Goal: Transaction & Acquisition: Purchase product/service

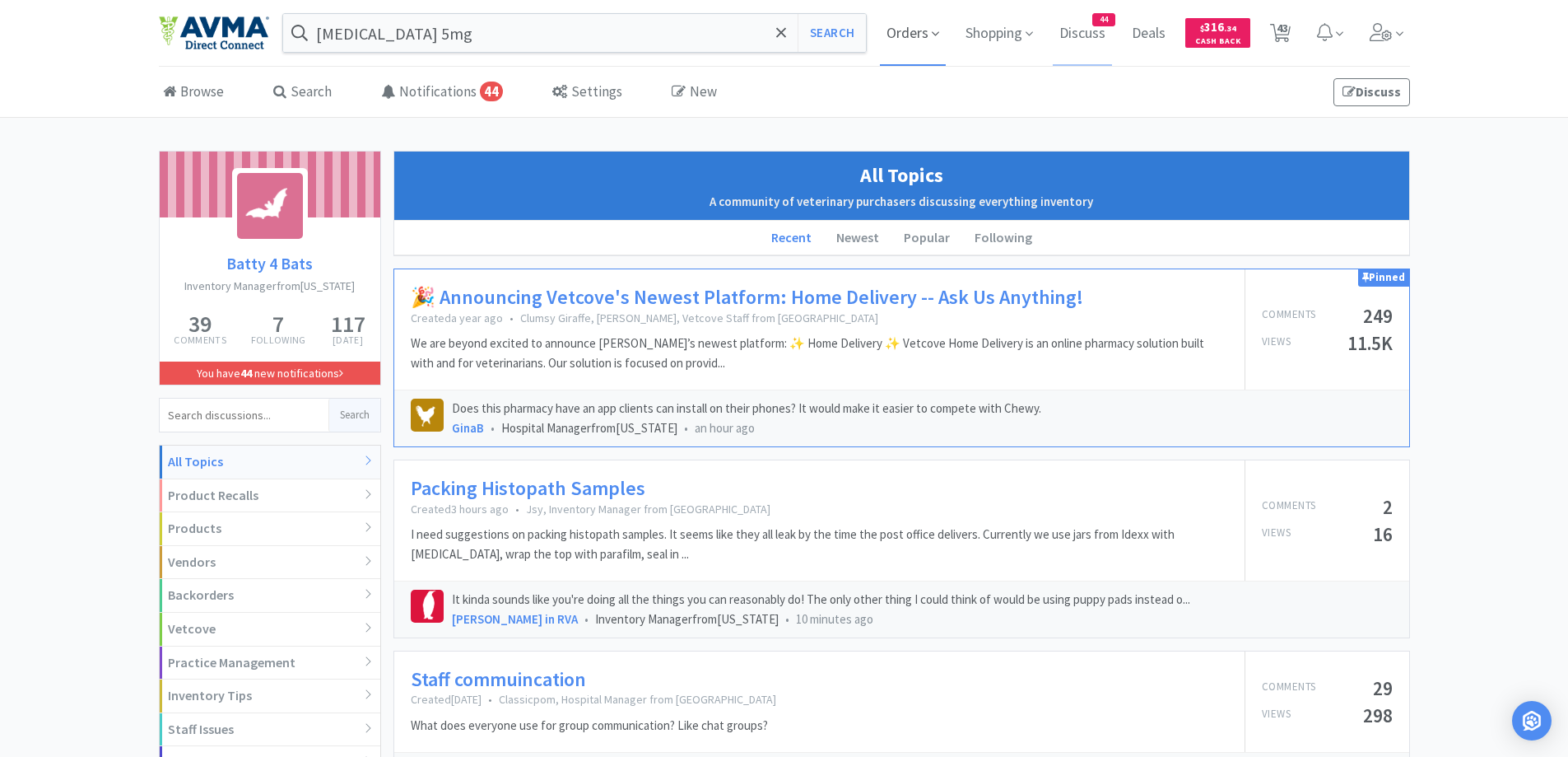
click at [898, 28] on span "Orders" at bounding box center [913, 33] width 66 height 66
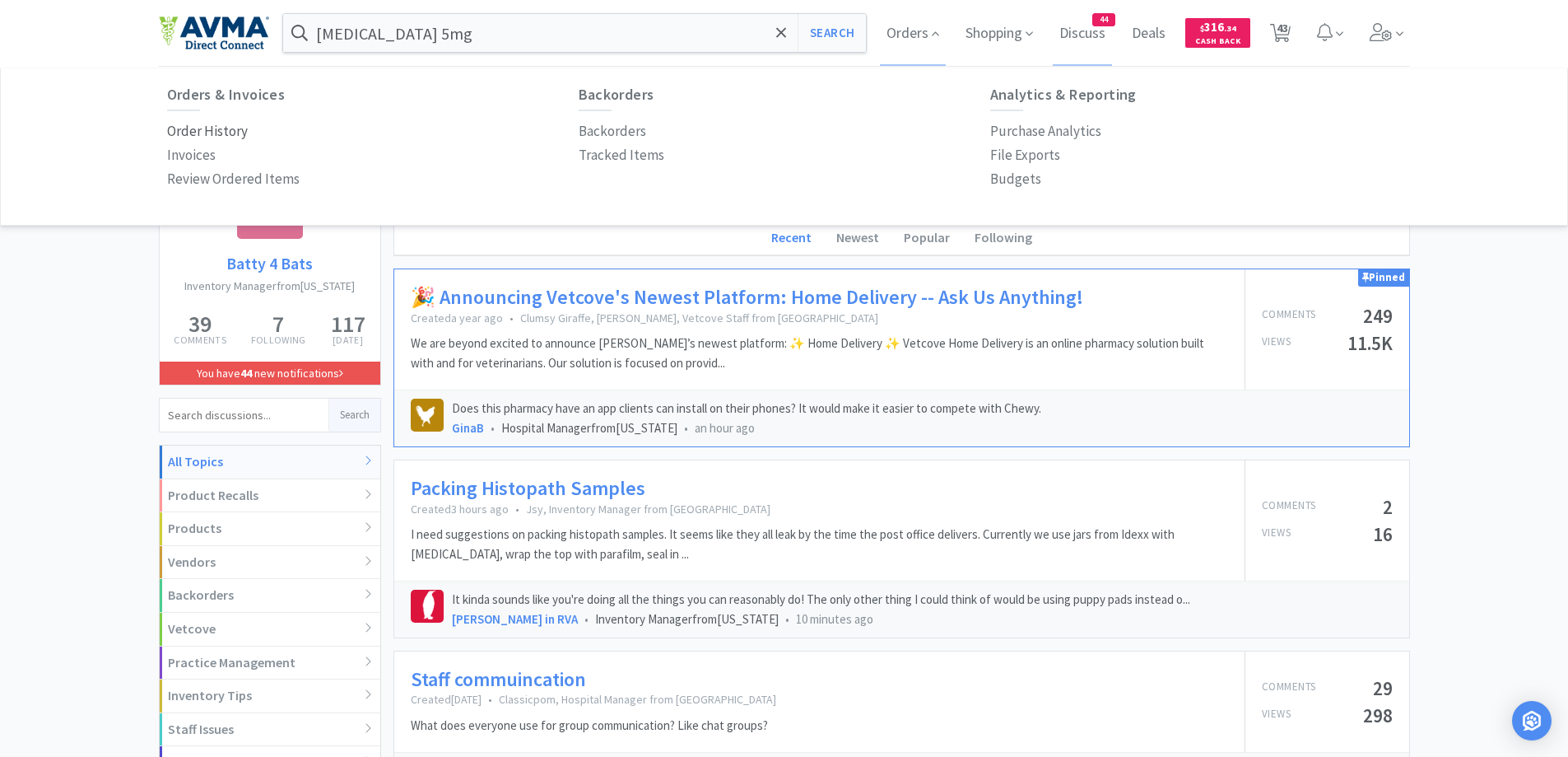
click at [228, 136] on p "Order History" at bounding box center [207, 132] width 81 height 23
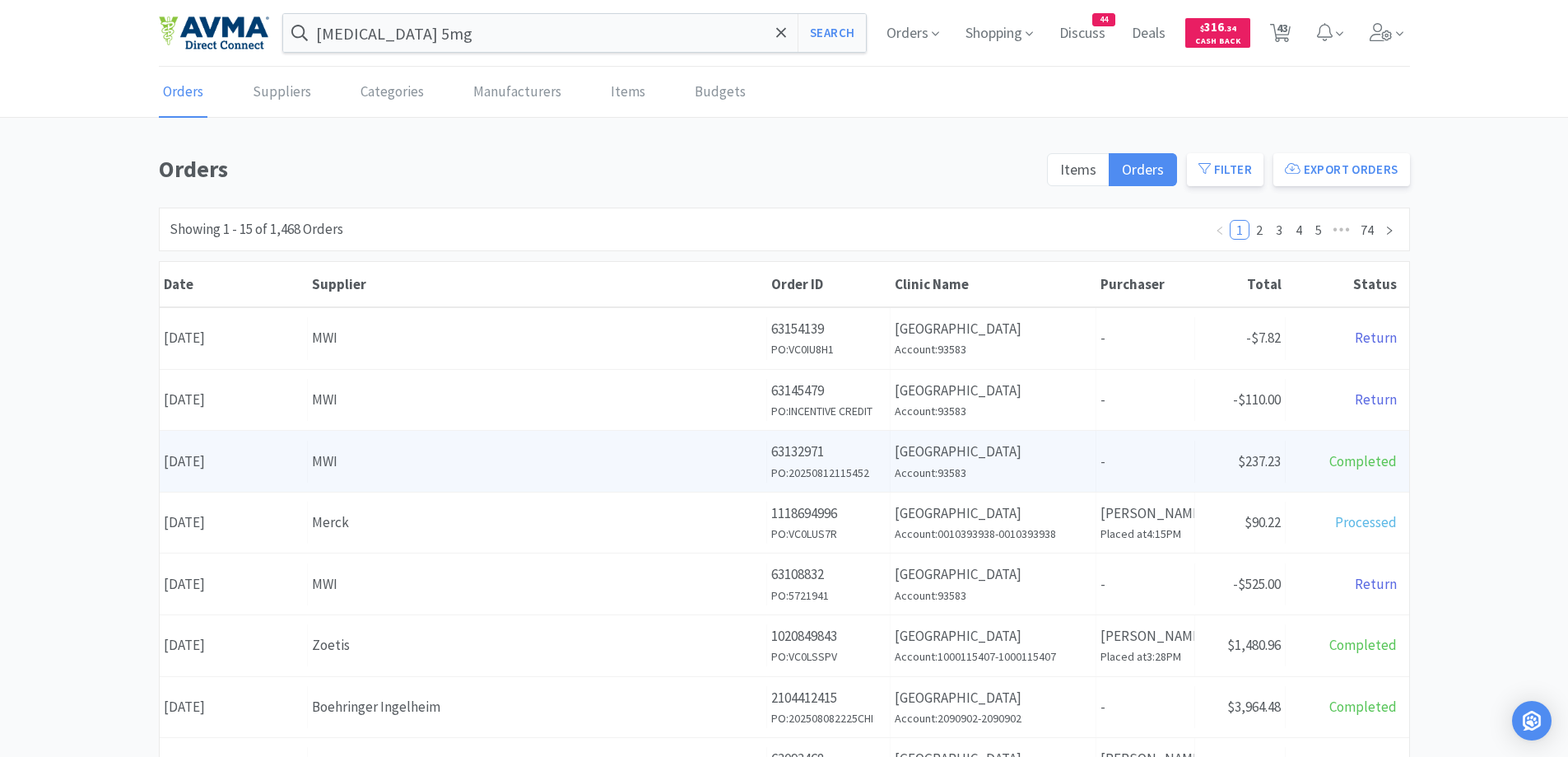
click at [446, 452] on div "MWI" at bounding box center [536, 462] width 450 height 23
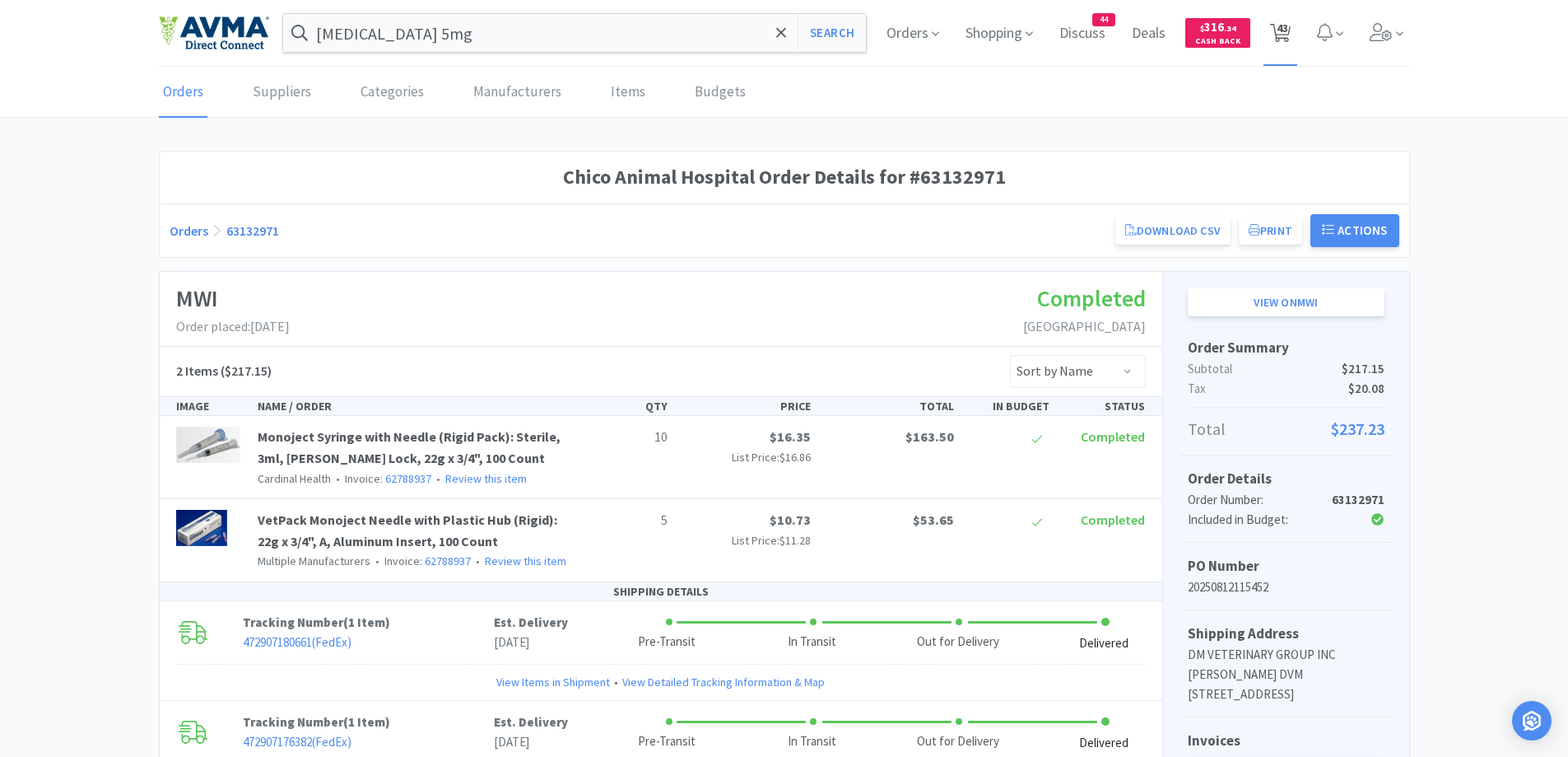
click at [1277, 27] on span "43" at bounding box center [1282, 28] width 11 height 66
select select "1"
select select "2"
select select "20"
select select "1"
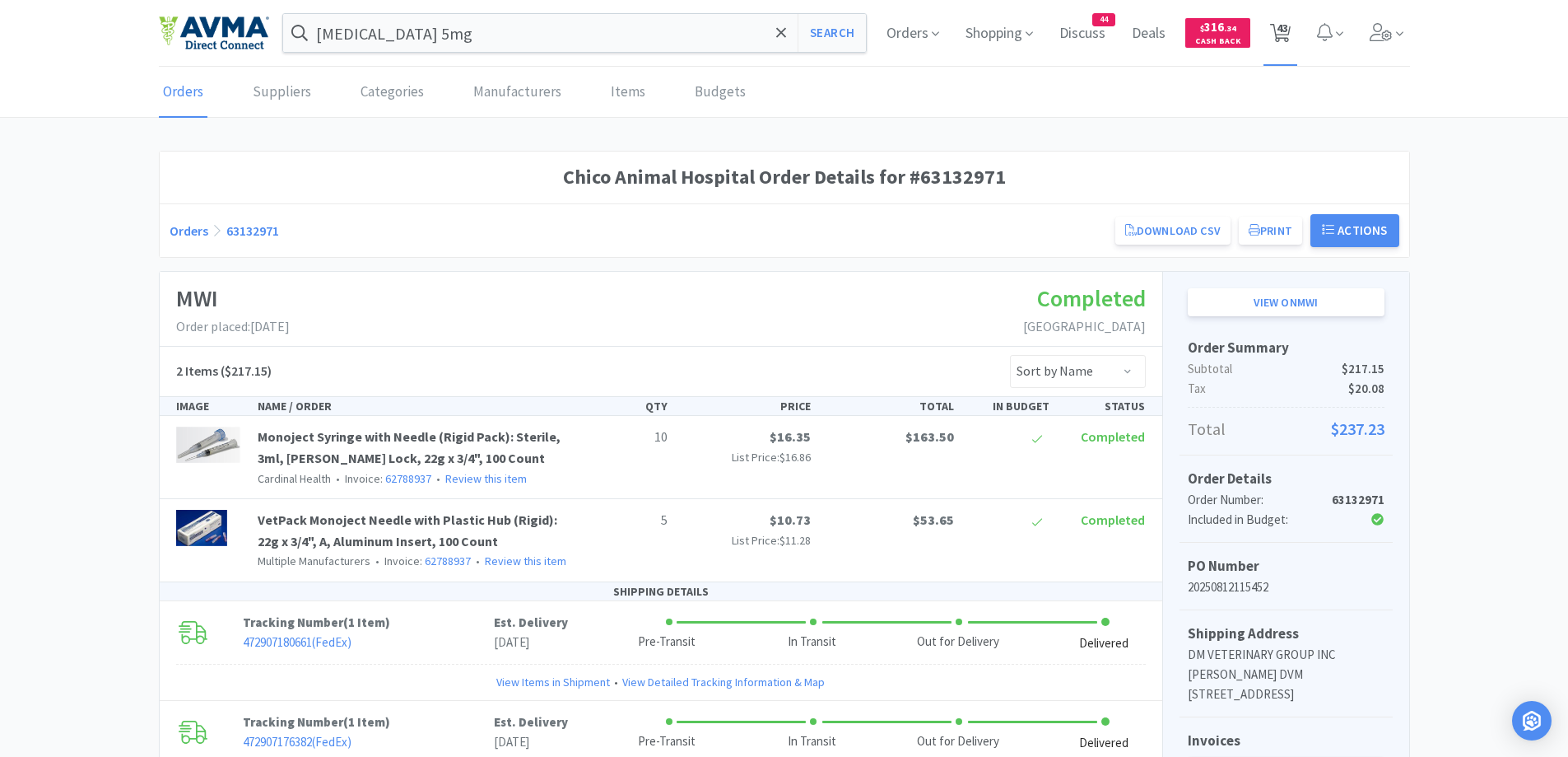
select select "1"
select select "3"
select select "2"
select select "3"
select select "1"
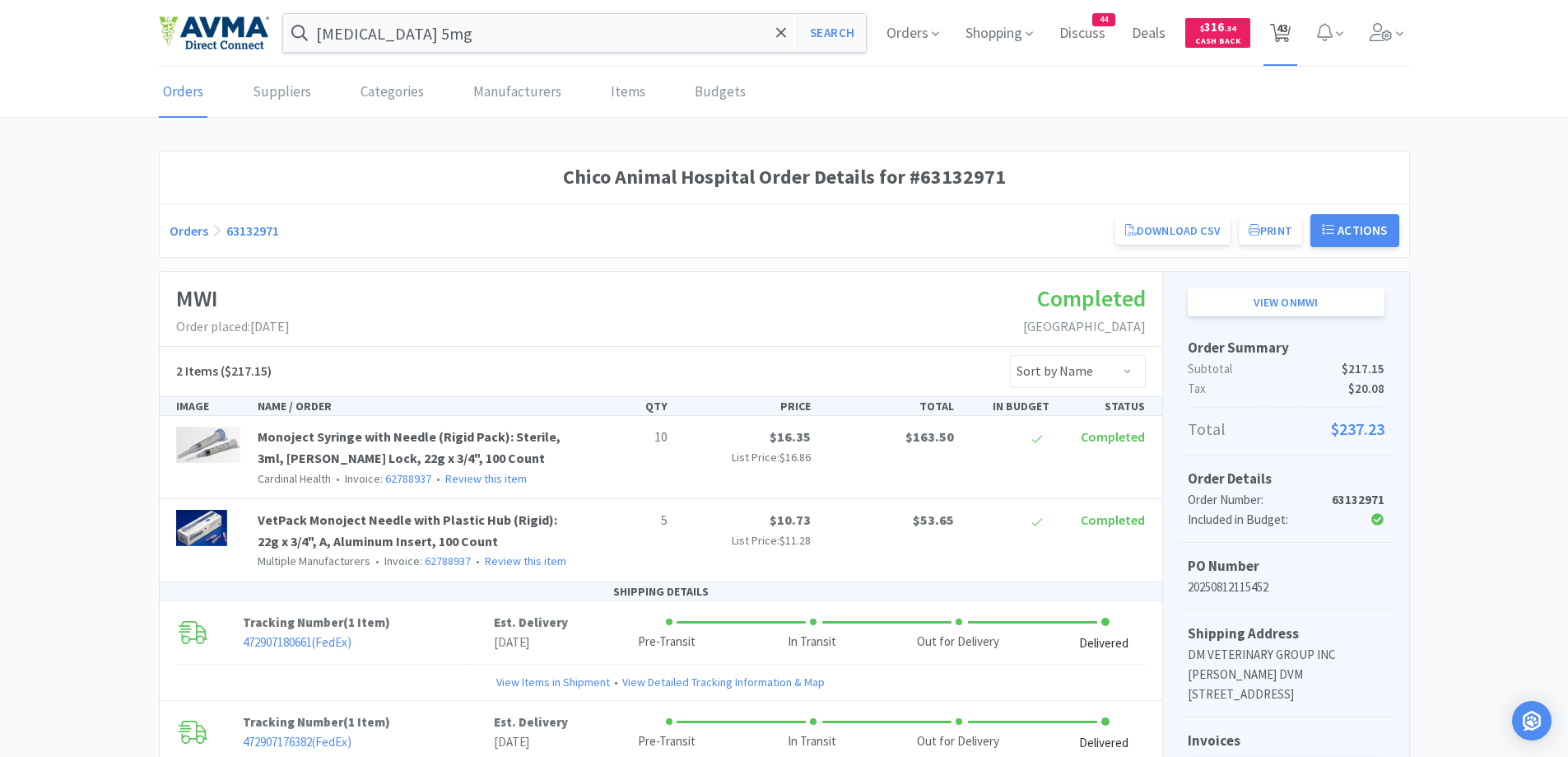
select select "1"
select select "2"
select select "10"
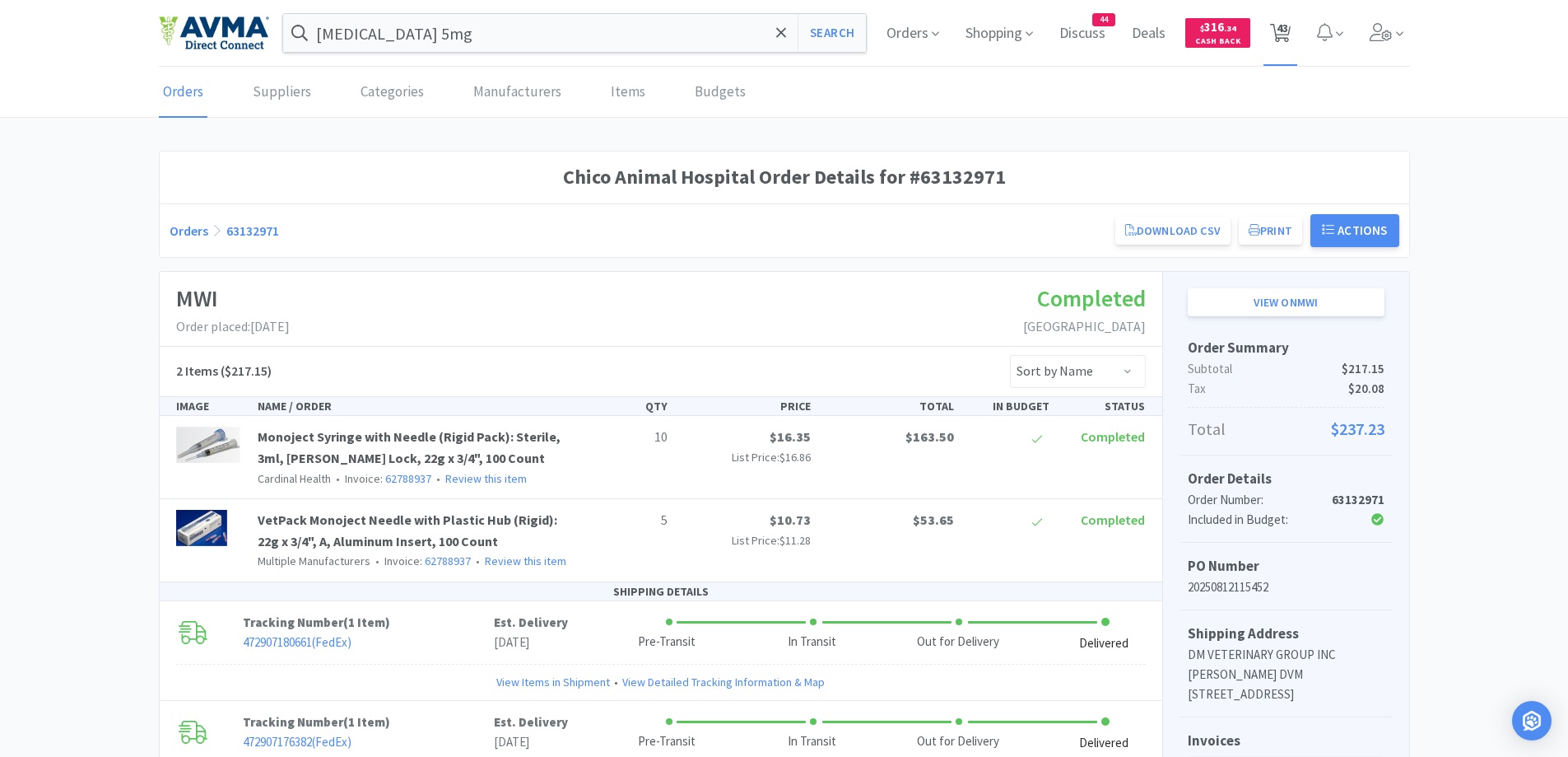
select select "100"
select select "1"
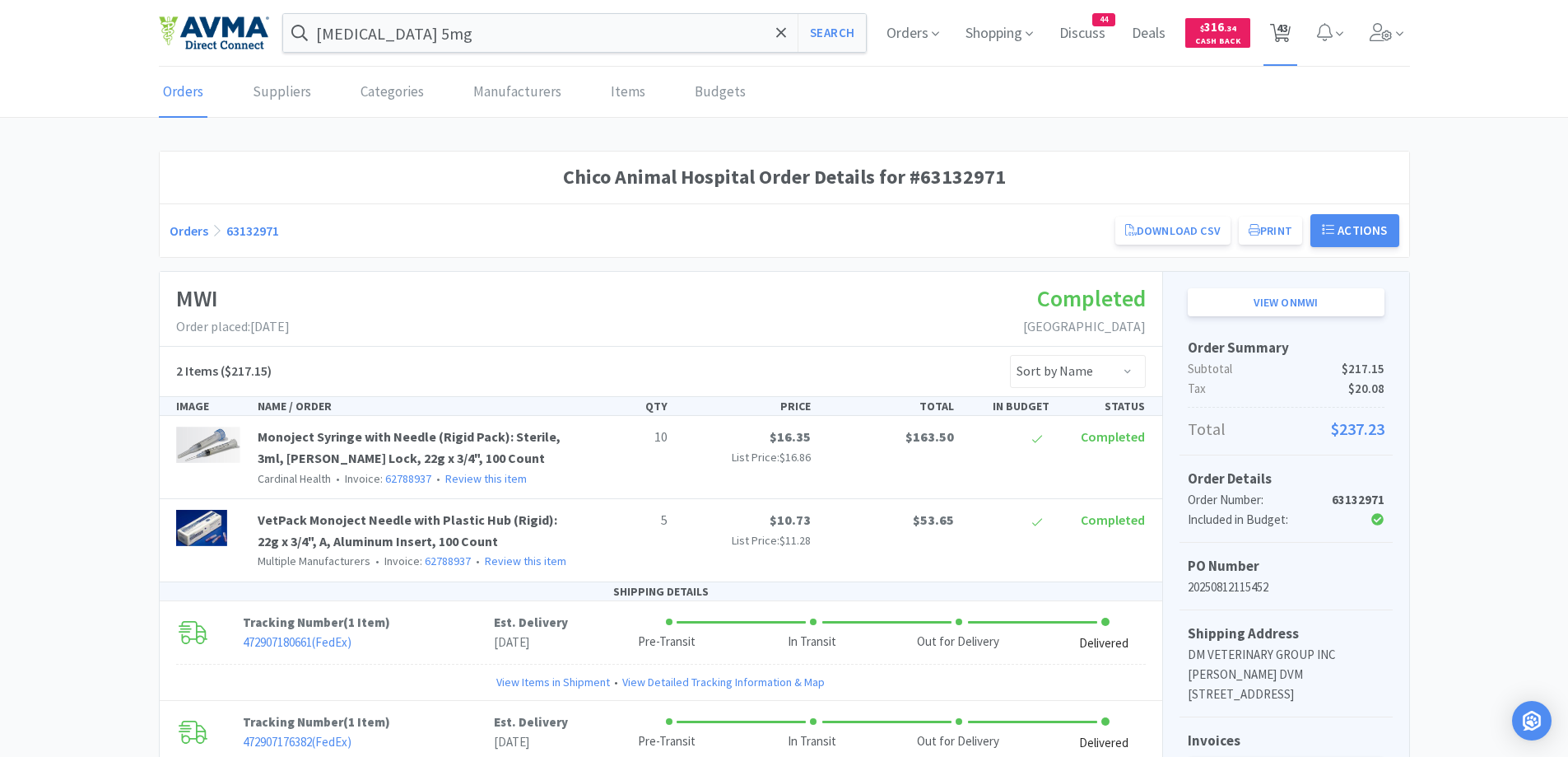
select select "1"
select select "4"
select select "2"
select select "1"
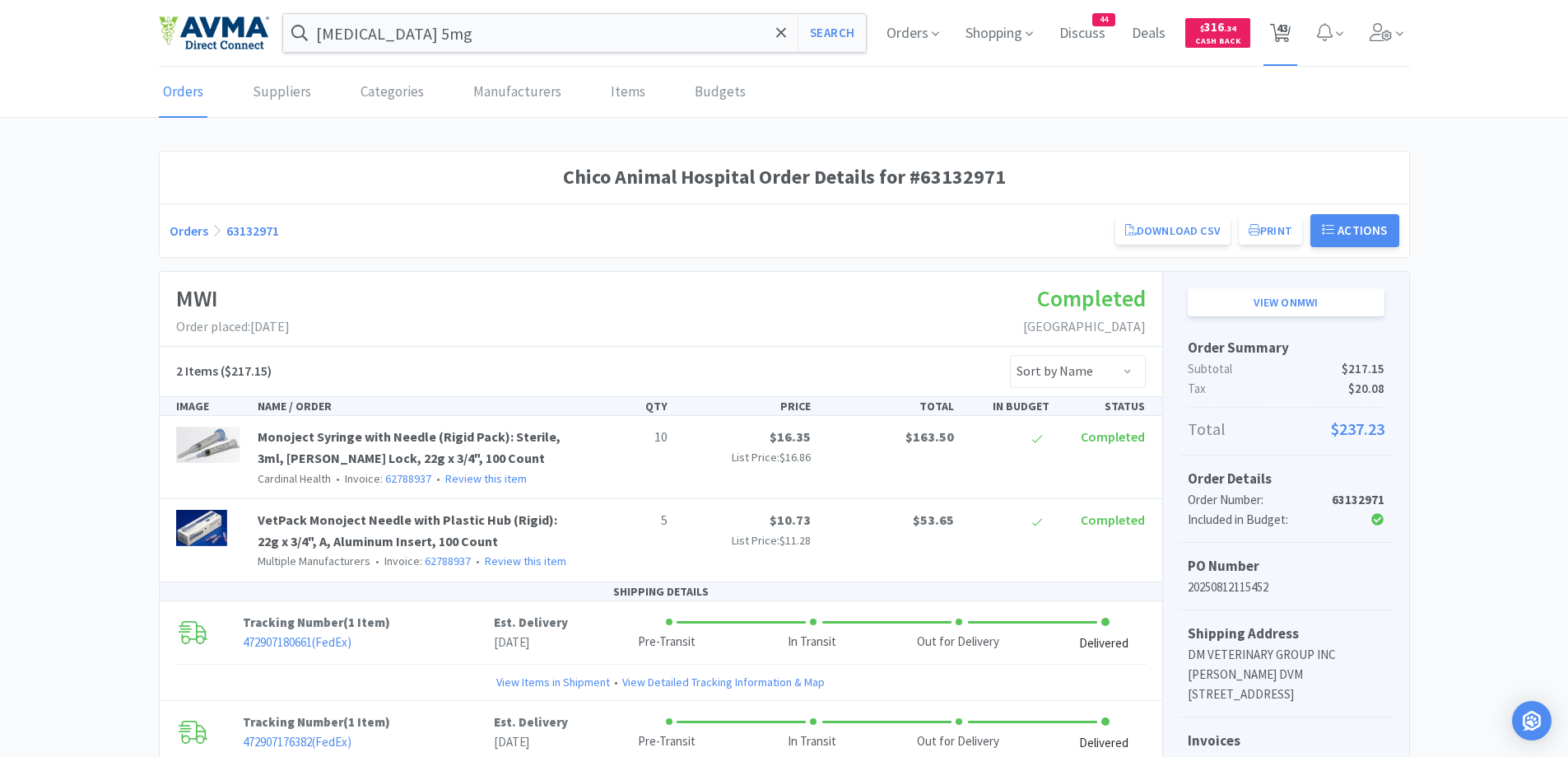
select select "2"
select select "1"
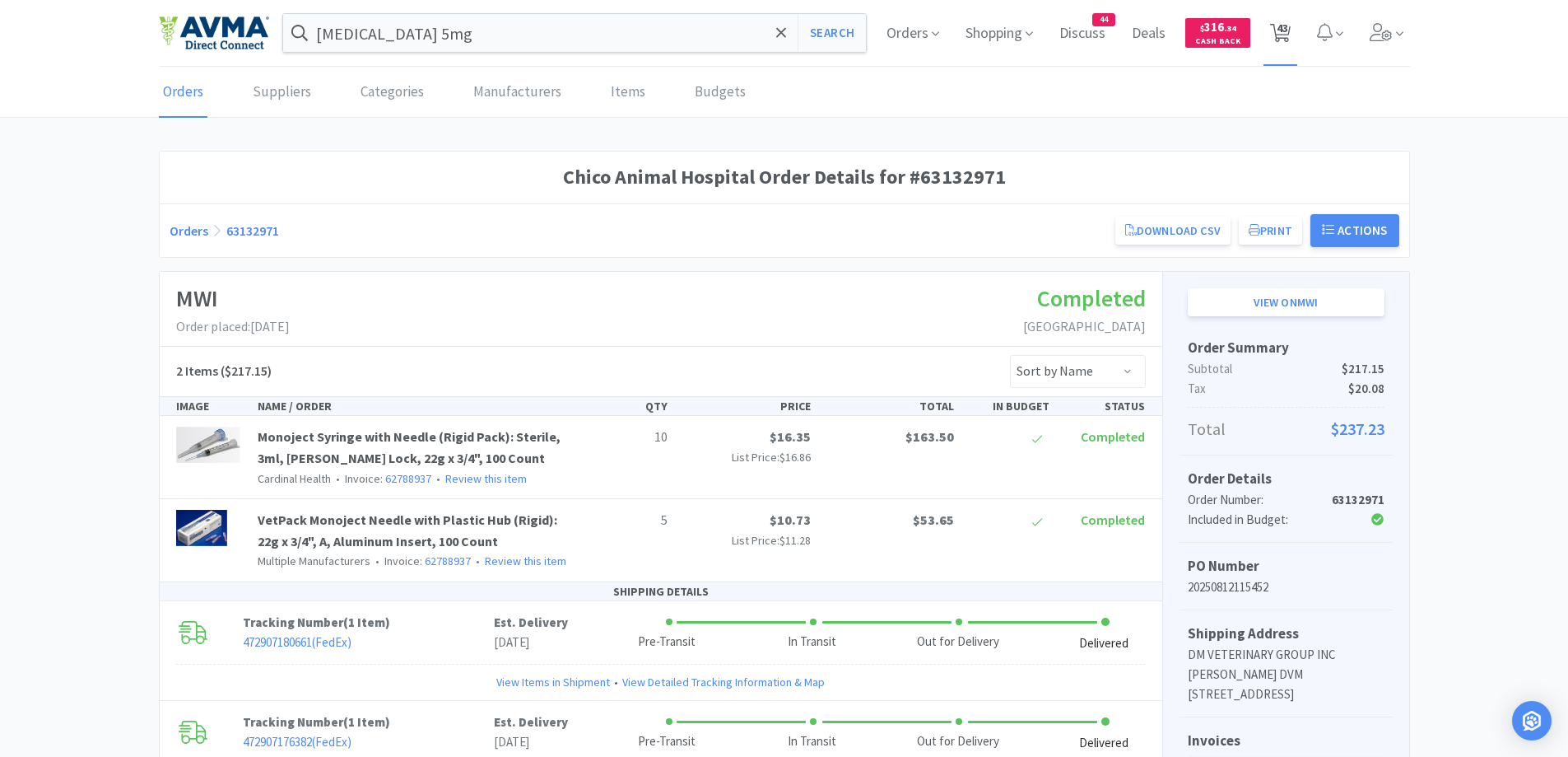
select select "6"
select select "2"
select select "1"
select select "5"
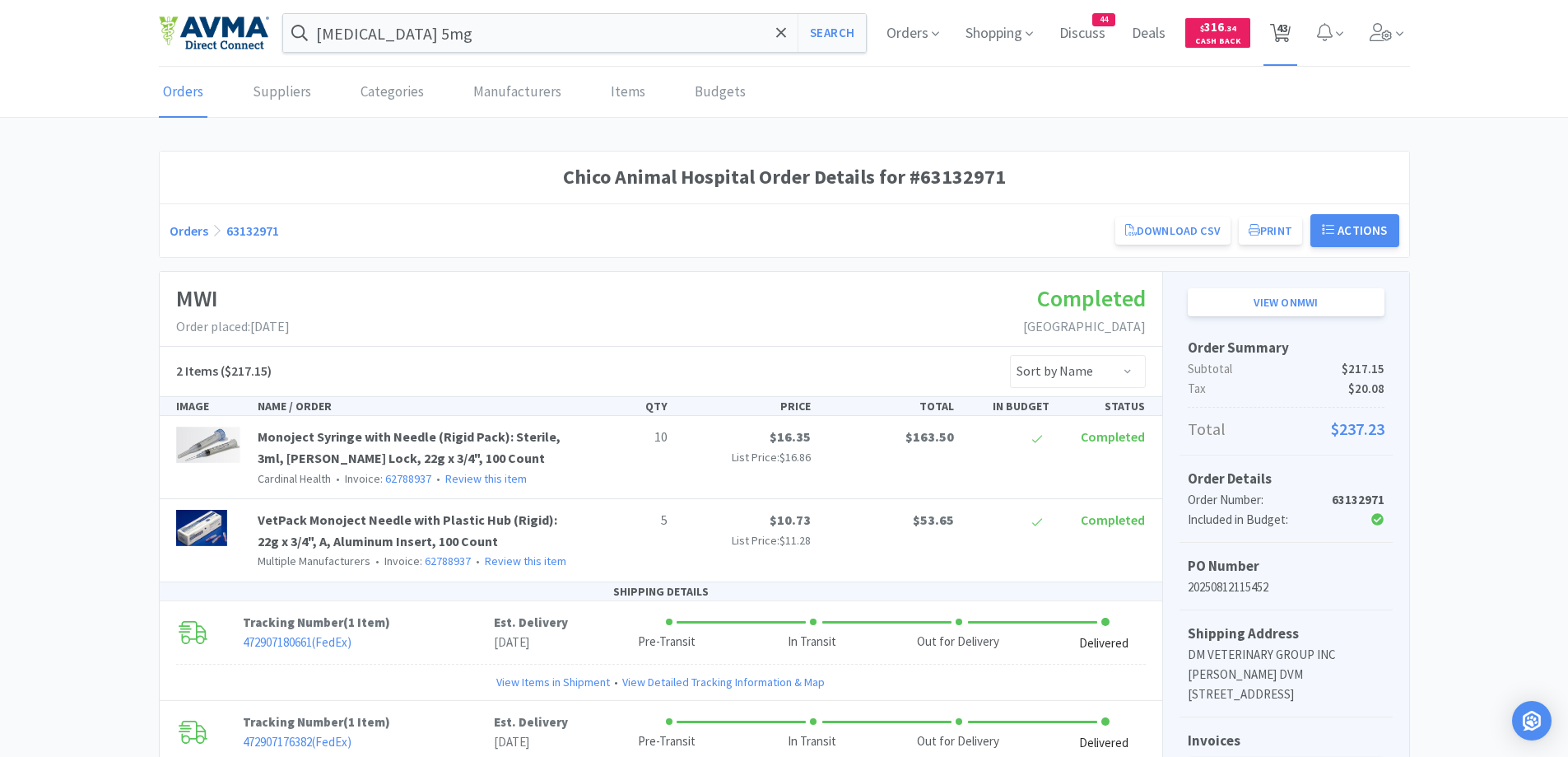
select select "1"
select select "5"
select select "4"
select select "1"
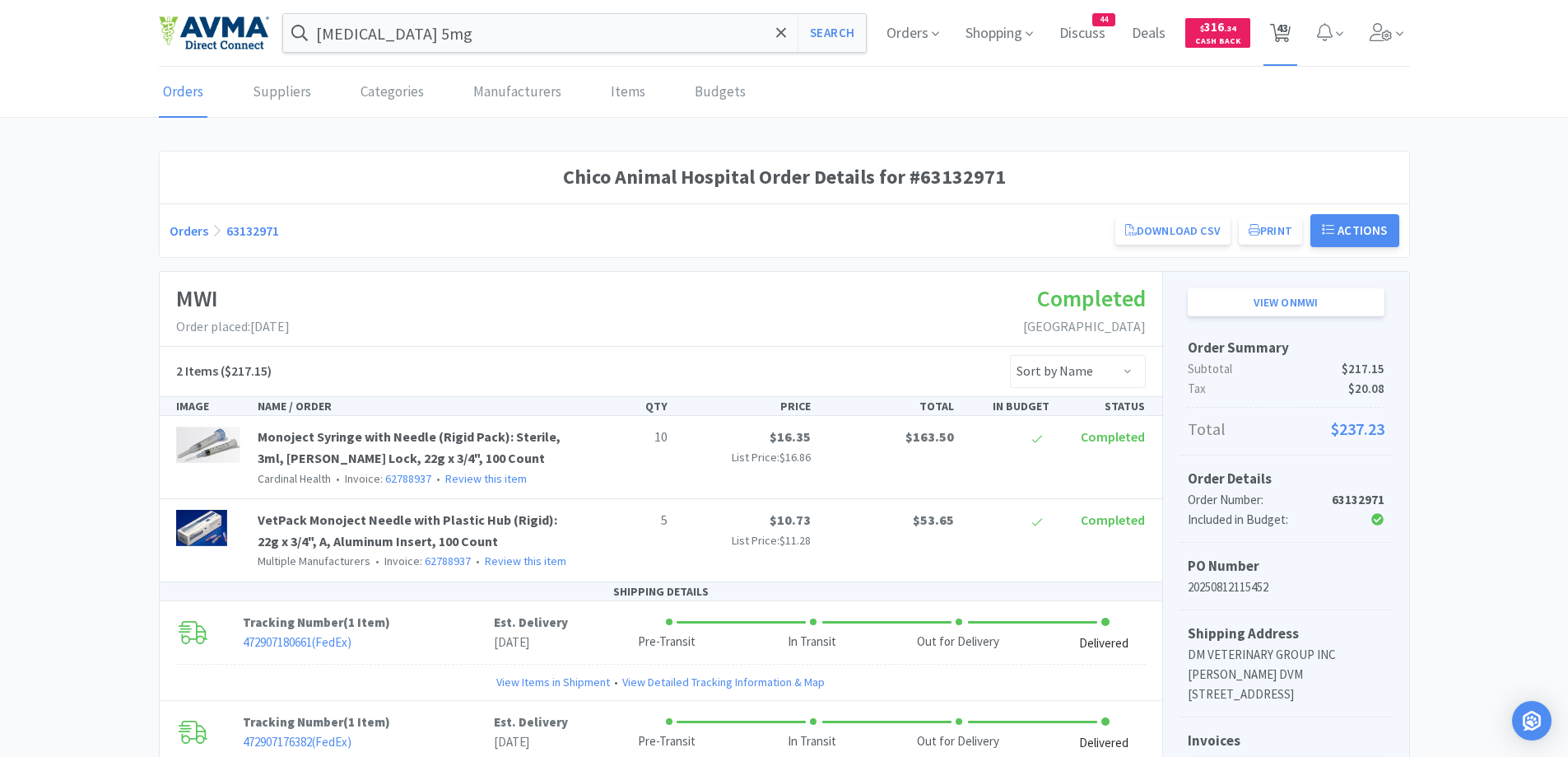
select select "1"
select select "5"
select select "1"
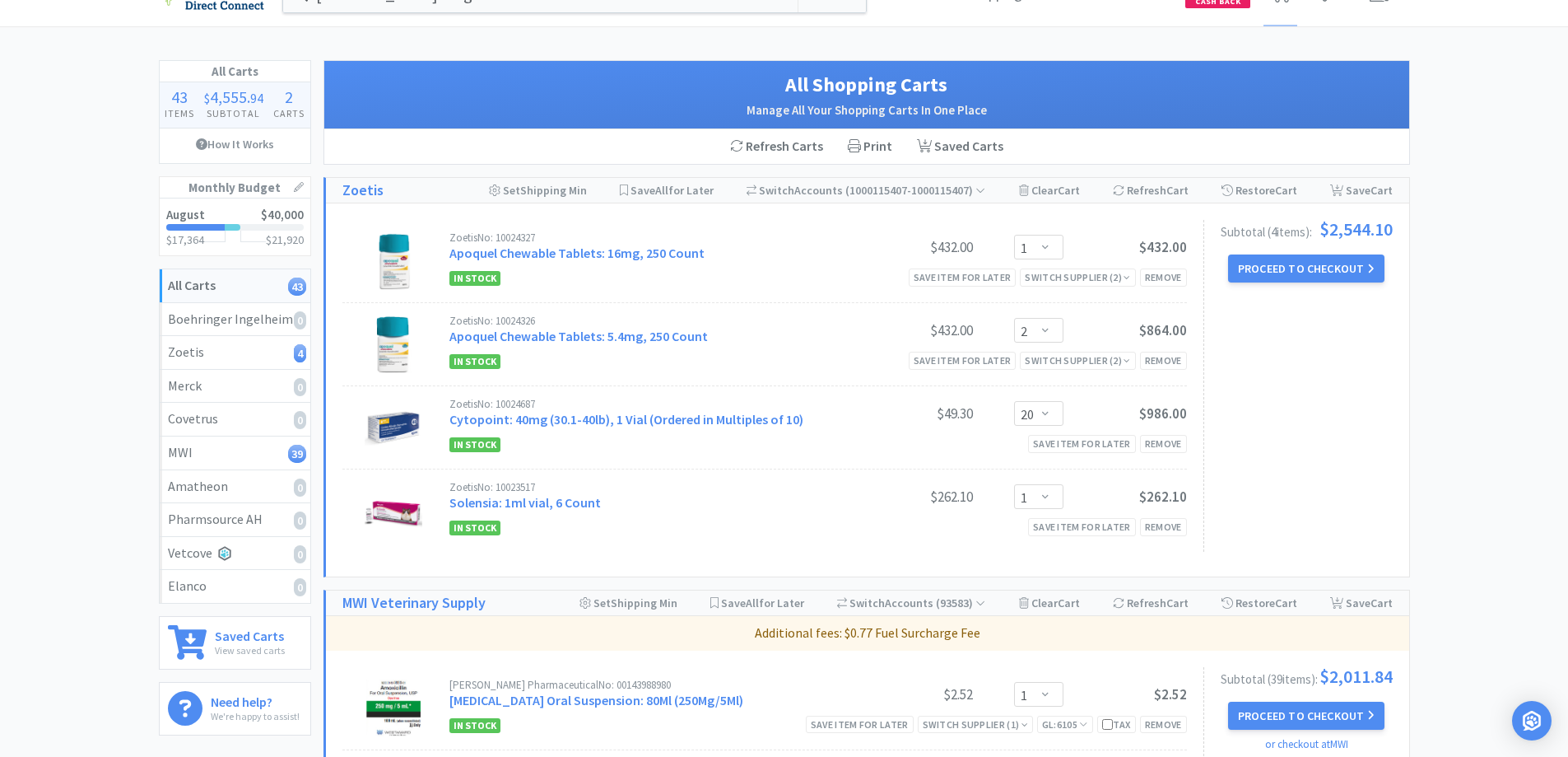
scroll to position [0, 0]
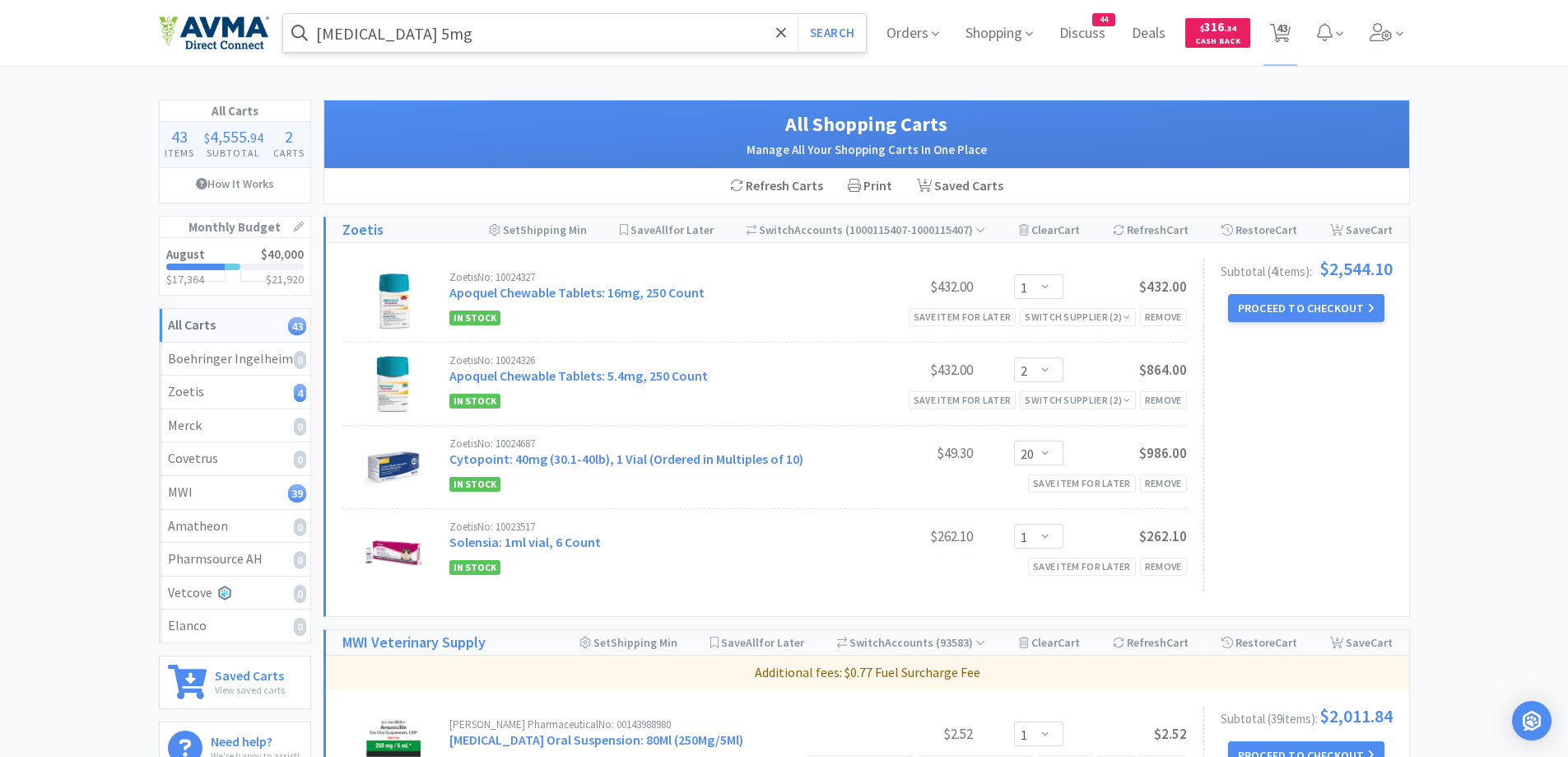
click at [483, 31] on input "[MEDICAL_DATA] 5mg" at bounding box center [575, 32] width 583 height 37
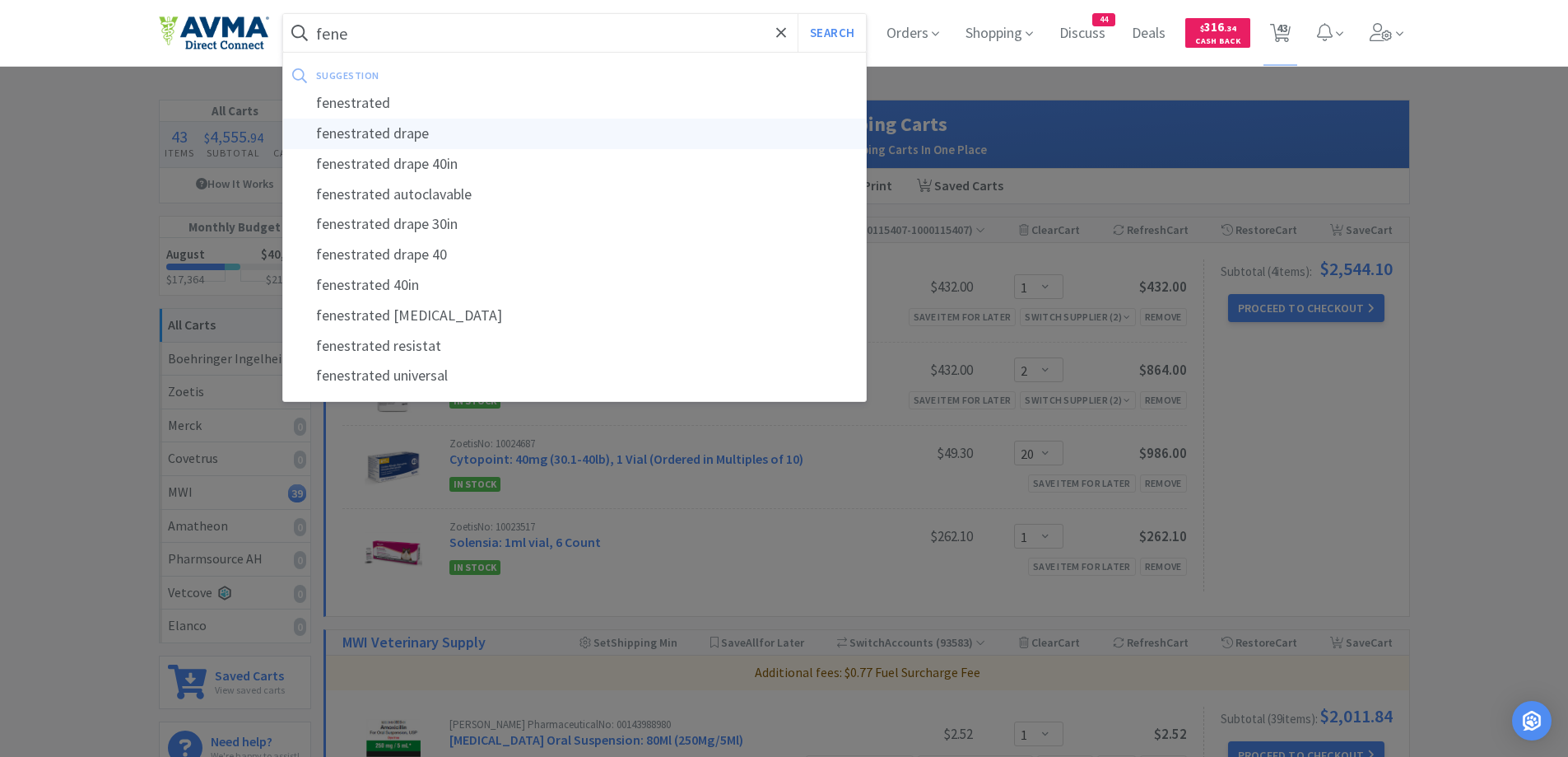
type input "fenestrated drape"
select select "1"
select select "3"
select select "2"
select select "3"
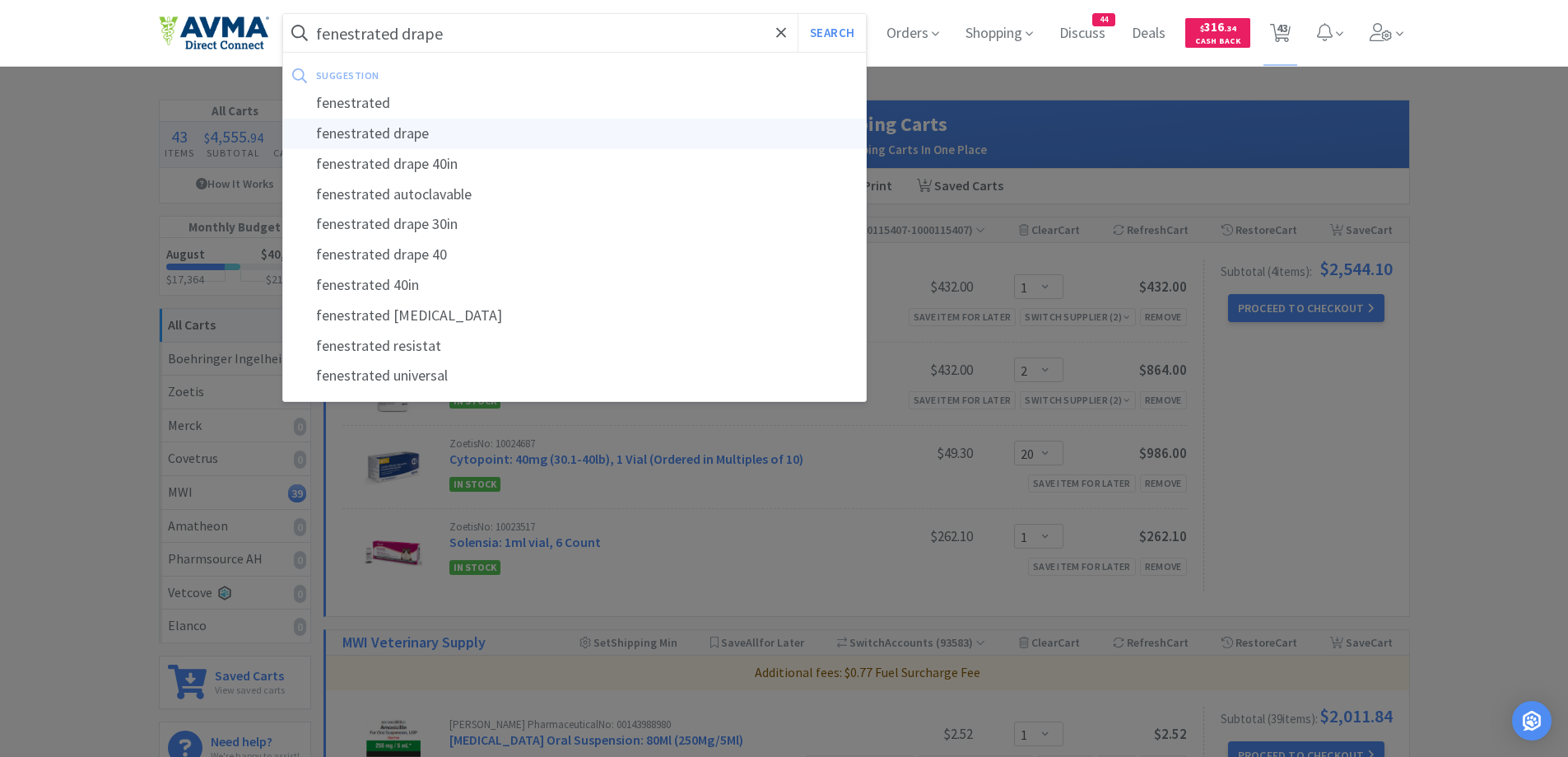
select select "1"
select select "2"
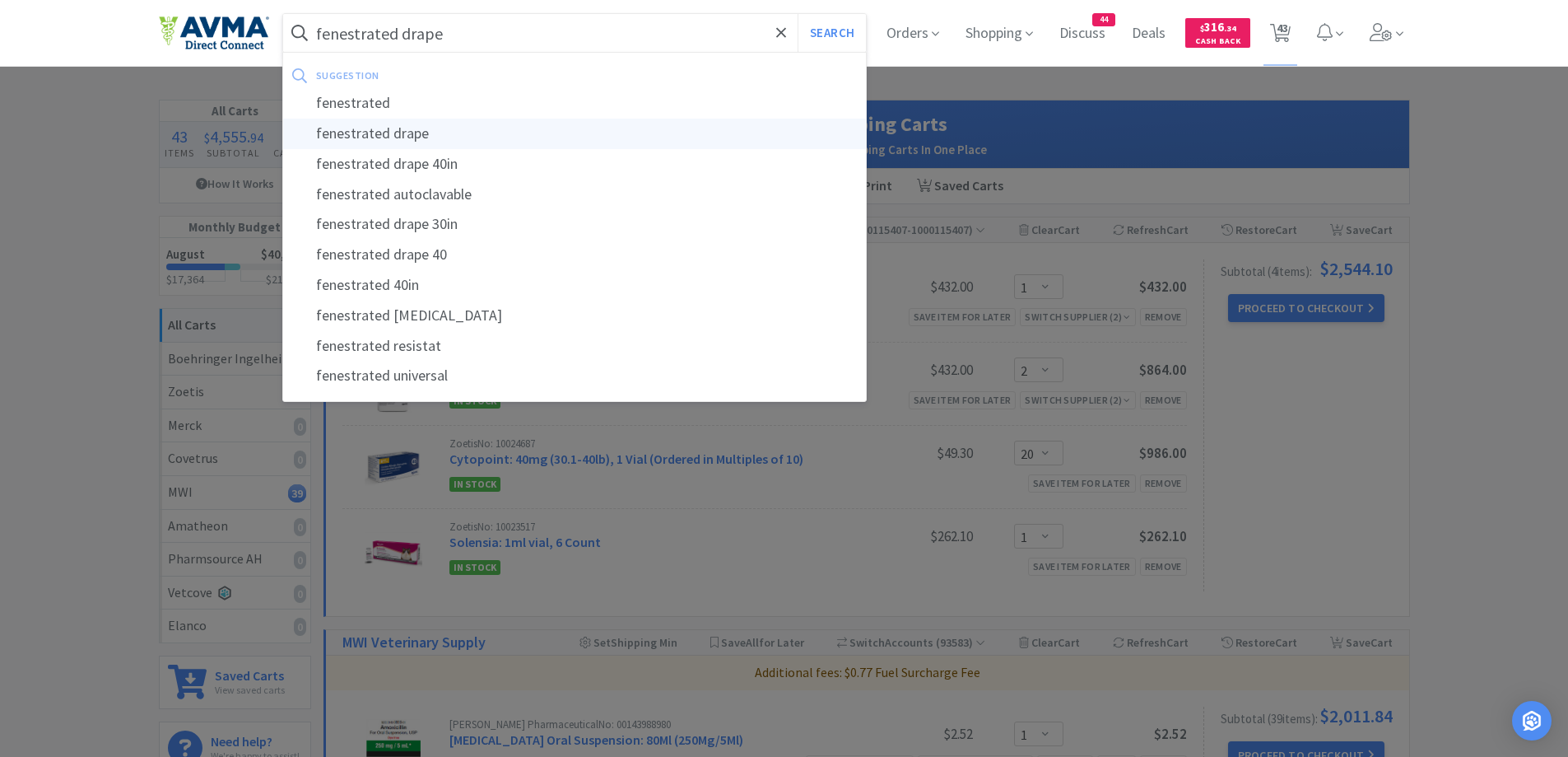
select select "10"
select select "100"
select select "1"
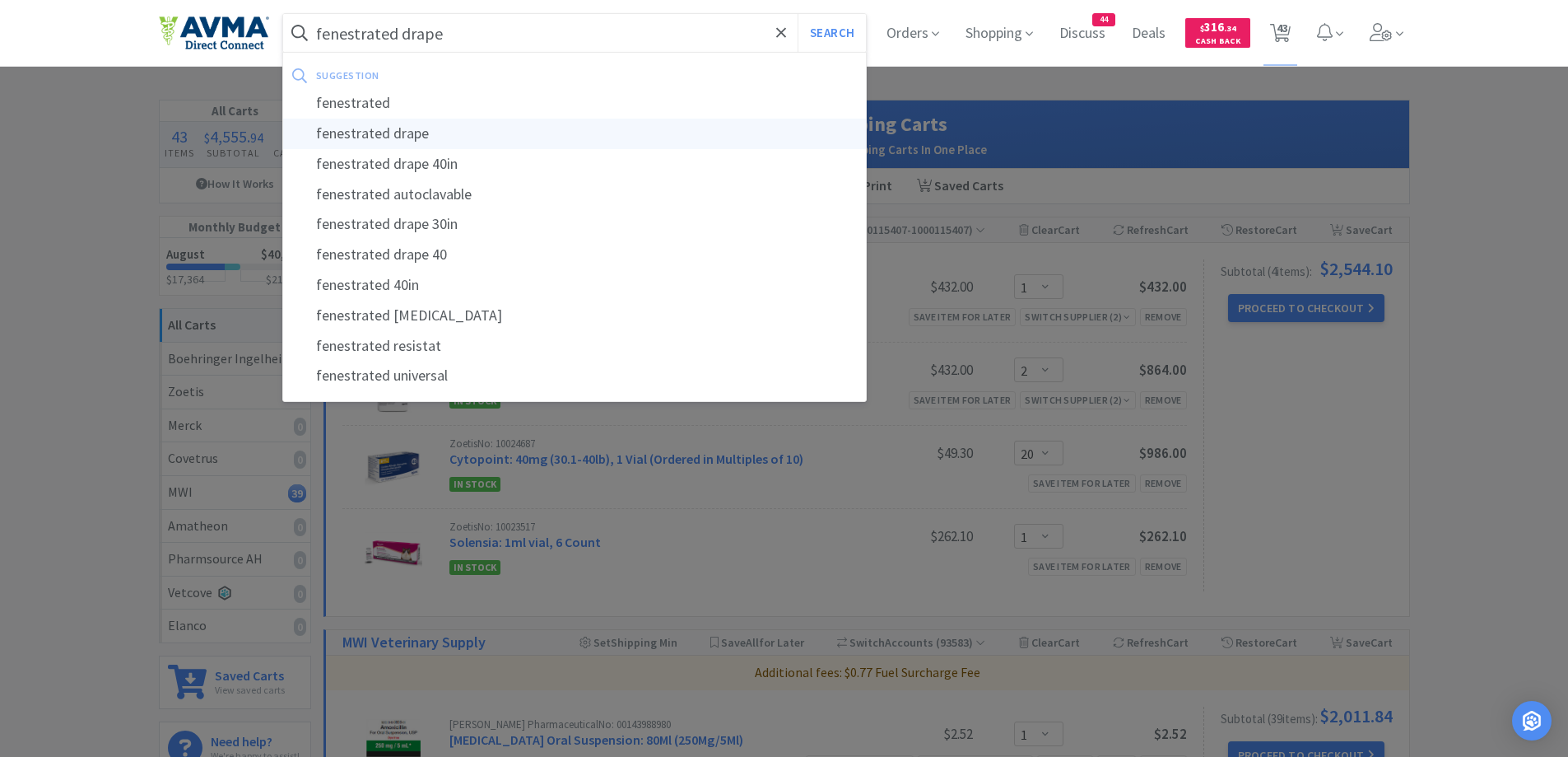
select select "1"
select select "4"
select select "2"
select select "1"
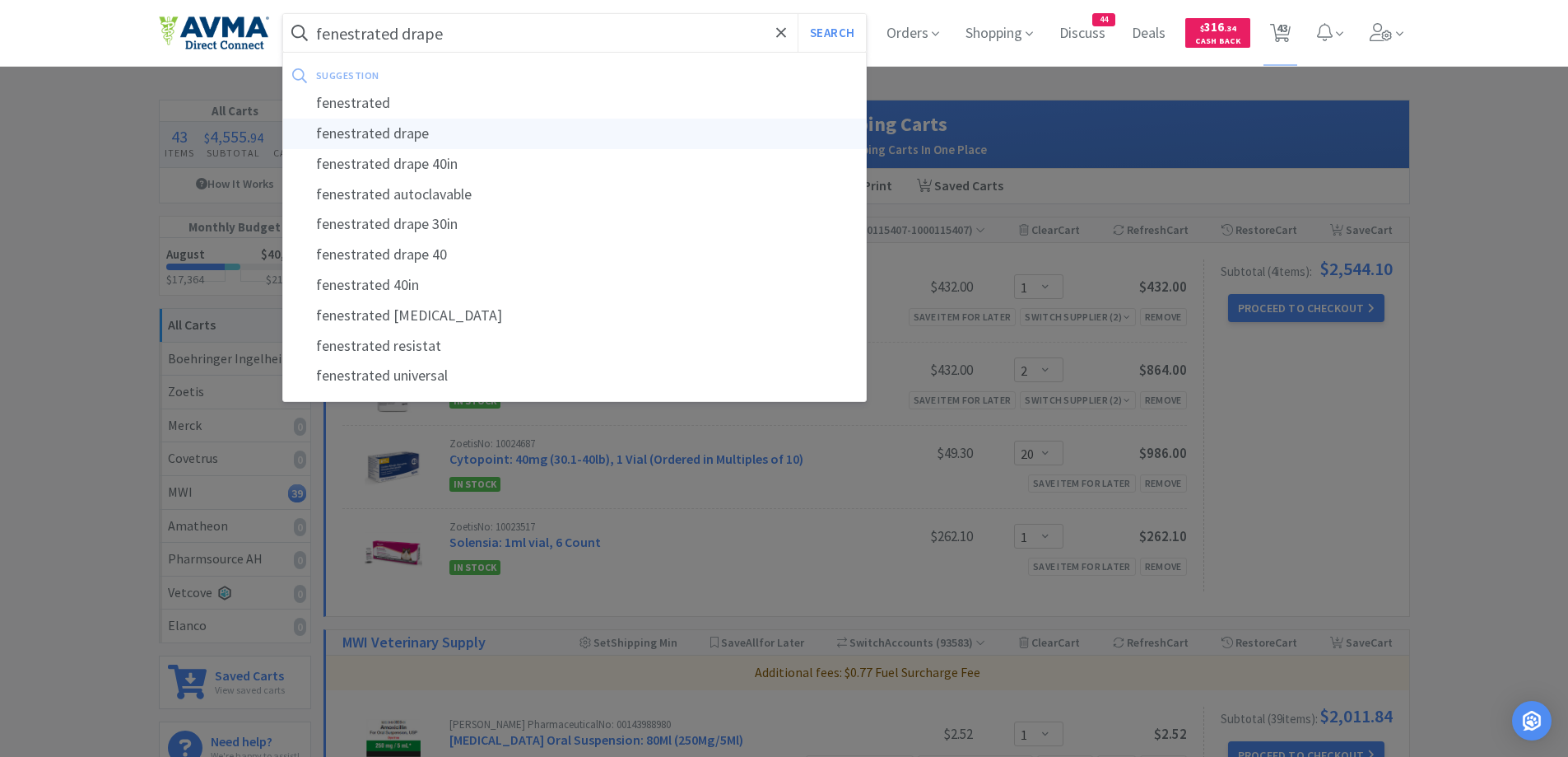
select select "1"
select select "2"
select select "1"
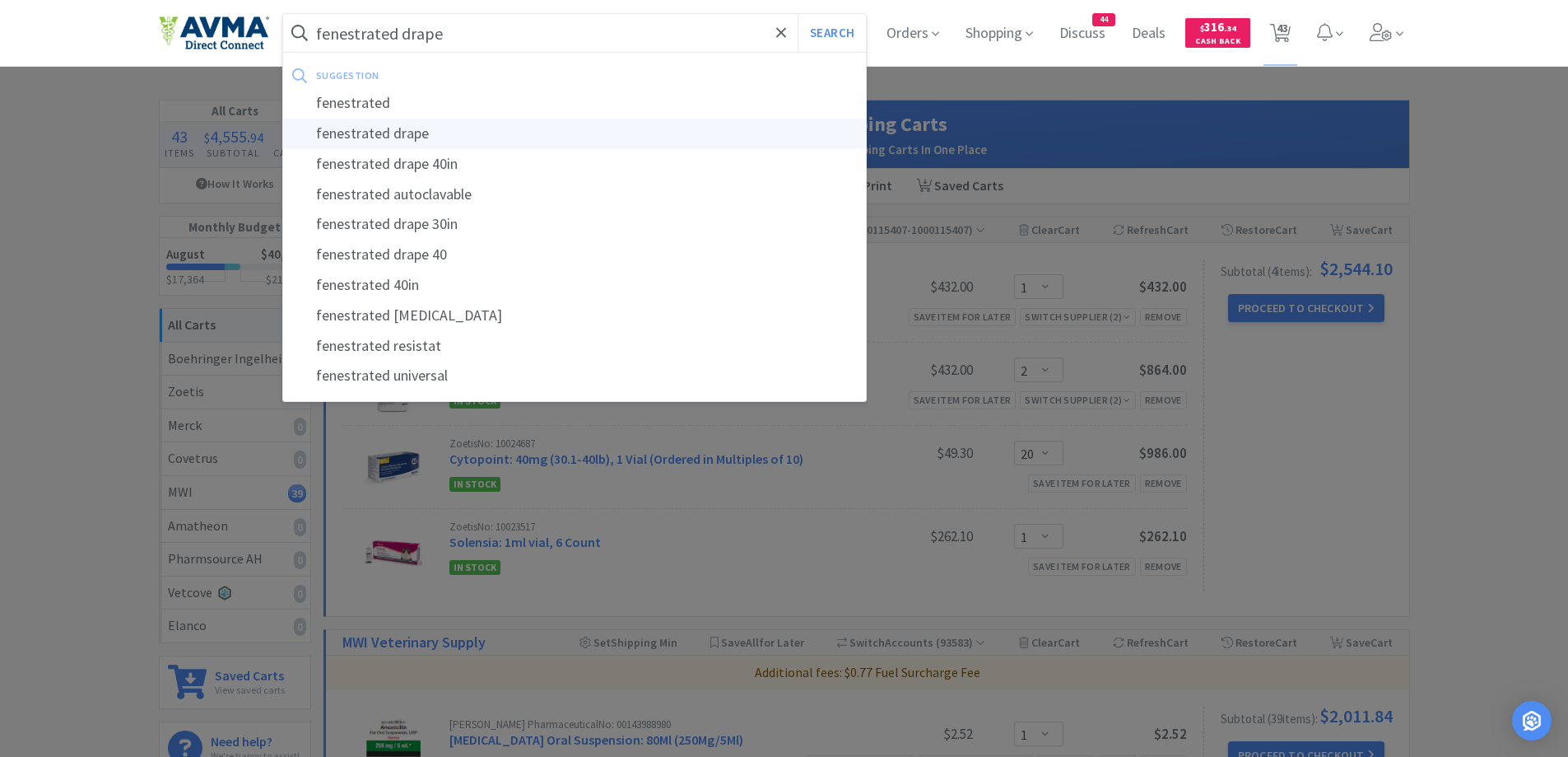
select select "1"
select select "6"
select select "2"
select select "1"
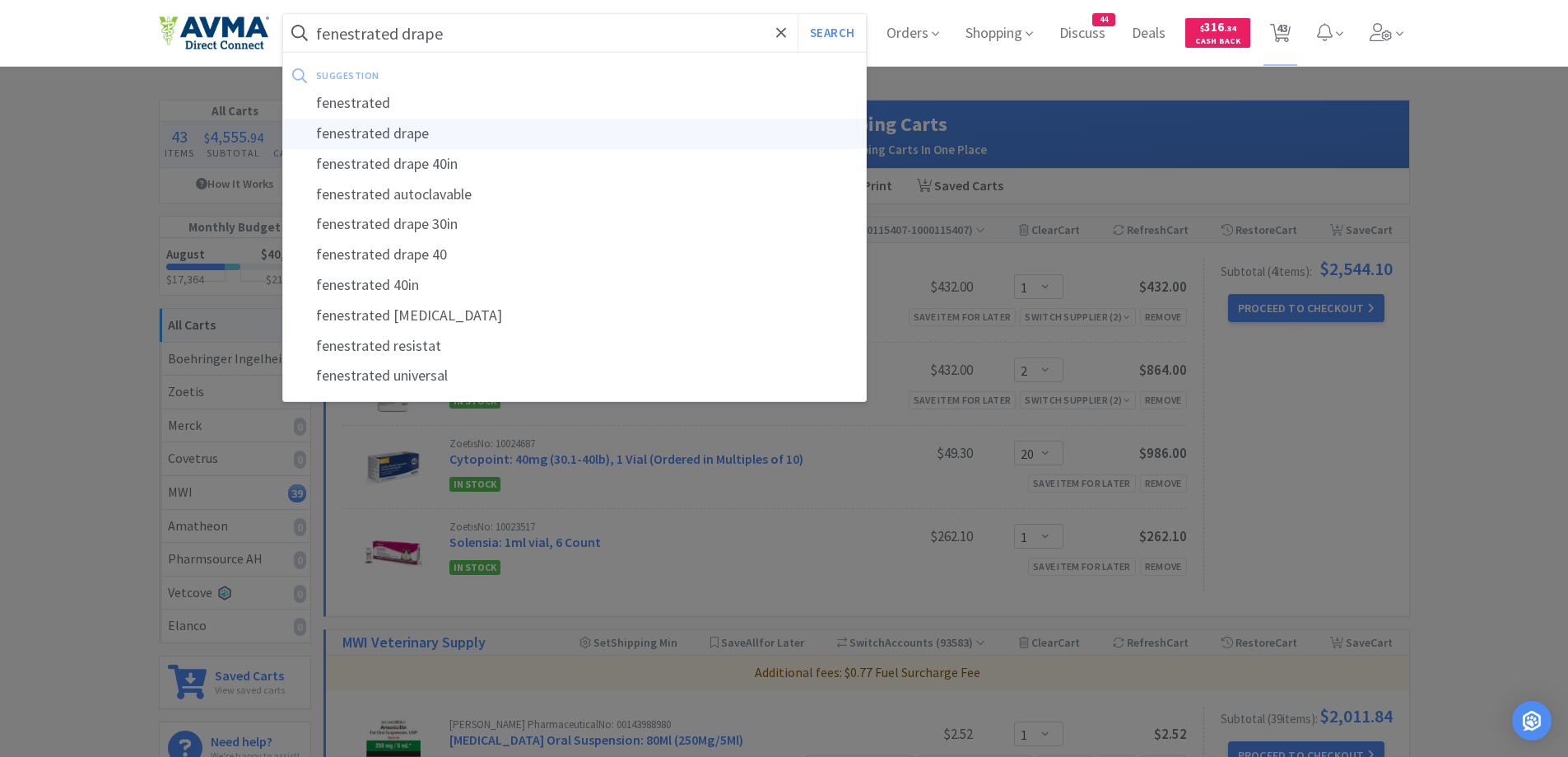
select select "5"
select select "1"
select select "5"
select select "4"
select select "1"
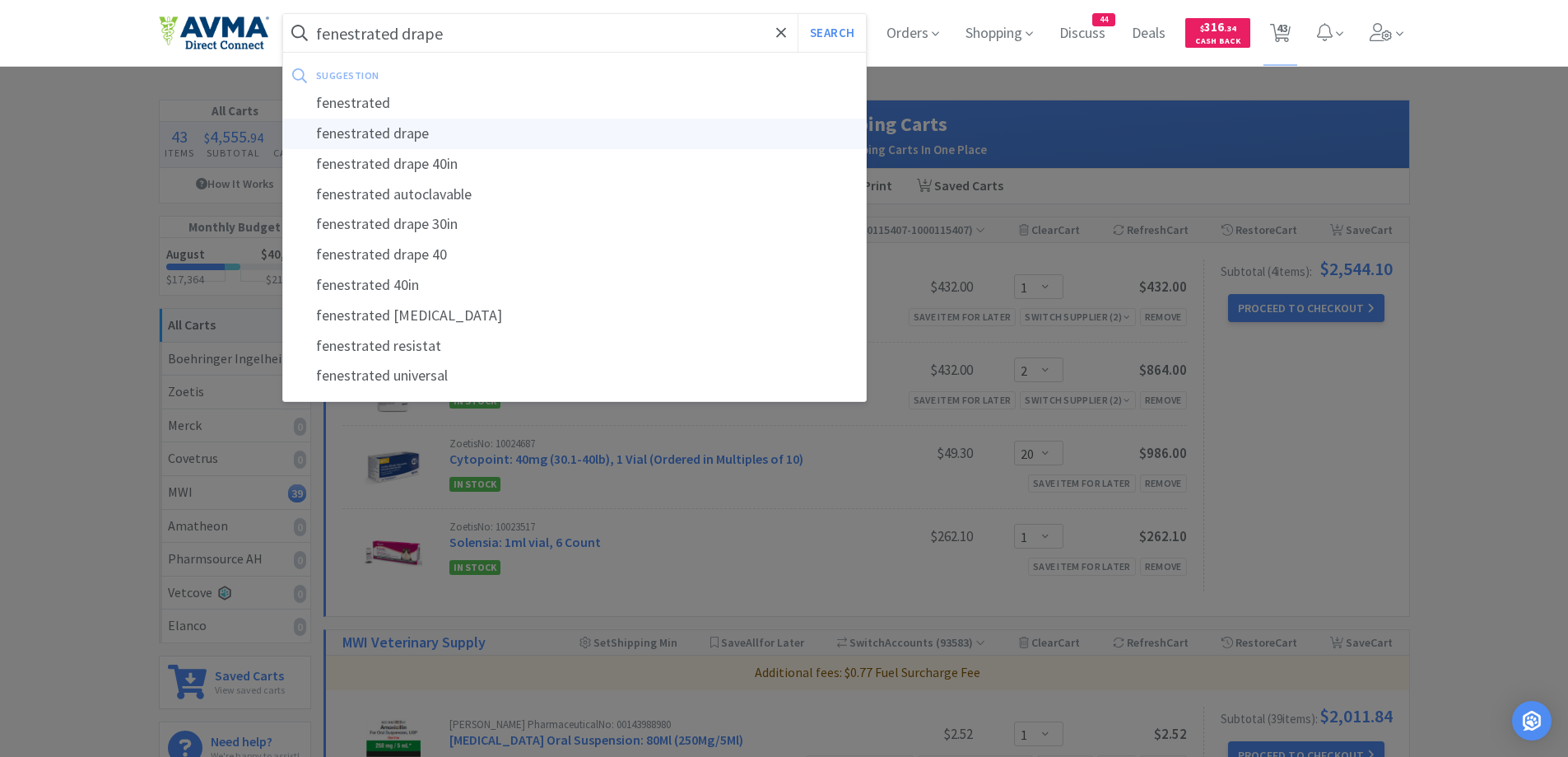
select select "1"
select select "5"
select select "1"
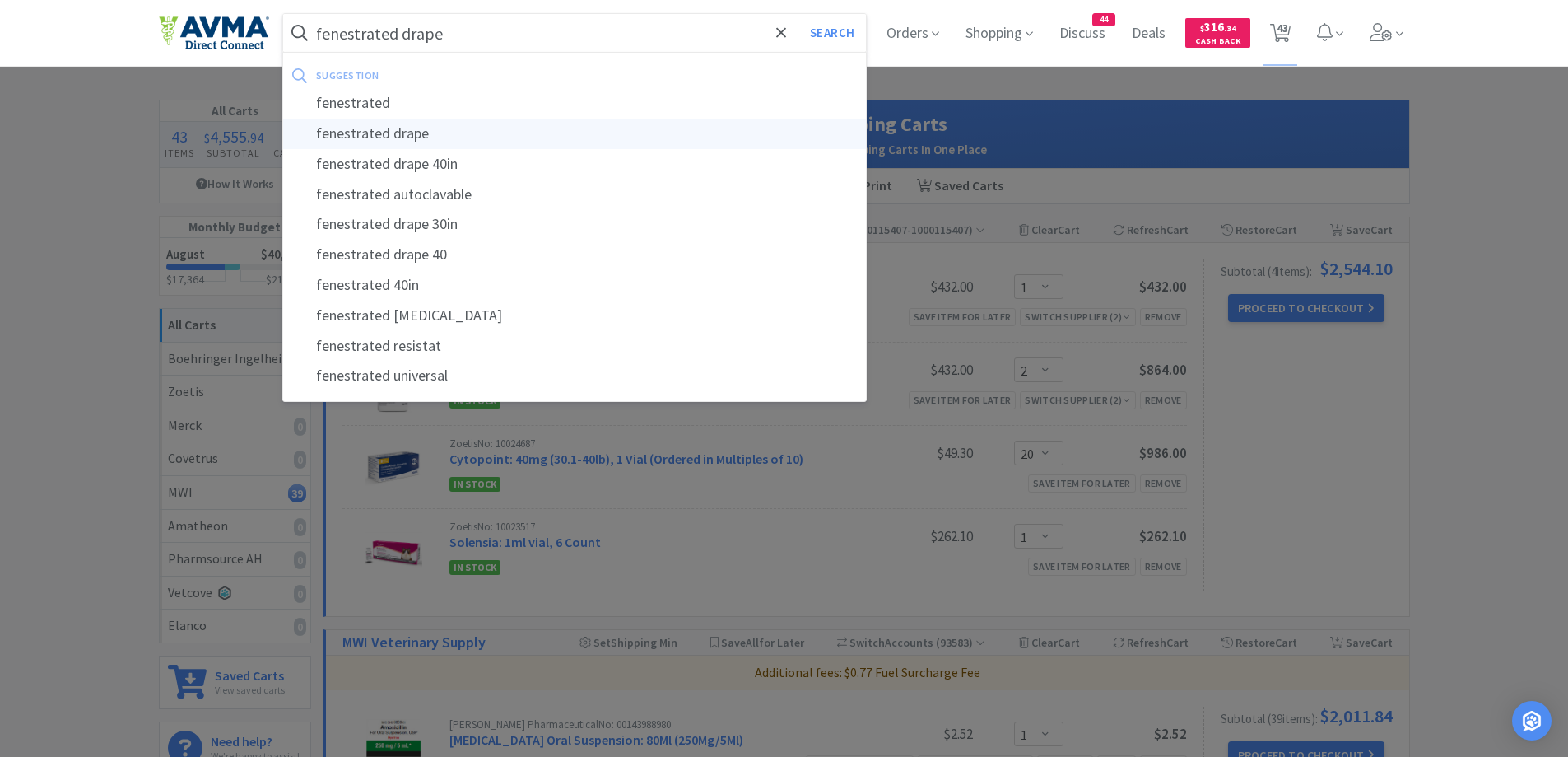
select select "1"
select select "2"
select select "20"
select select "1"
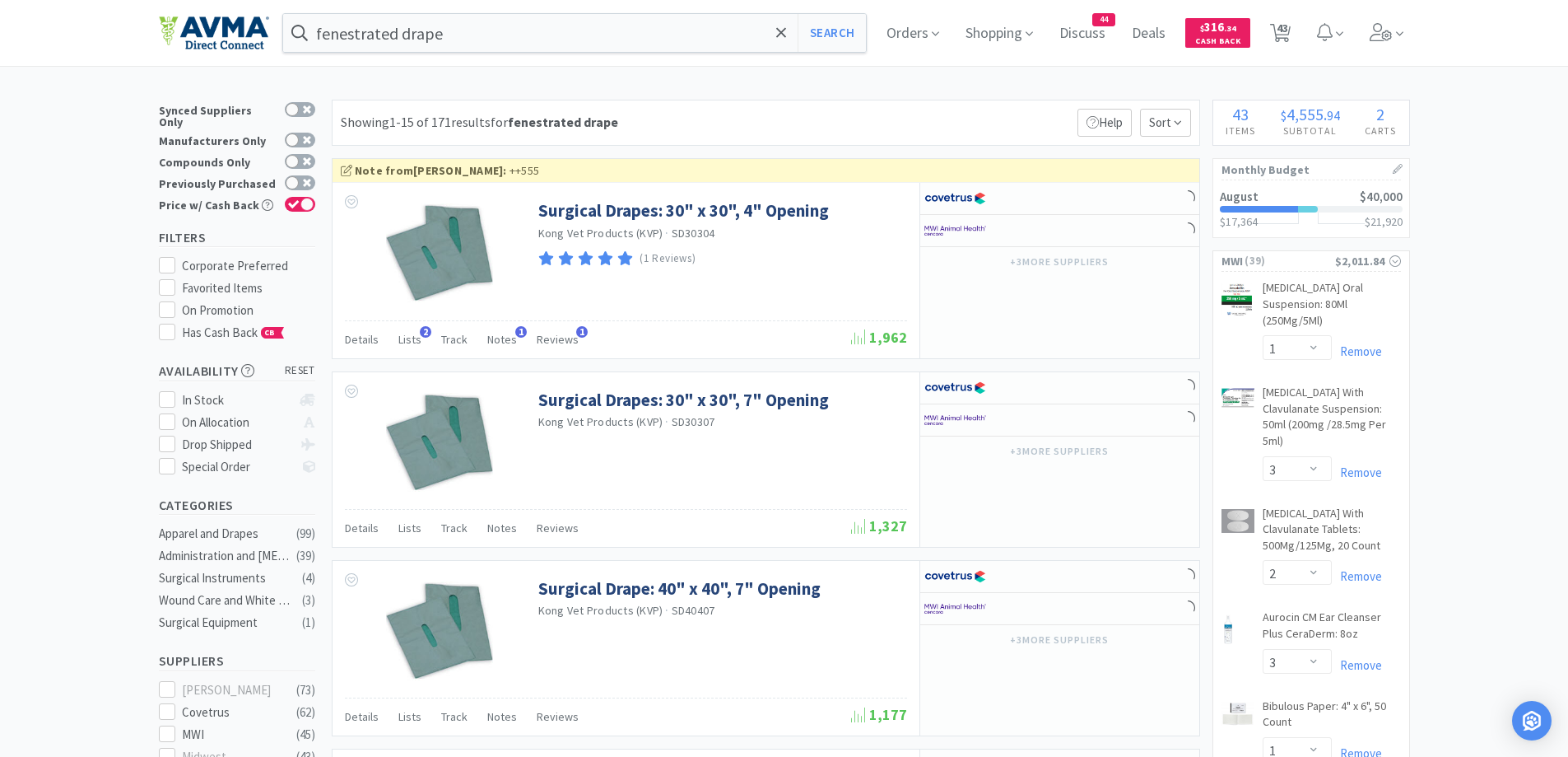
click at [912, 125] on div "Showing 1-15 of 171 results for fenestrated drape Filters Help Sort" at bounding box center [765, 122] width 868 height 46
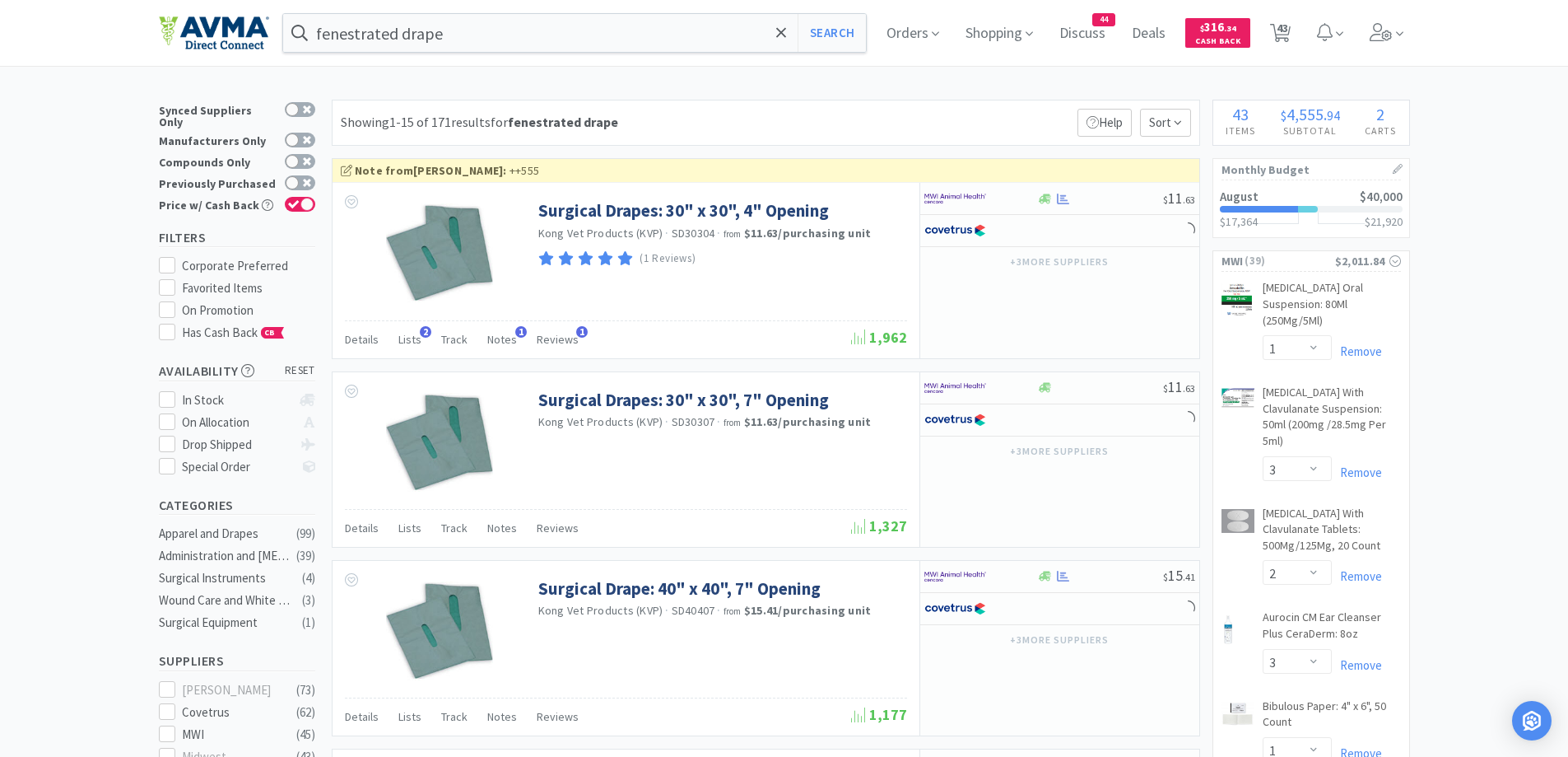
drag, startPoint x: 348, startPoint y: 340, endPoint x: 356, endPoint y: 335, distance: 9.4
click at [348, 341] on span "Details" at bounding box center [361, 339] width 34 height 15
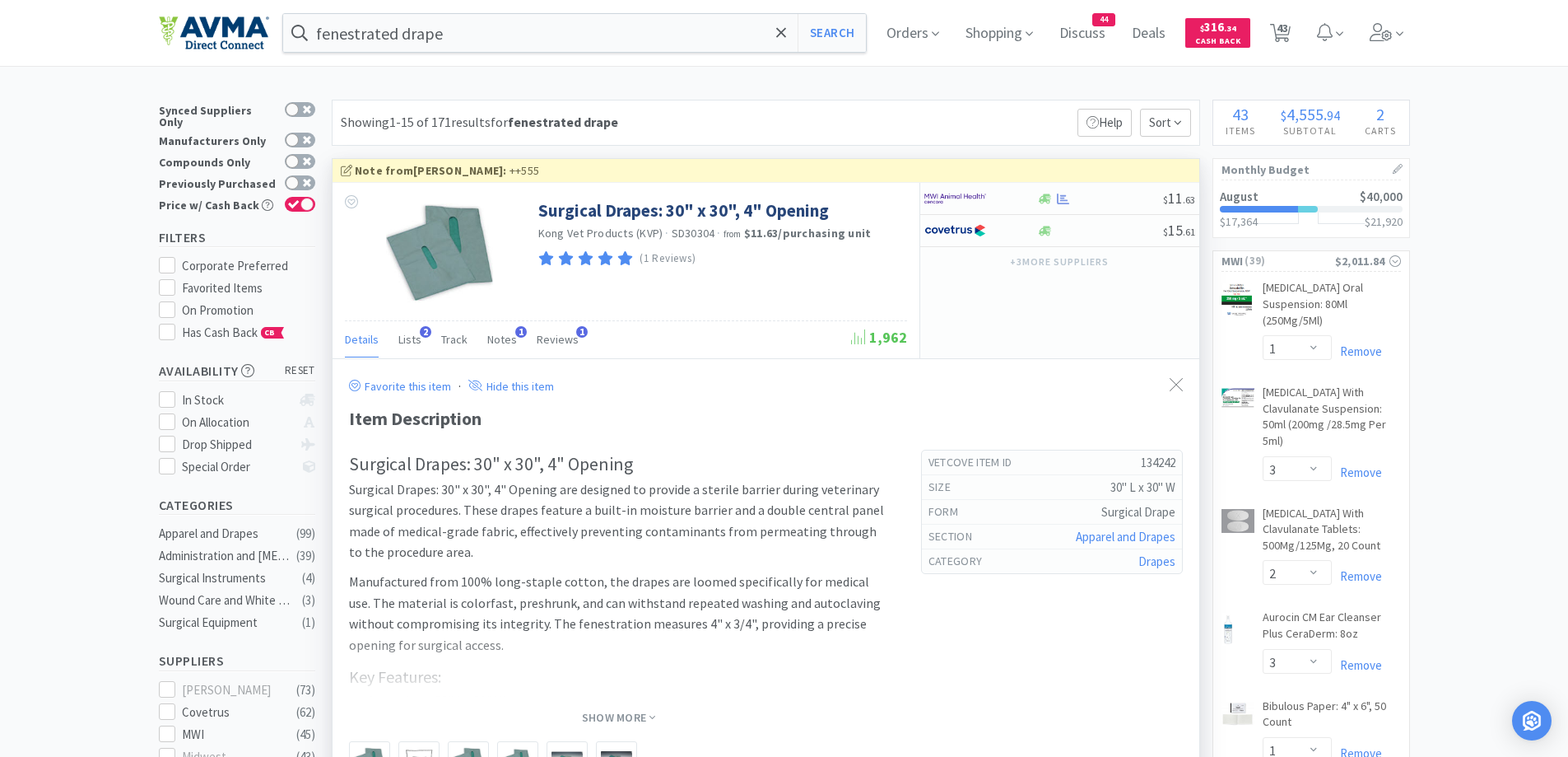
scroll to position [165, 0]
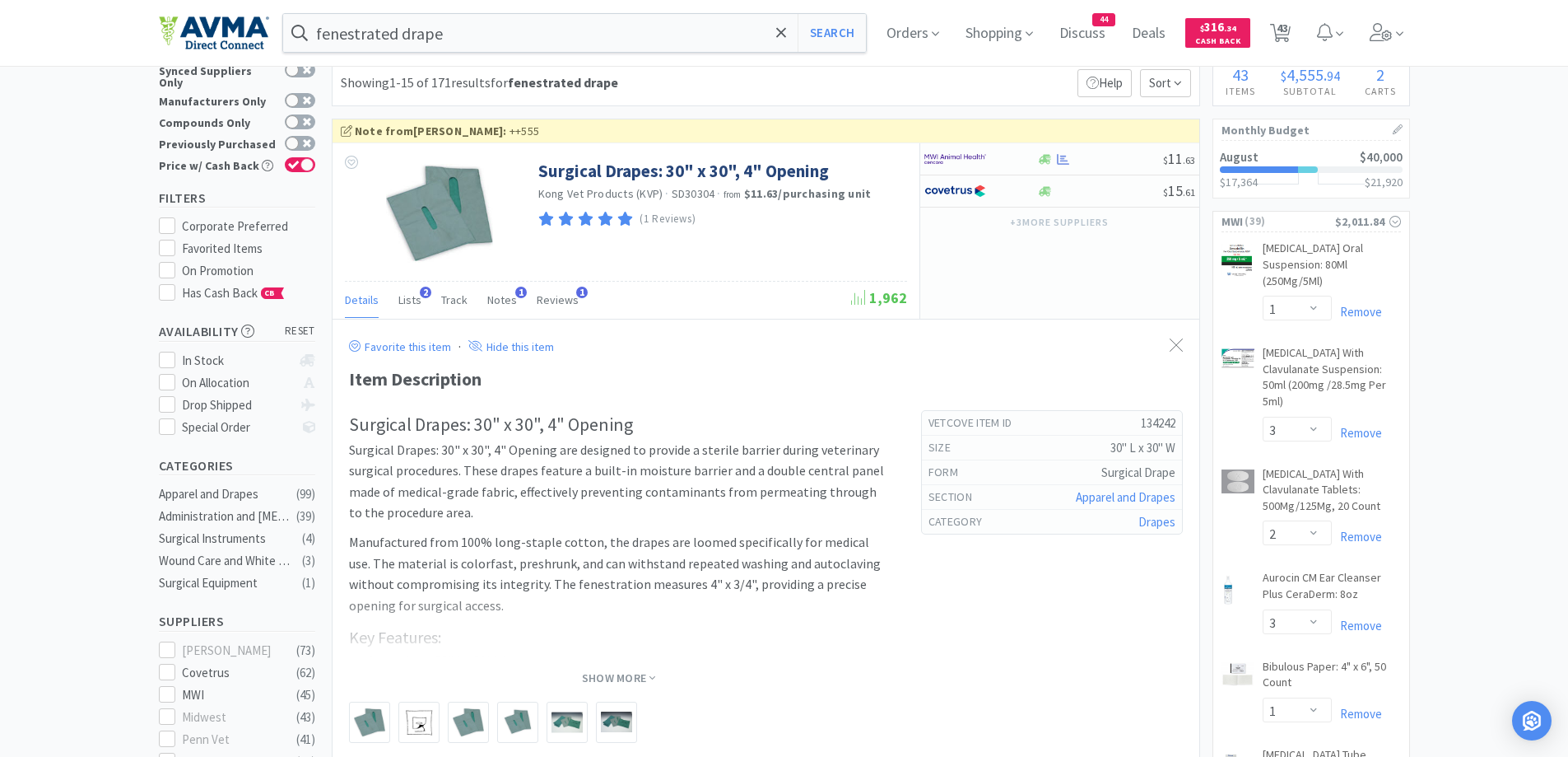
scroll to position [0, 0]
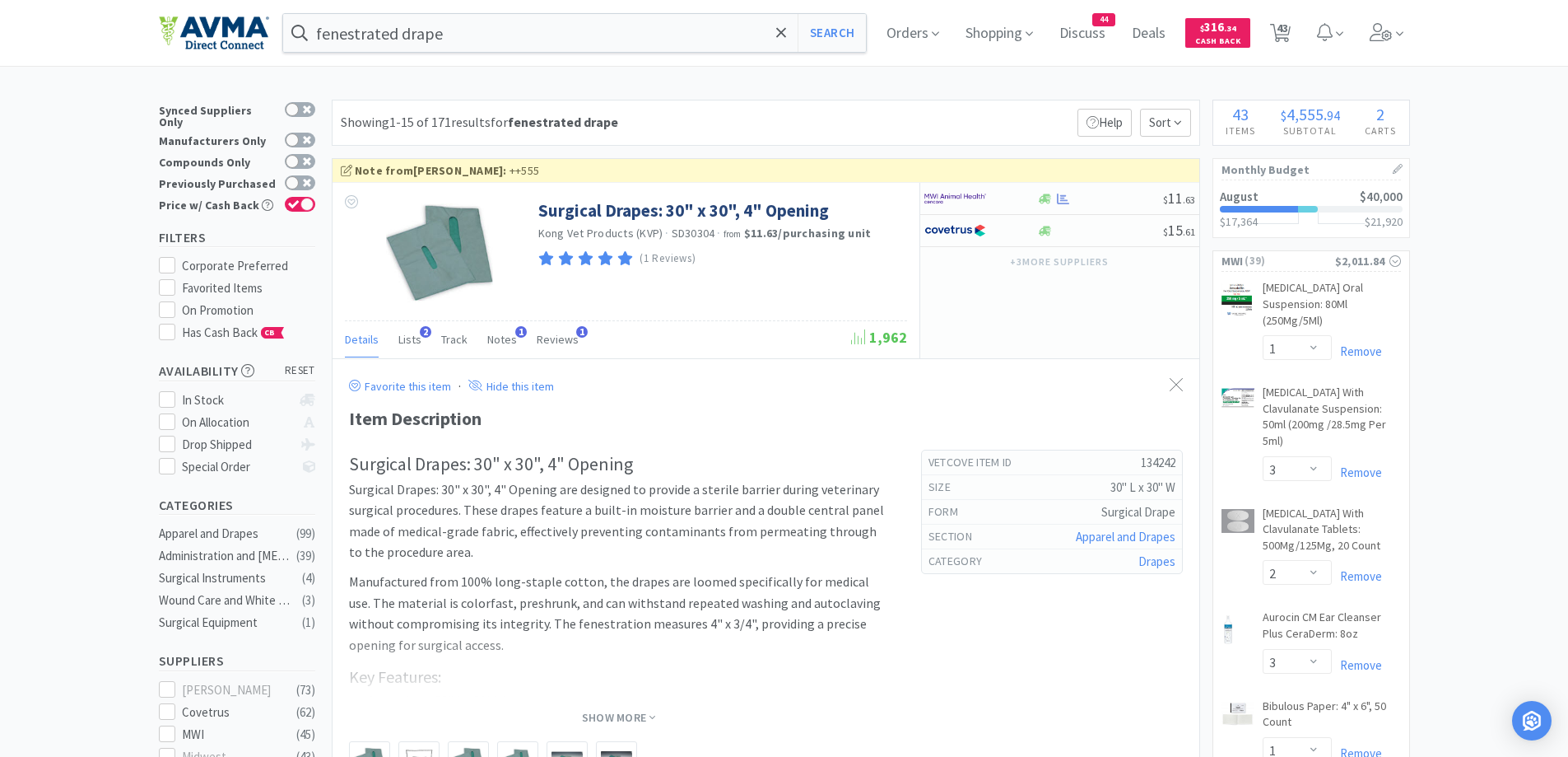
click at [765, 101] on div "Showing 1-15 of 171 results for fenestrated drape Filters Help Sort" at bounding box center [765, 122] width 868 height 46
click at [995, 198] on div at bounding box center [970, 199] width 91 height 28
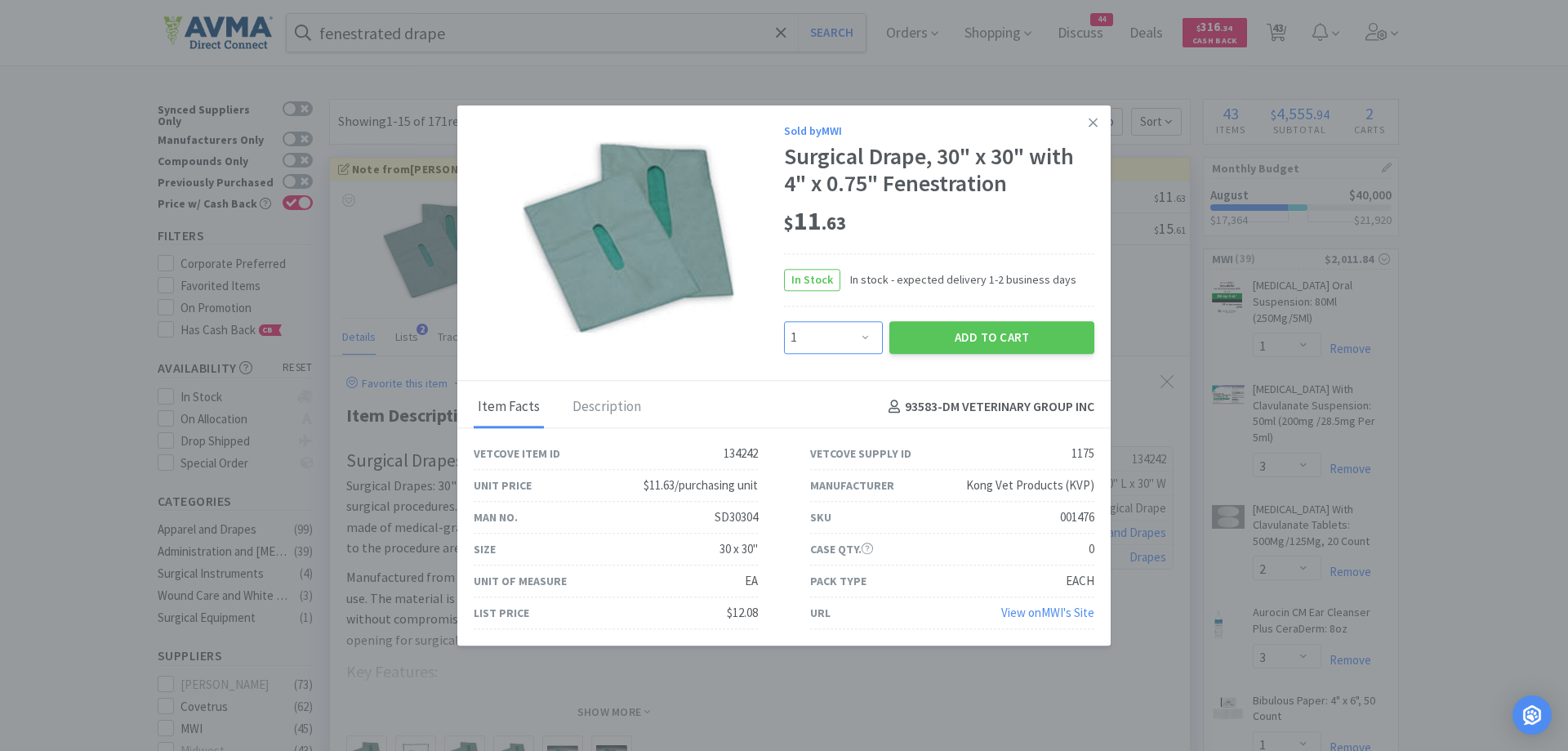
click at [850, 330] on select "Enter Quantity 1 2 3 4 5 6 7 8 9 10 11 12 13 14 15 16 17 18 19 20 Enter Quantity" at bounding box center [834, 338] width 98 height 33
select select "2"
click at [784, 321] on select "Enter Quantity 1 2 3 4 5 6 7 8 9 10 11 12 13 14 15 16 17 18 19 20 Enter Quantity" at bounding box center [834, 338] width 98 height 33
click at [1011, 344] on button "Add to Cart" at bounding box center [992, 338] width 205 height 33
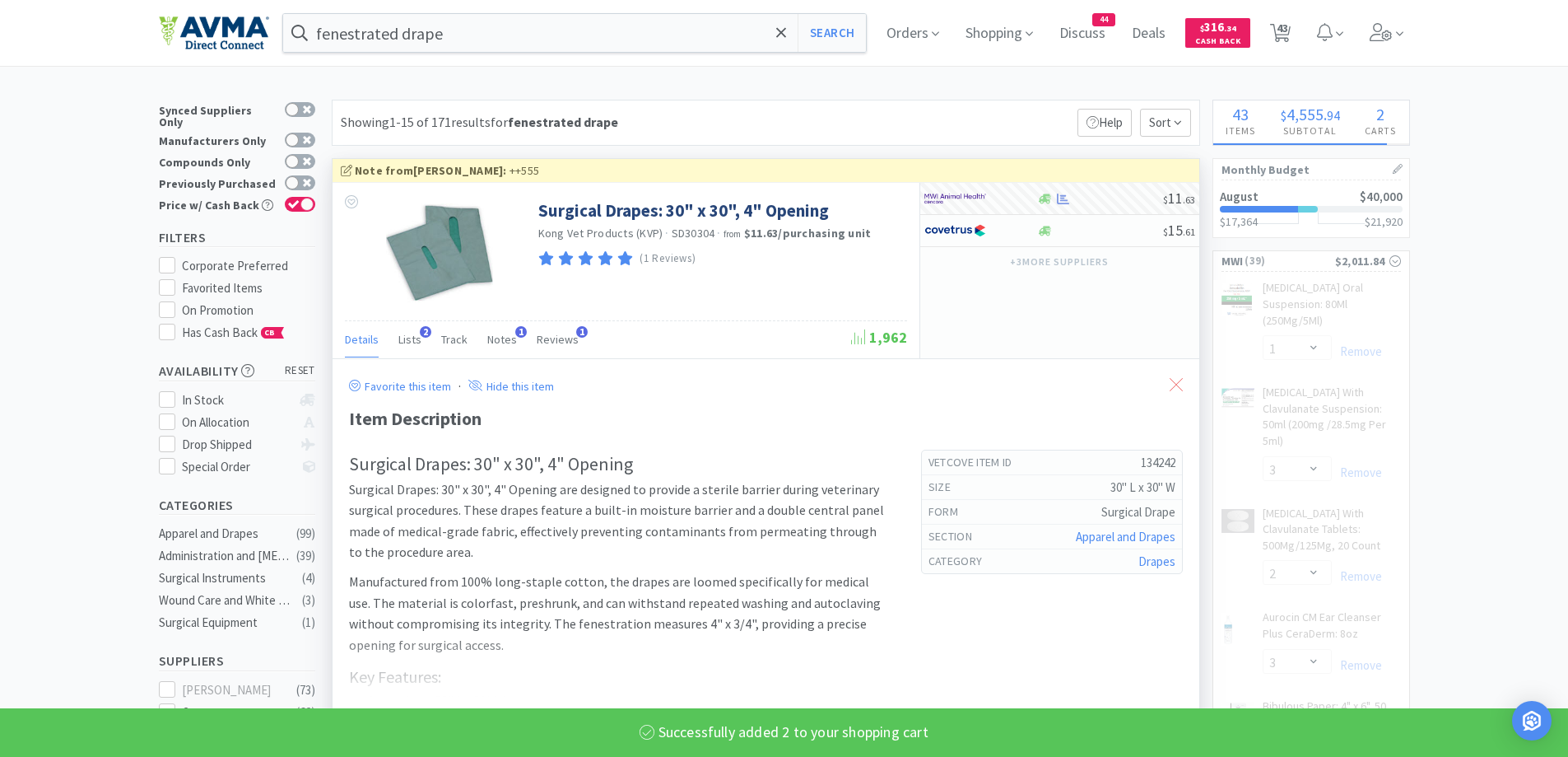
click at [1162, 378] on div at bounding box center [1176, 385] width 30 height 37
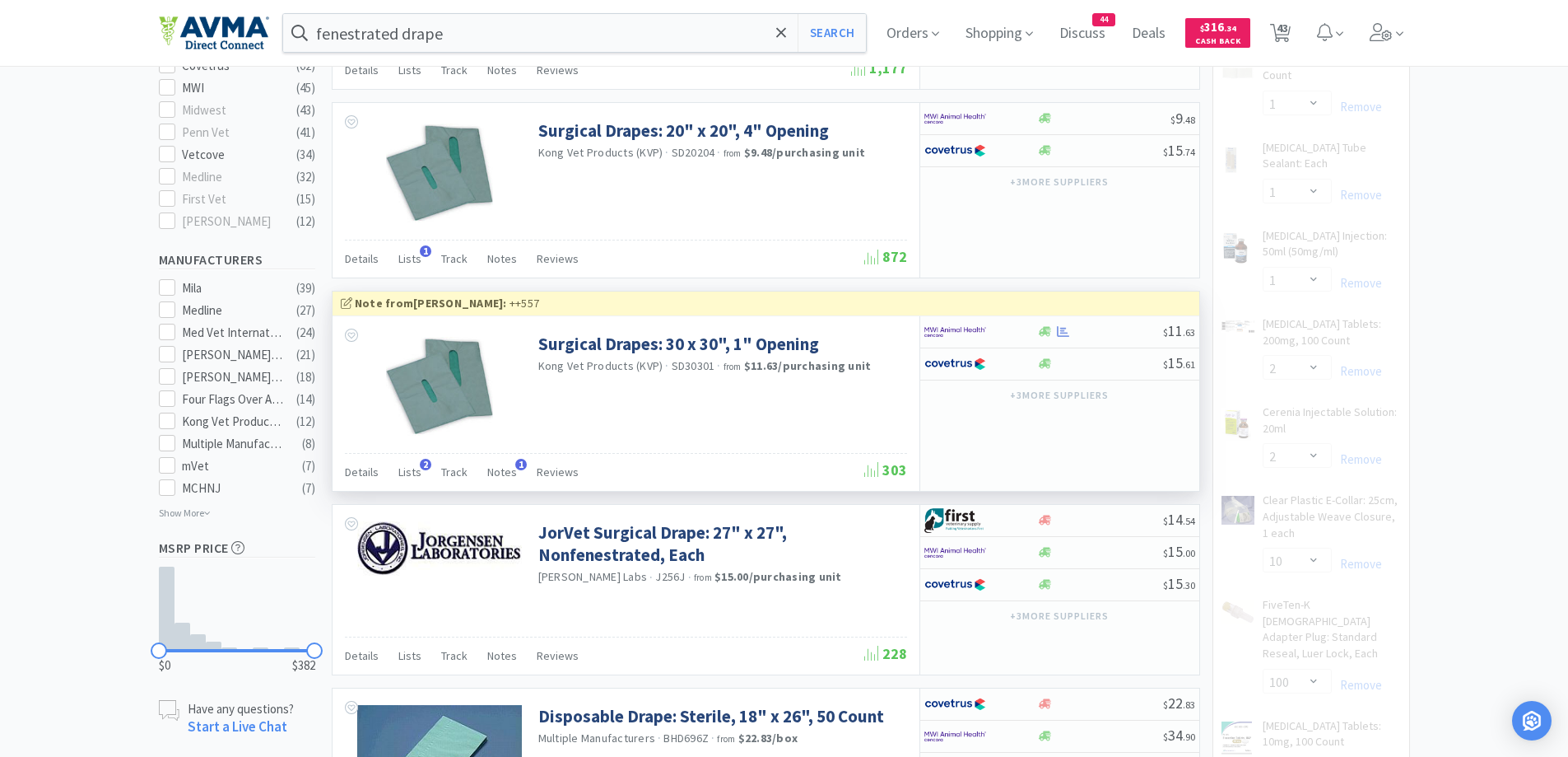
scroll to position [659, 0]
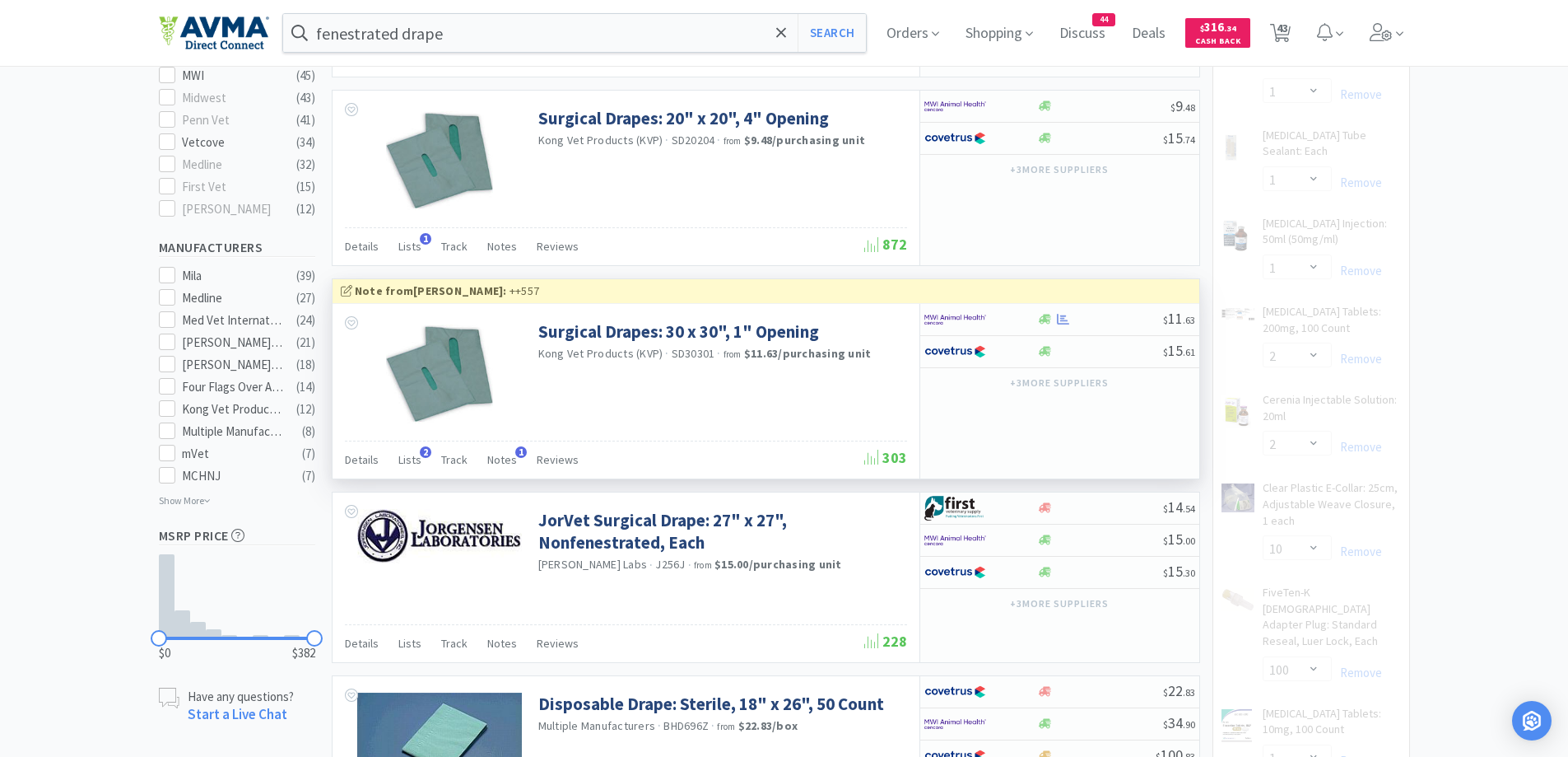
select select "2"
select select "4"
select select "1"
select select "5"
select select "1"
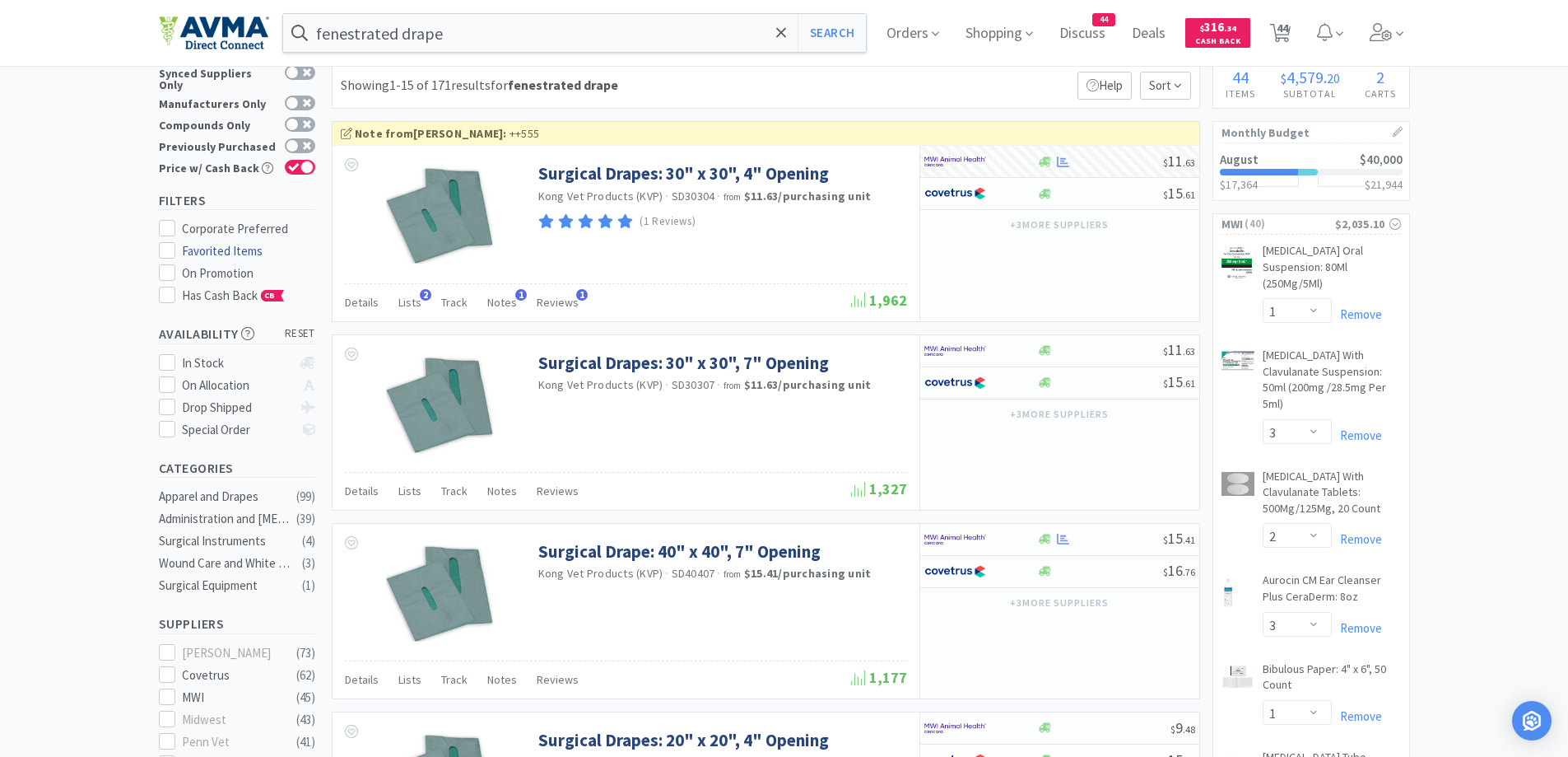
scroll to position [0, 0]
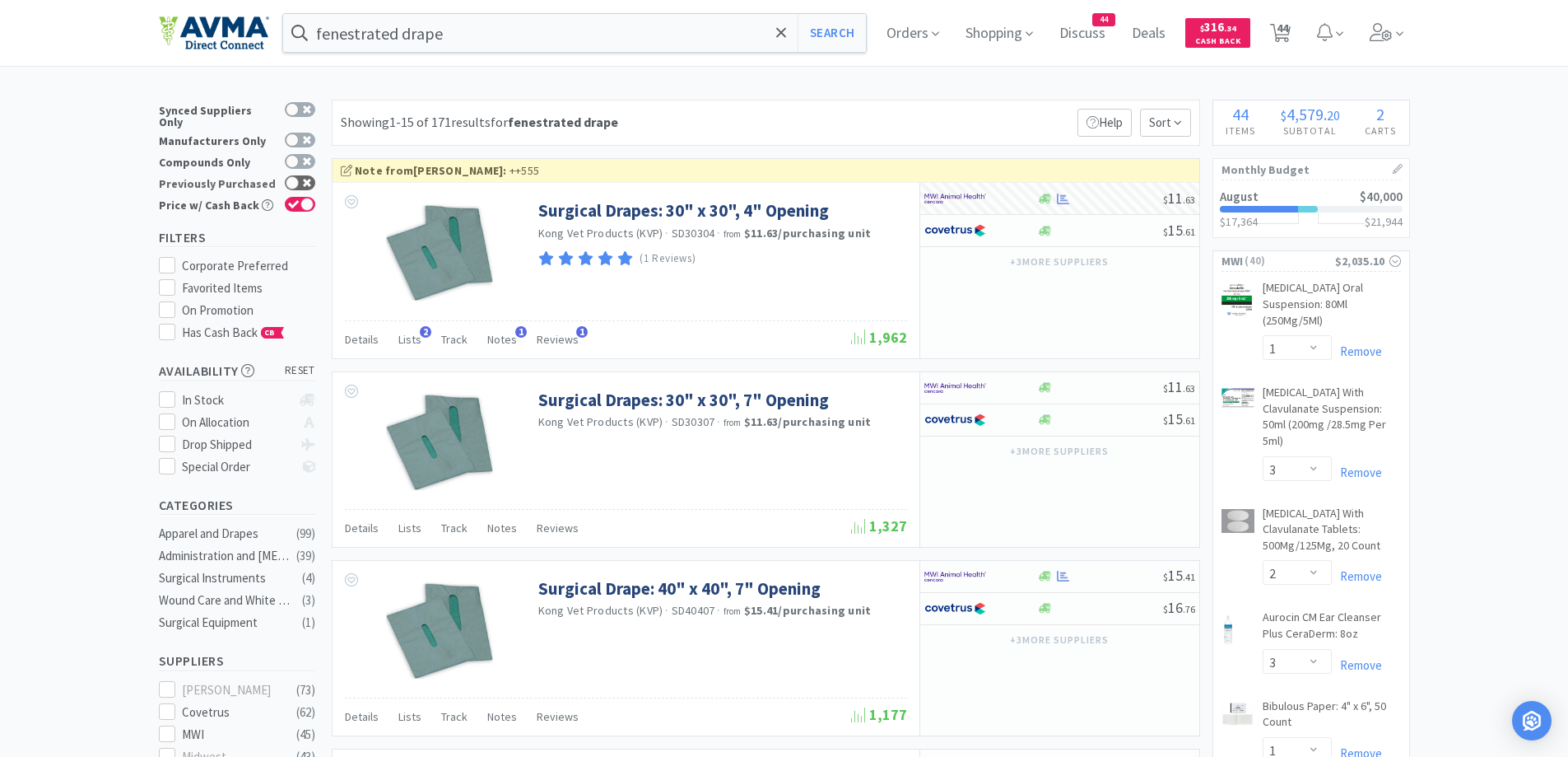
click at [294, 176] on div at bounding box center [292, 182] width 13 height 13
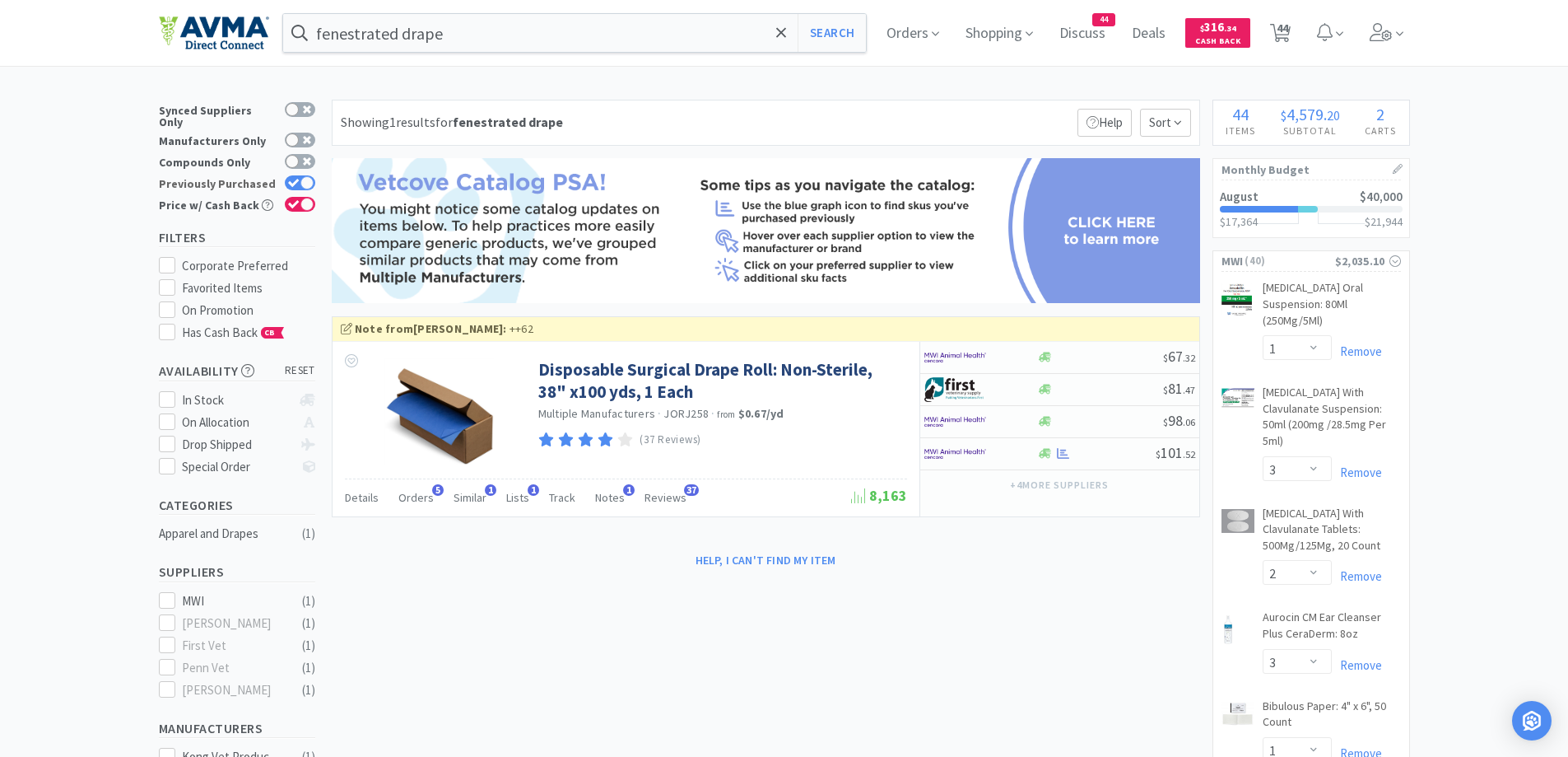
click at [294, 179] on icon at bounding box center [293, 183] width 11 height 9
checkbox input "false"
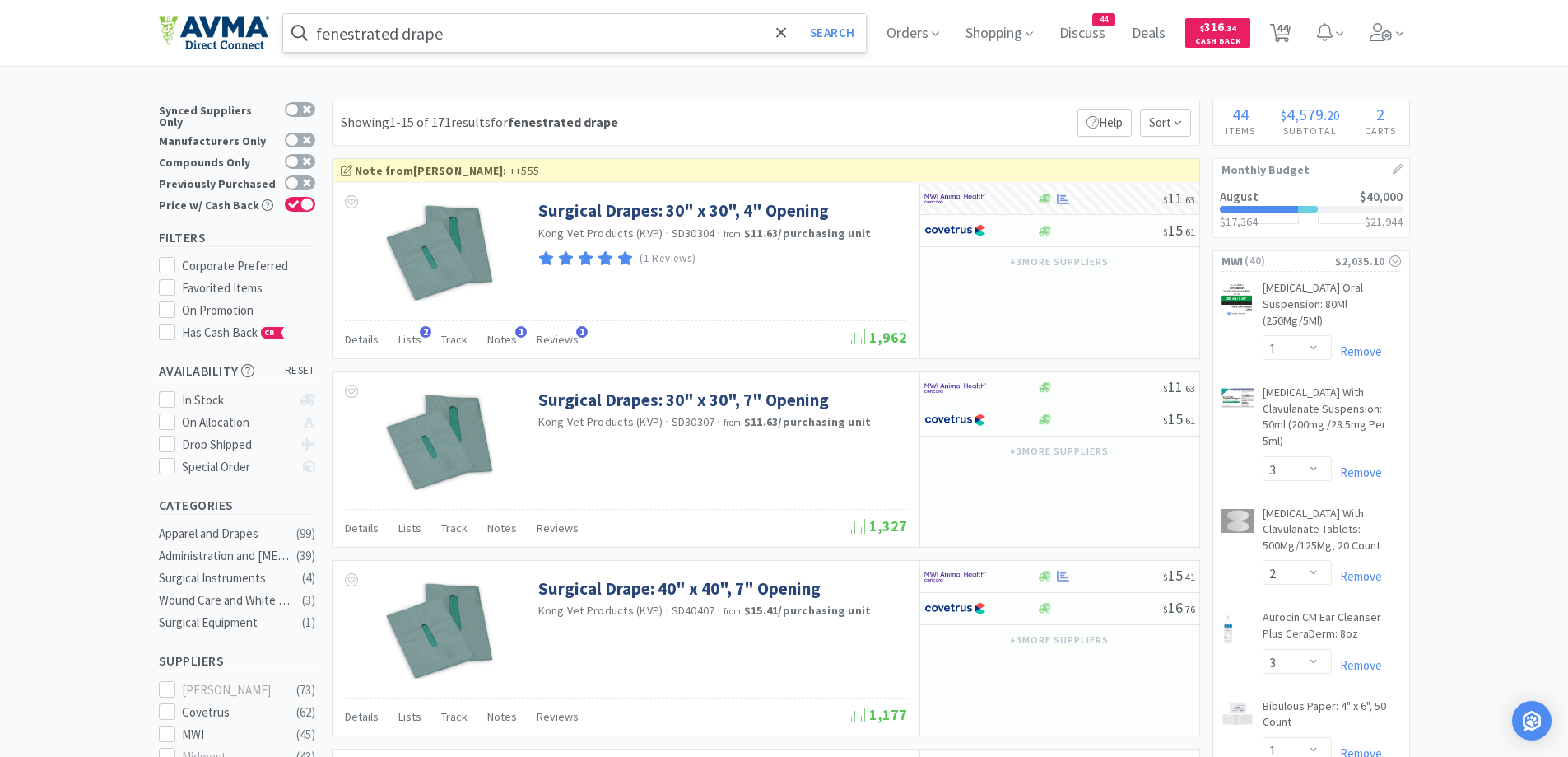
click at [415, 36] on input "fenestrated drape" at bounding box center [575, 32] width 583 height 37
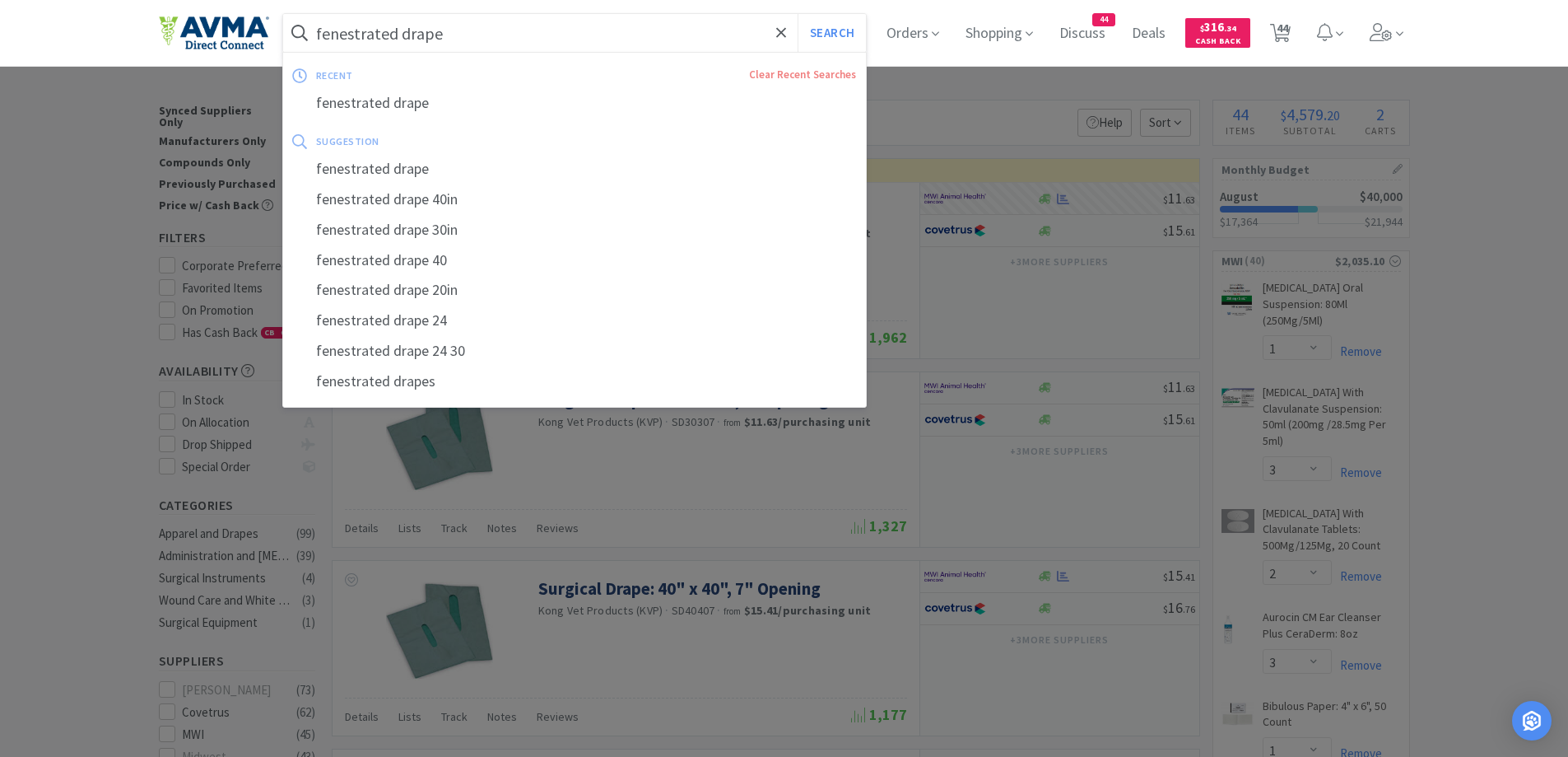
drag, startPoint x: 443, startPoint y: 23, endPoint x: 429, endPoint y: 31, distance: 16.1
click at [443, 23] on input "fenestrated drape" at bounding box center [575, 32] width 583 height 37
drag, startPoint x: 409, startPoint y: 36, endPoint x: 396, endPoint y: 36, distance: 13.0
click at [396, 36] on input "fenestrated drape" at bounding box center [575, 32] width 583 height 37
click at [403, 37] on input "fenestrated drape" at bounding box center [575, 32] width 583 height 37
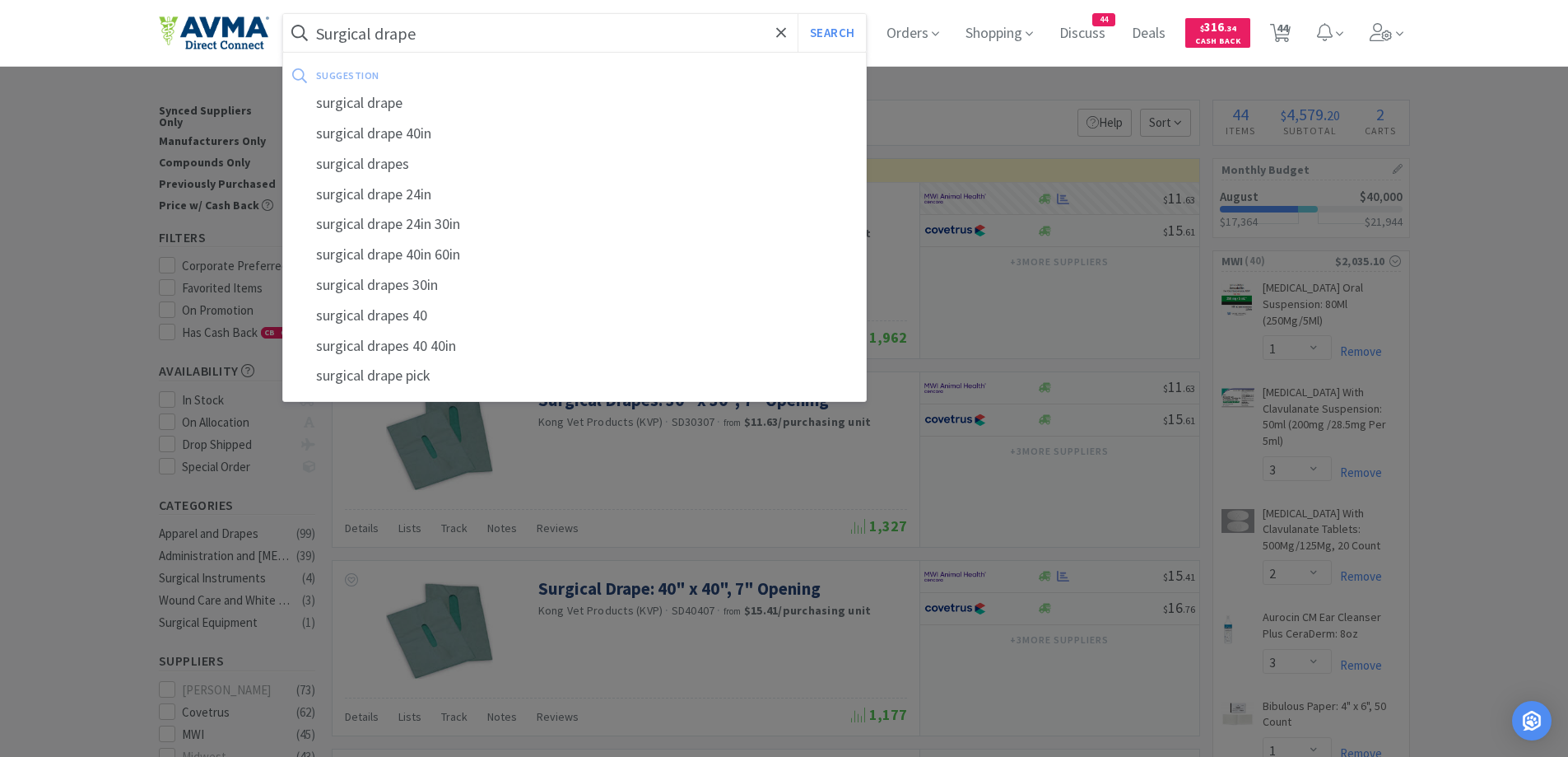
type input "Surgical drape"
click at [797, 14] on button "Search" at bounding box center [831, 32] width 68 height 37
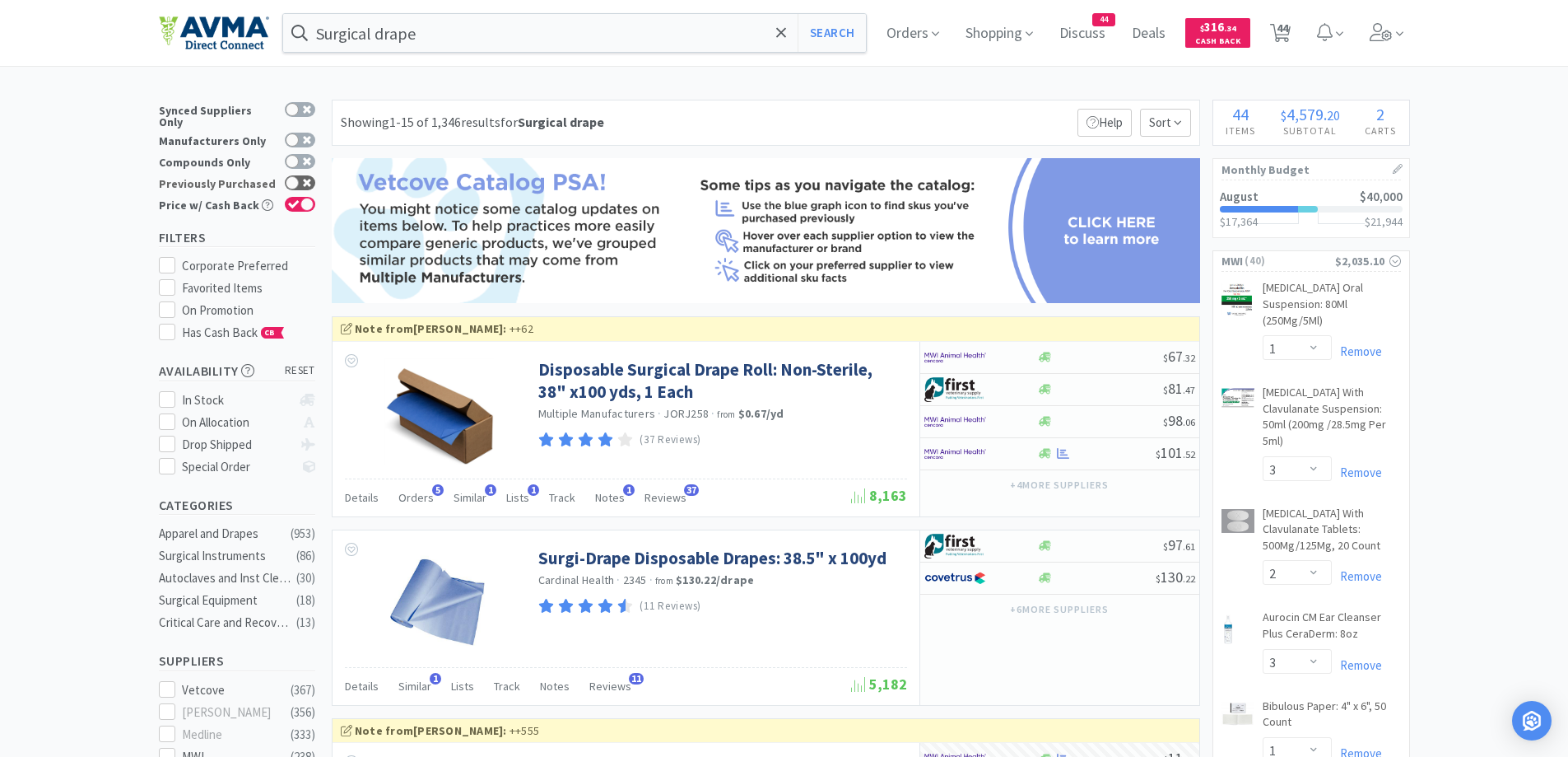
click at [302, 179] on div at bounding box center [299, 182] width 30 height 15
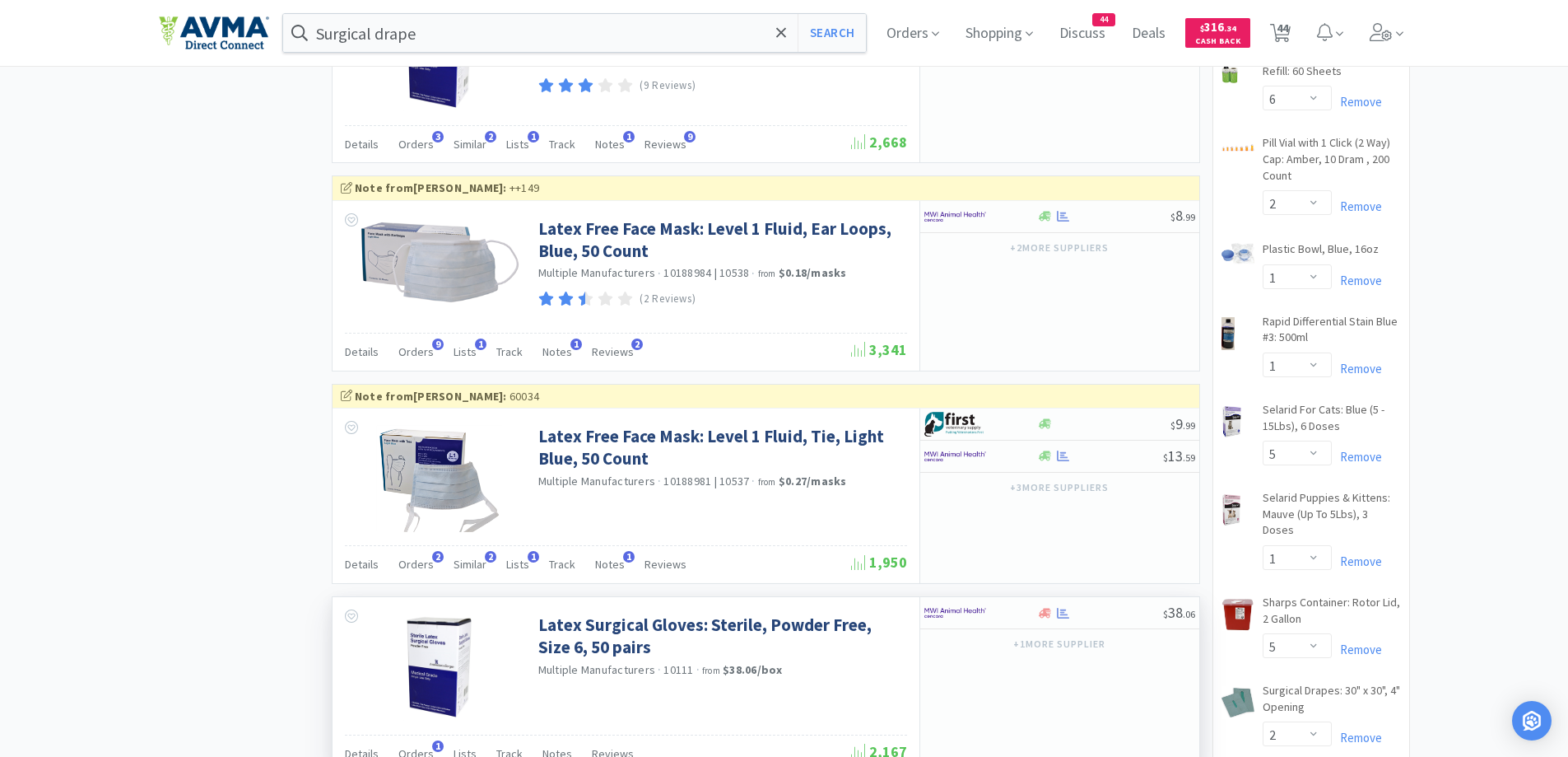
scroll to position [3130, 0]
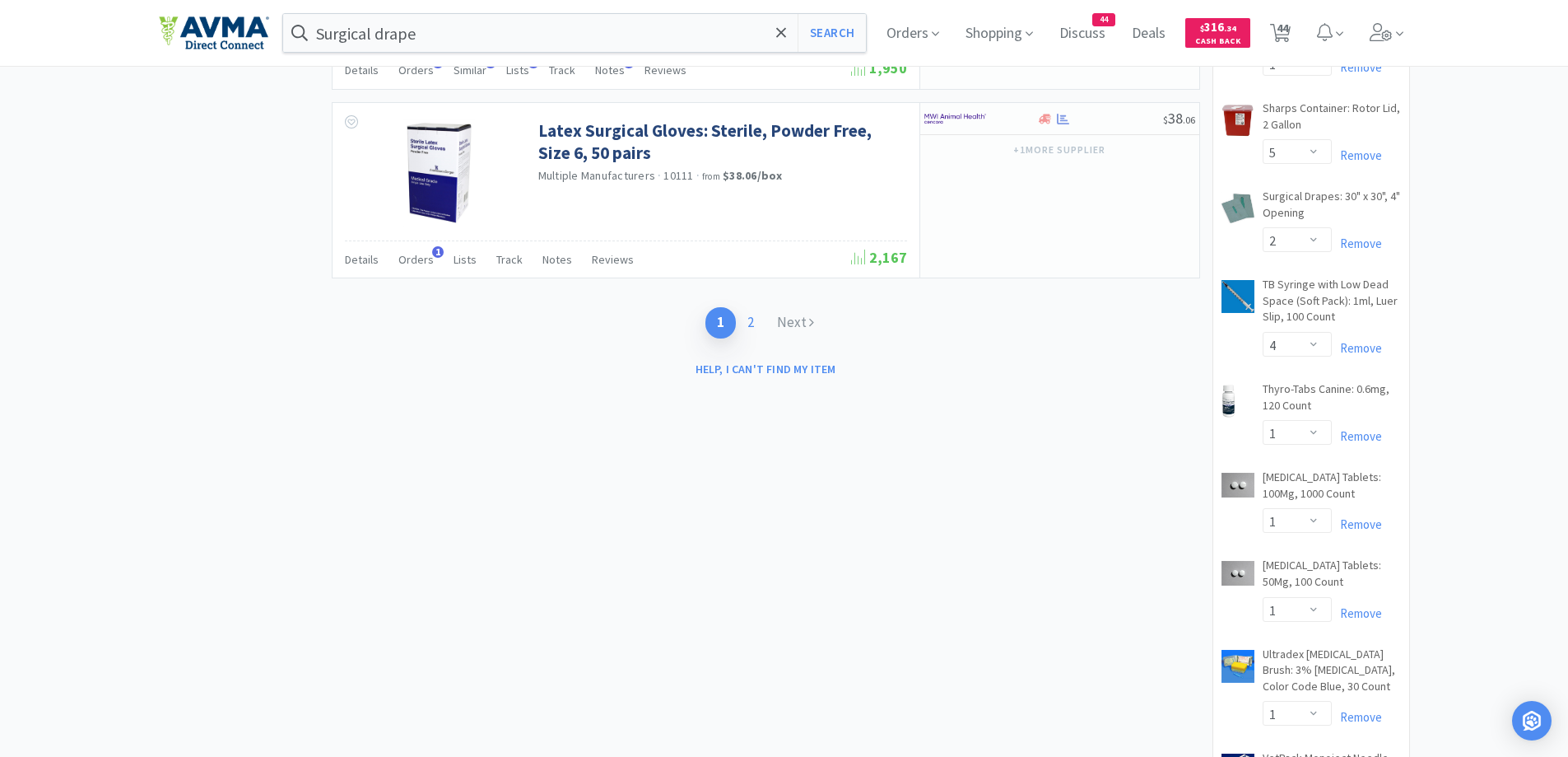
click at [752, 330] on link "2" at bounding box center [750, 322] width 30 height 30
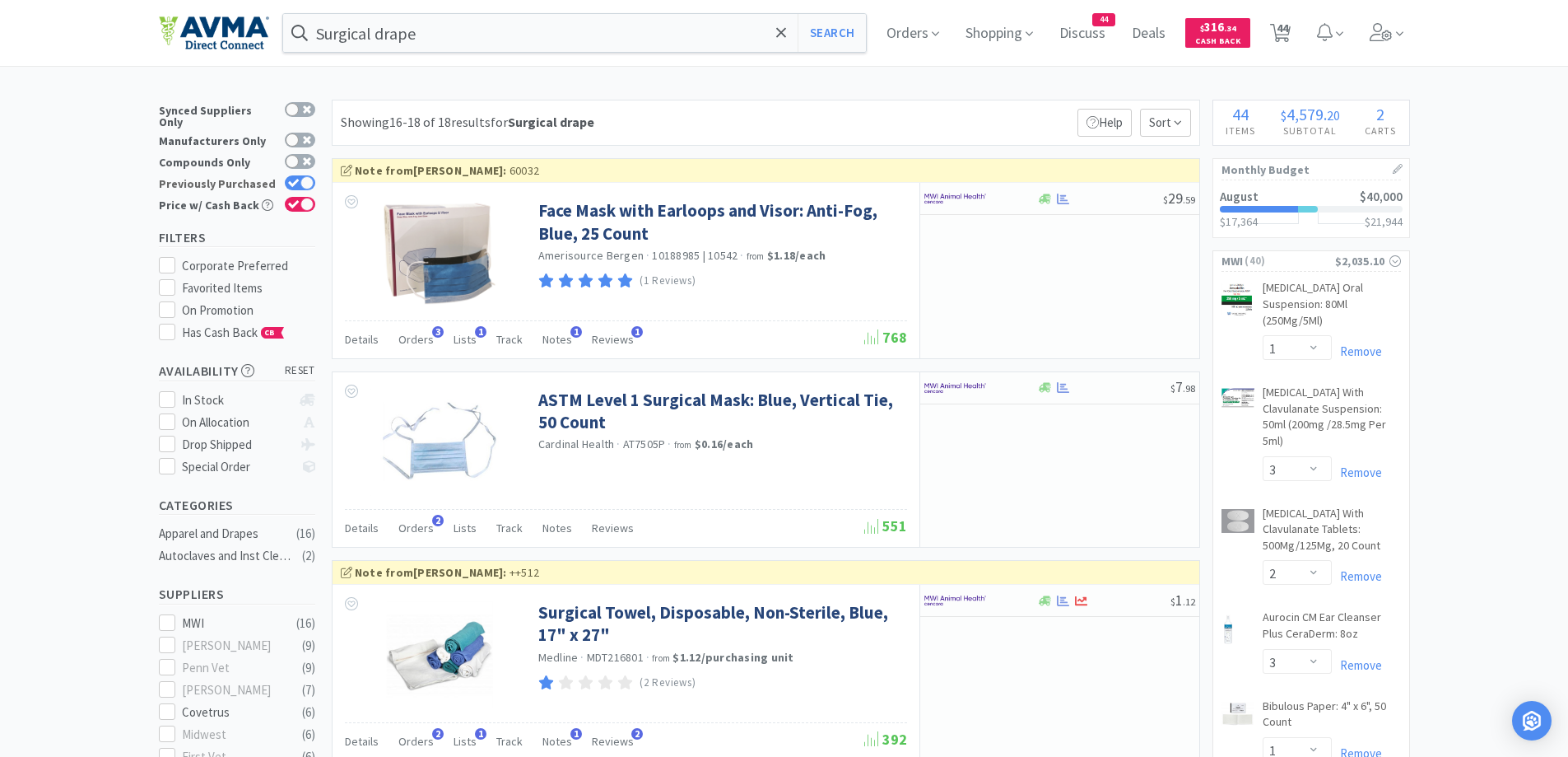
click at [297, 179] on icon at bounding box center [293, 182] width 10 height 8
checkbox input "false"
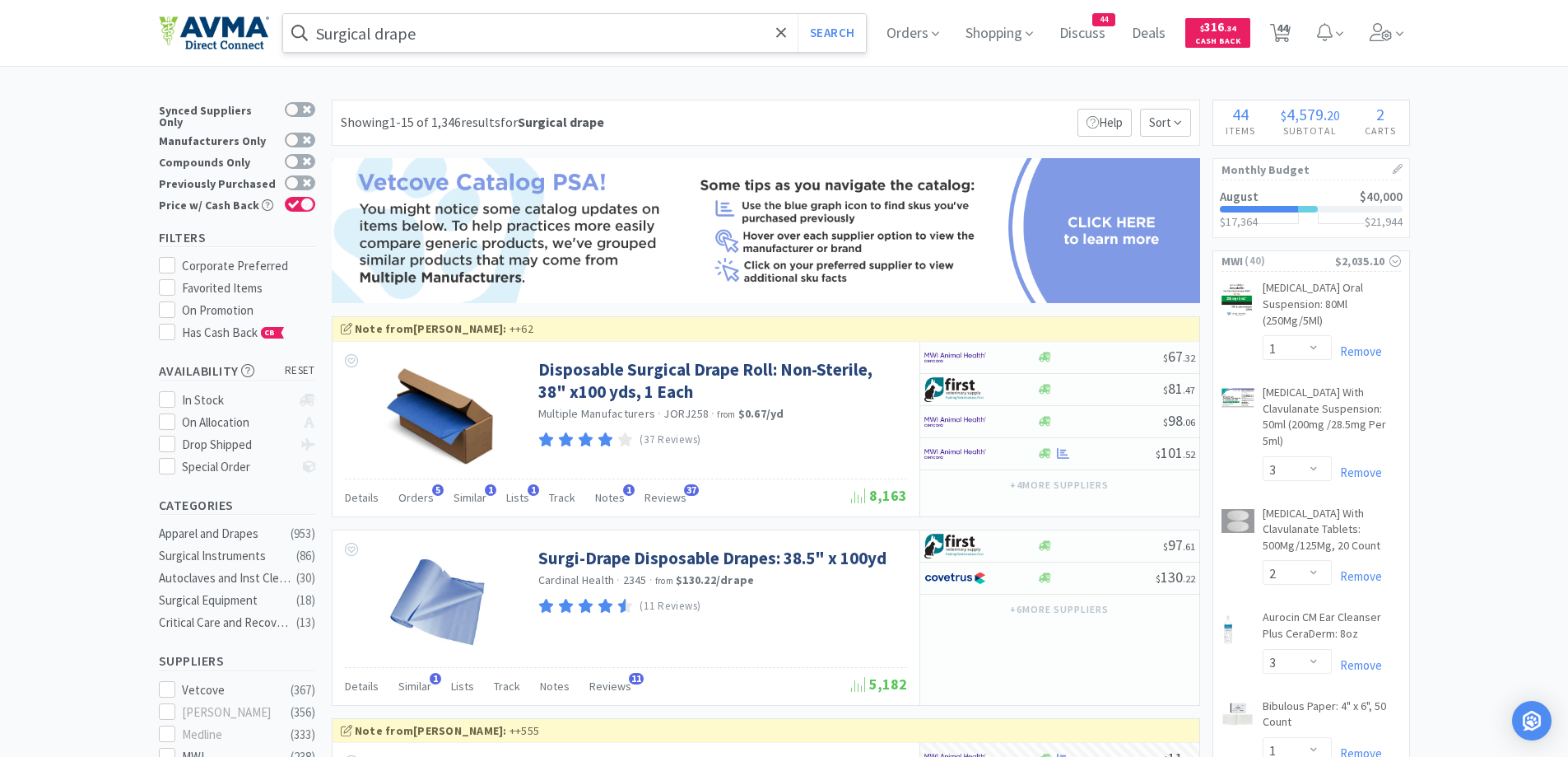
click at [393, 35] on input "Surgical drape" at bounding box center [575, 32] width 583 height 37
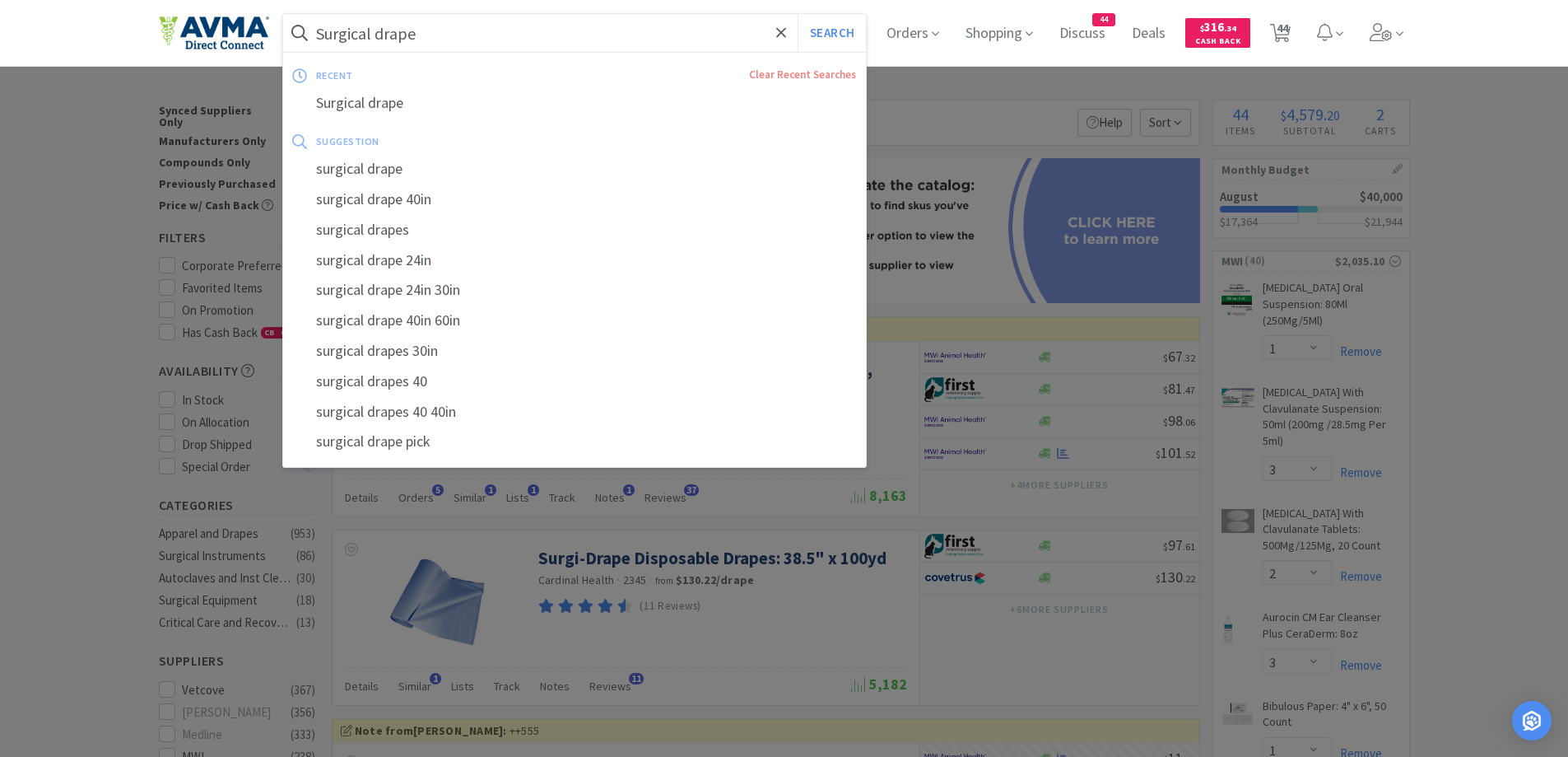
click at [382, 32] on input "Surgical drape" at bounding box center [575, 32] width 583 height 37
click at [382, 33] on input "Surgical drape" at bounding box center [575, 32] width 583 height 37
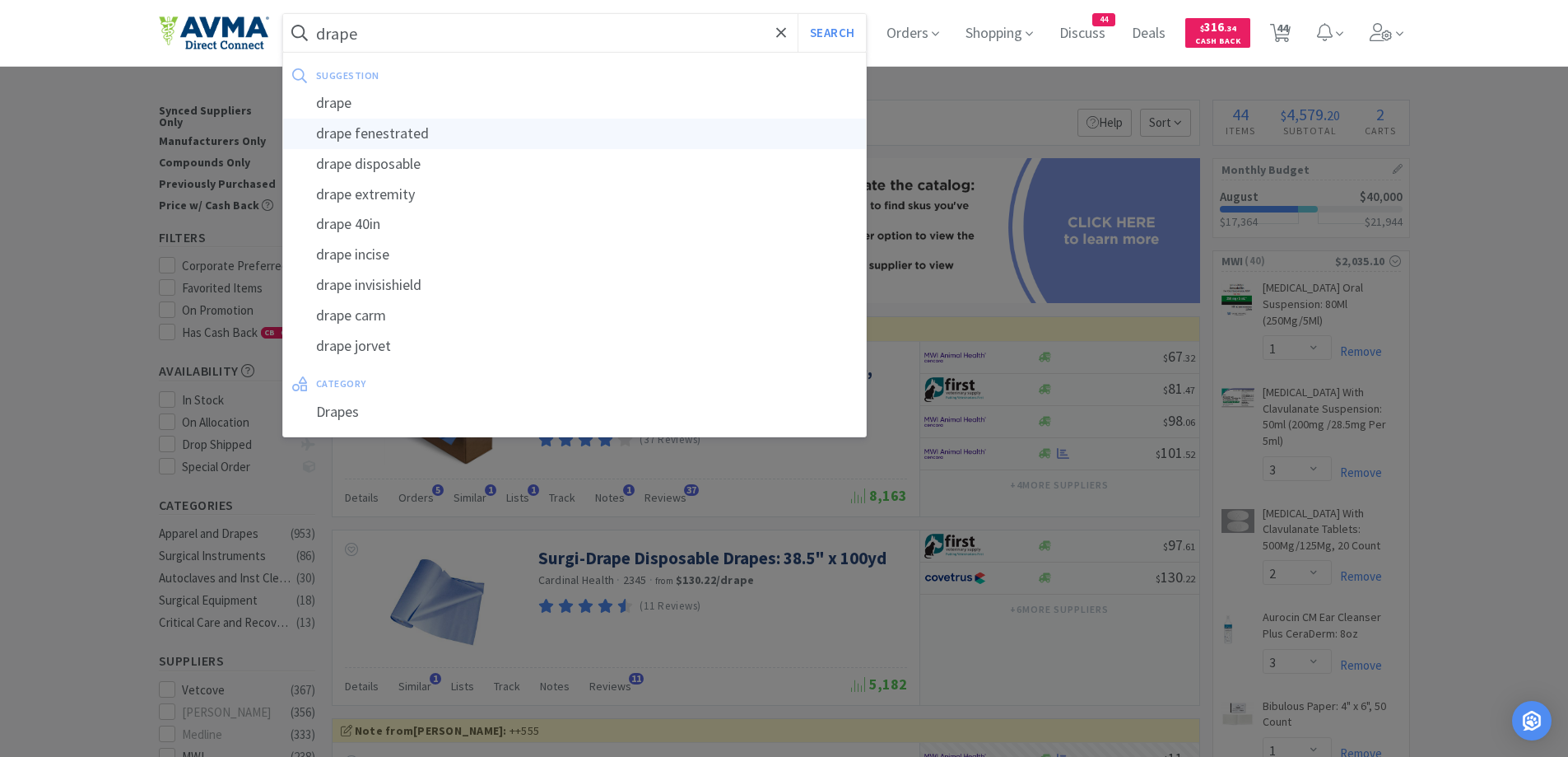
click at [383, 139] on div "drape fenestrated" at bounding box center [575, 133] width 583 height 30
type input "drape fenestrated"
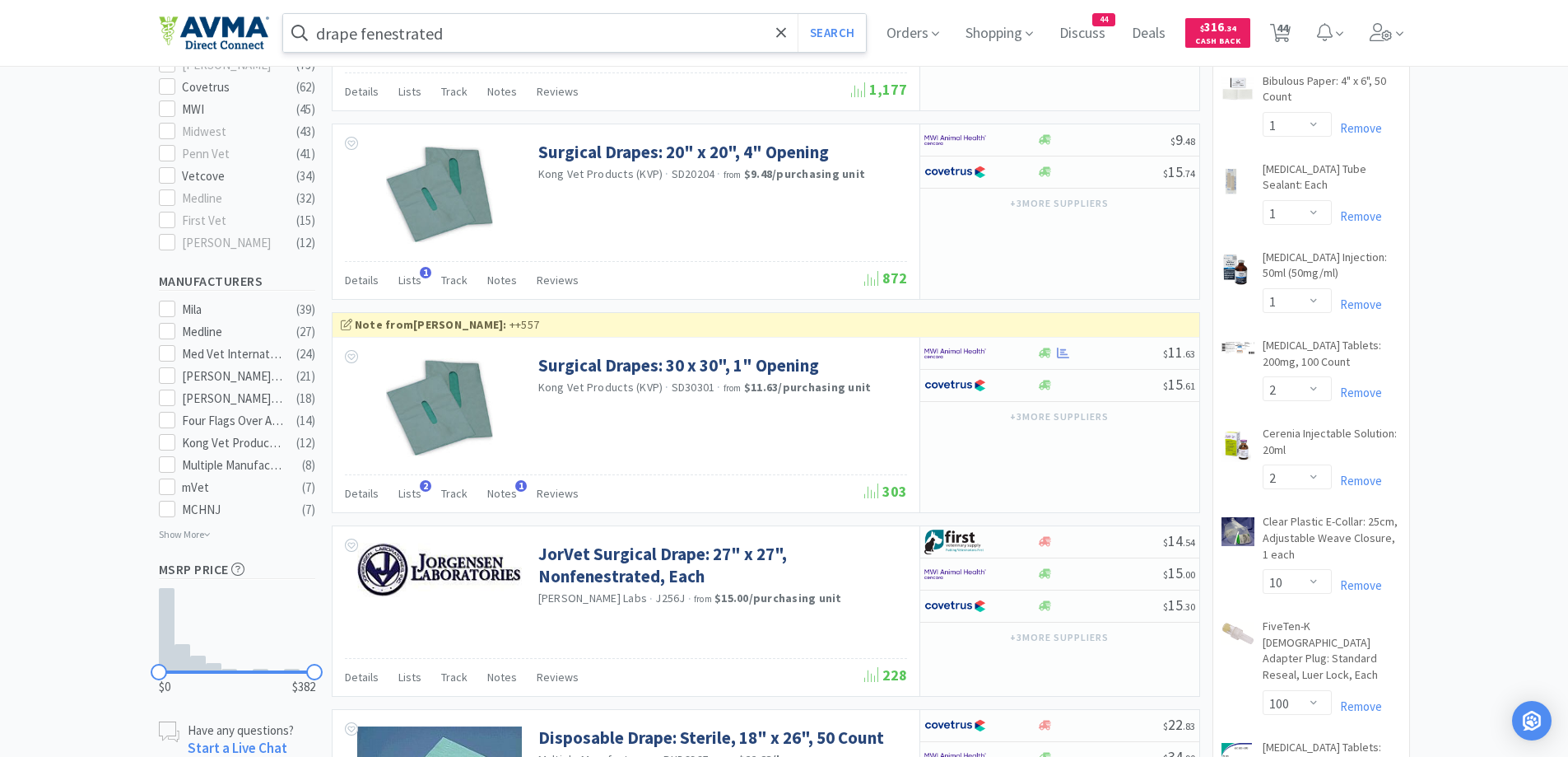
scroll to position [659, 0]
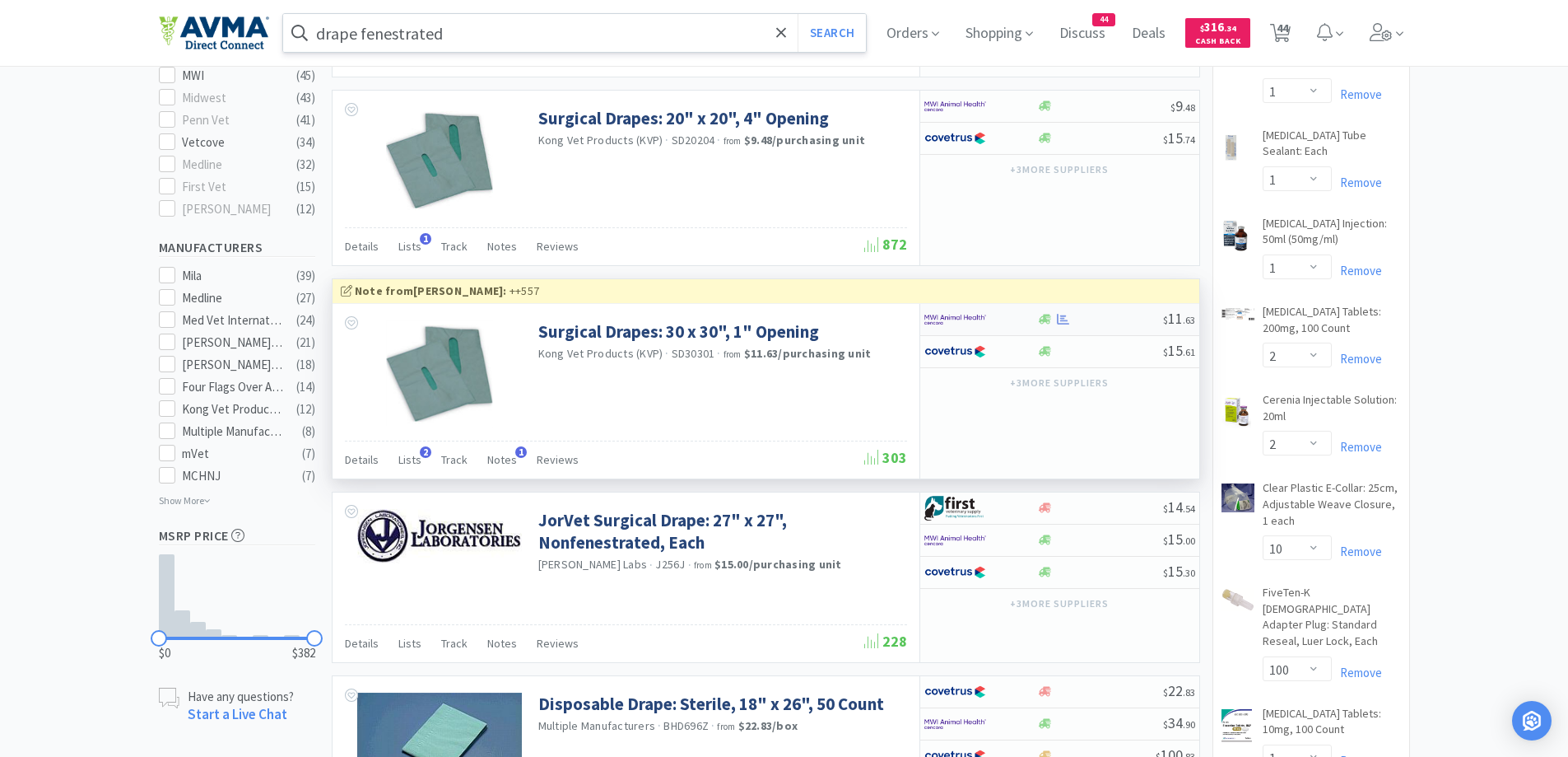
click at [1052, 323] on div at bounding box center [1045, 319] width 17 height 12
select select "1"
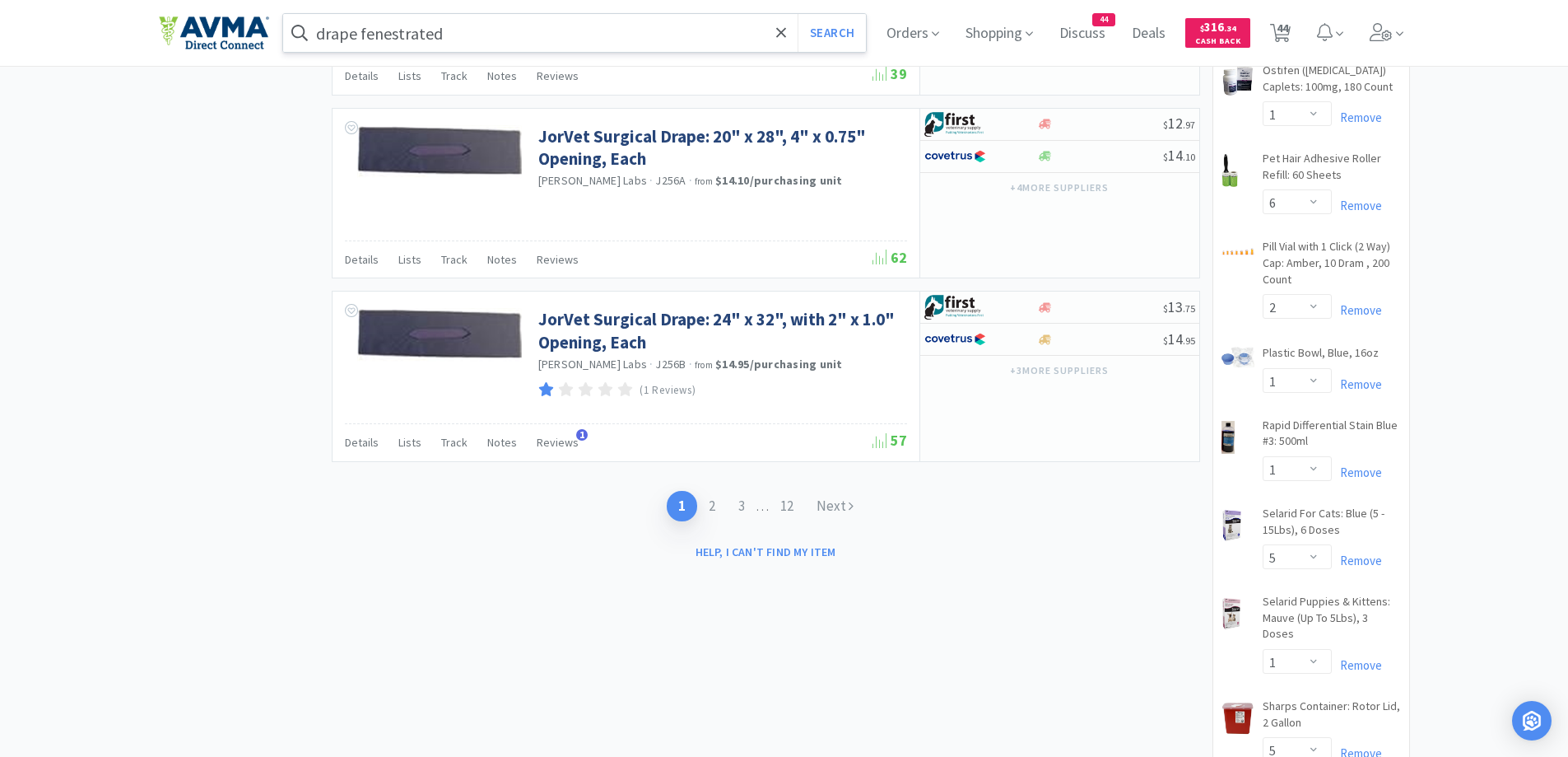
scroll to position [2800, 0]
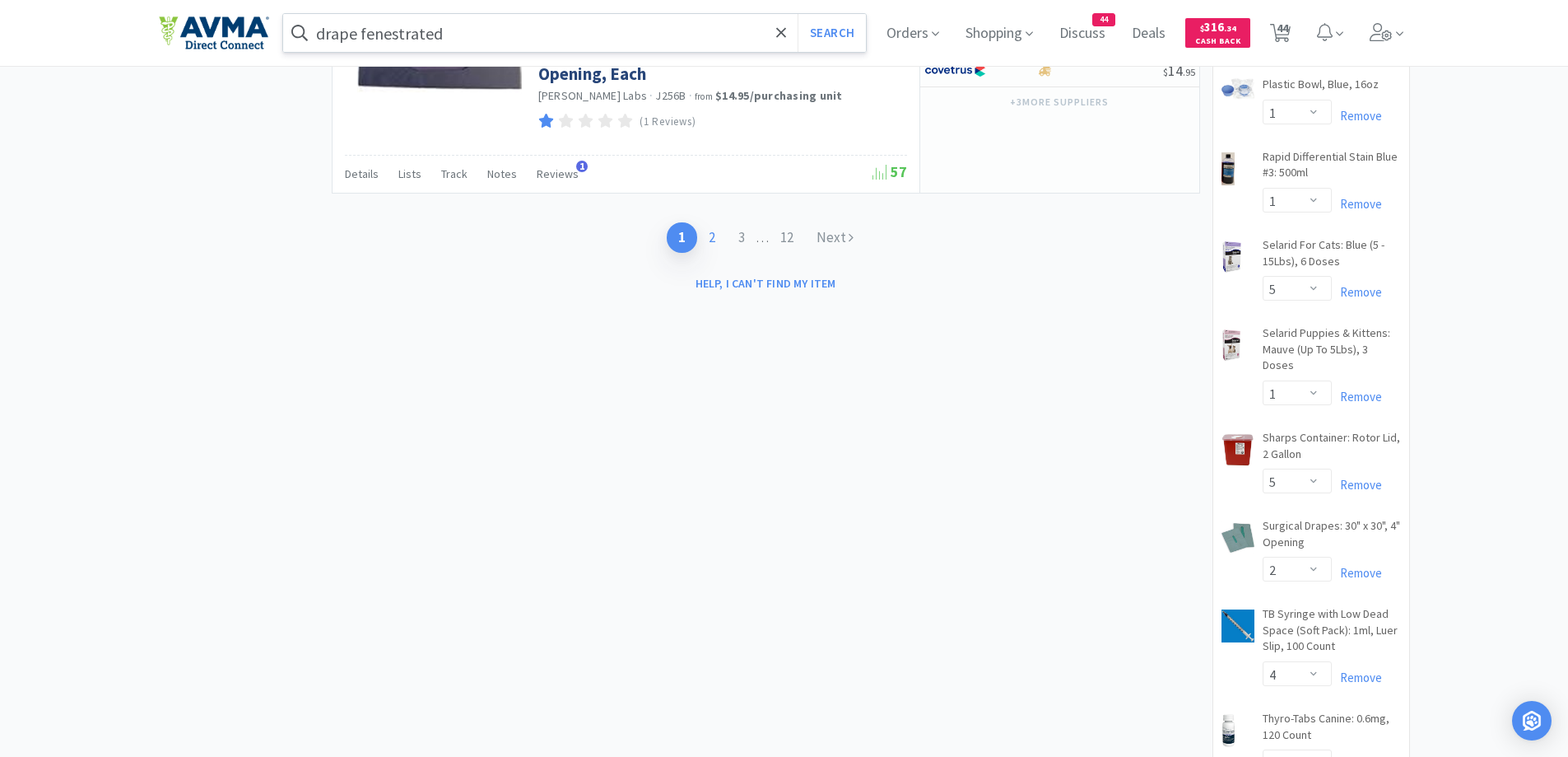
click at [709, 238] on link "2" at bounding box center [712, 237] width 30 height 30
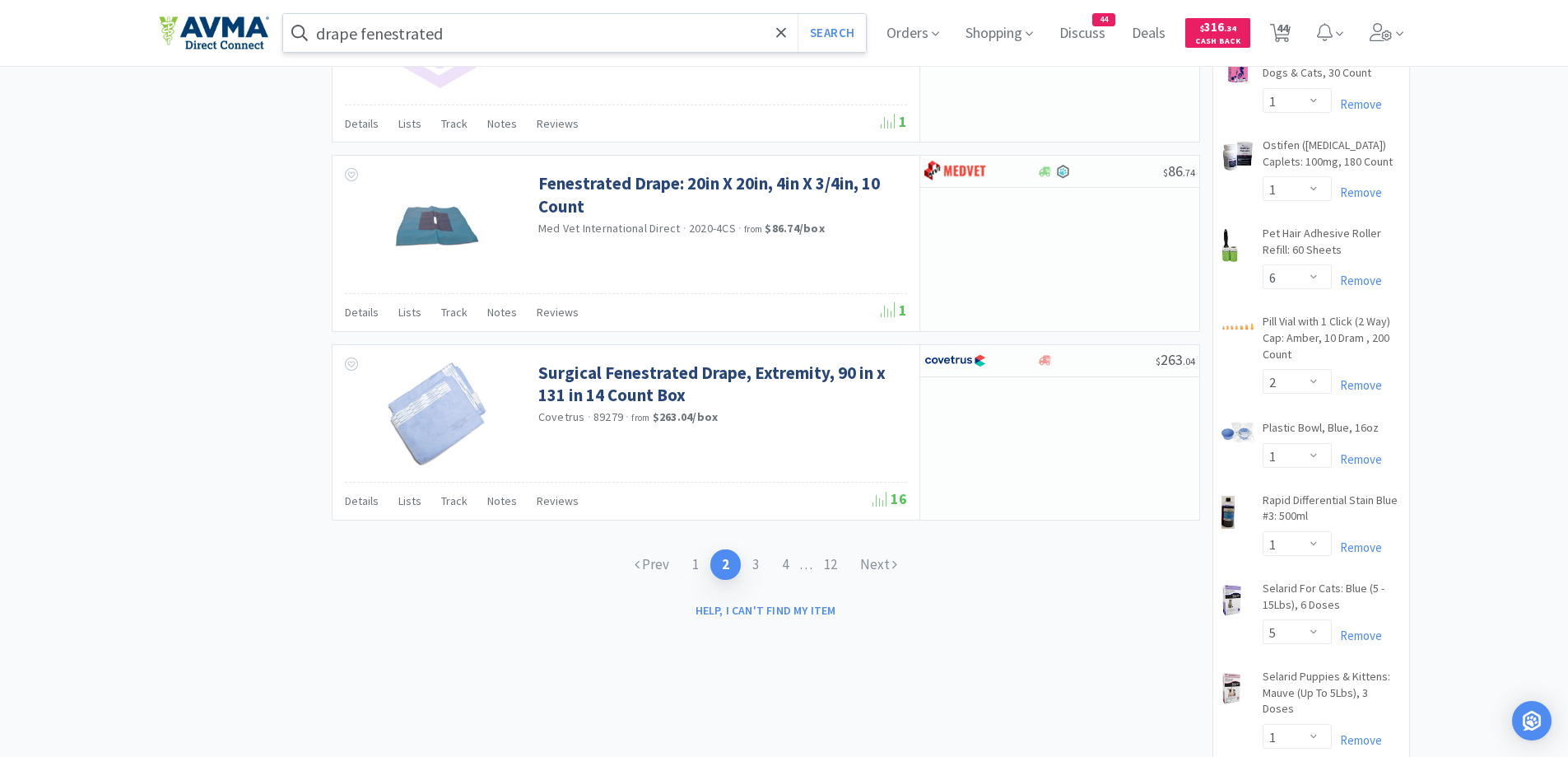
scroll to position [2635, 0]
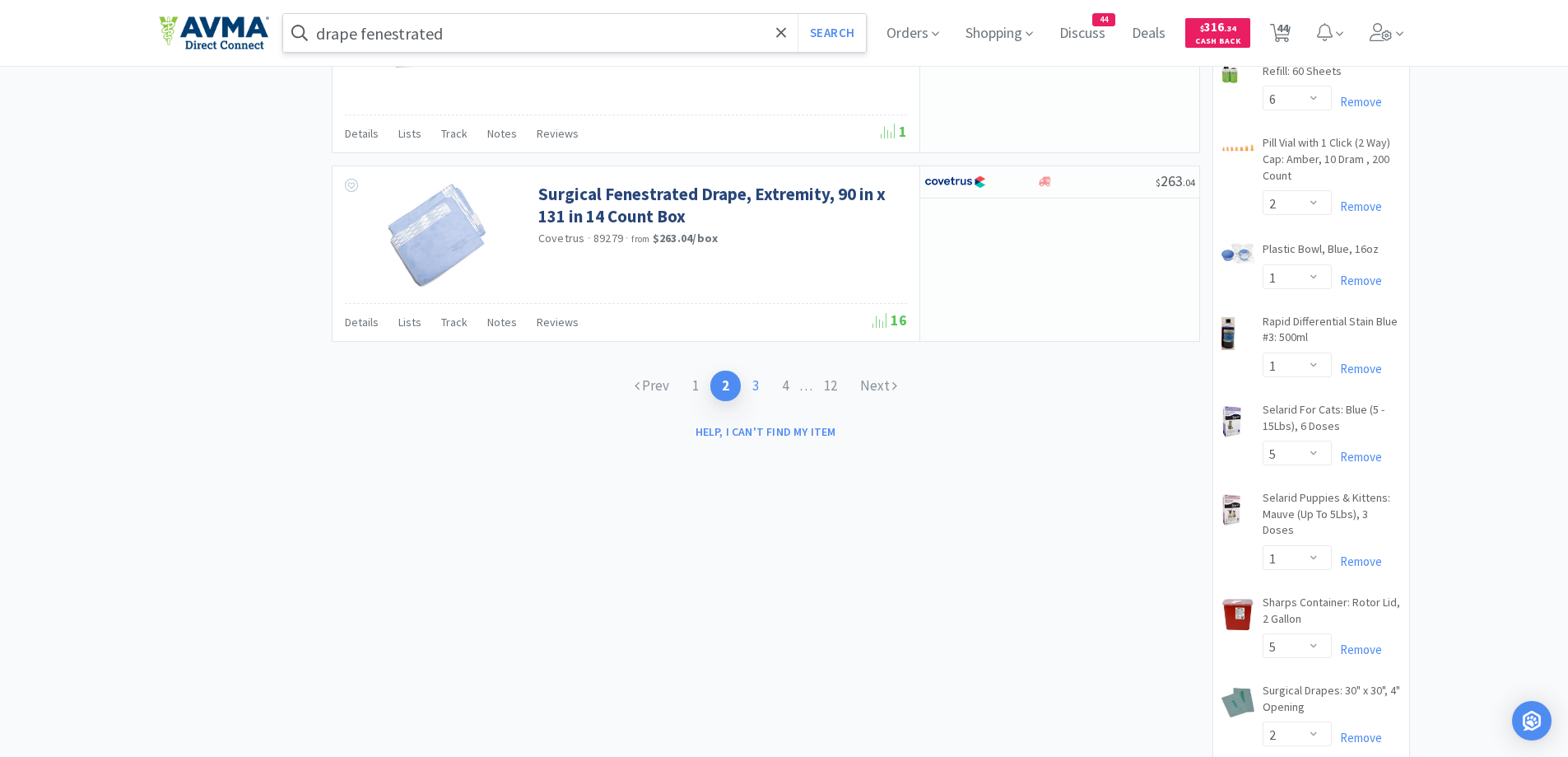
click at [755, 384] on link "3" at bounding box center [756, 385] width 30 height 30
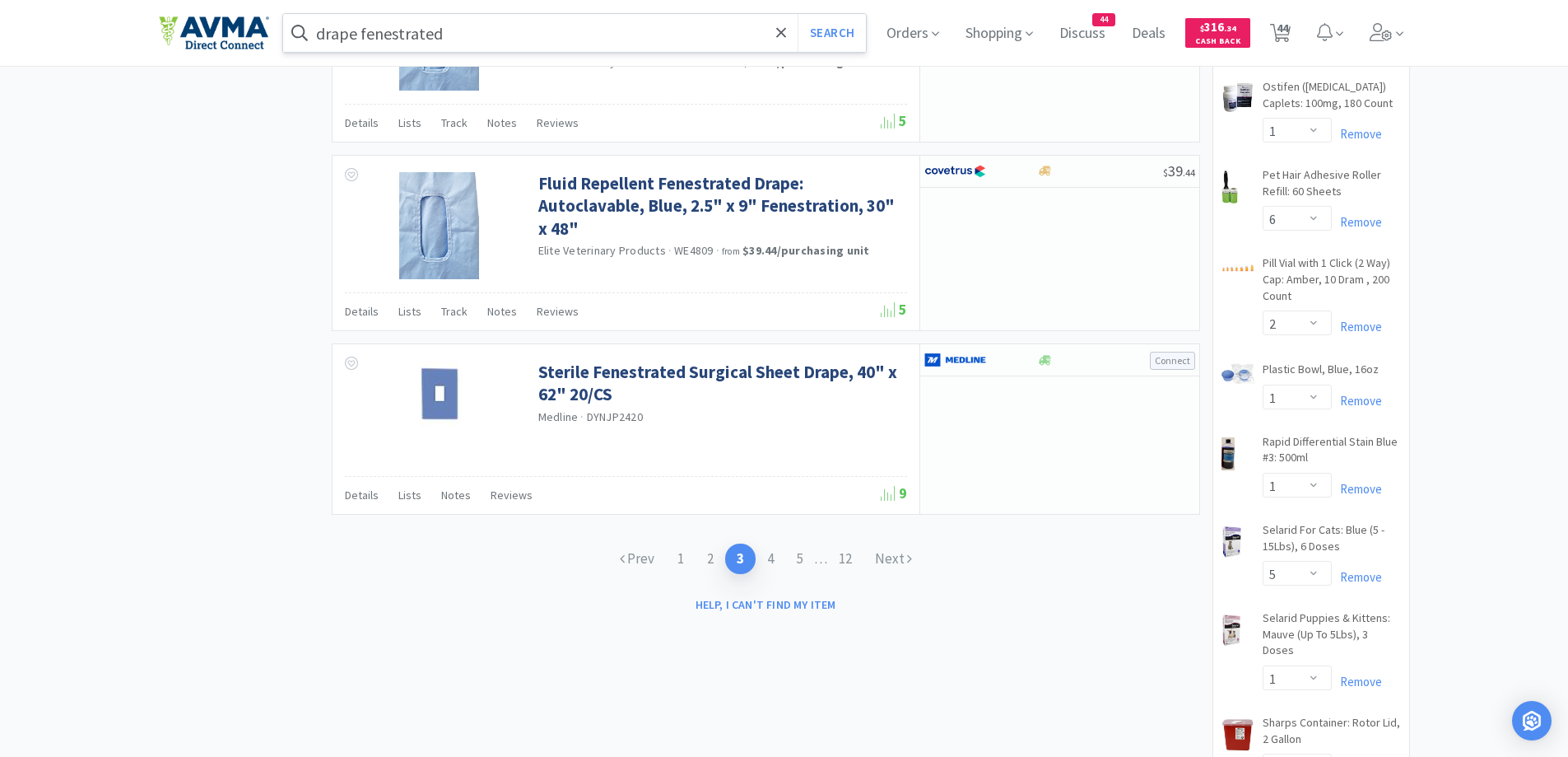
scroll to position [2635, 0]
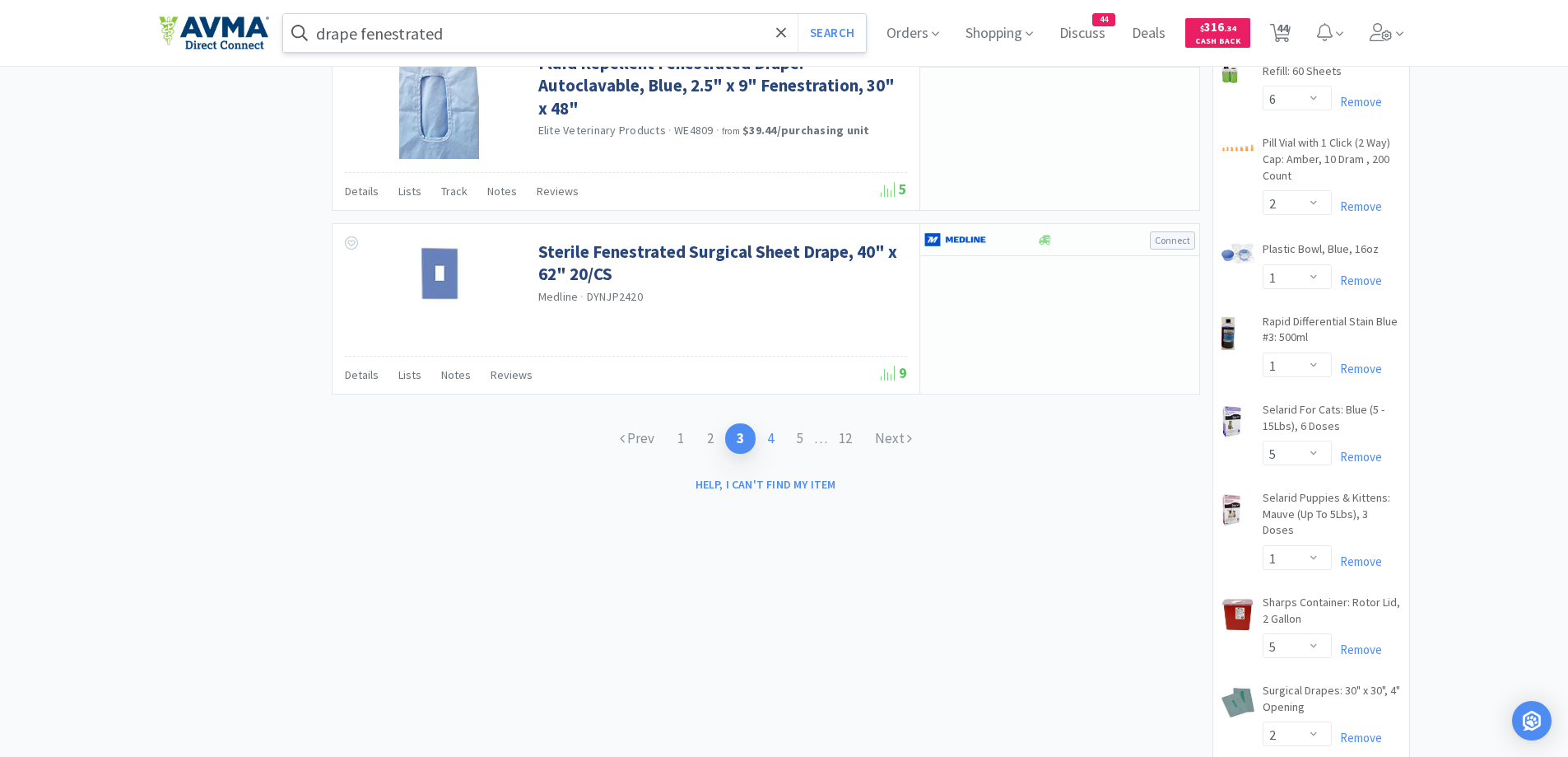
click at [762, 436] on link "4" at bounding box center [771, 438] width 30 height 30
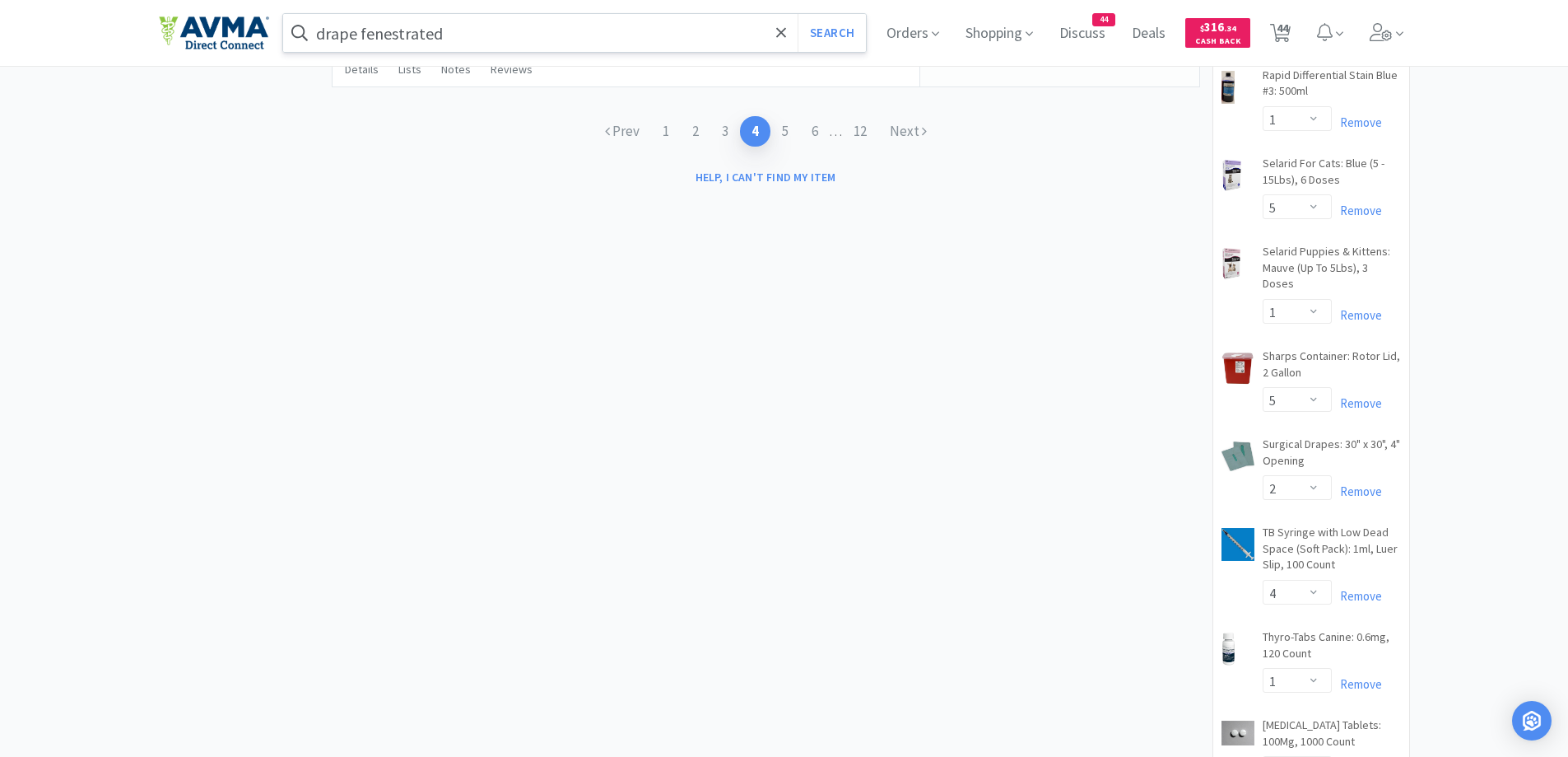
scroll to position [2635, 0]
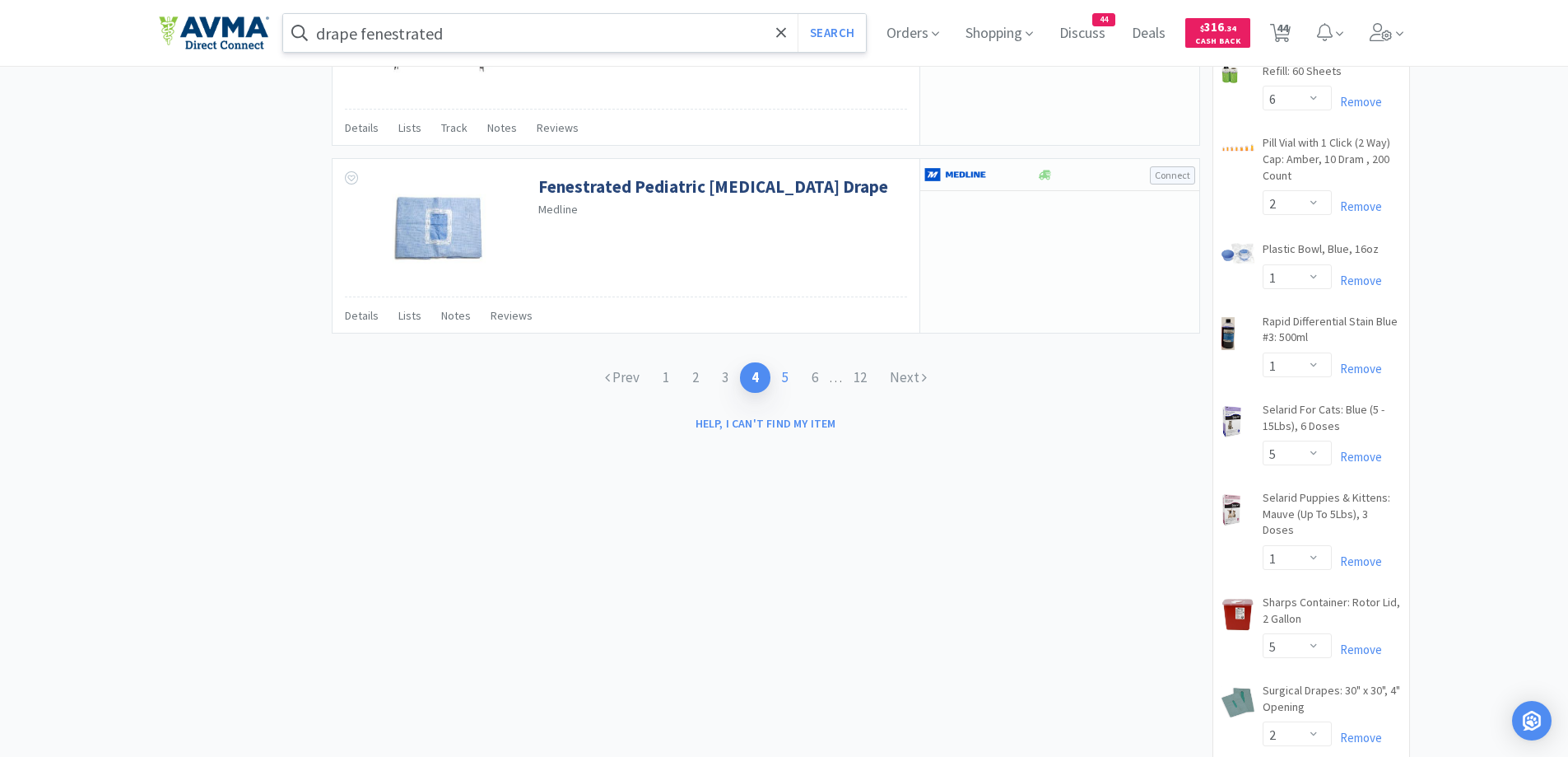
click at [778, 376] on link "5" at bounding box center [785, 377] width 30 height 30
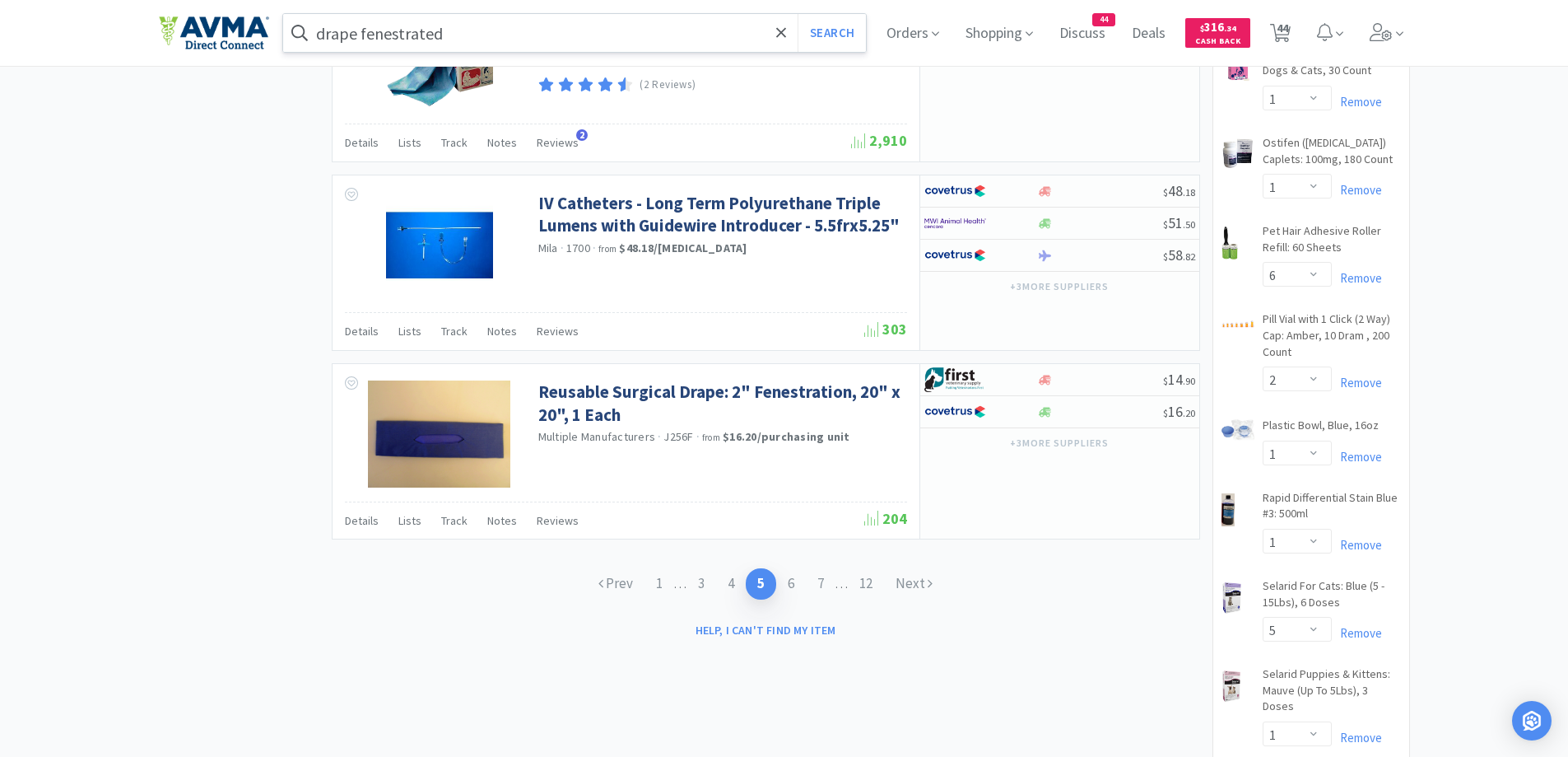
scroll to position [2635, 0]
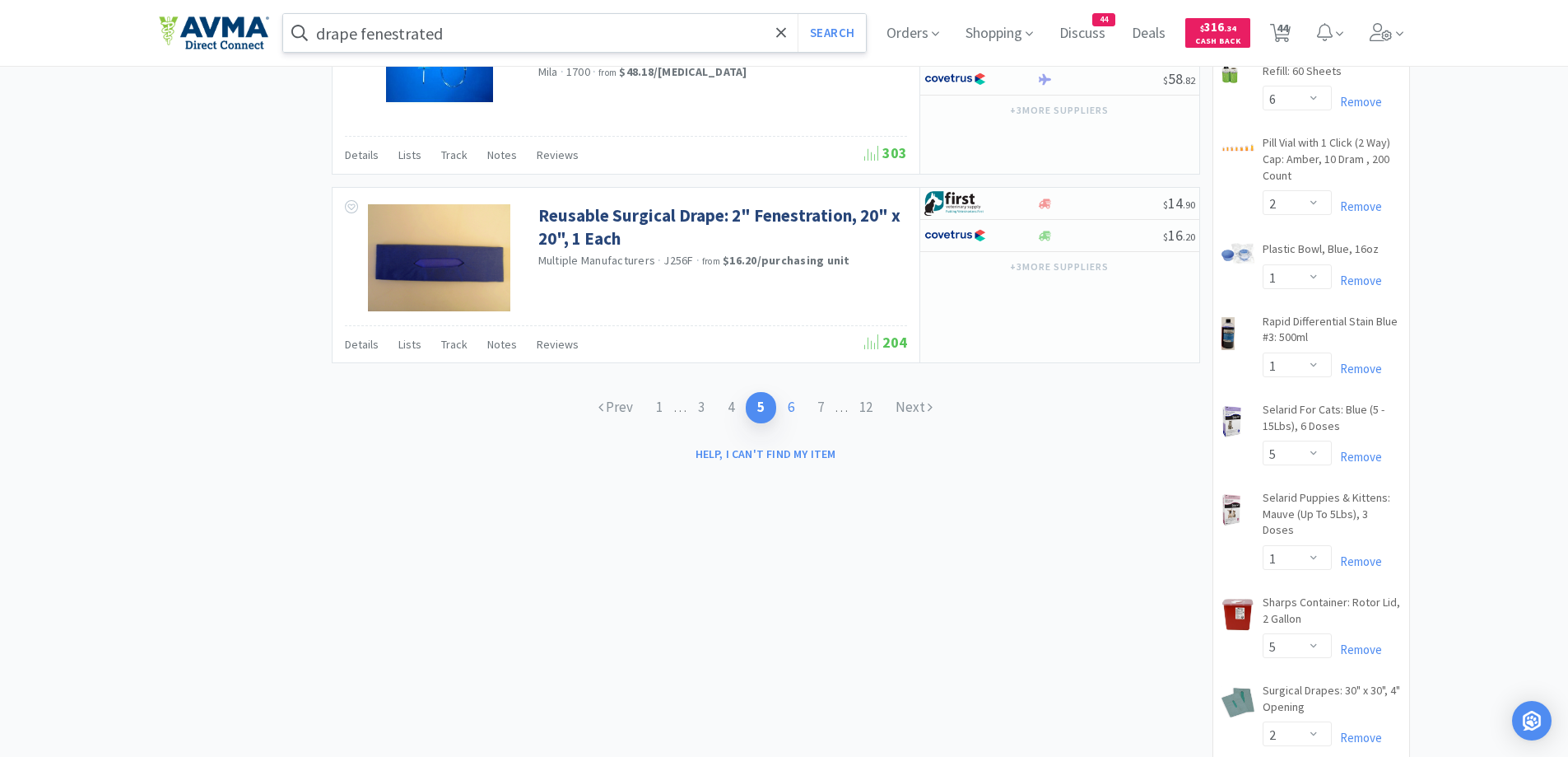
click at [795, 399] on link "6" at bounding box center [791, 407] width 30 height 30
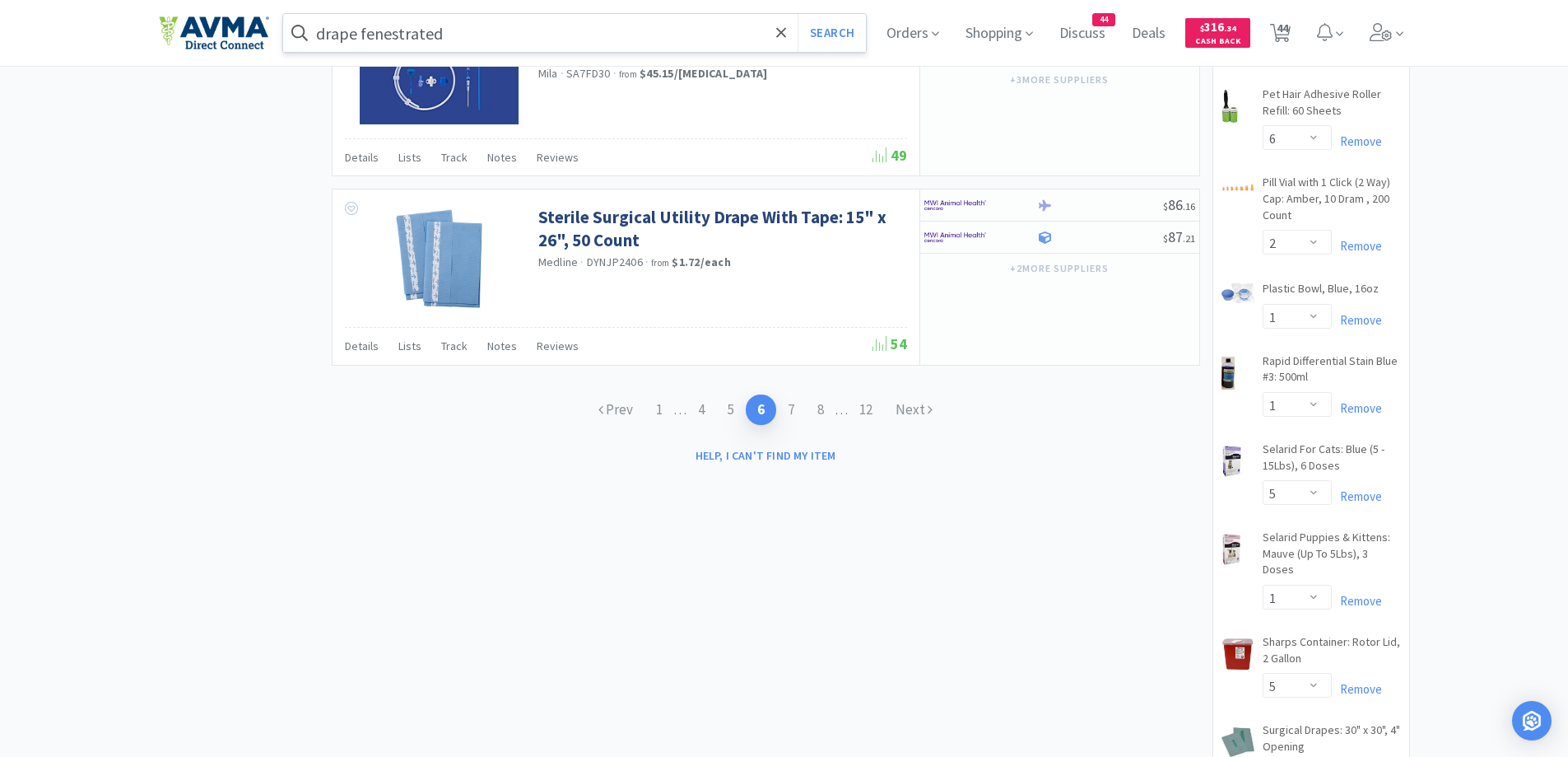
scroll to position [2635, 0]
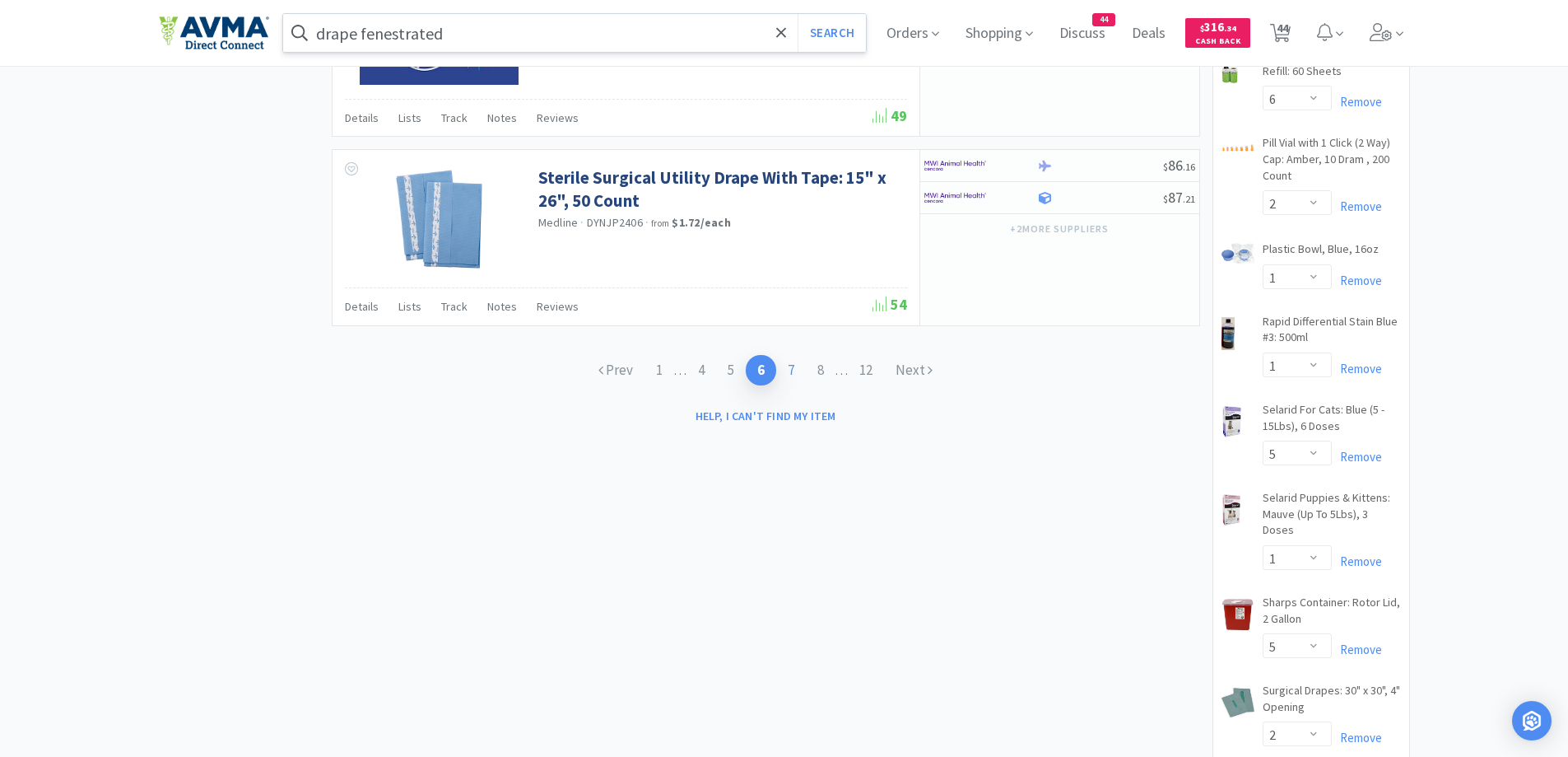
click at [785, 363] on link "7" at bounding box center [791, 369] width 30 height 30
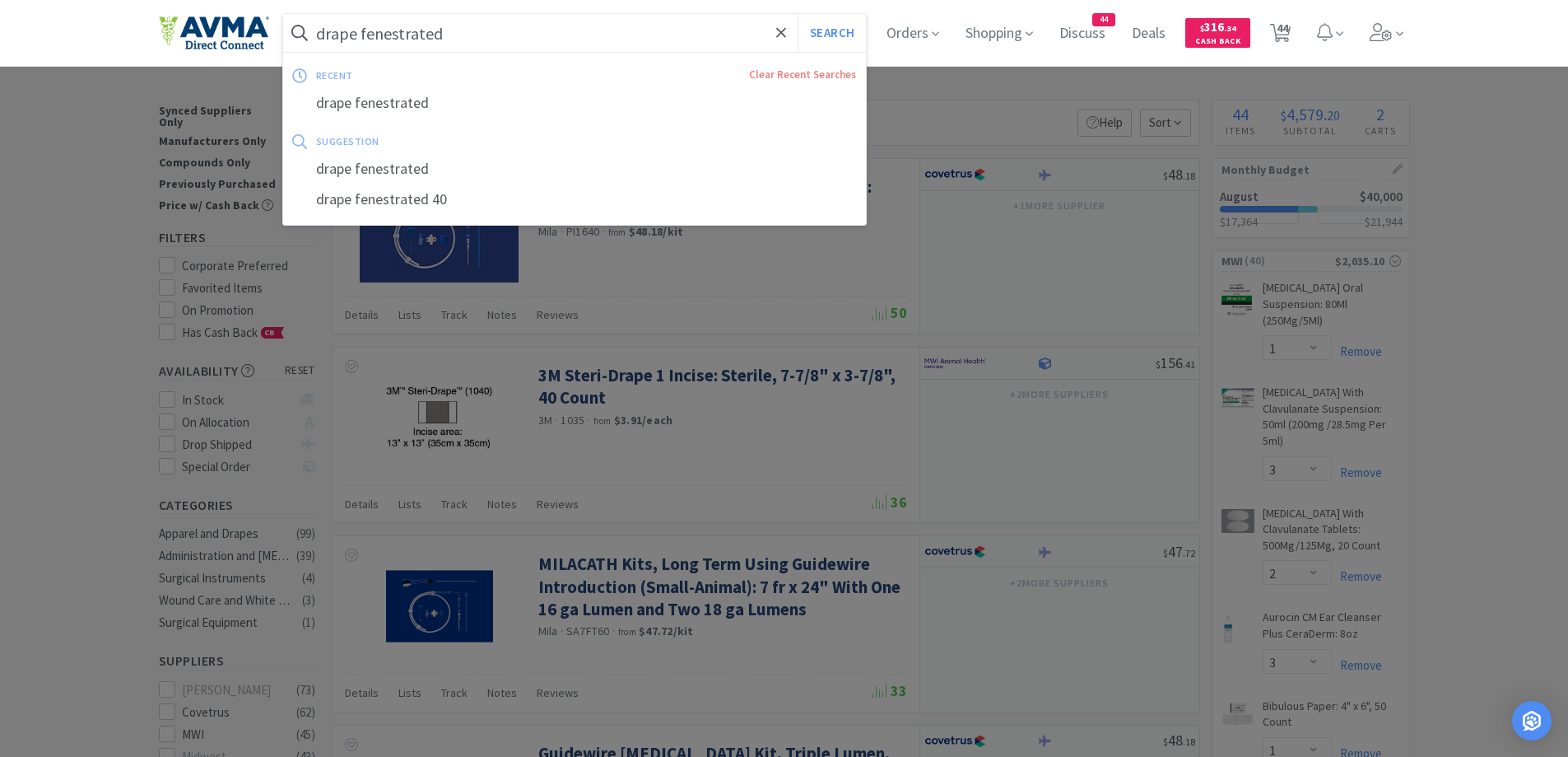
click at [533, 42] on input "drape fenestrated" at bounding box center [575, 32] width 583 height 37
click at [534, 43] on input "drape fenestrated" at bounding box center [575, 32] width 583 height 37
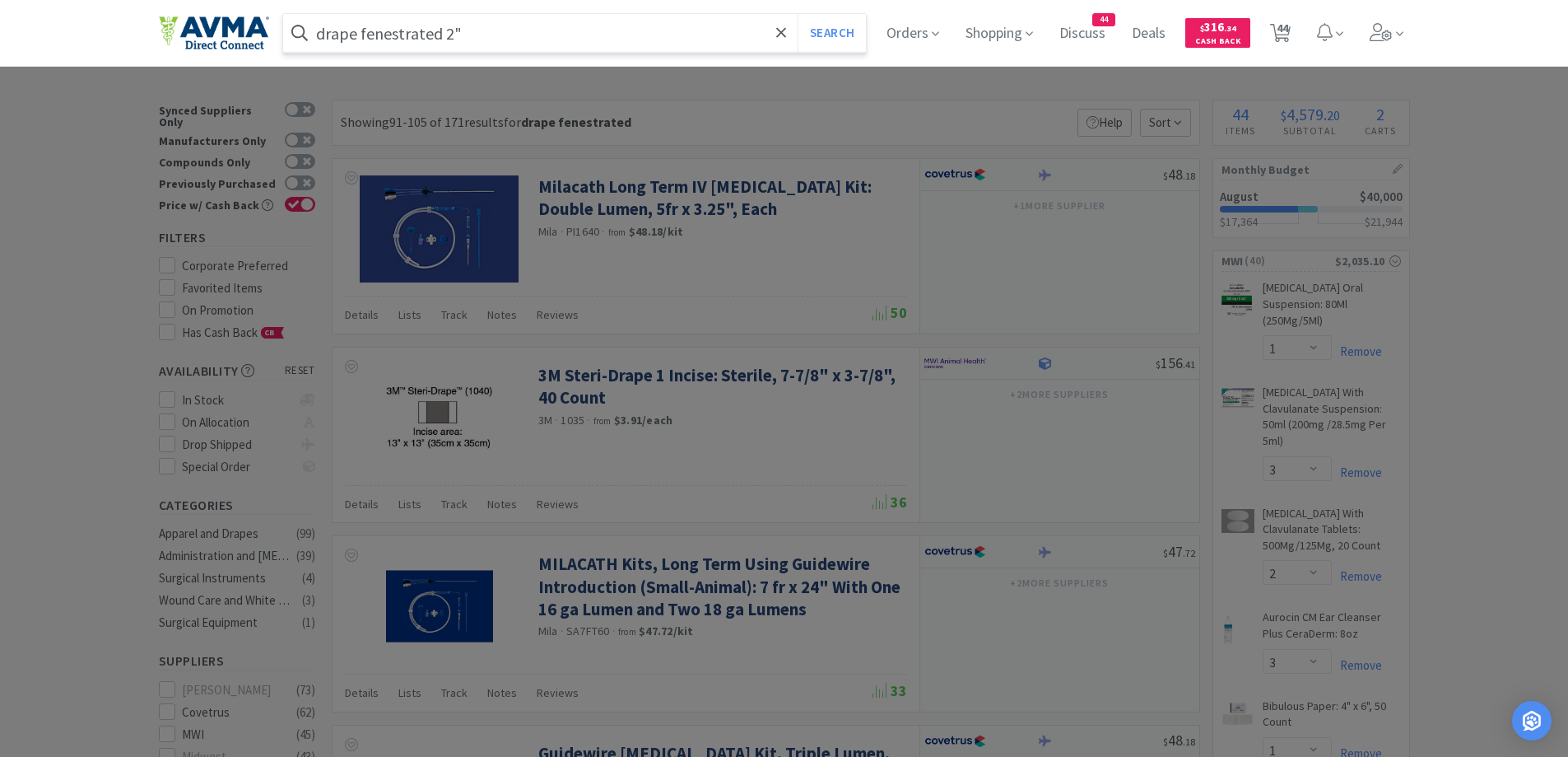
click at [797, 14] on button "Search" at bounding box center [831, 32] width 68 height 37
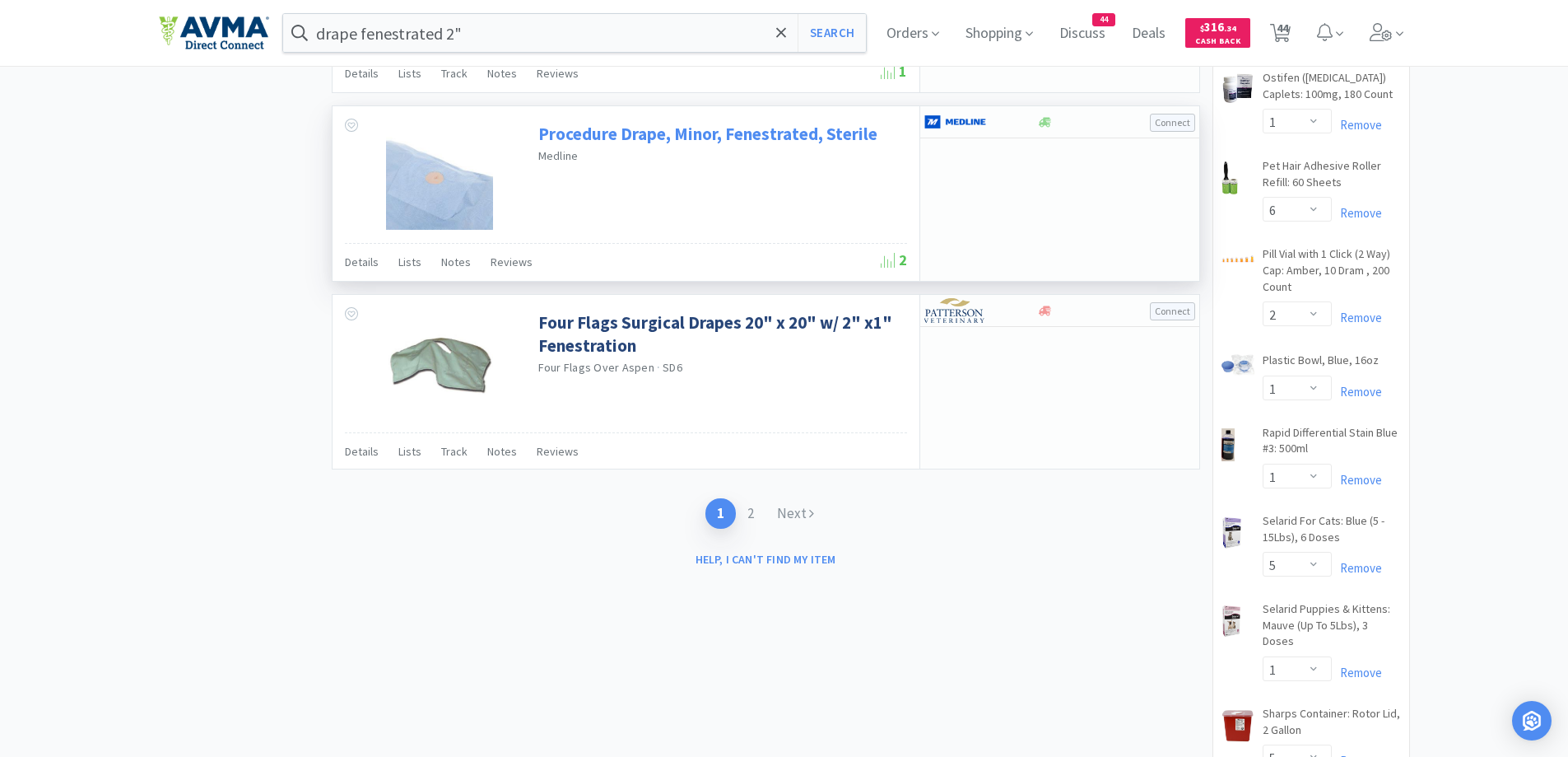
scroll to position [2800, 0]
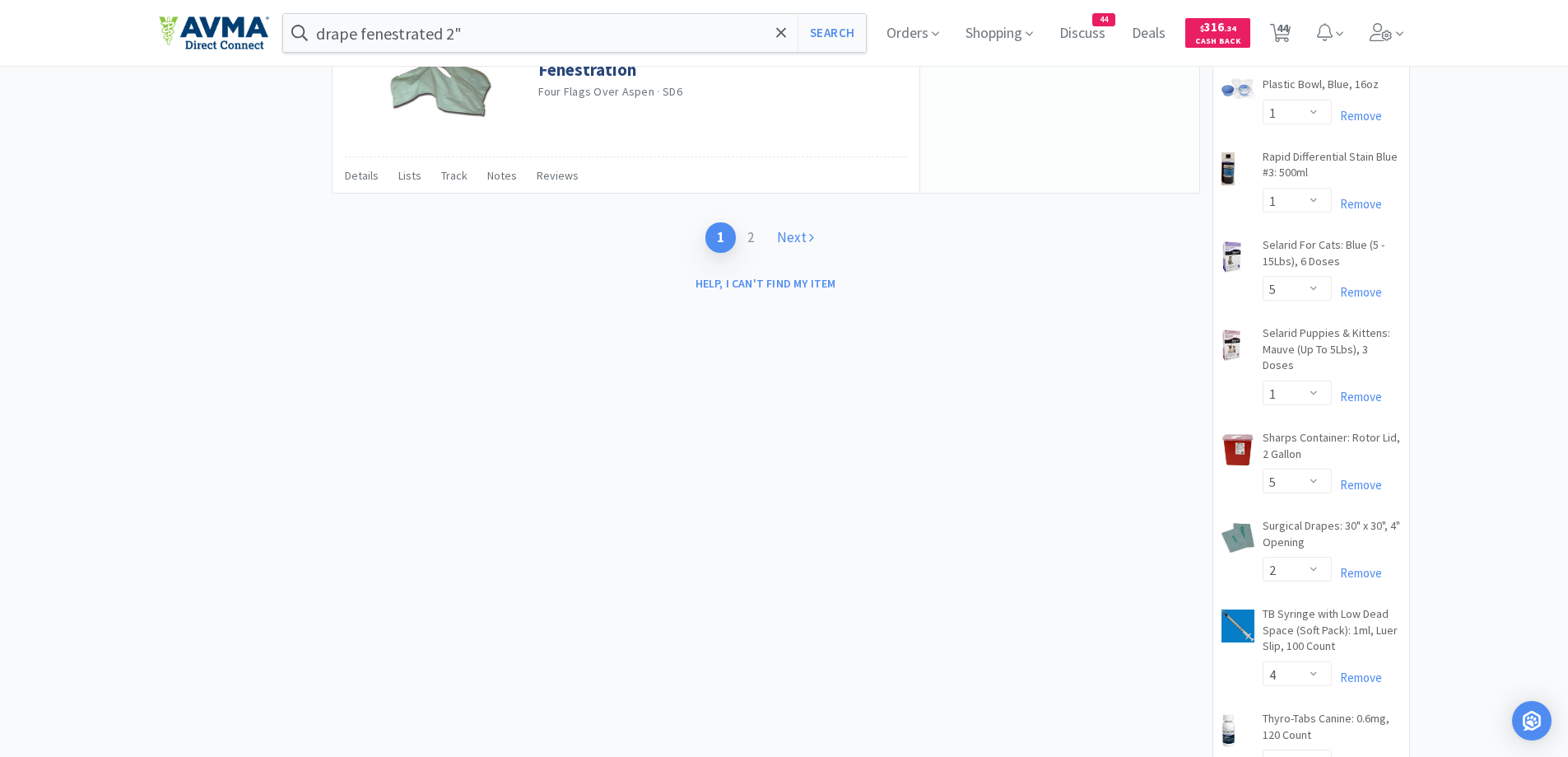
click at [798, 231] on link "Next" at bounding box center [795, 237] width 60 height 30
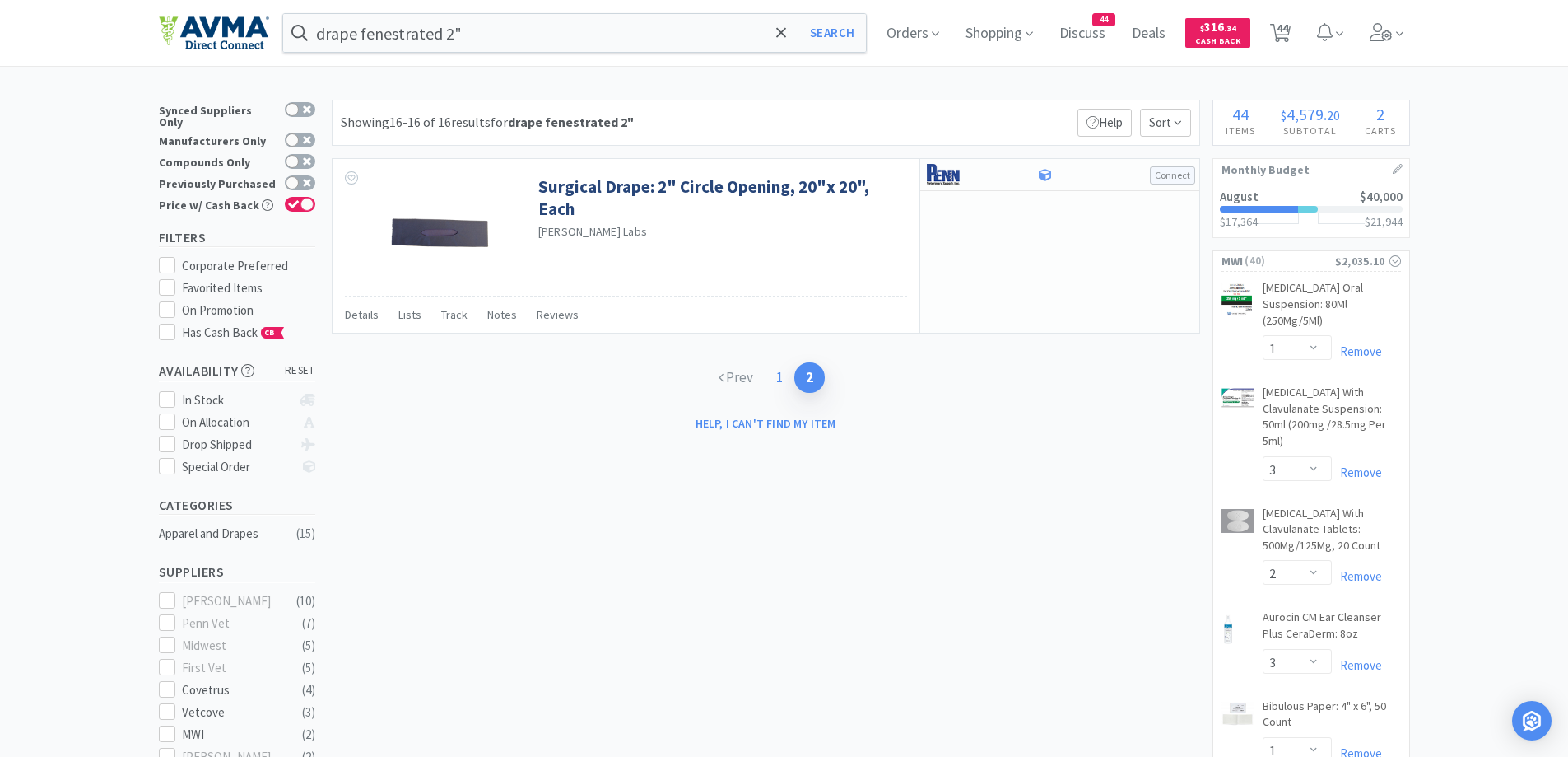
click at [773, 366] on link "1" at bounding box center [779, 377] width 30 height 30
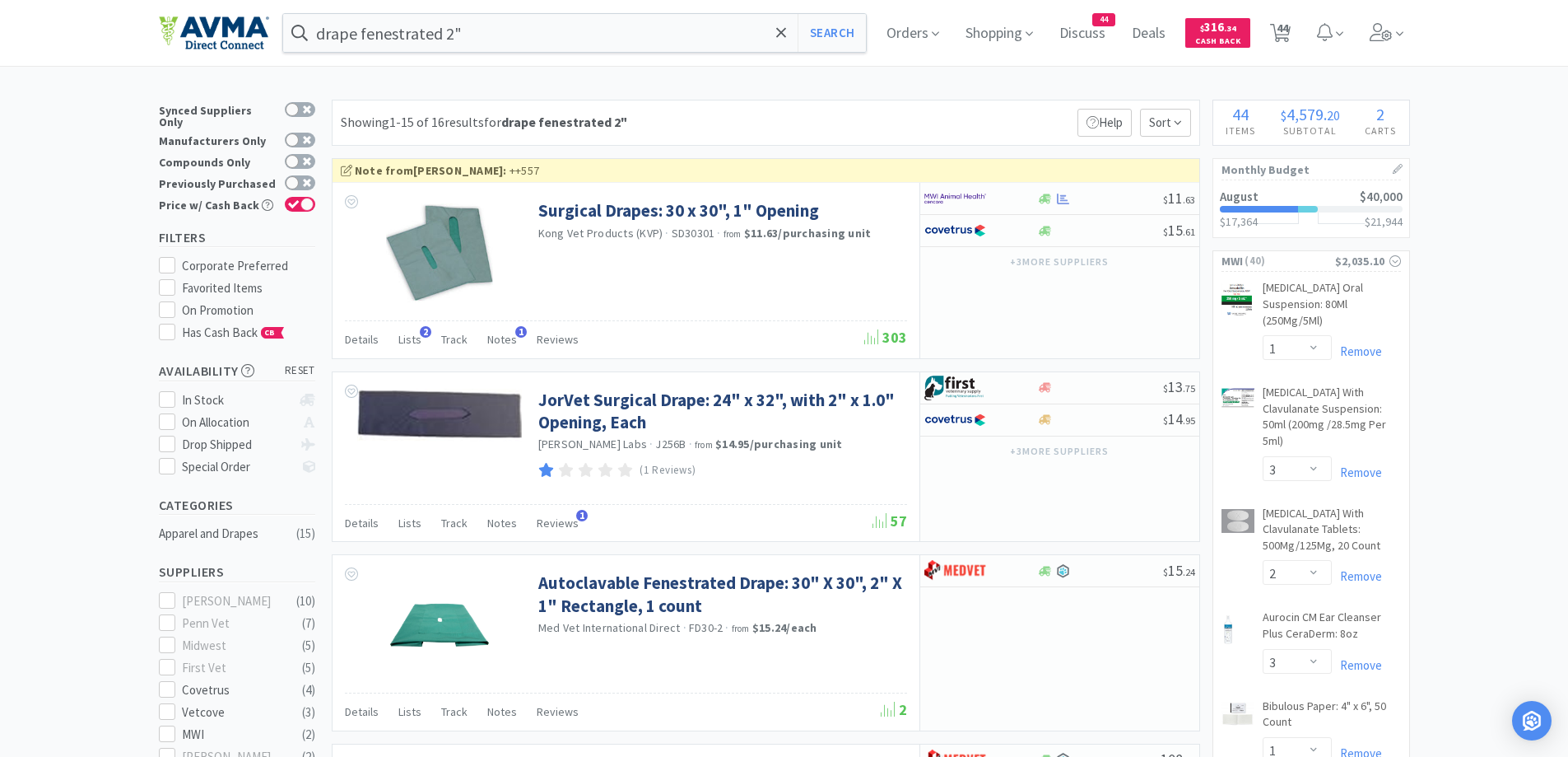
click at [883, 107] on div "Showing 1-15 of 16 results for drape fenestrated 2" Filters Help Sort" at bounding box center [765, 122] width 868 height 46
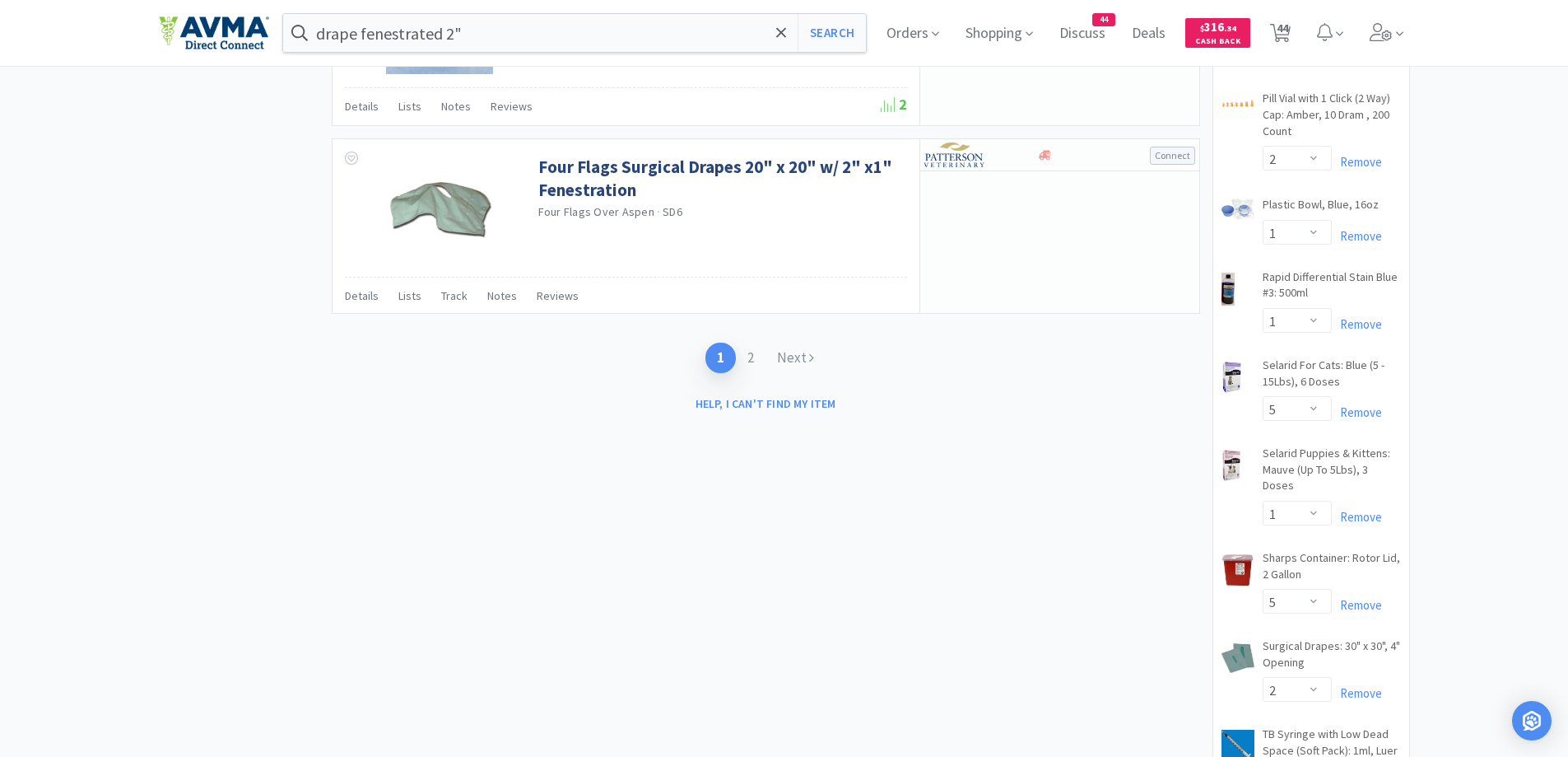
scroll to position [2800, 0]
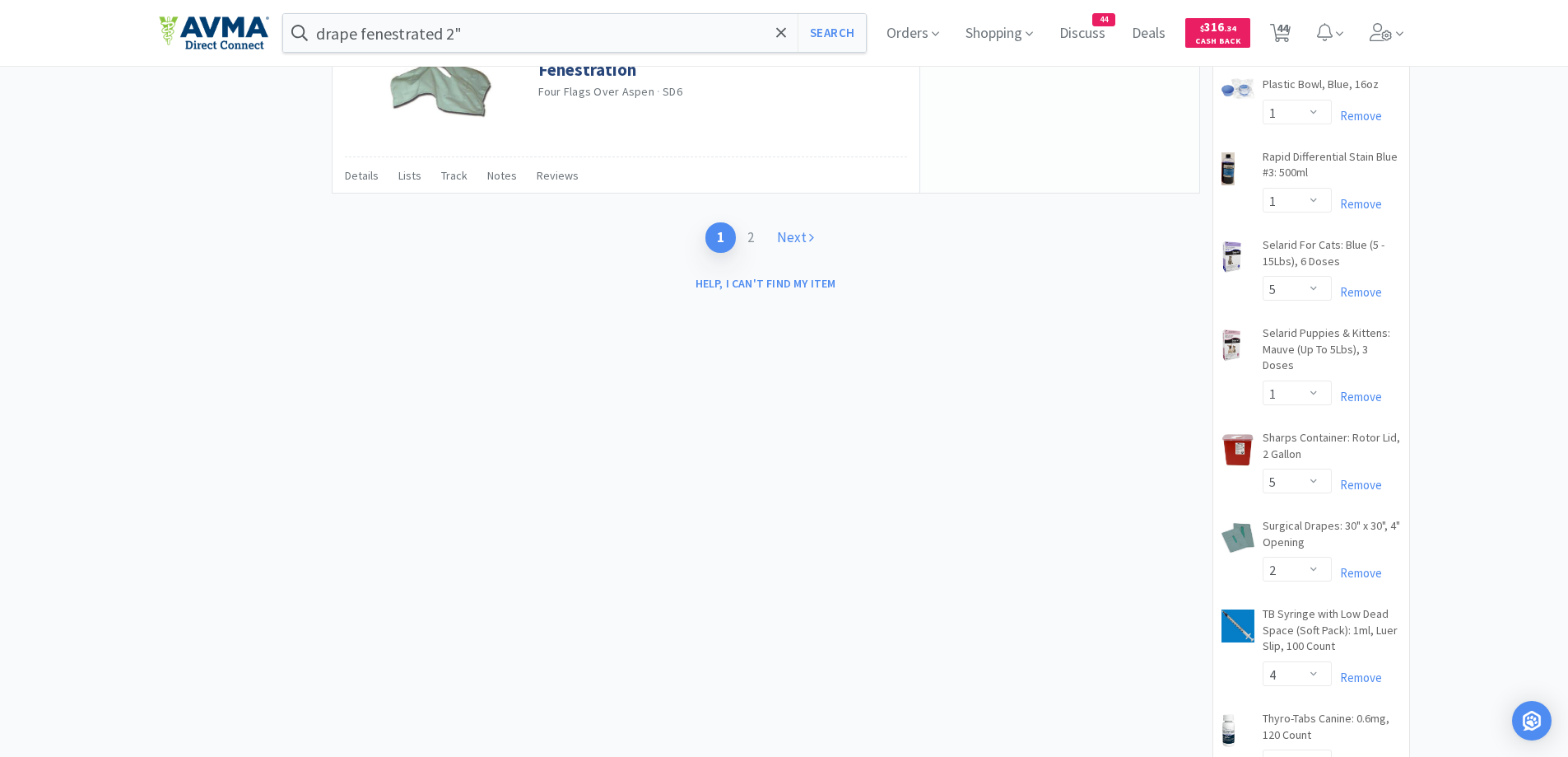
click at [779, 234] on link "Next" at bounding box center [795, 237] width 60 height 30
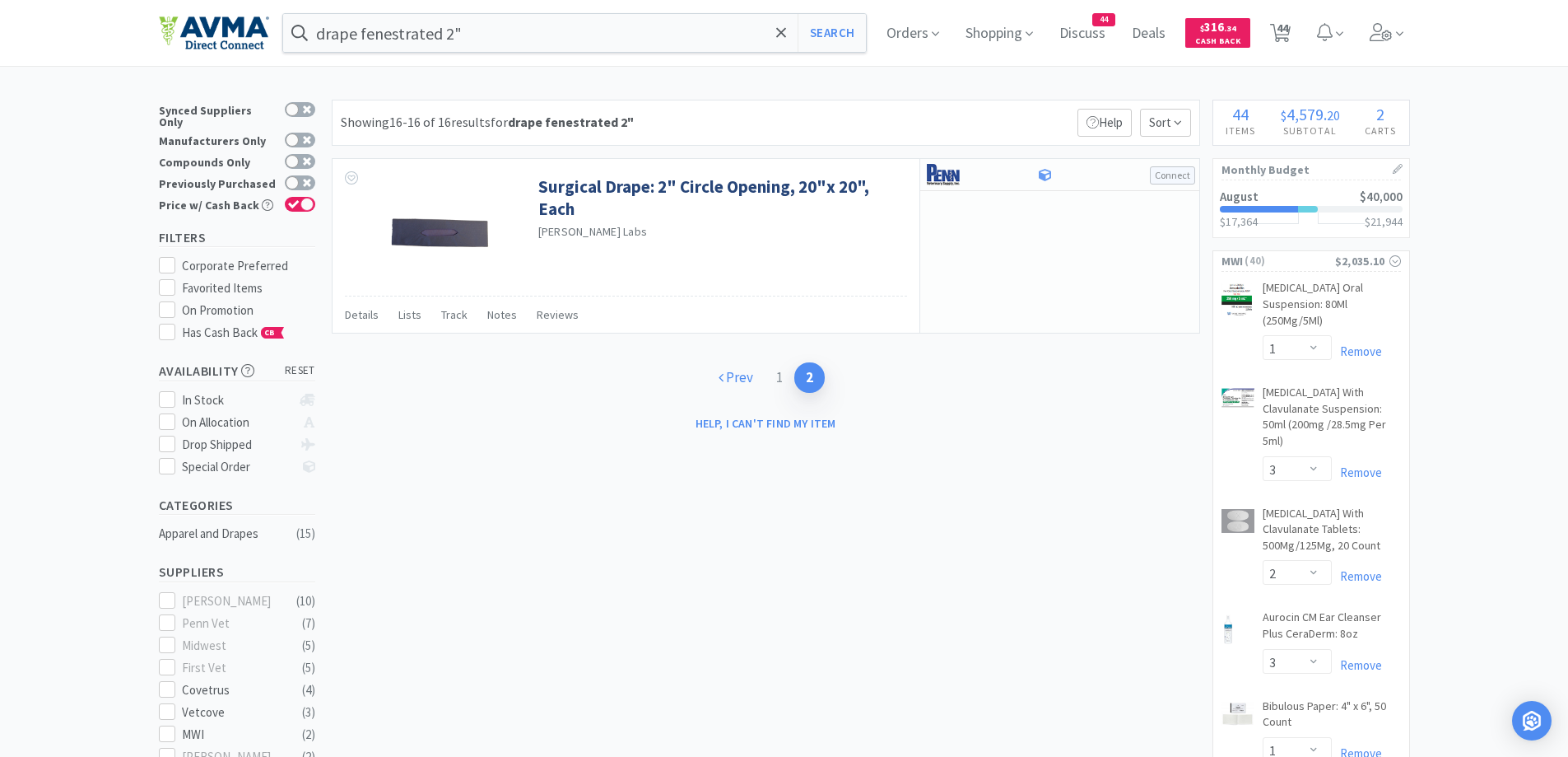
click at [748, 377] on link "Prev" at bounding box center [736, 377] width 57 height 30
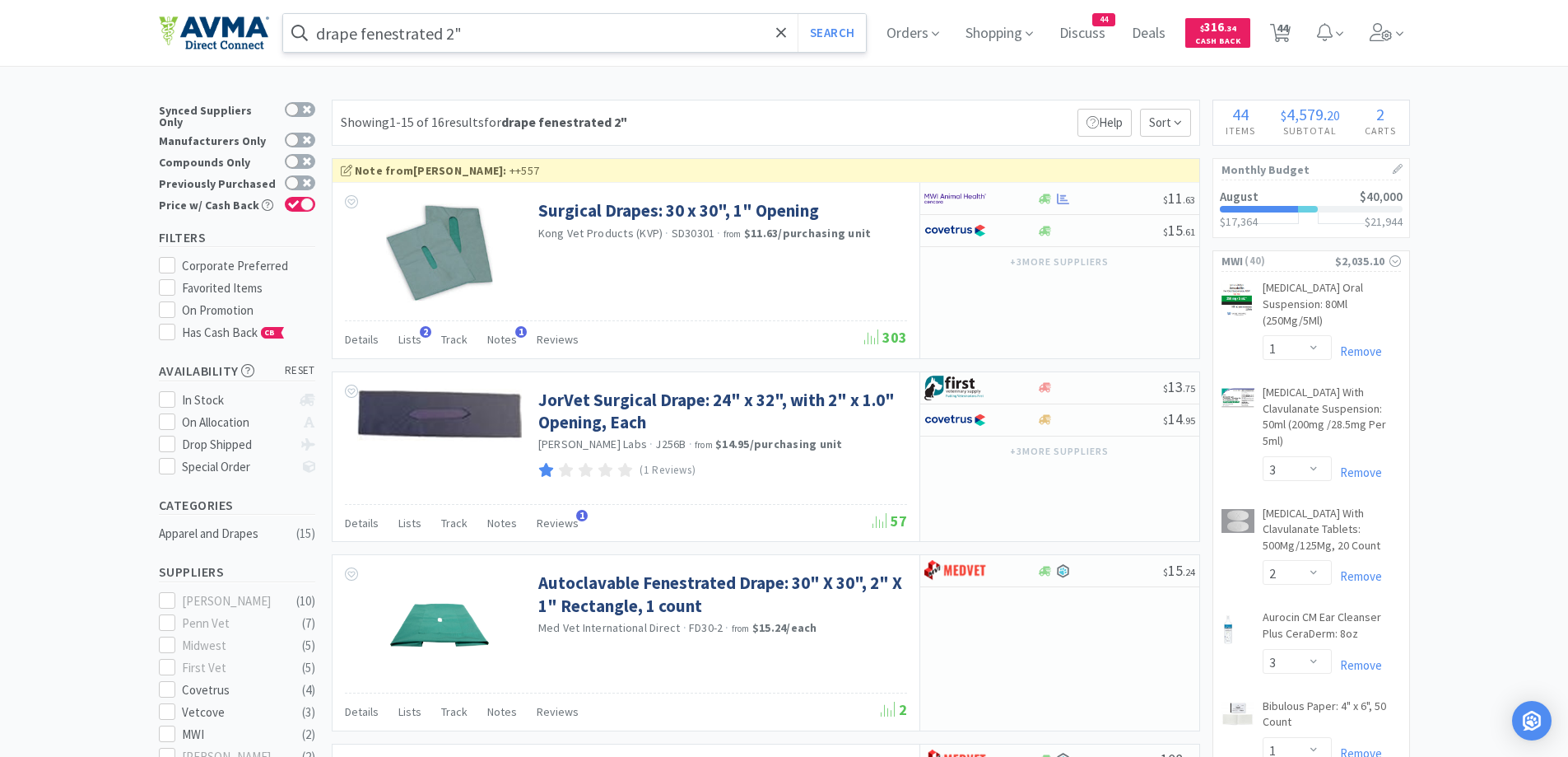
click at [452, 46] on input "drape fenestrated 2"" at bounding box center [575, 32] width 583 height 37
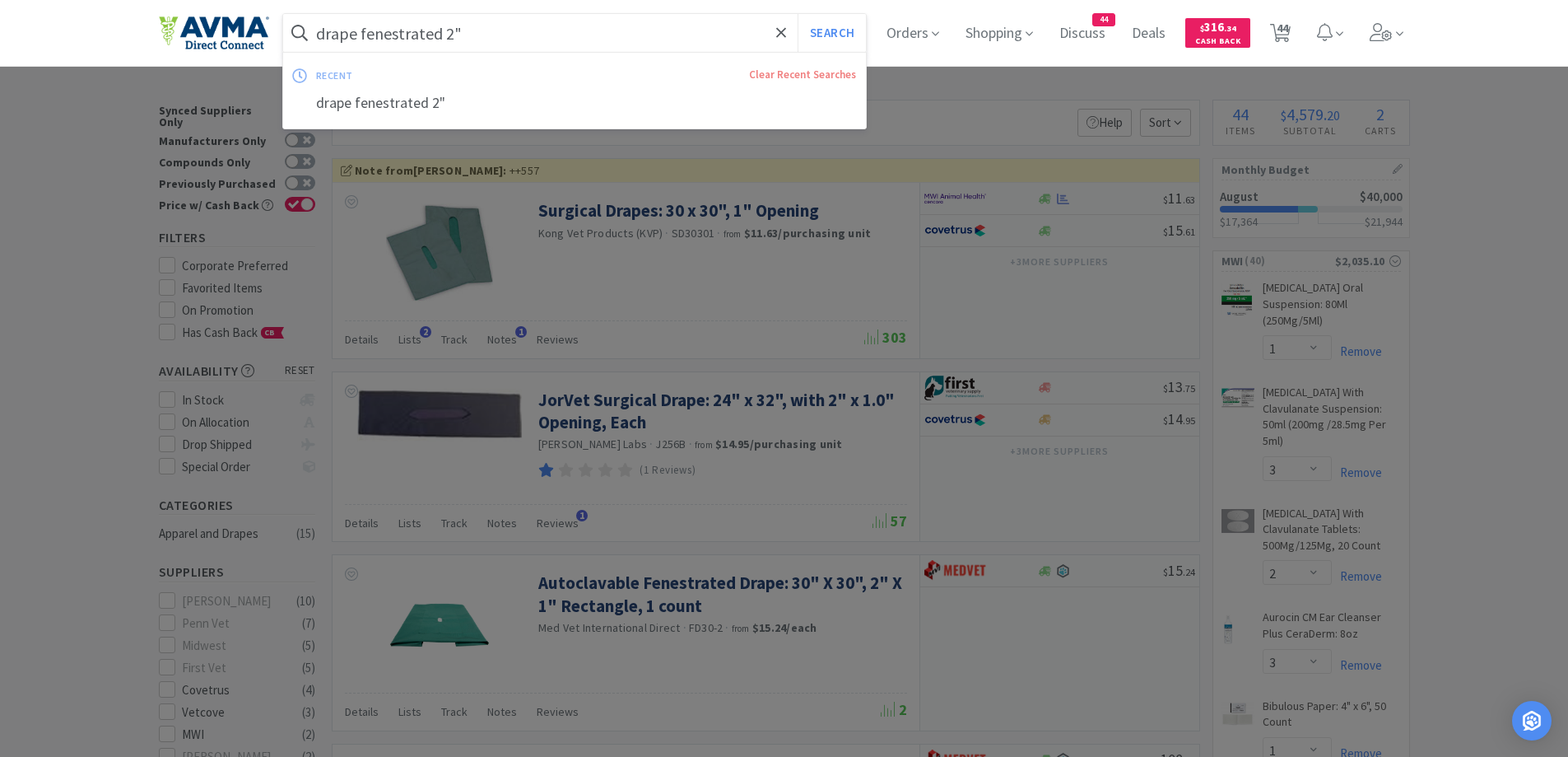
click at [469, 31] on input "drape fenestrated 2"" at bounding box center [575, 32] width 583 height 37
click at [447, 33] on input "drape fenestrated 2"" at bounding box center [575, 32] width 583 height 37
click at [465, 37] on input "drape fenestrated 2"" at bounding box center [575, 32] width 583 height 37
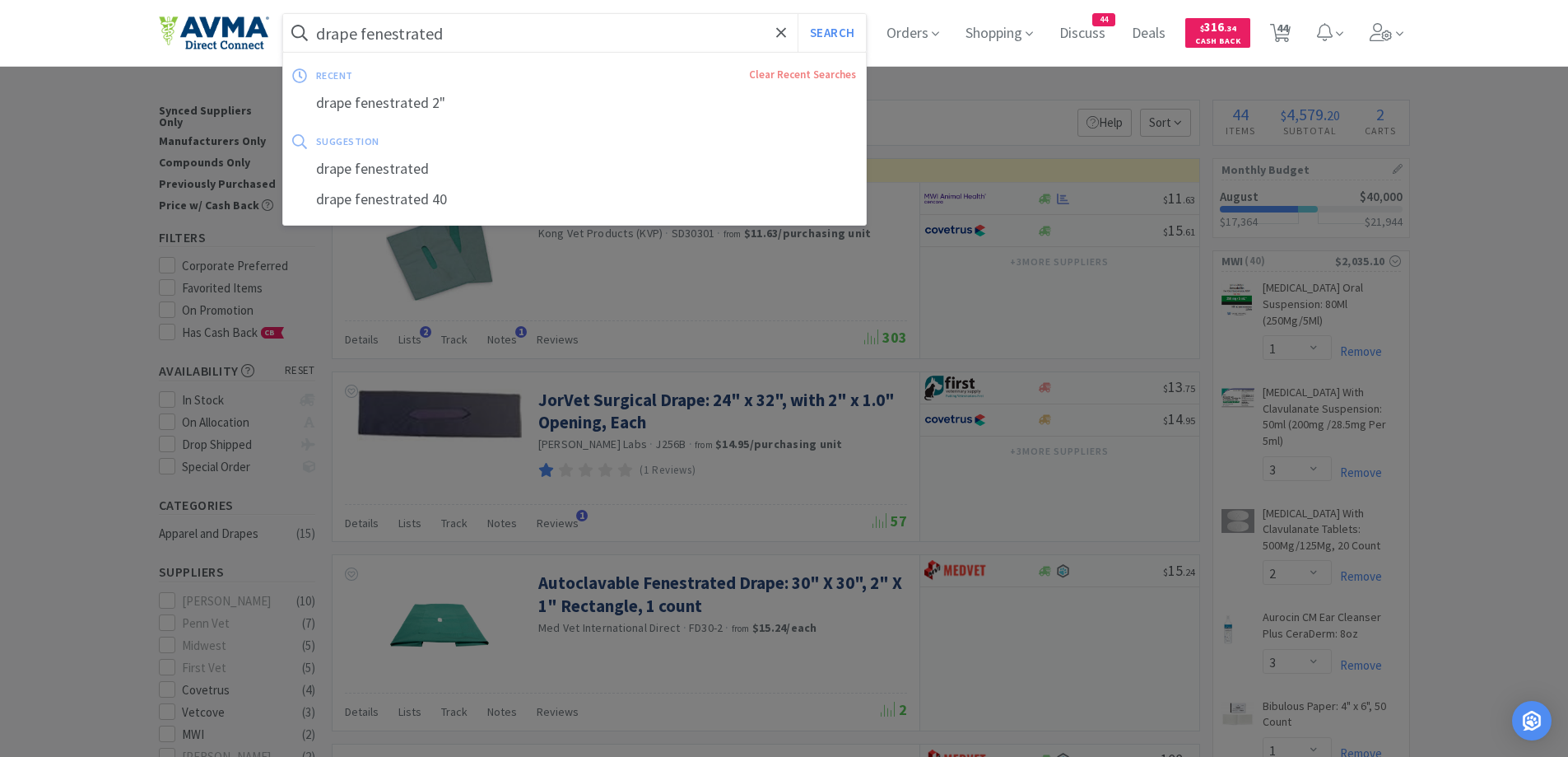
type input "drape fenestrated"
click at [797, 14] on button "Search" at bounding box center [831, 32] width 68 height 37
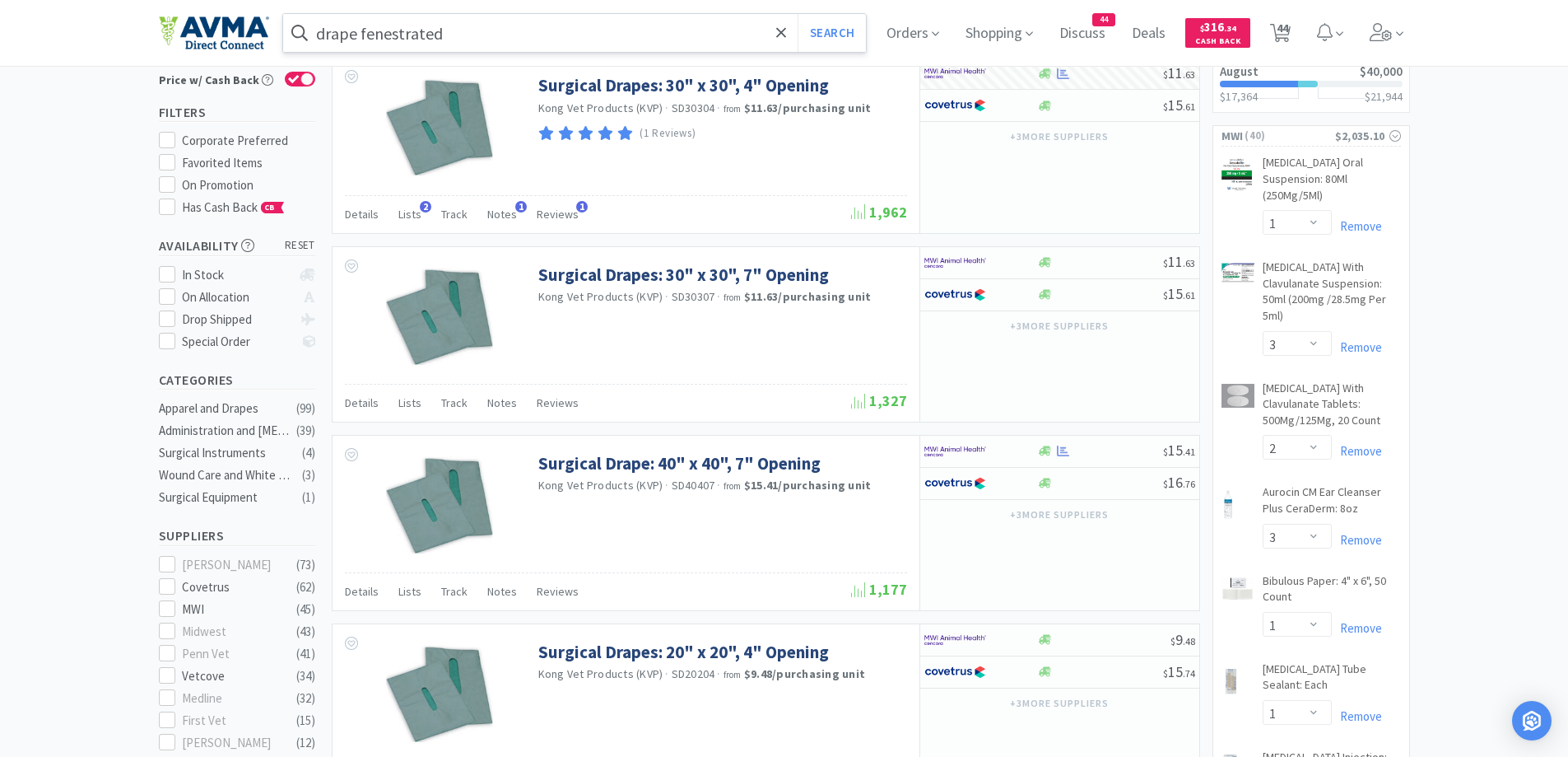
scroll to position [165, 0]
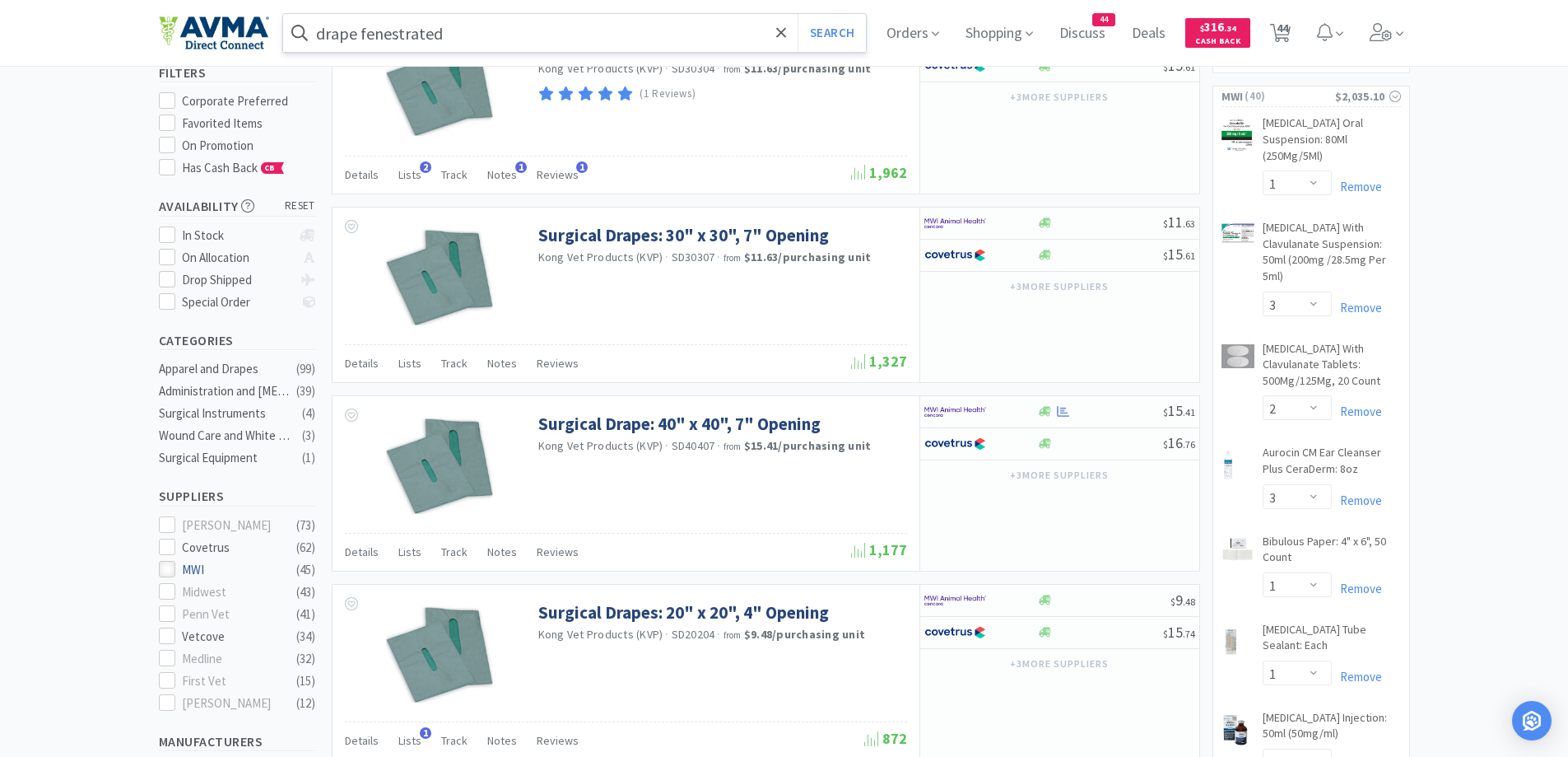
click at [166, 564] on icon at bounding box center [166, 570] width 12 height 12
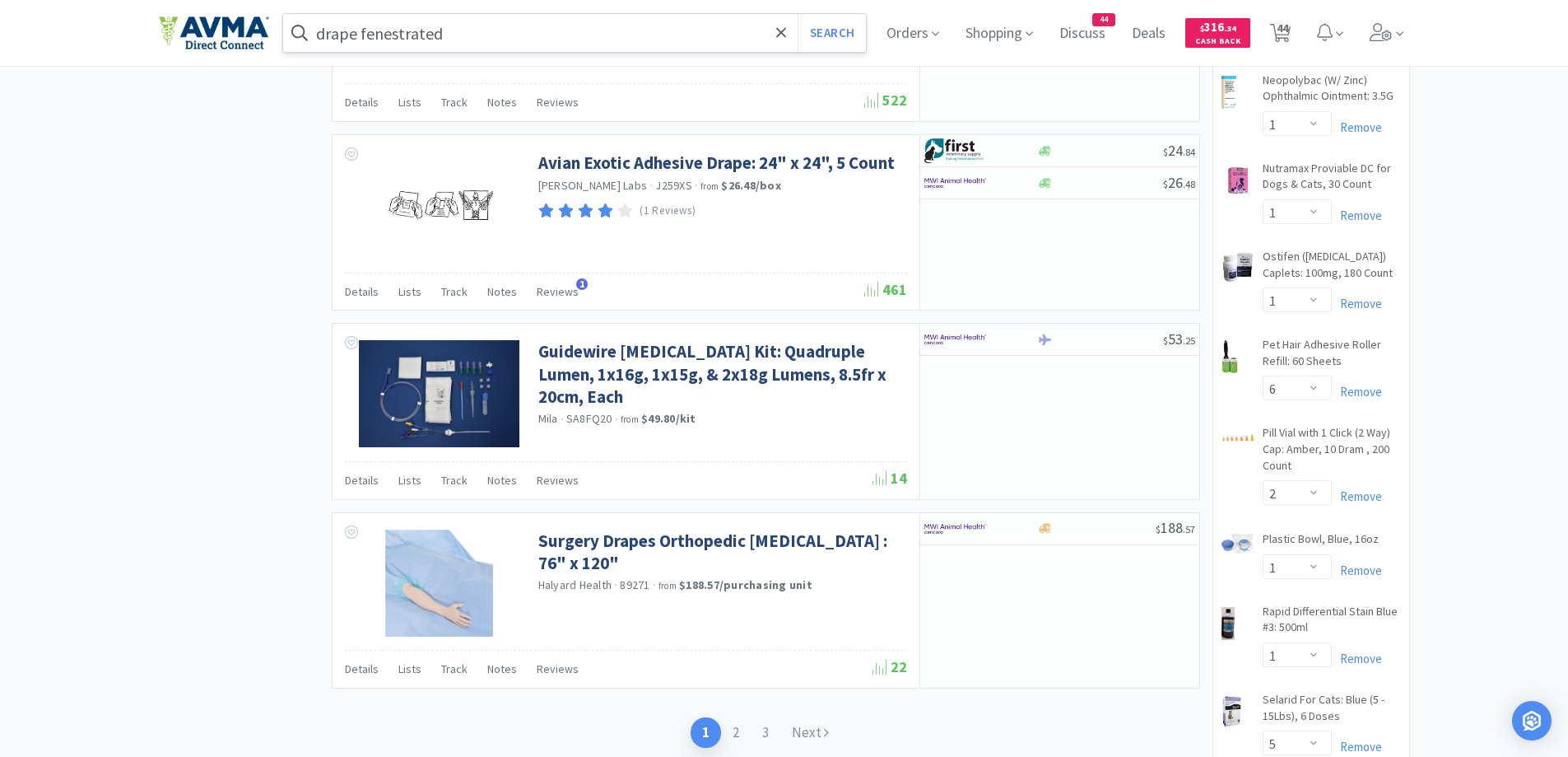
scroll to position [2306, 0]
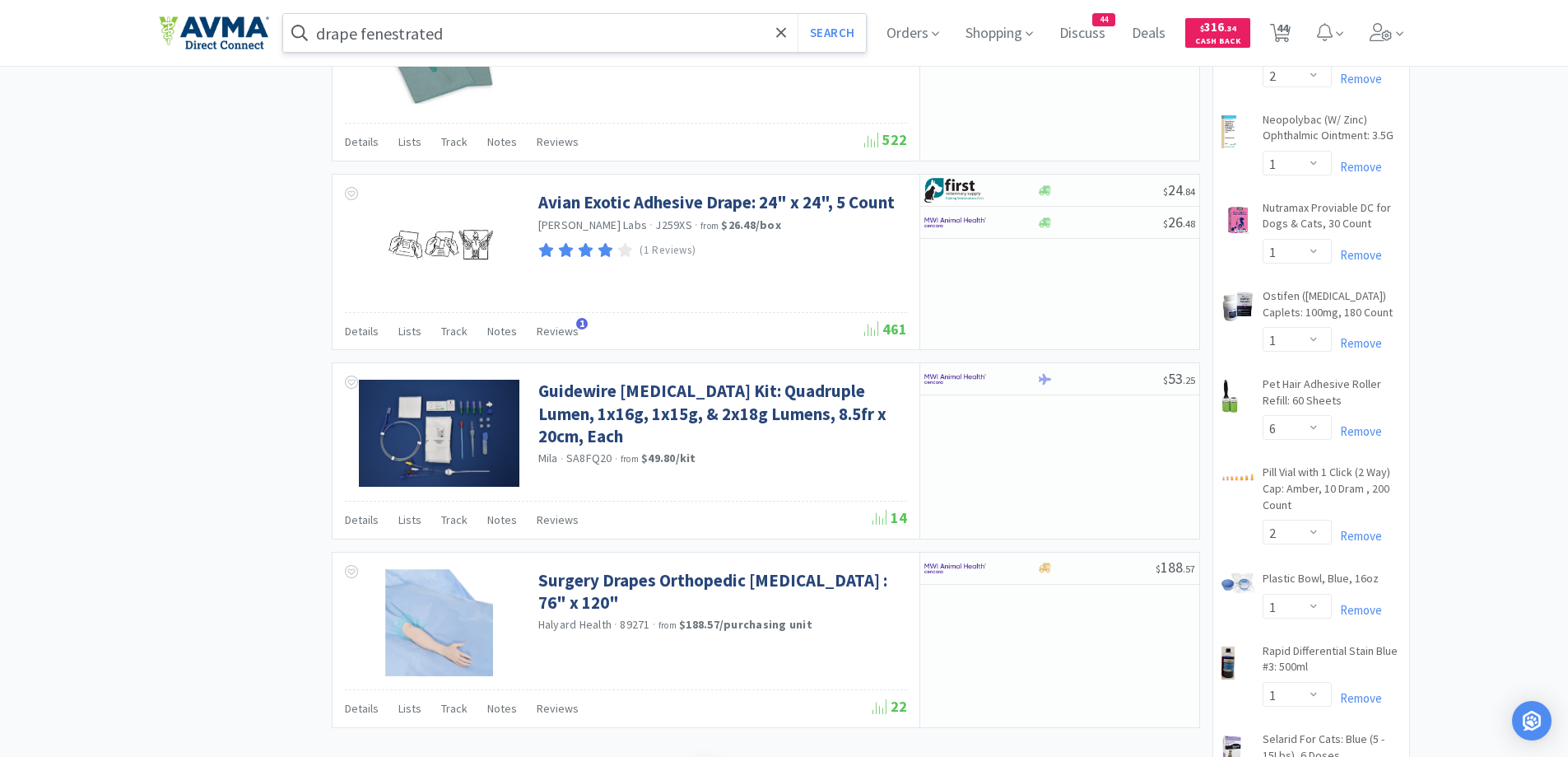
click at [373, 338] on span "Details" at bounding box center [361, 331] width 34 height 15
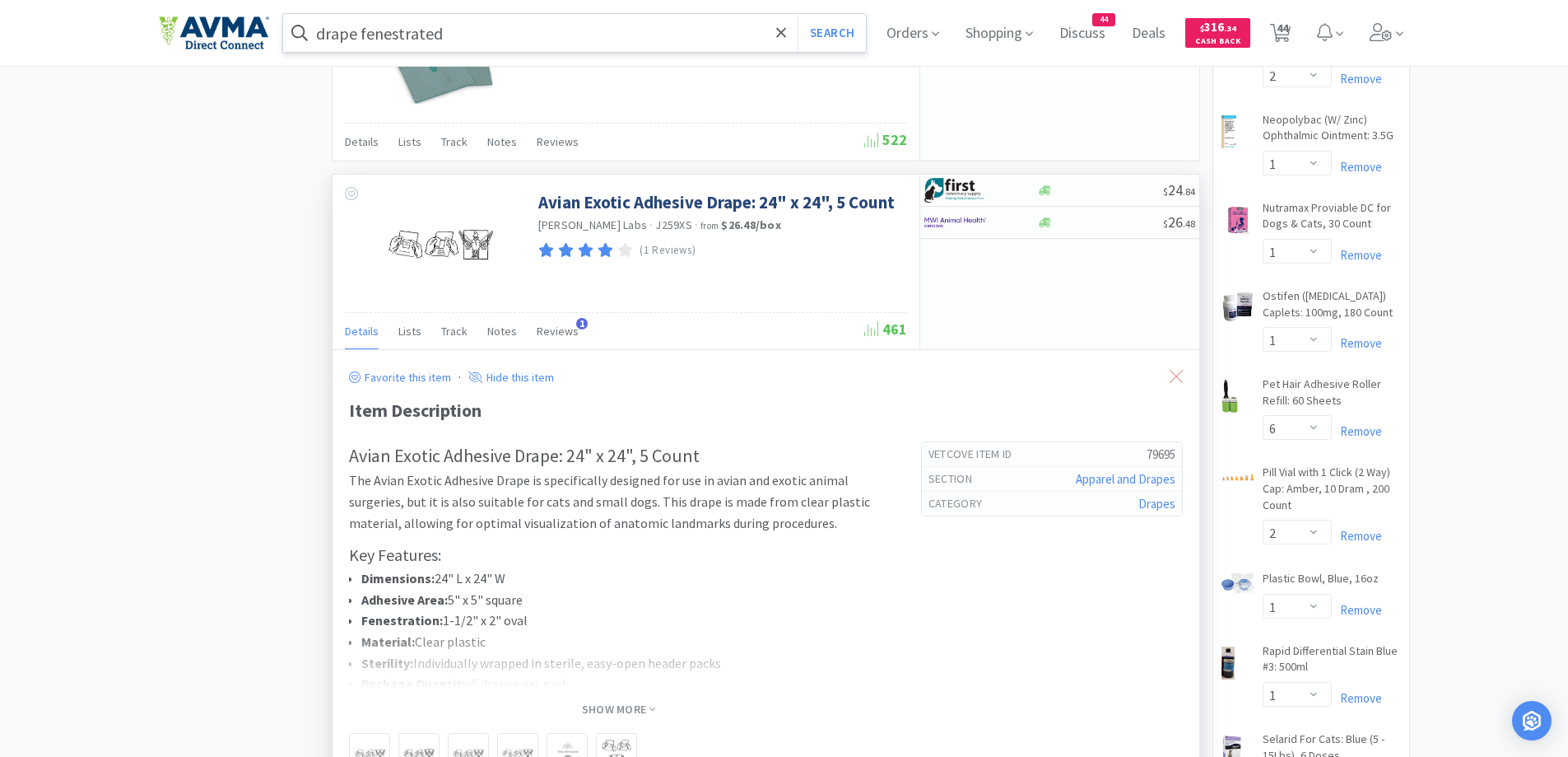
click at [1180, 367] on div at bounding box center [1176, 375] width 30 height 37
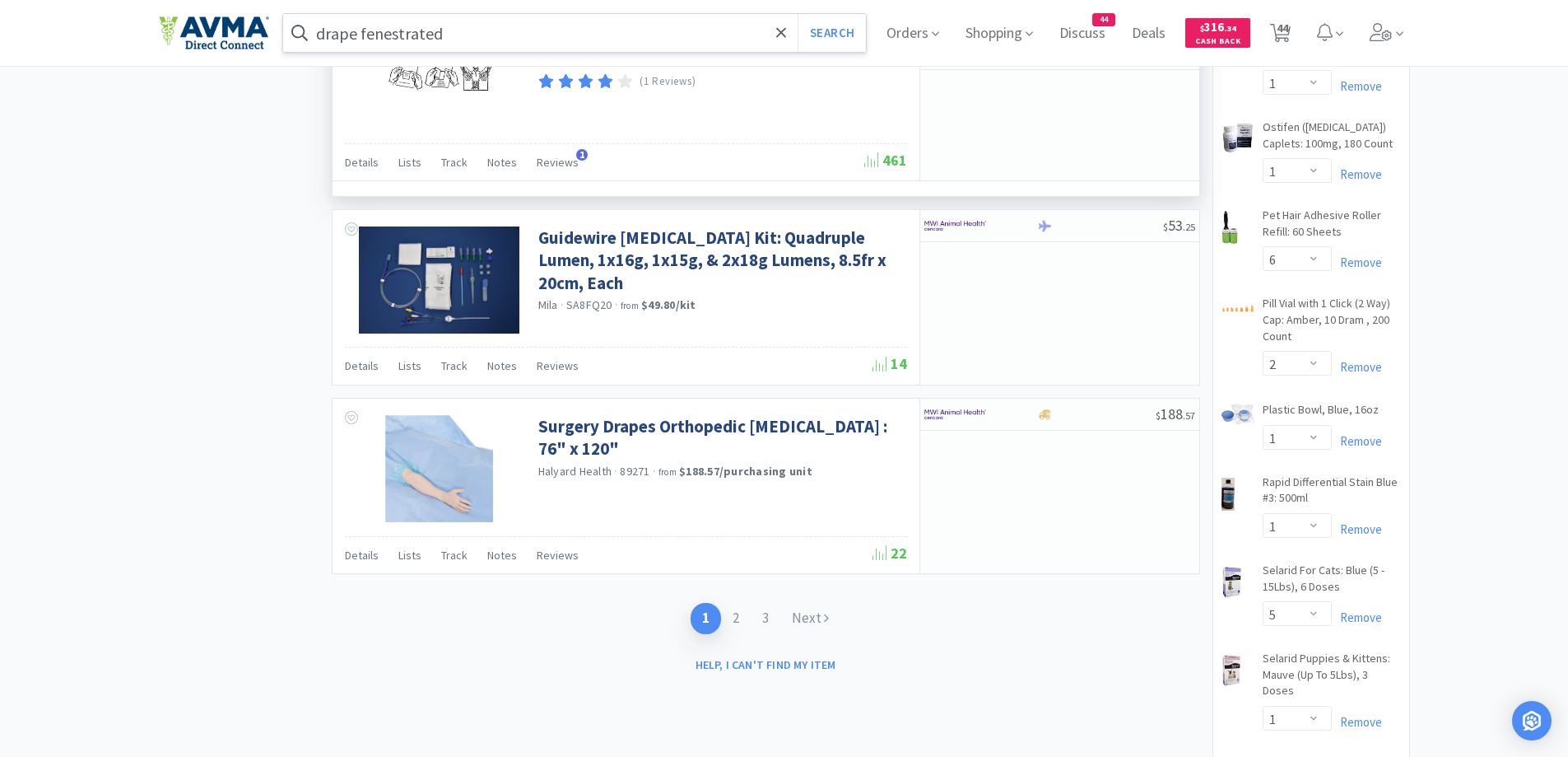
scroll to position [2635, 0]
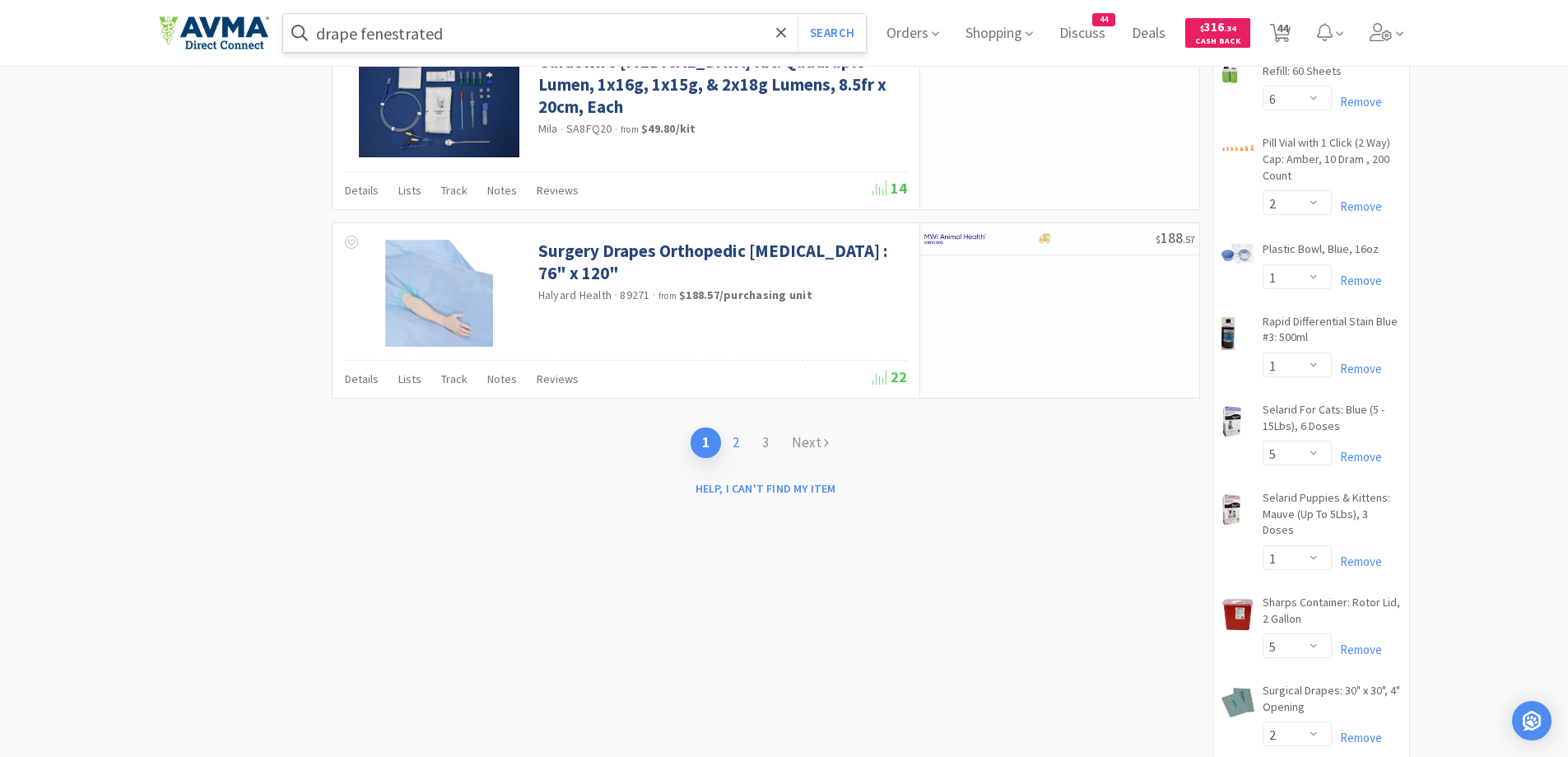
click at [740, 448] on link "2" at bounding box center [736, 443] width 30 height 30
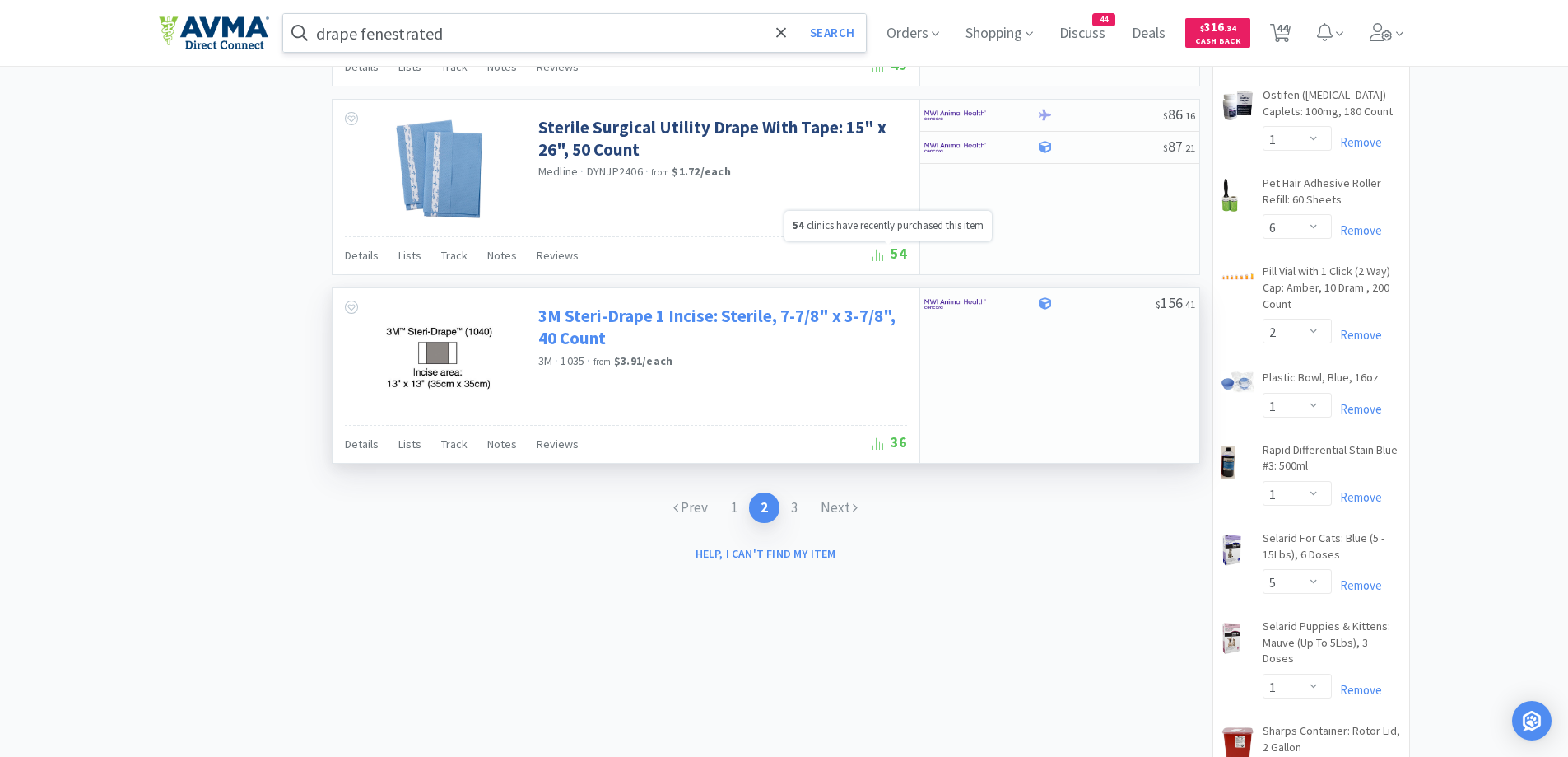
scroll to position [2470, 0]
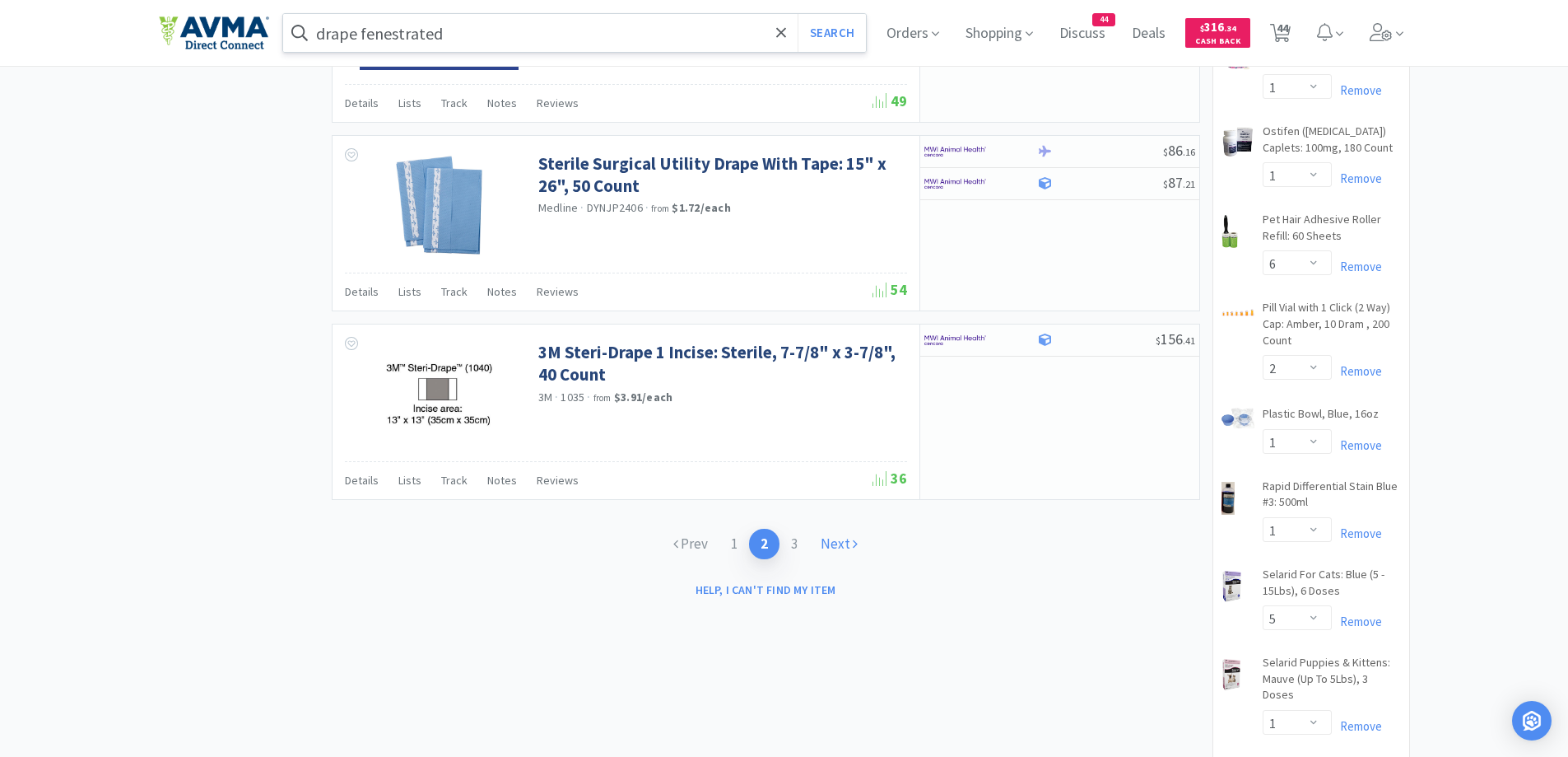
click at [843, 542] on link "Next" at bounding box center [838, 544] width 60 height 30
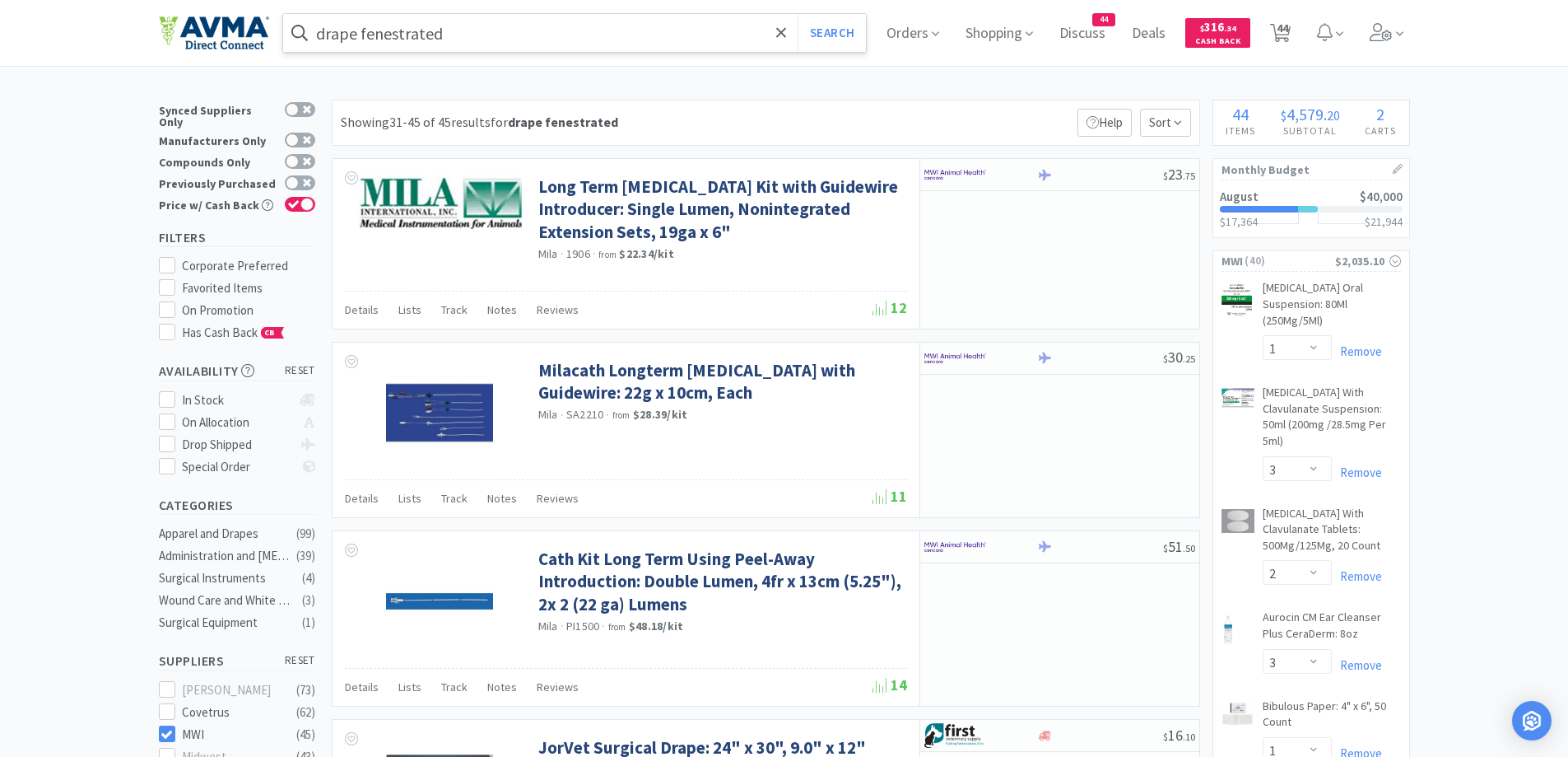
click at [647, 133] on div "Showing 31-45 of 45 results for drape fenestrated Filters 1 Help Sort" at bounding box center [765, 122] width 868 height 46
click at [761, 134] on div "Showing 31-45 of 45 results for drape fenestrated Filters 1 Help Sort" at bounding box center [765, 122] width 868 height 46
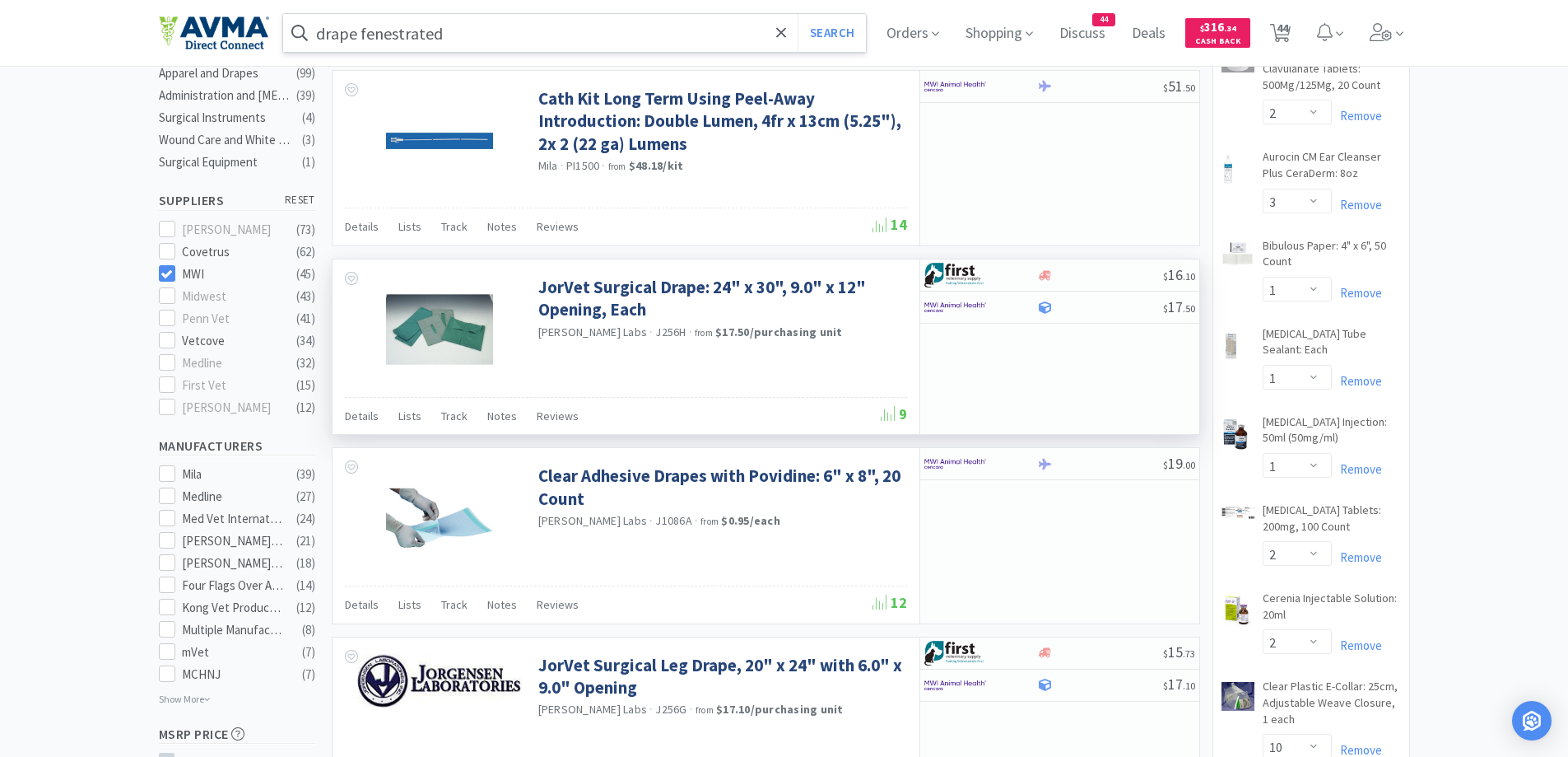
scroll to position [659, 0]
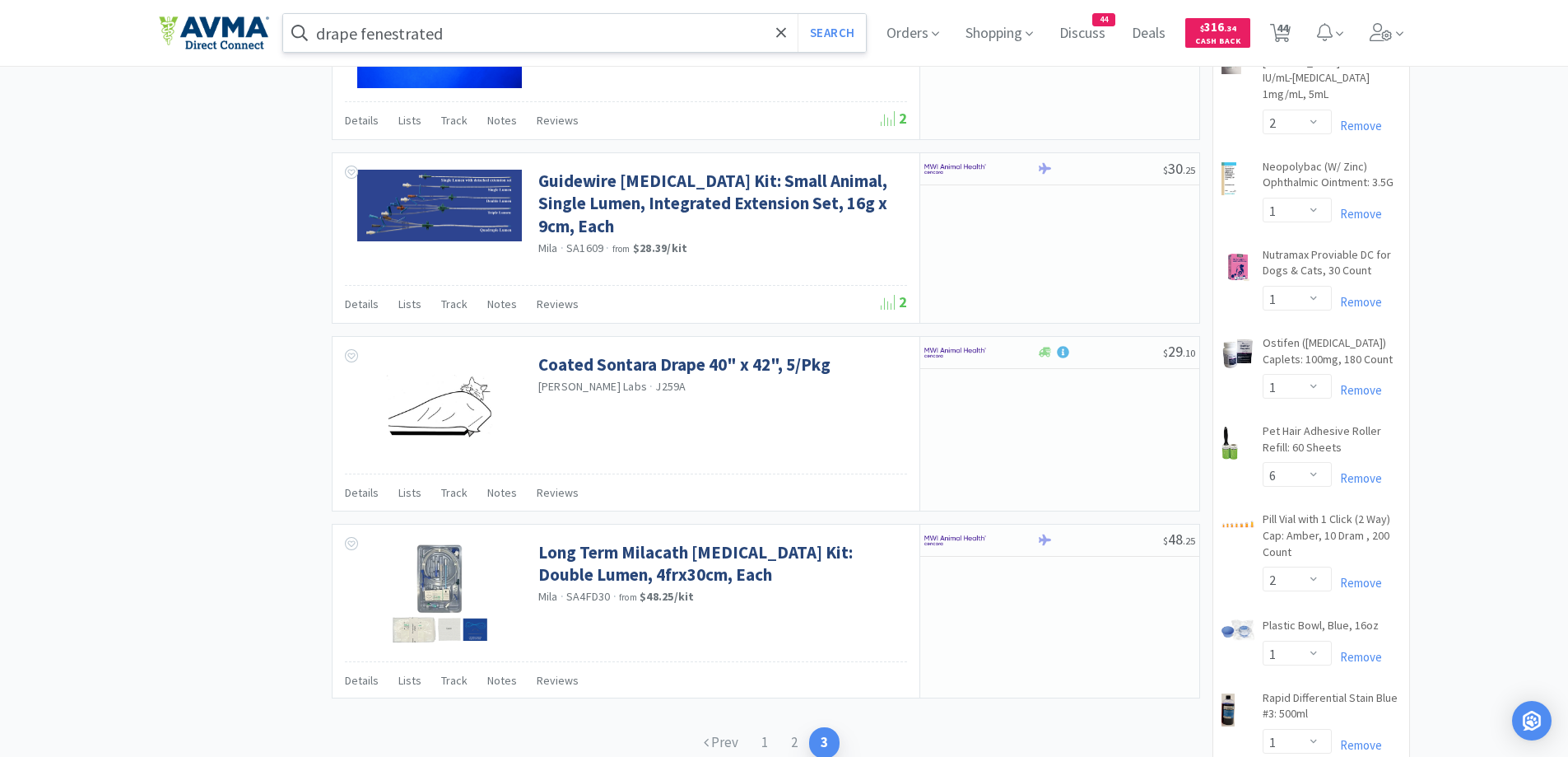
scroll to position [2306, 0]
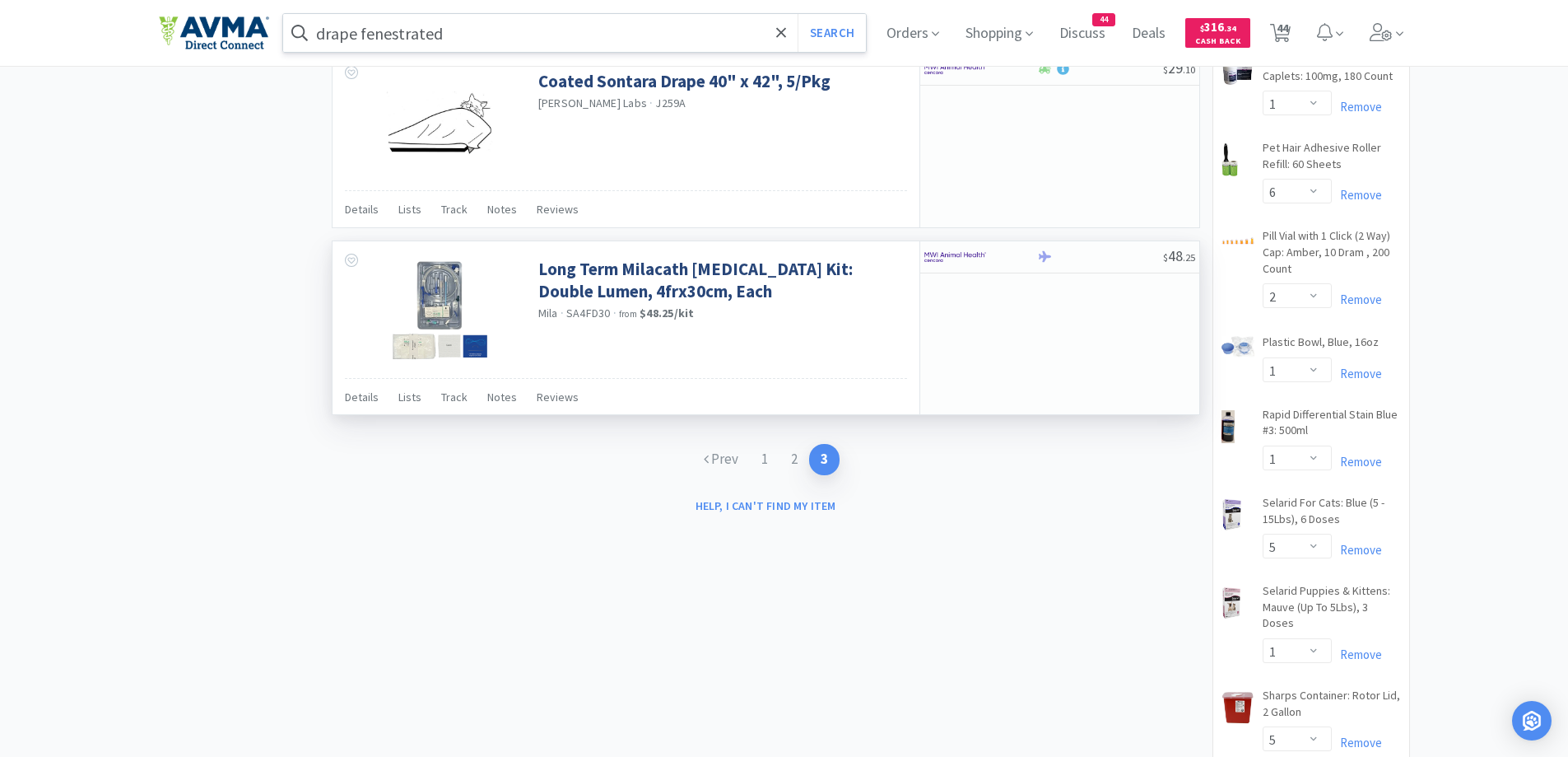
scroll to position [2635, 0]
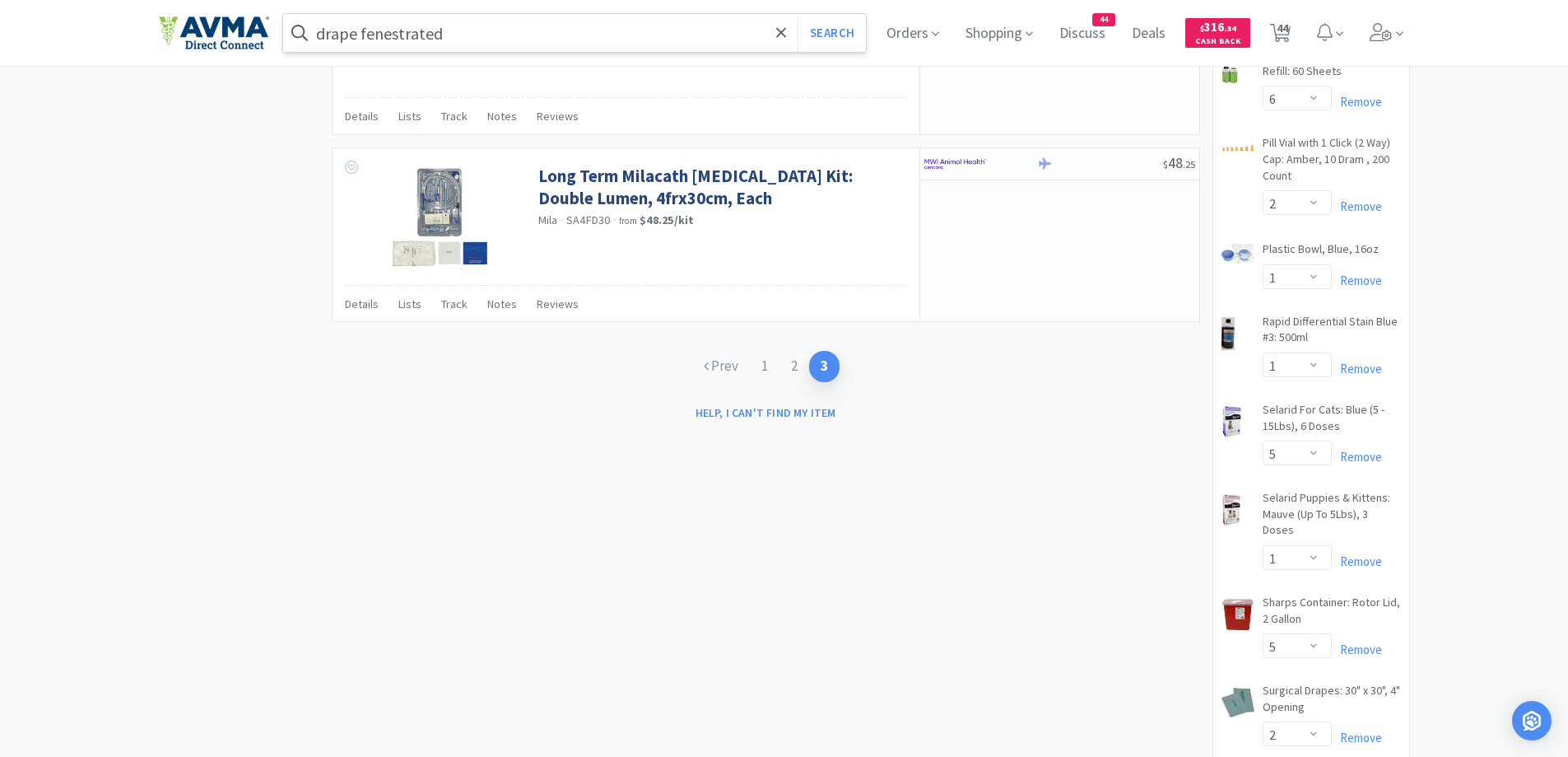
click at [751, 354] on div "Prev 1 2 3" at bounding box center [765, 366] width 147 height 30
click at [738, 369] on link "Prev" at bounding box center [721, 366] width 57 height 30
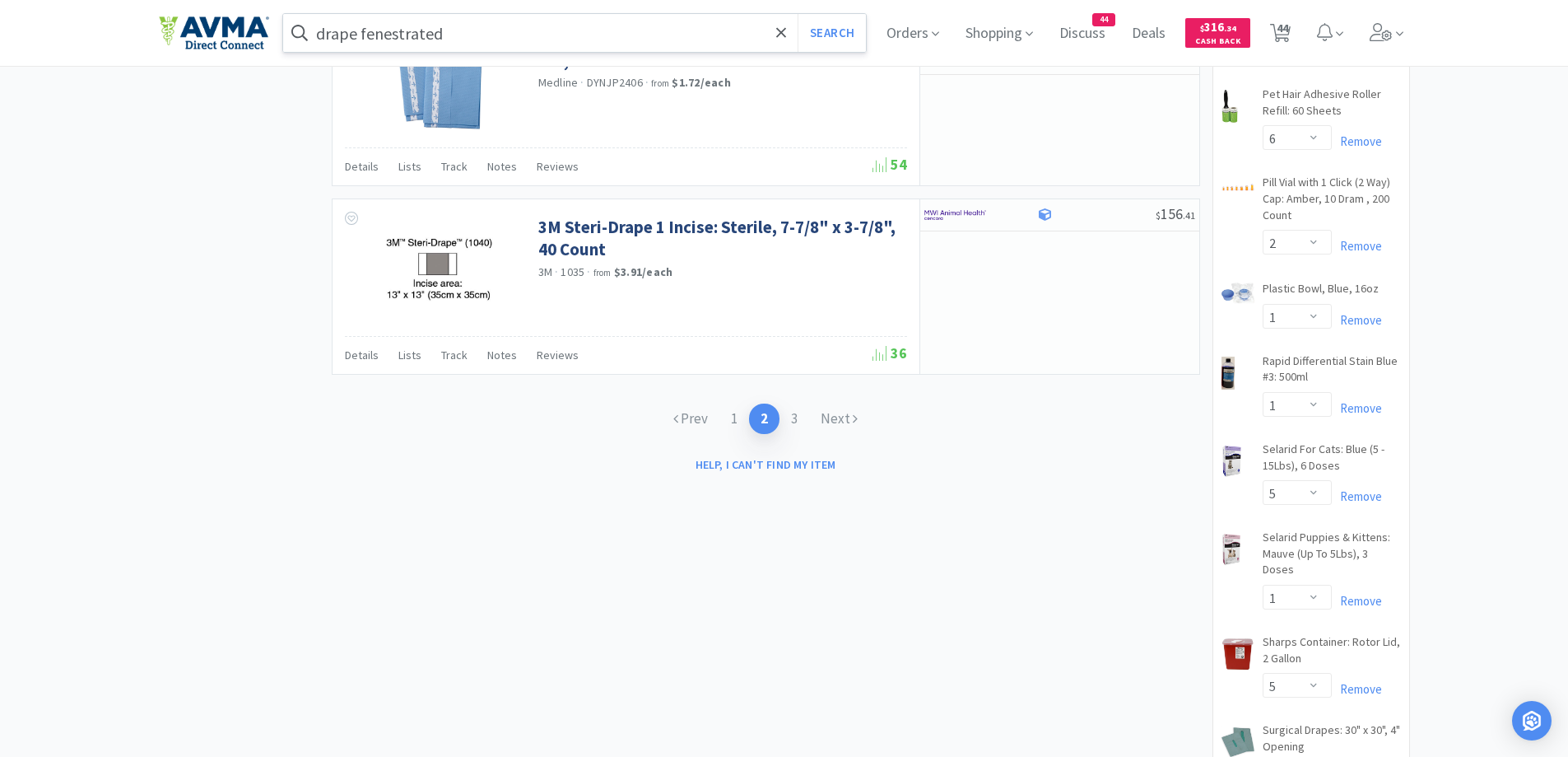
scroll to position [2635, 0]
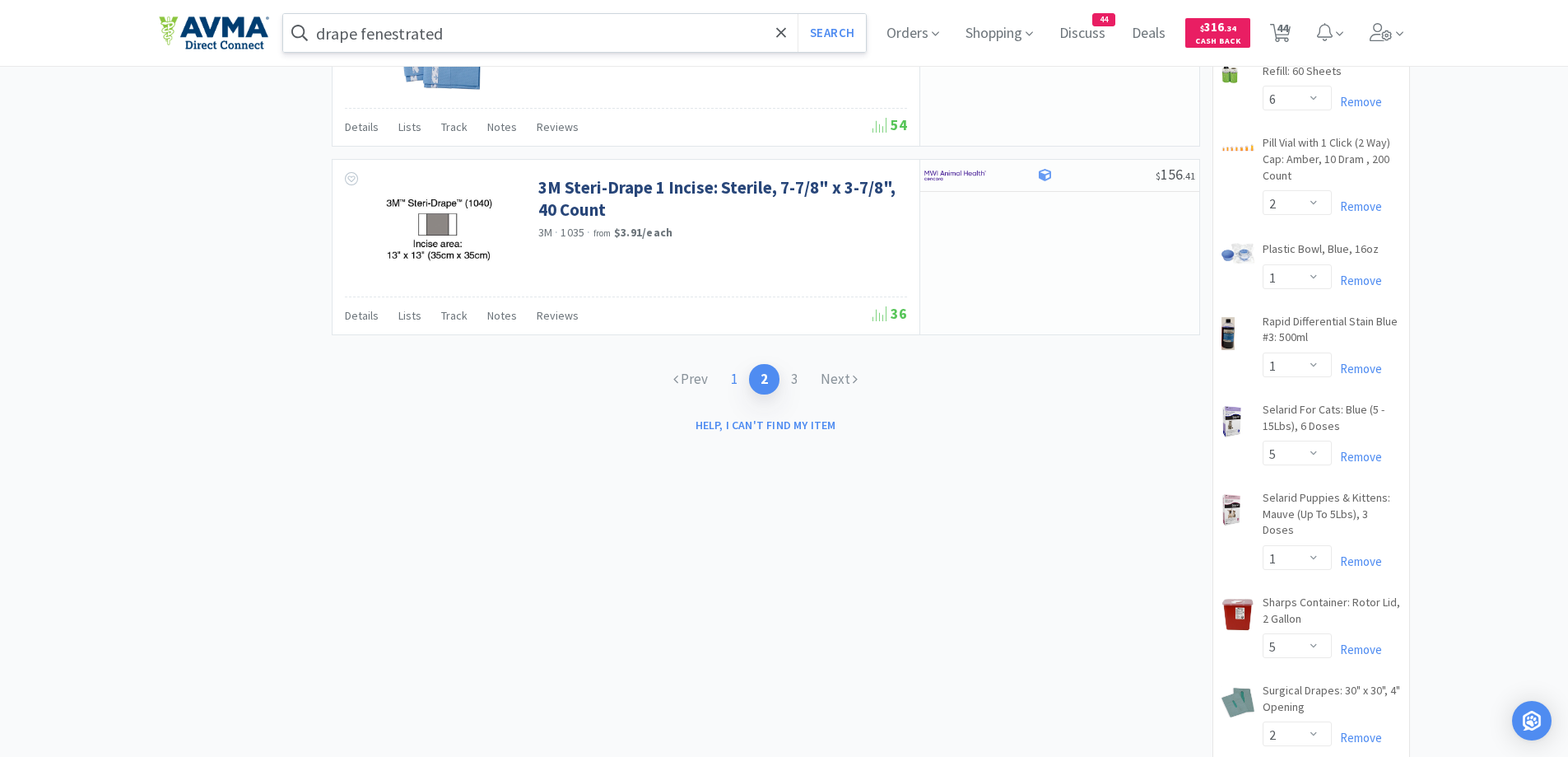
click at [741, 383] on link "1" at bounding box center [734, 379] width 30 height 30
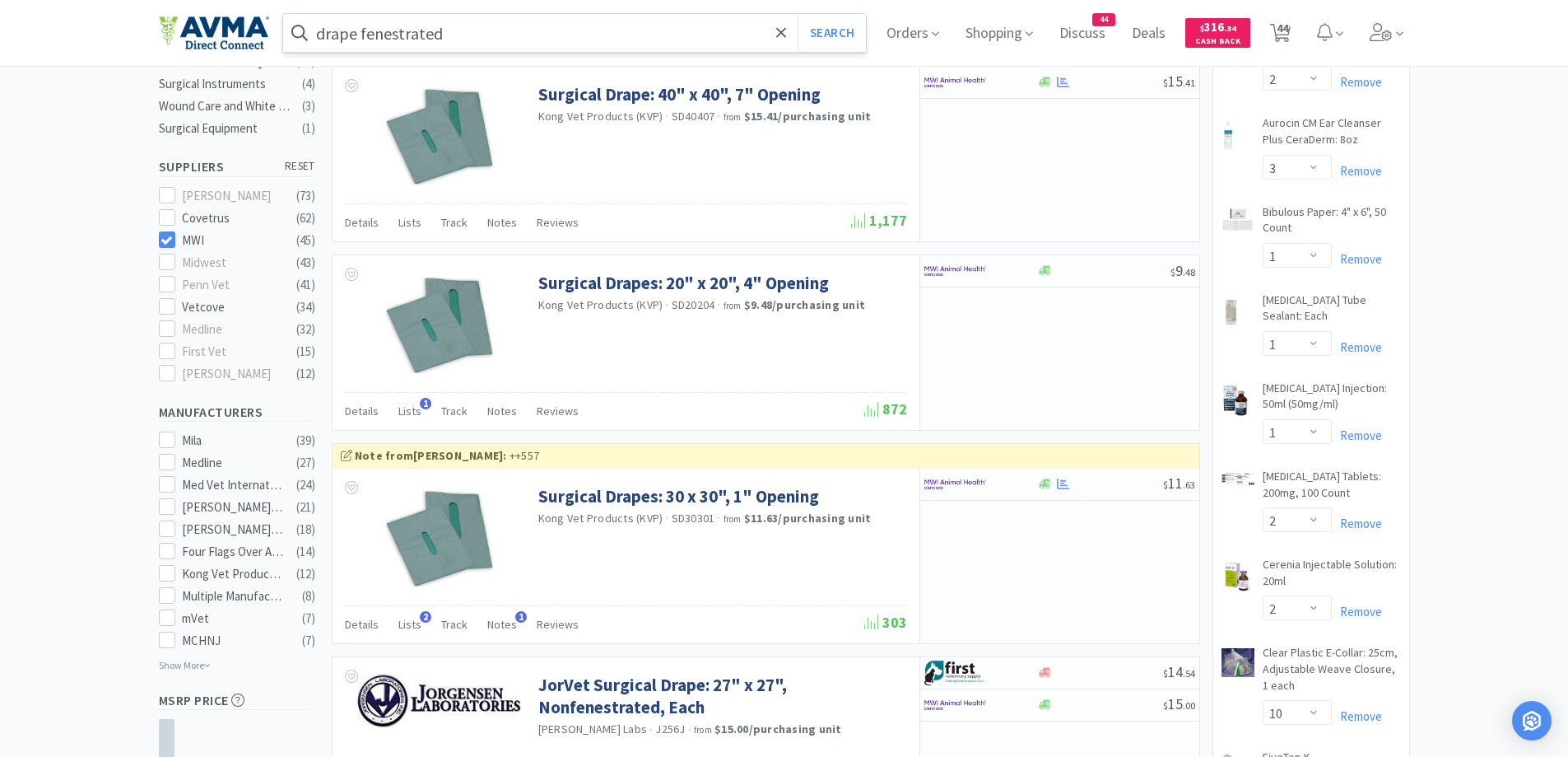
scroll to position [823, 0]
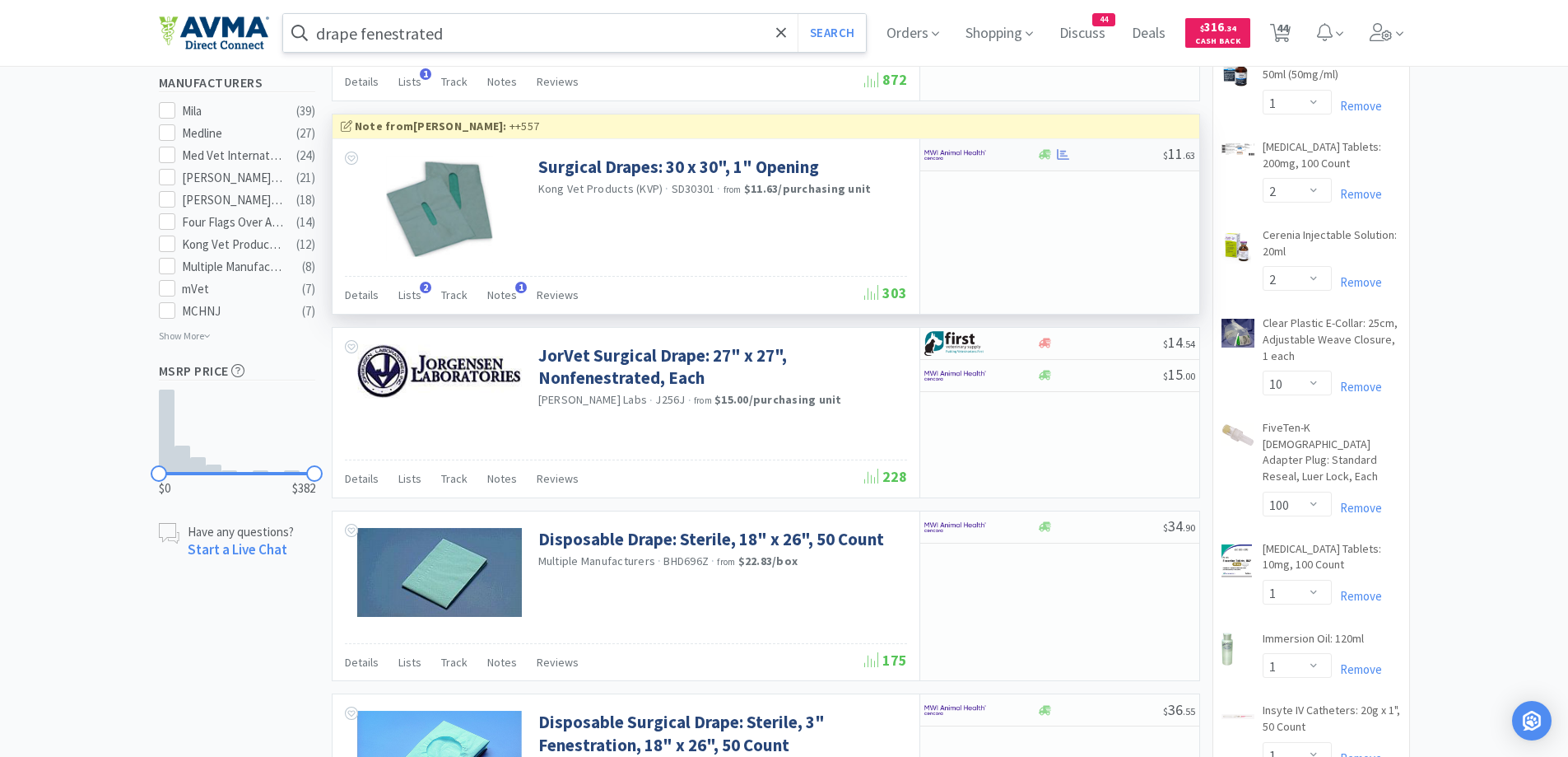
click at [999, 163] on div at bounding box center [970, 155] width 91 height 28
select select "1"
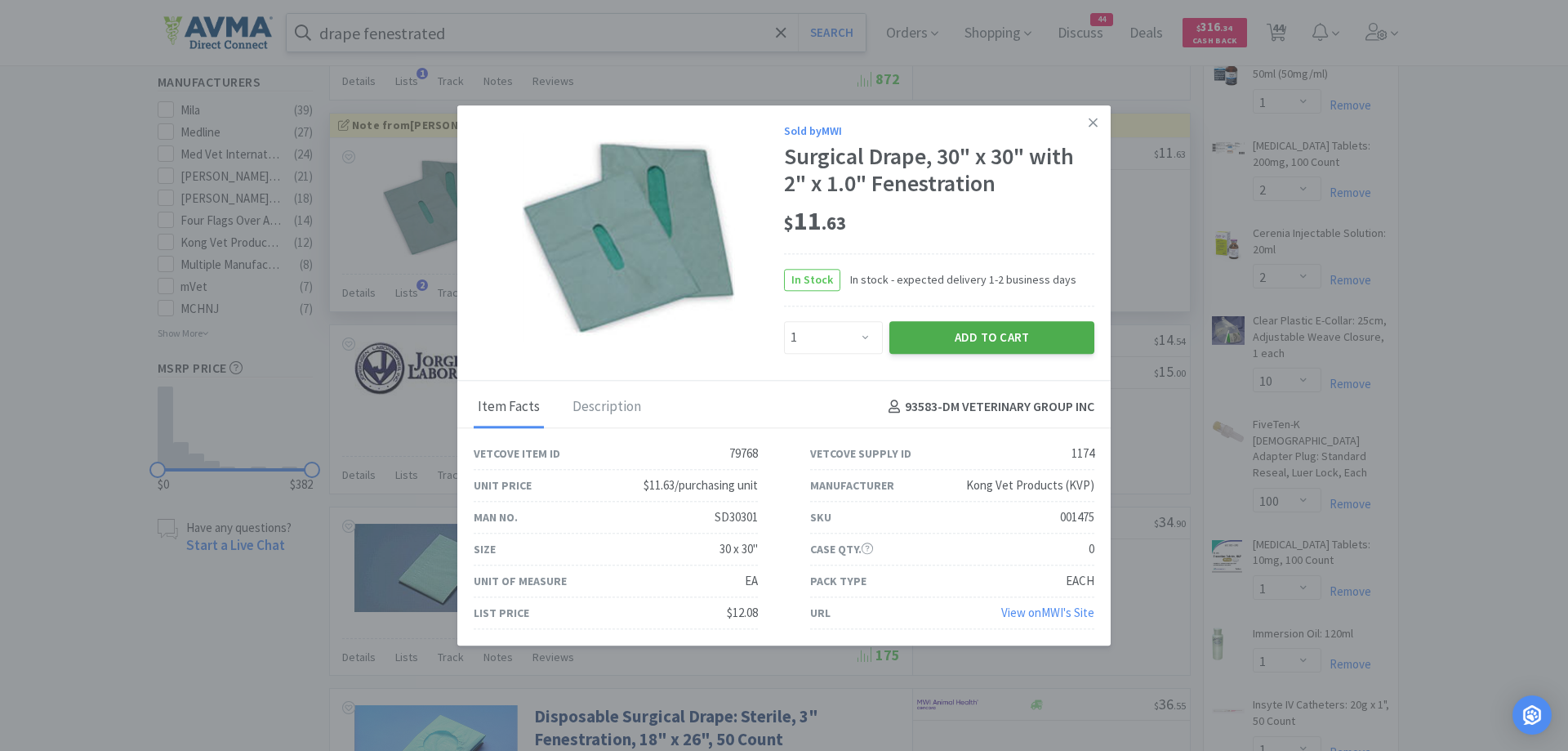
click at [932, 334] on button "Add to Cart" at bounding box center [992, 338] width 205 height 33
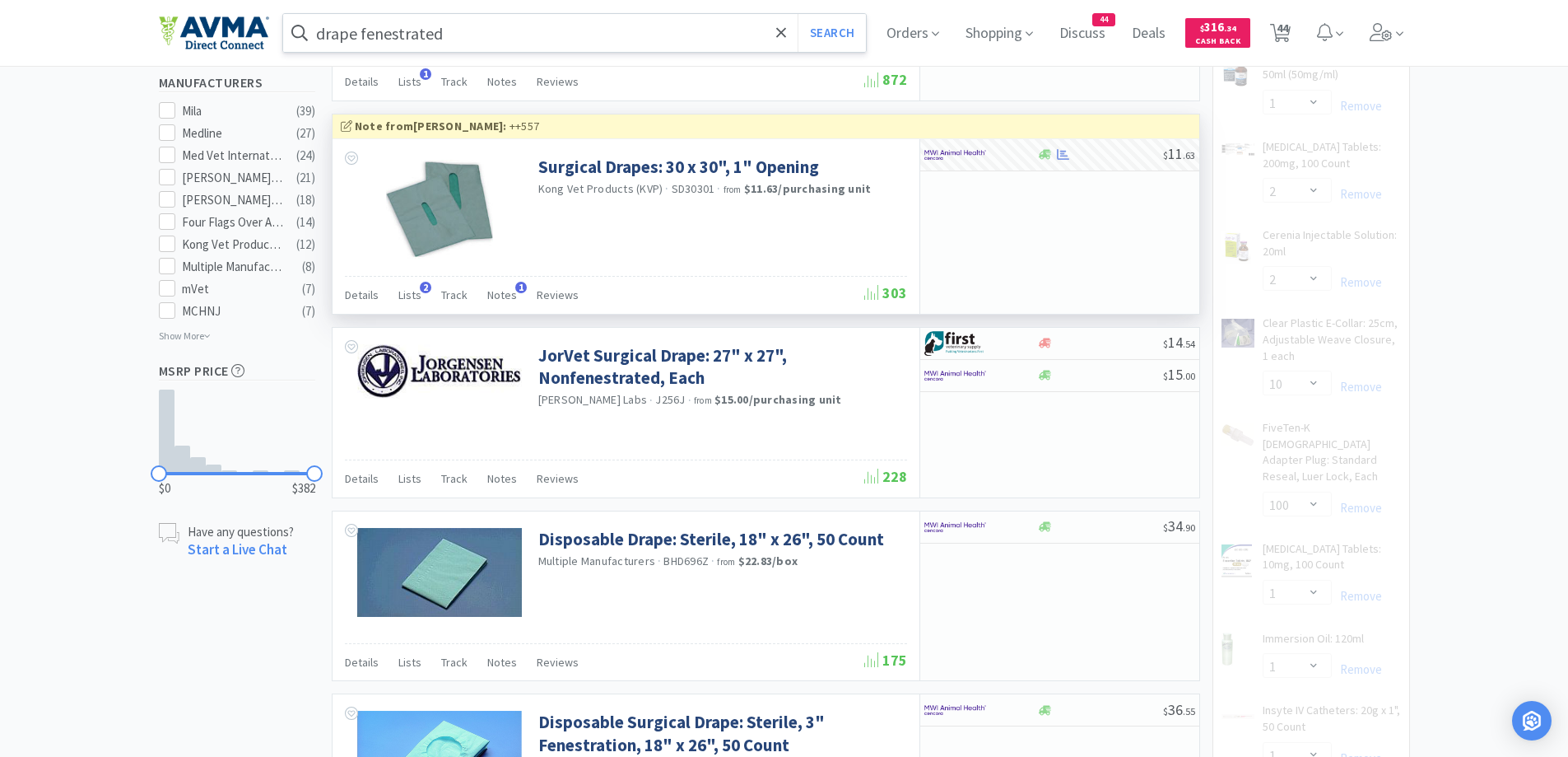
select select "1"
select select "2"
select select "4"
select select "1"
select select "5"
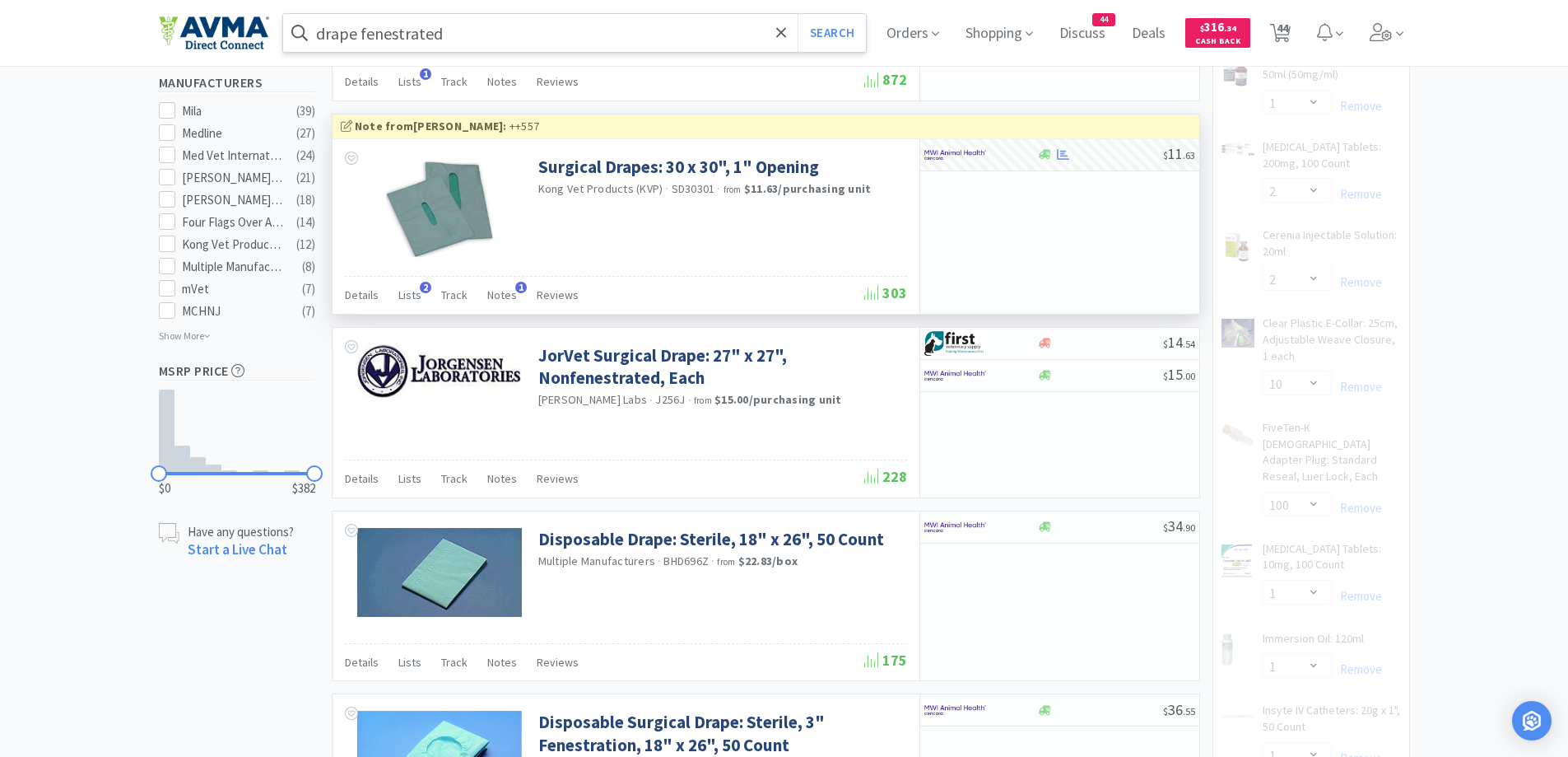
select select "1"
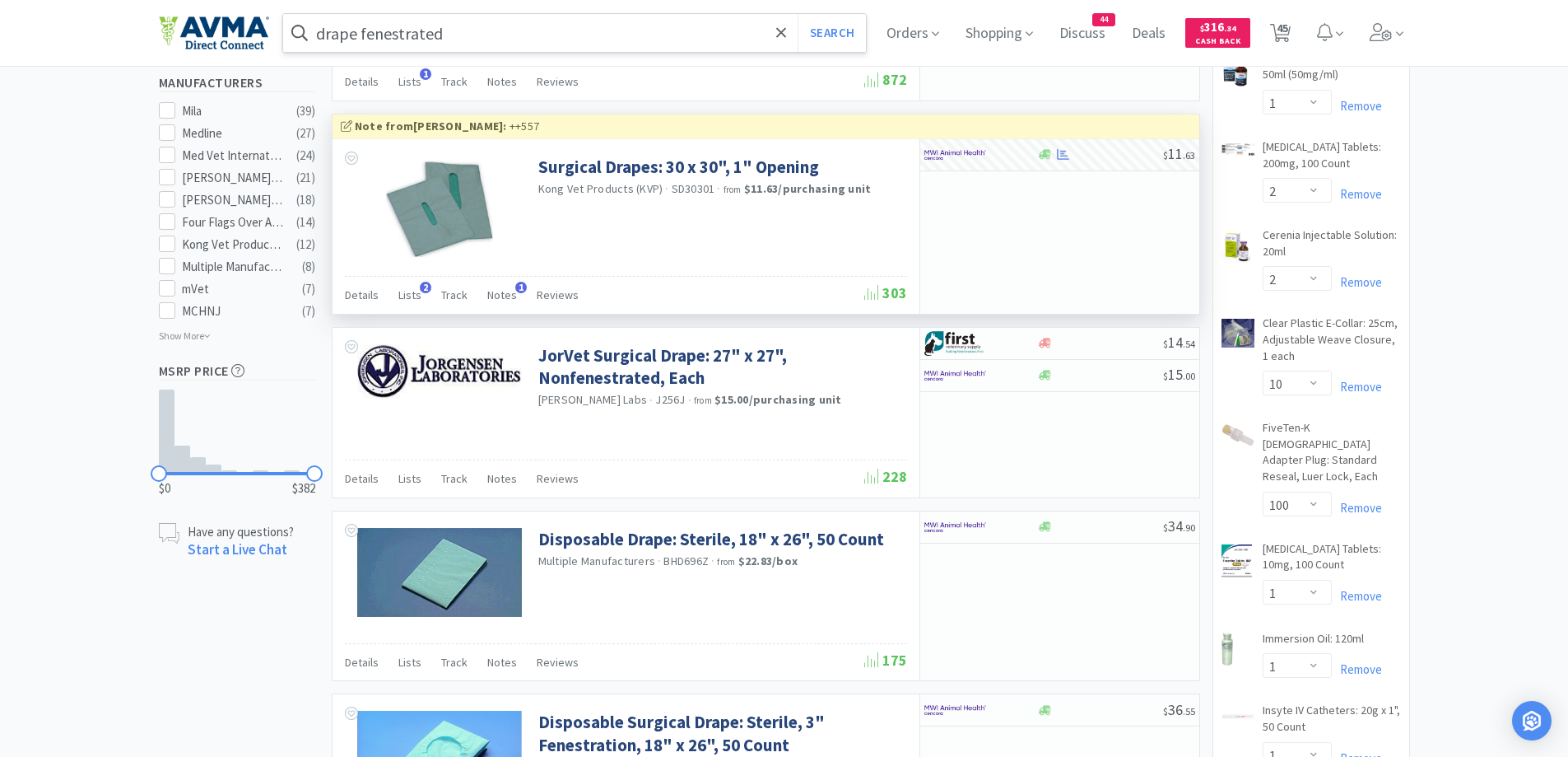
click at [1282, 30] on span "45" at bounding box center [1282, 28] width 11 height 66
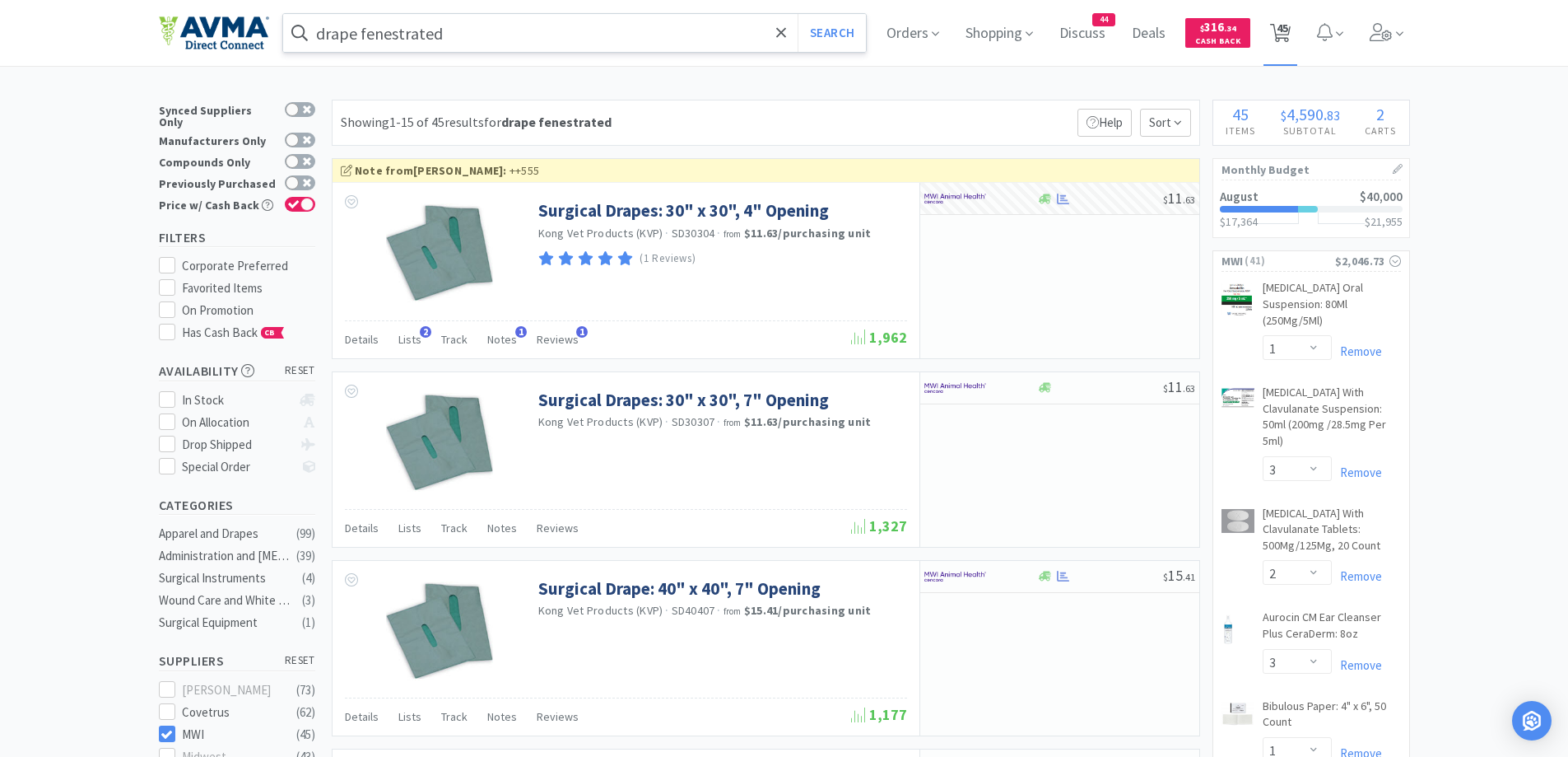
select select "1"
select select "2"
select select "20"
select select "1"
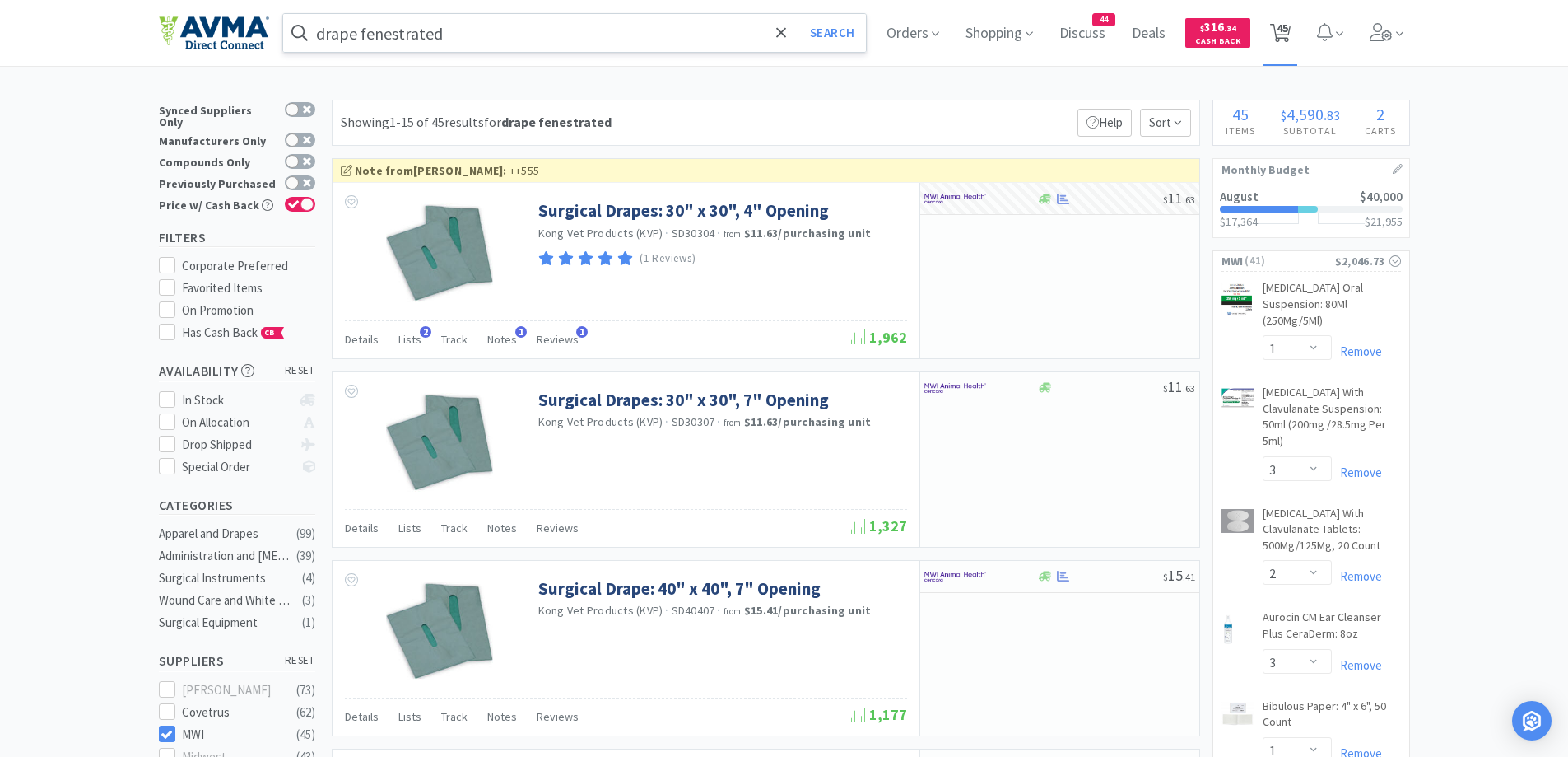
select select "3"
select select "2"
select select "3"
select select "1"
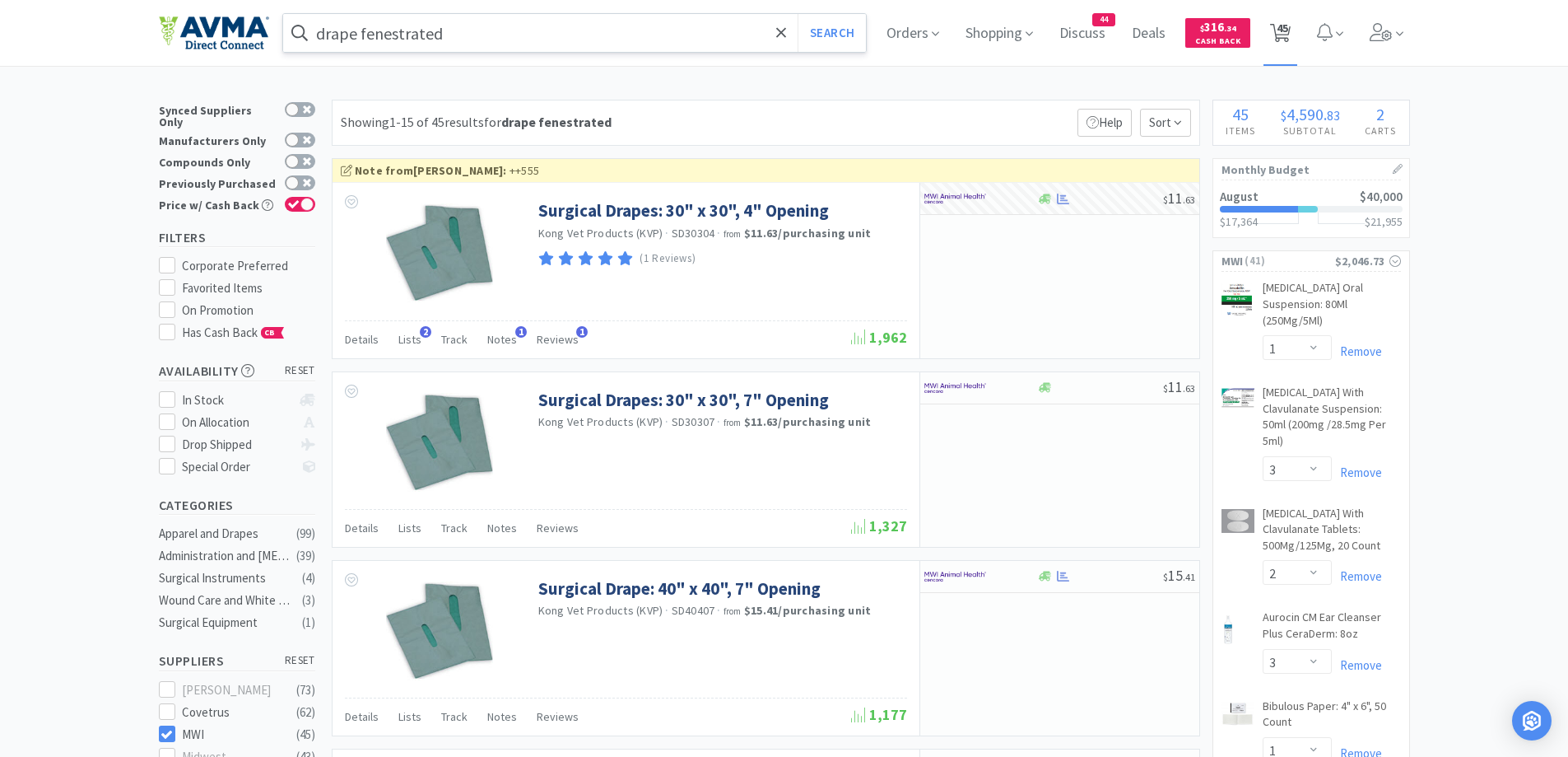
select select "1"
select select "2"
select select "10"
select select "100"
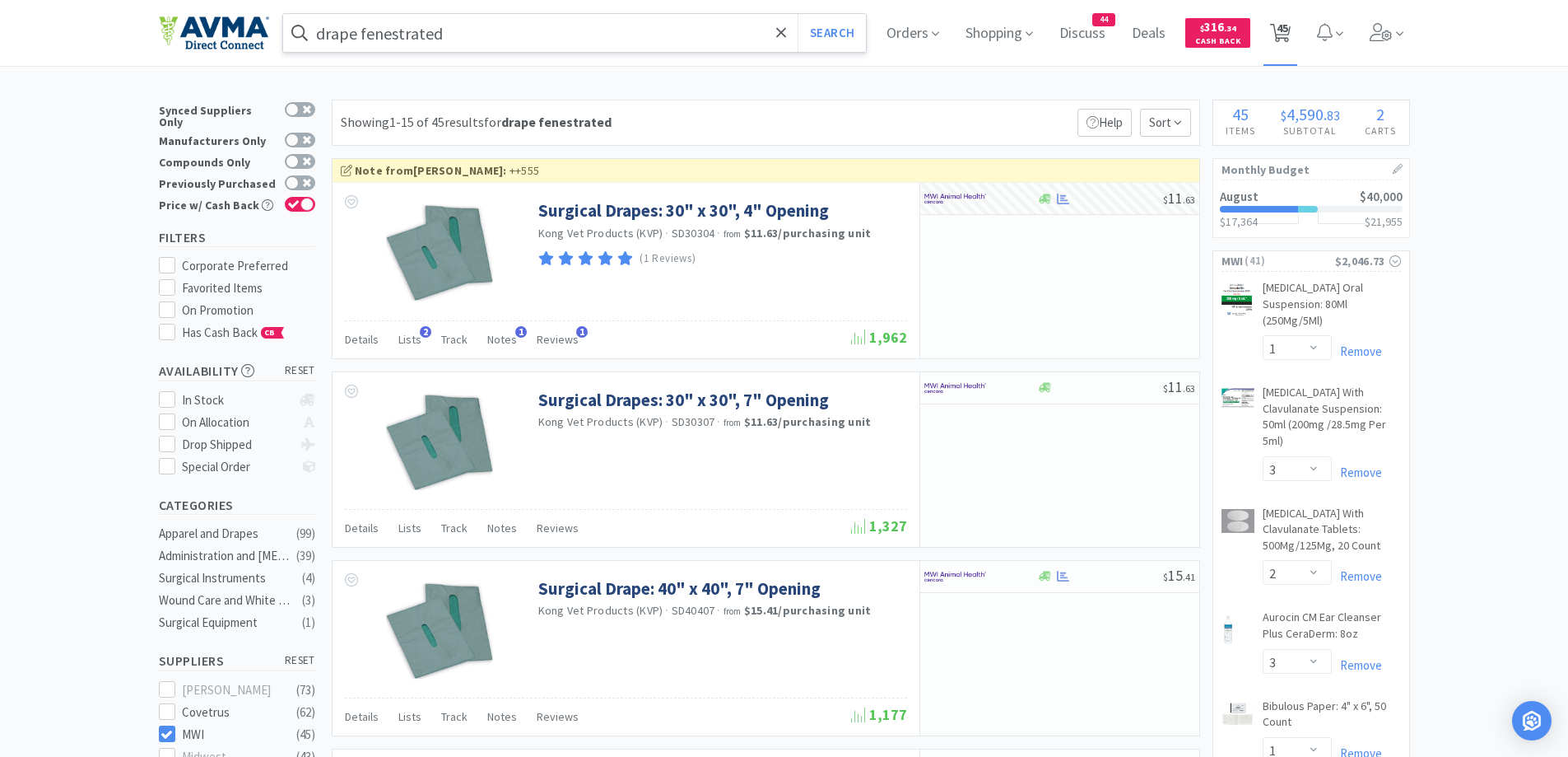
select select "1"
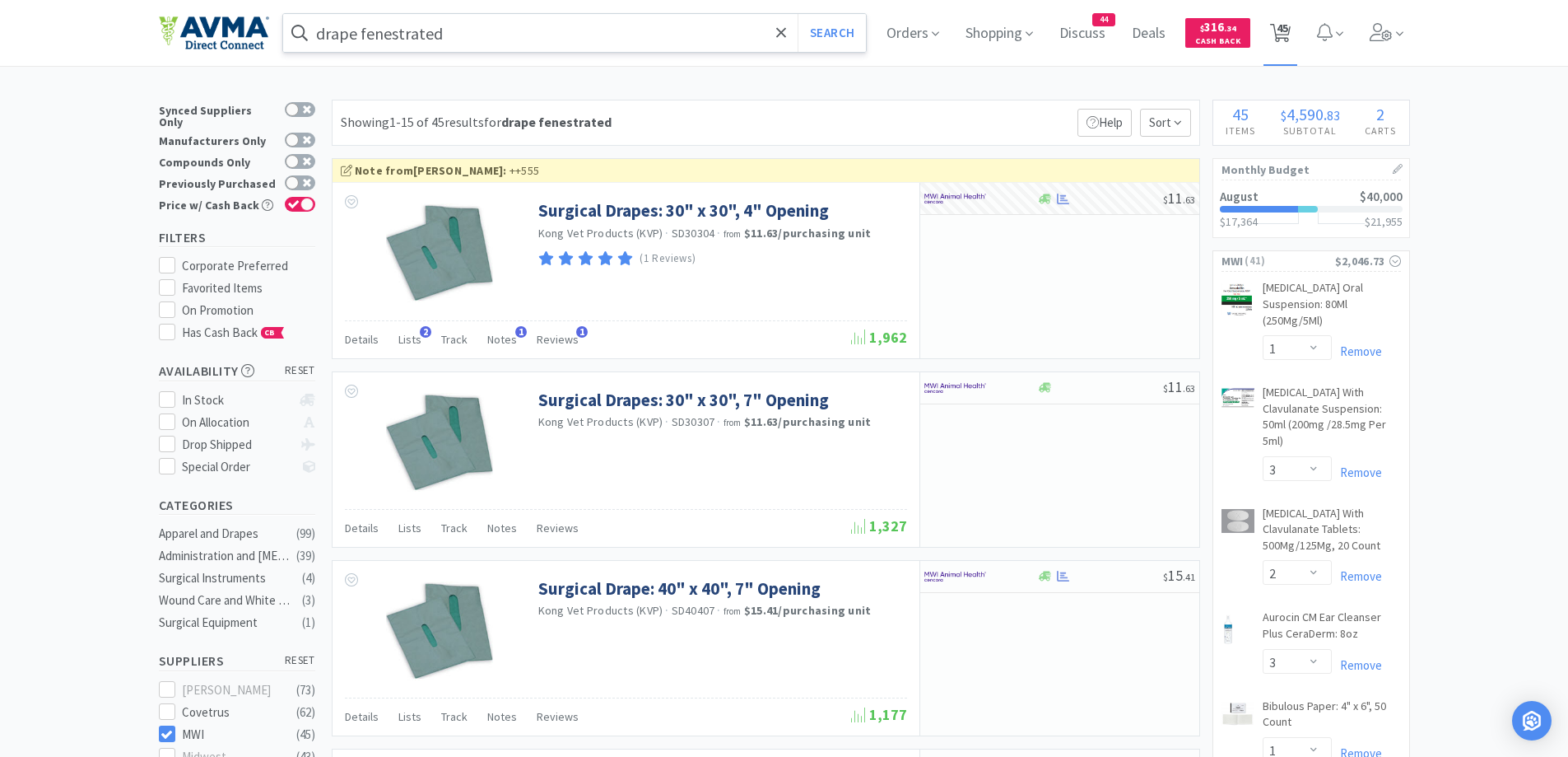
select select "4"
select select "2"
select select "1"
select select "2"
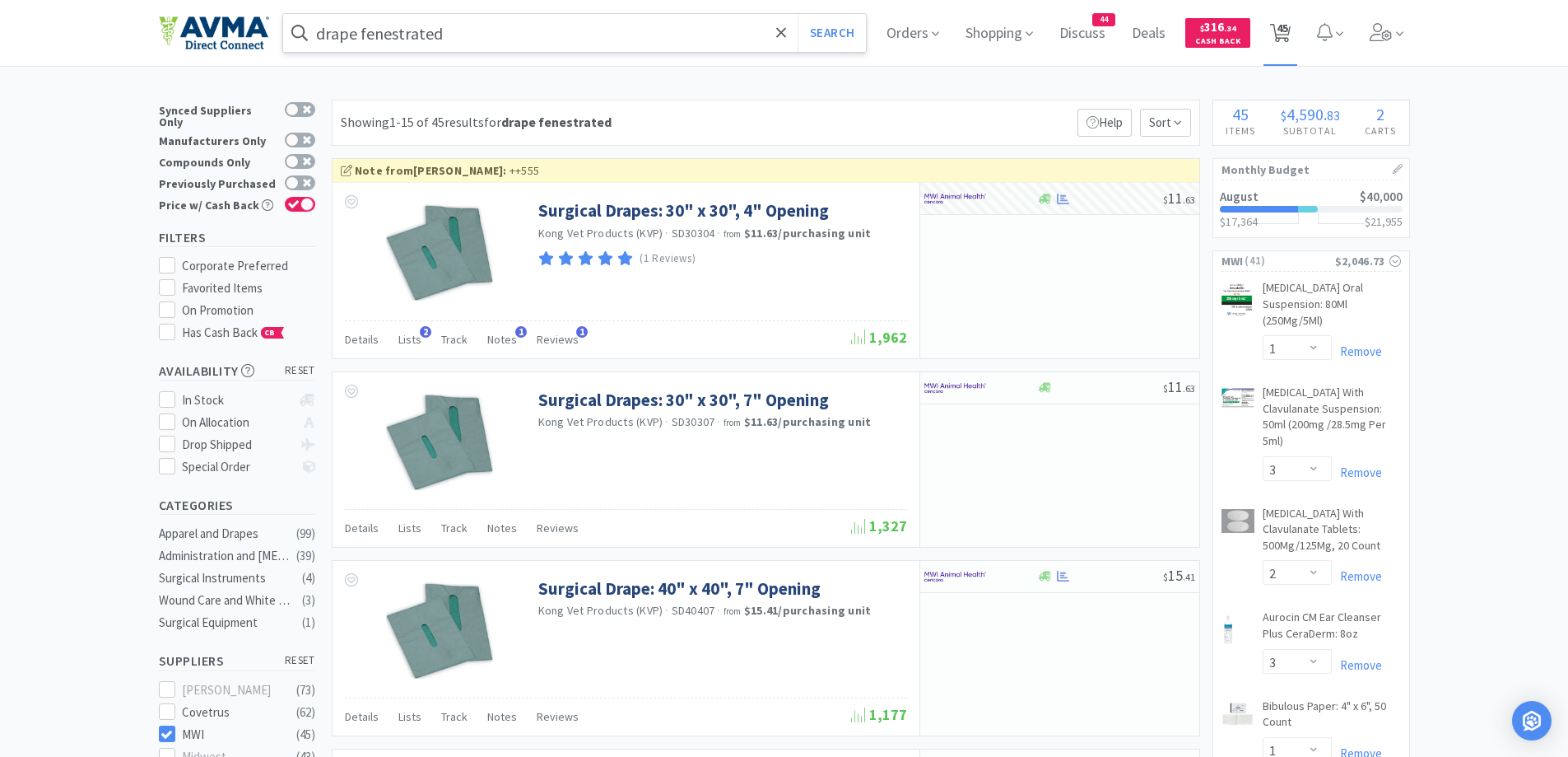
select select "2"
select select "1"
select select "6"
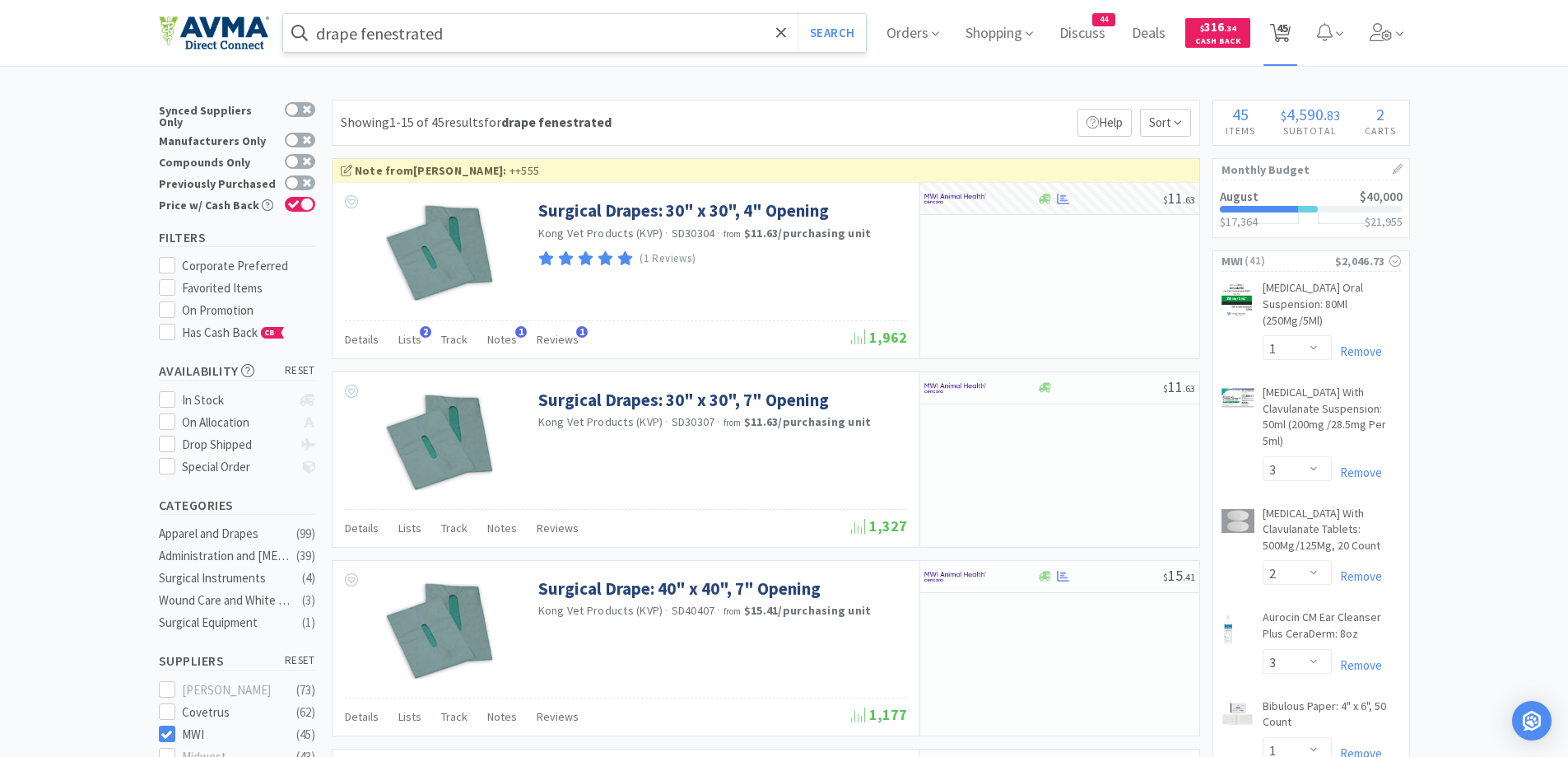
select select "2"
select select "1"
select select "5"
select select "1"
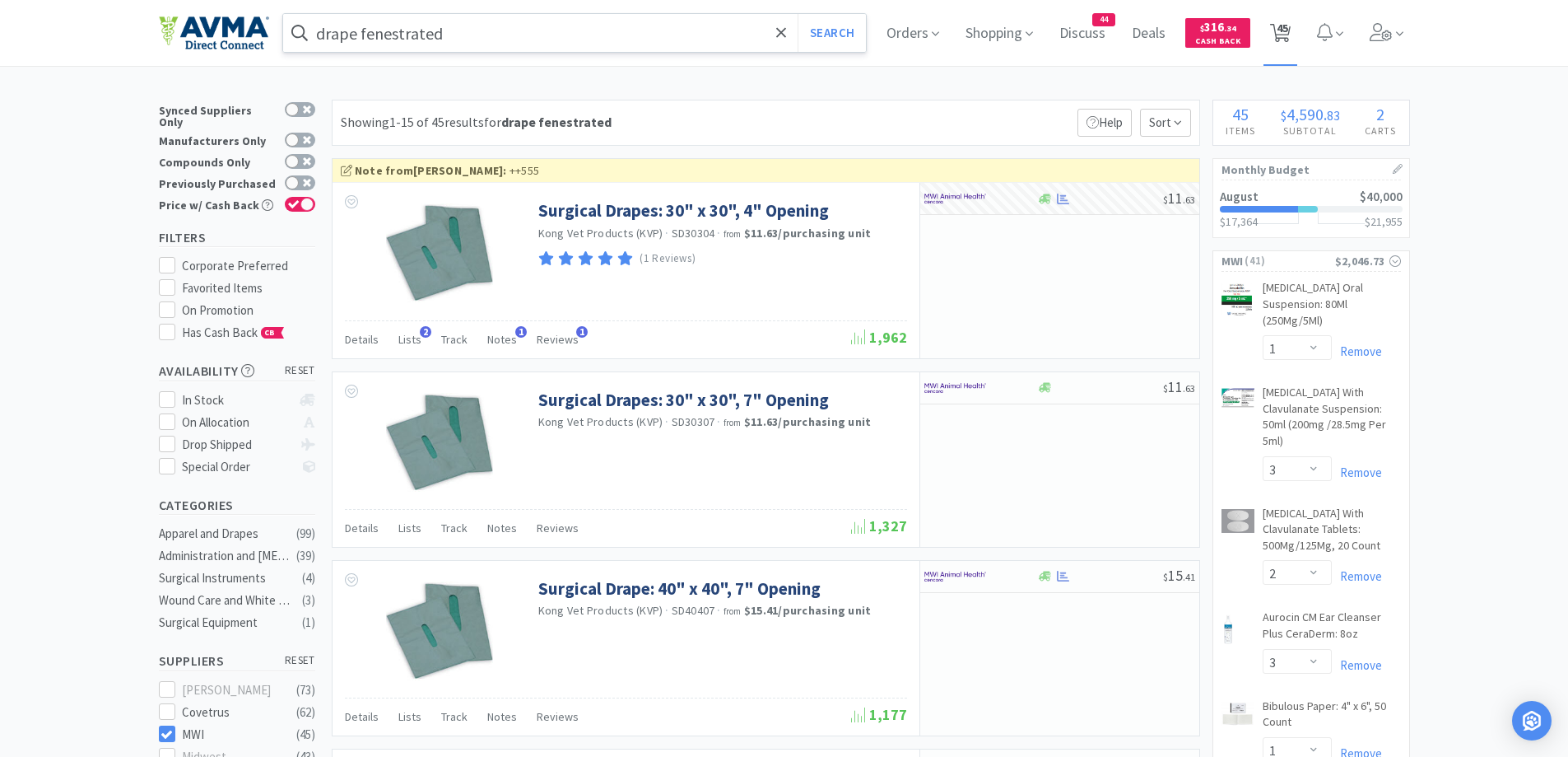
select select "5"
select select "1"
select select "2"
select select "4"
select select "1"
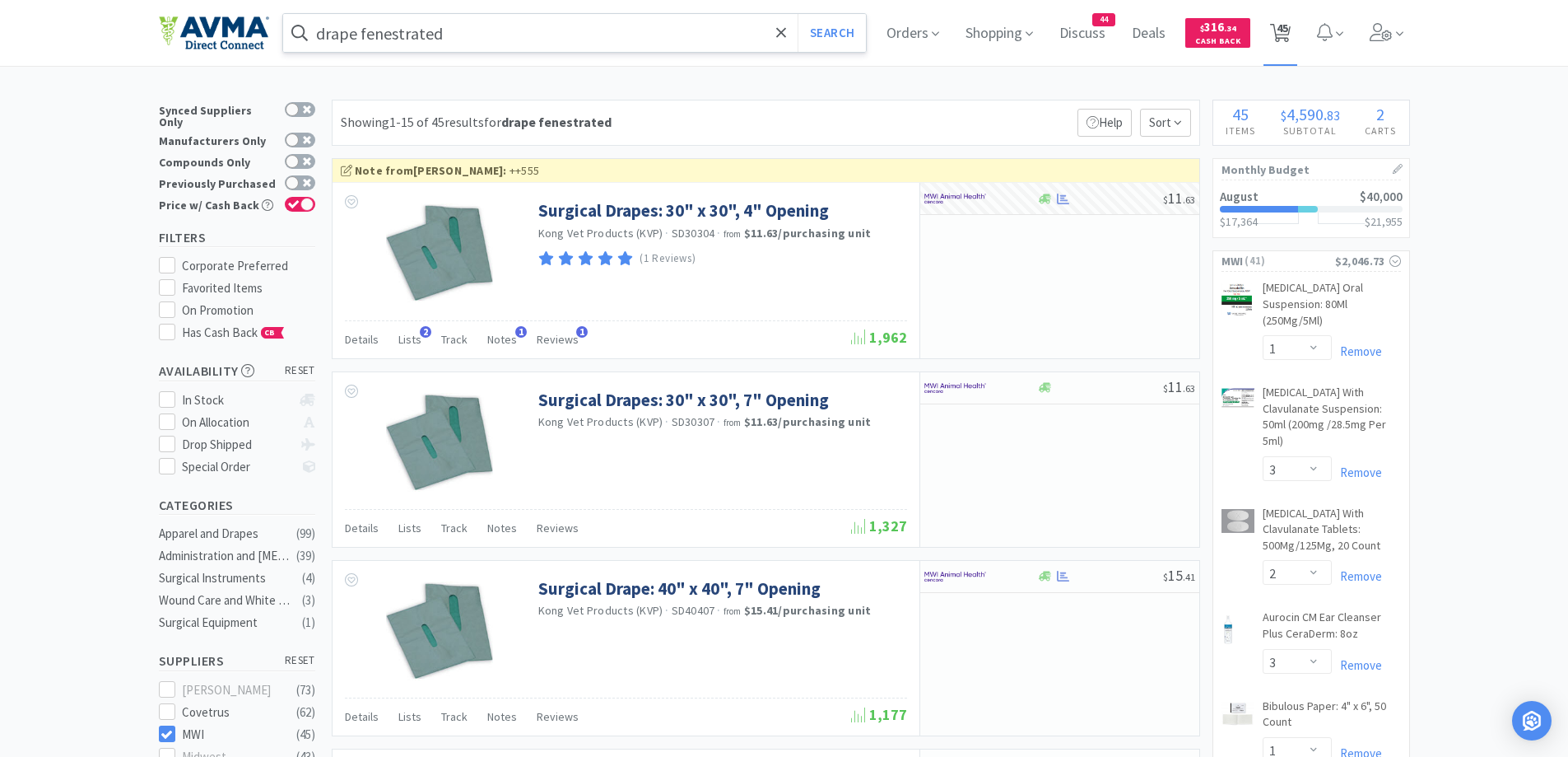
select select "1"
select select "5"
select select "1"
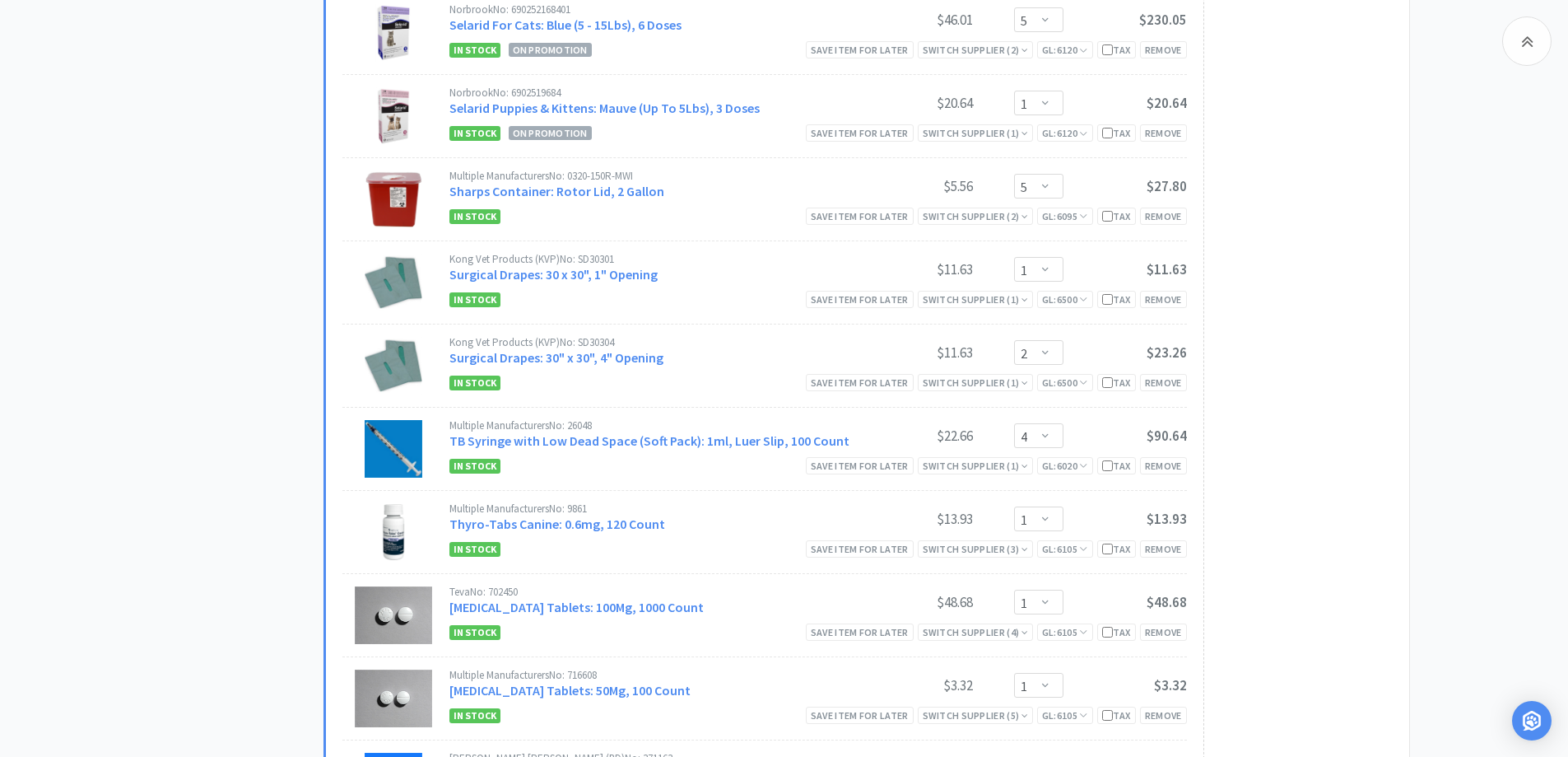
scroll to position [3130, 0]
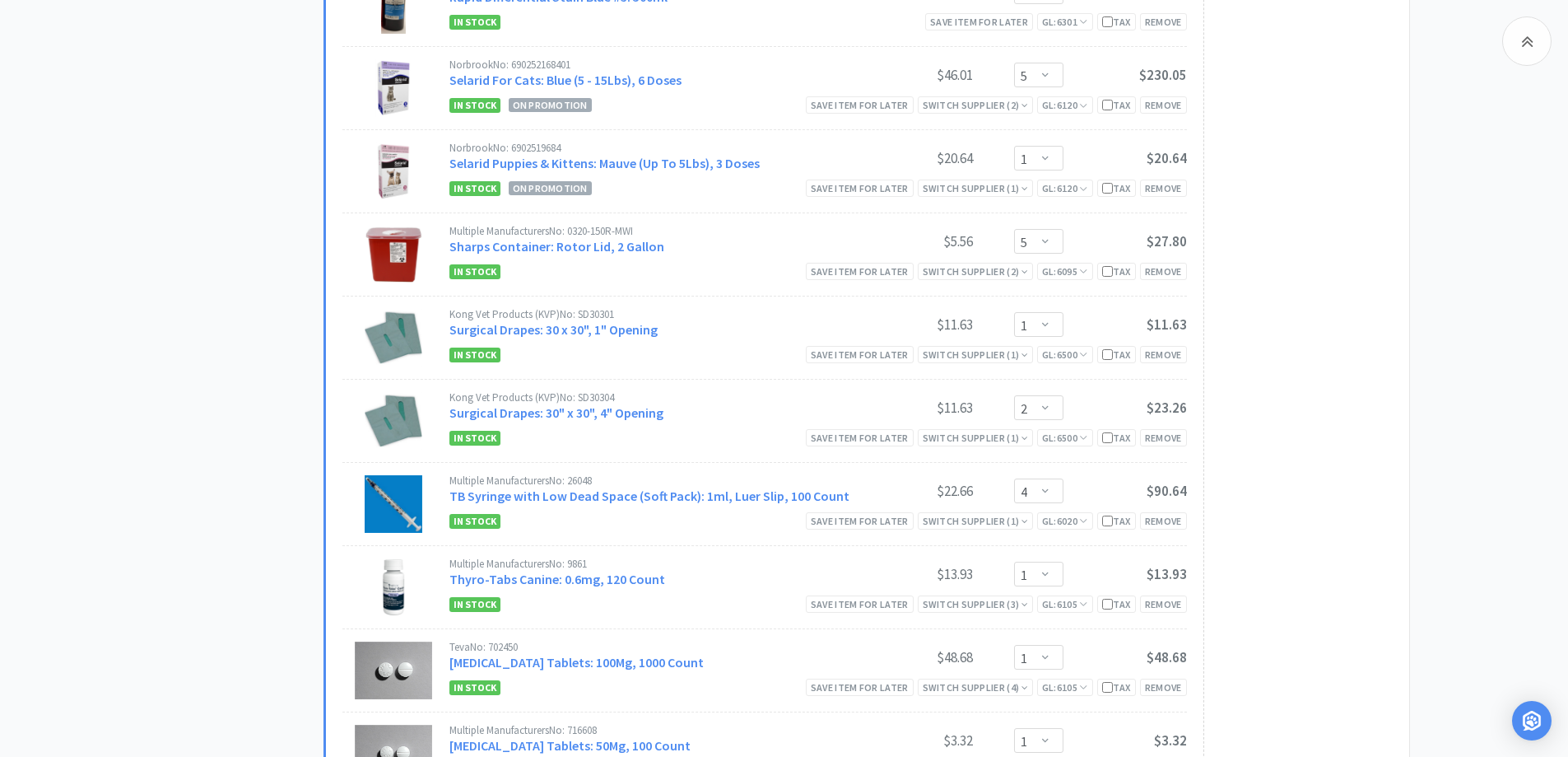
click at [1026, 395] on select "Enter Quantity 1 2 3 4 5 6 7 8 9 10 11 12 13 14 15 16 17 18 19 20 Enter Quantity" at bounding box center [1039, 408] width 50 height 24
click at [1014, 395] on select "Enter Quantity 1 2 3 4 5 6 7 8 9 10 11 12 13 14 15 16 17 18 19 20 Enter Quantity" at bounding box center [1039, 408] width 50 height 24
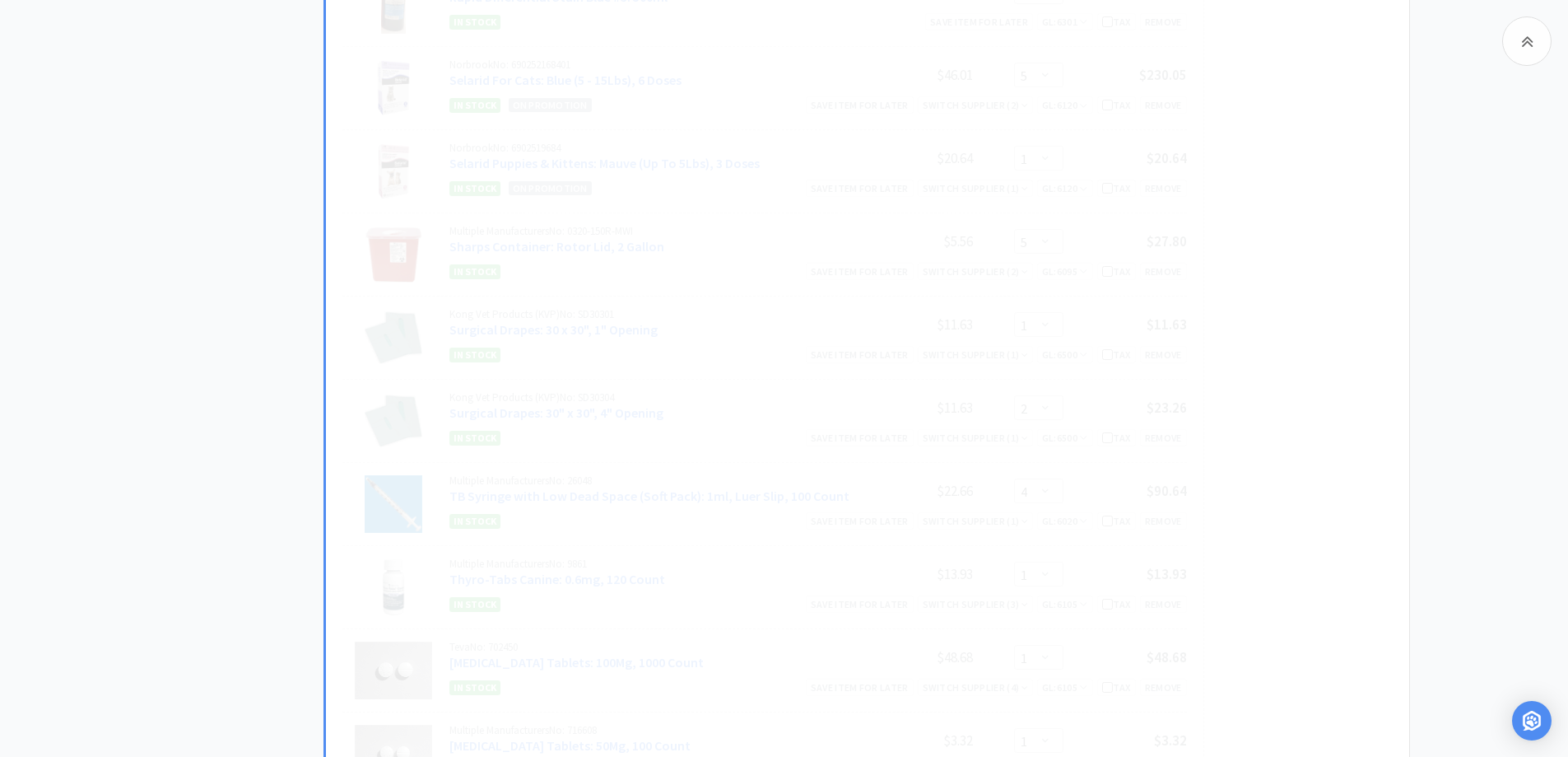
select select "1"
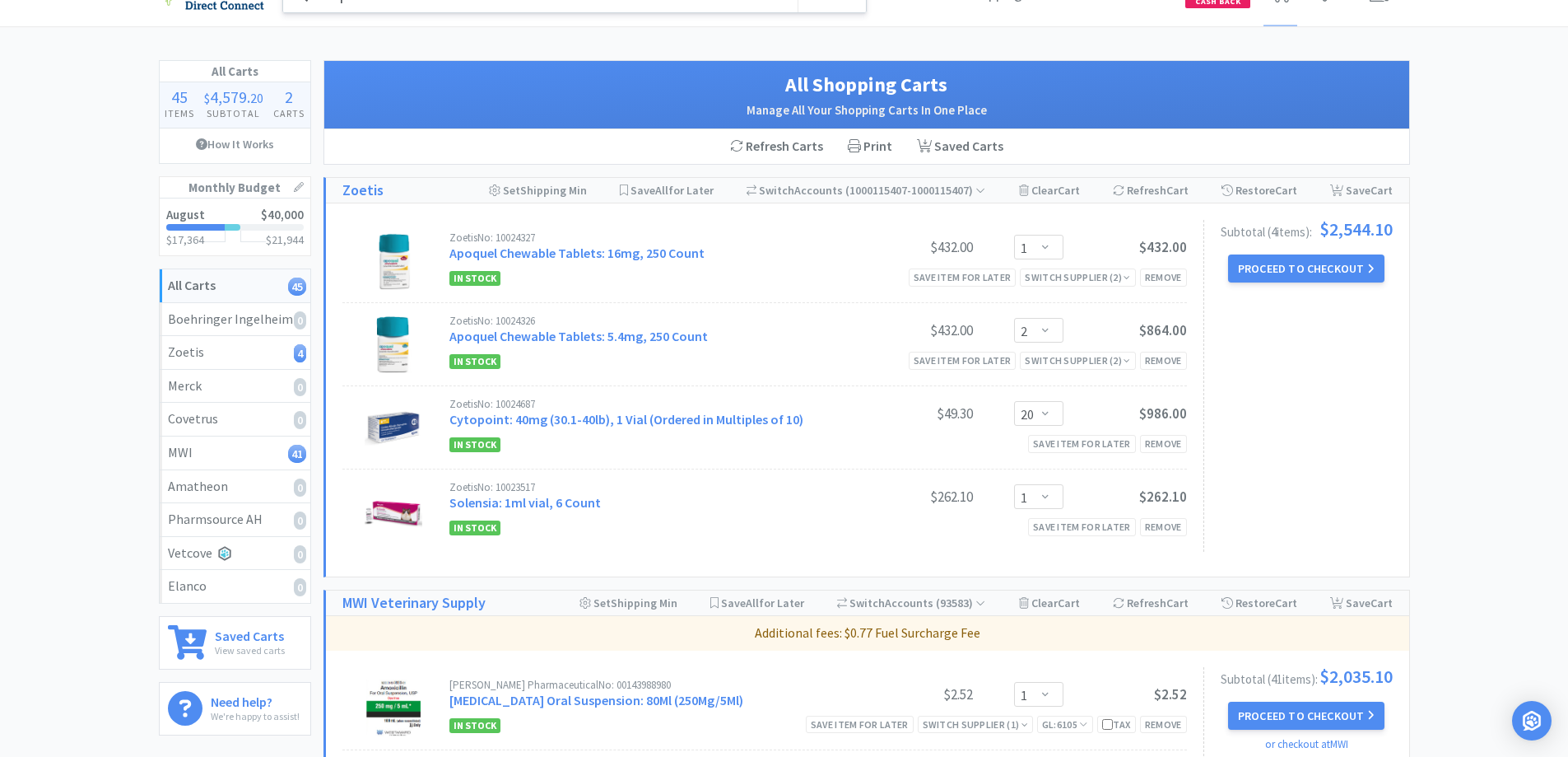
scroll to position [0, 0]
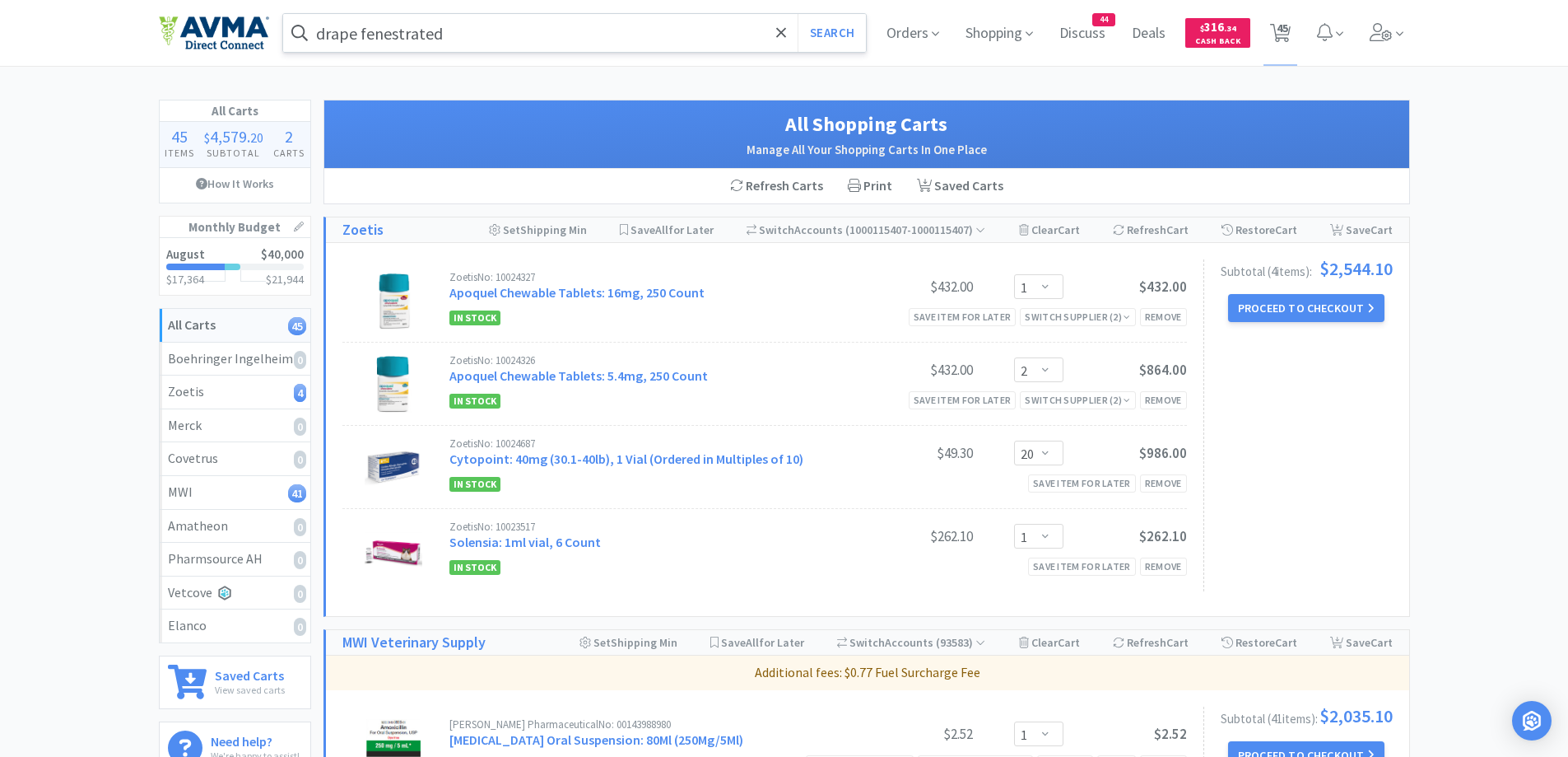
click at [534, 37] on input "drape fenestrated" at bounding box center [575, 32] width 583 height 37
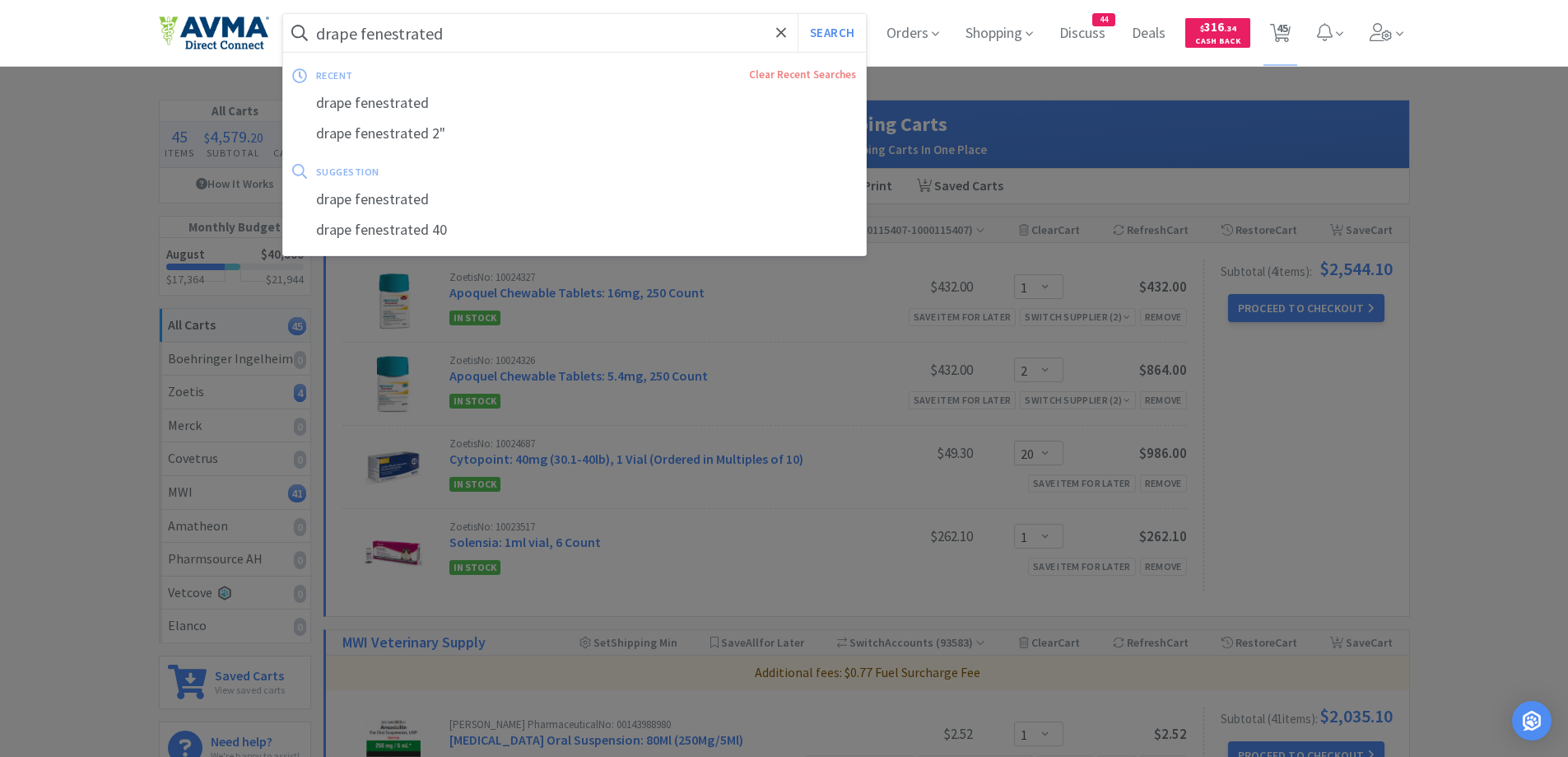
paste input "[MEDICAL_DATA]"
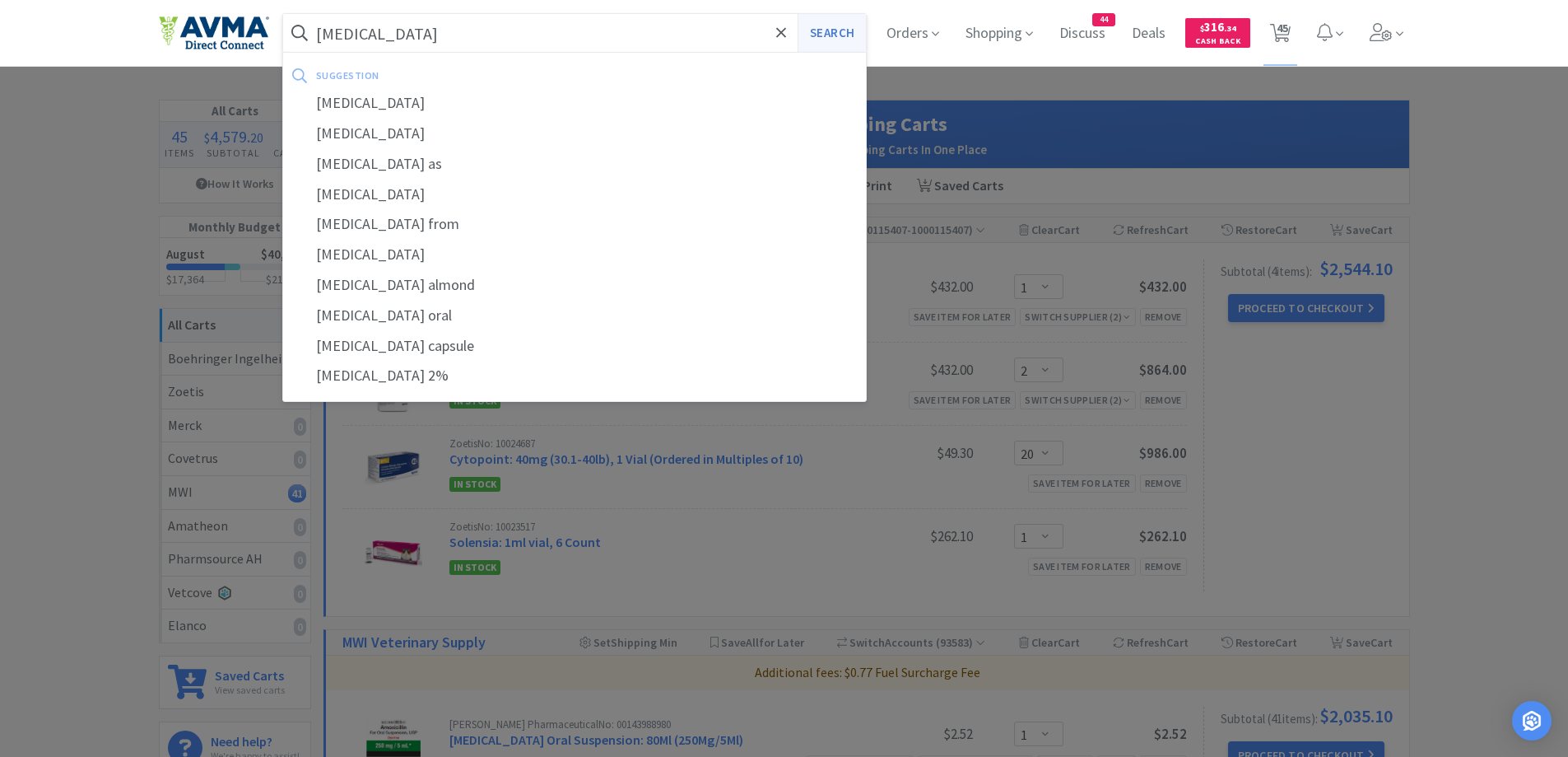
type input "[MEDICAL_DATA]"
click at [819, 37] on button "Search" at bounding box center [831, 32] width 68 height 37
select select "1"
select select "3"
select select "2"
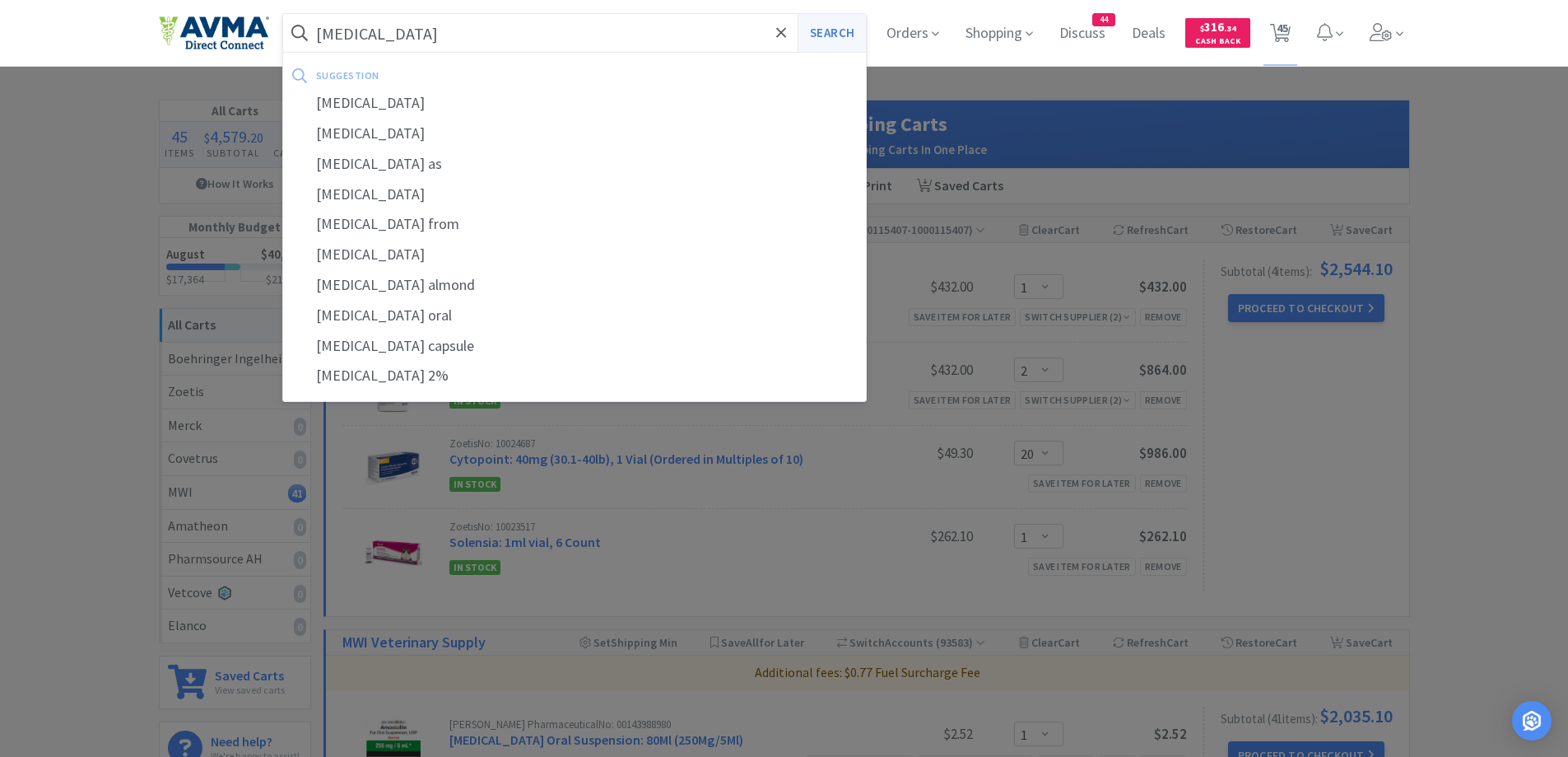
select select "3"
select select "1"
select select "2"
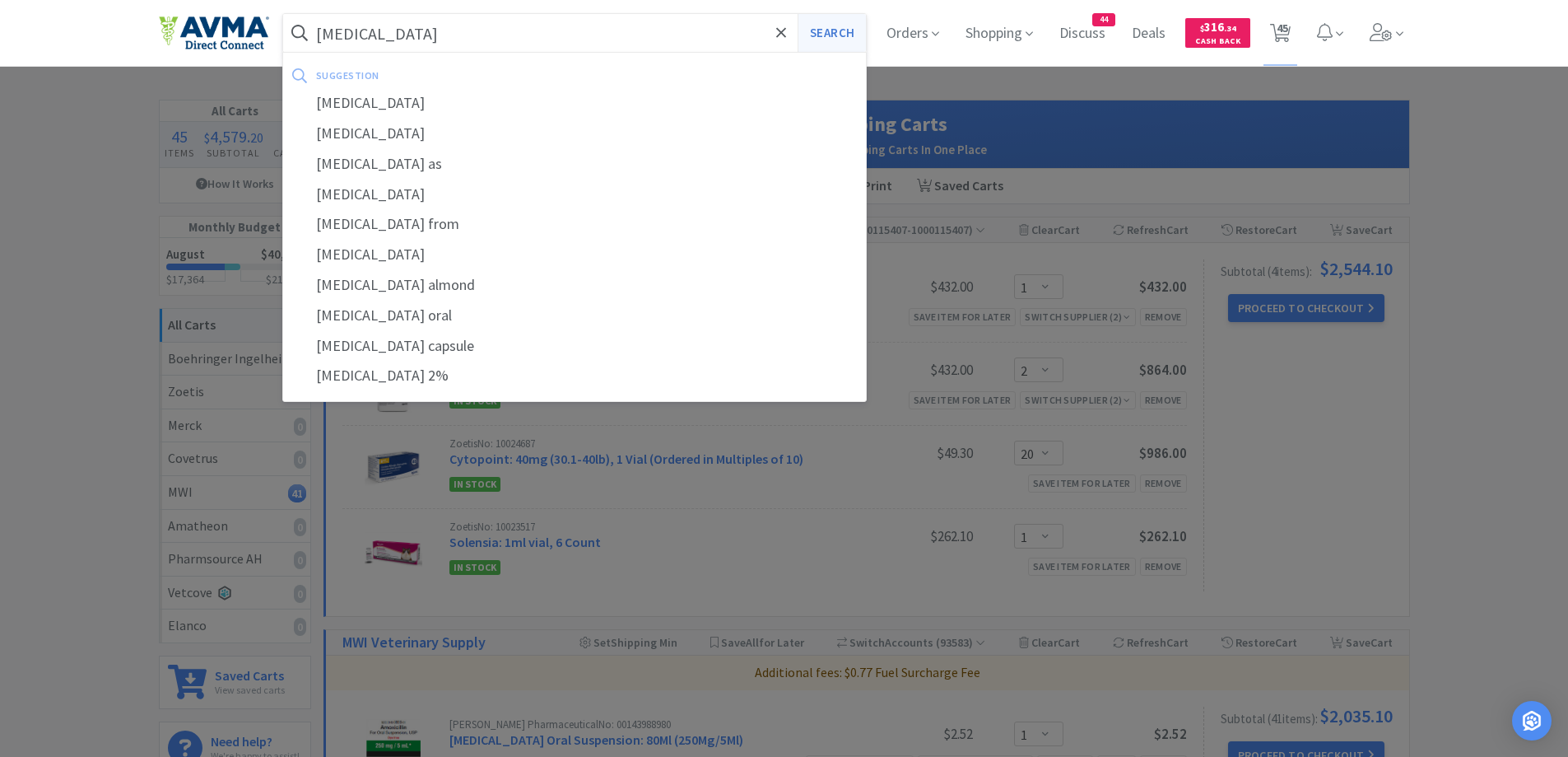
select select "2"
select select "10"
select select "100"
select select "1"
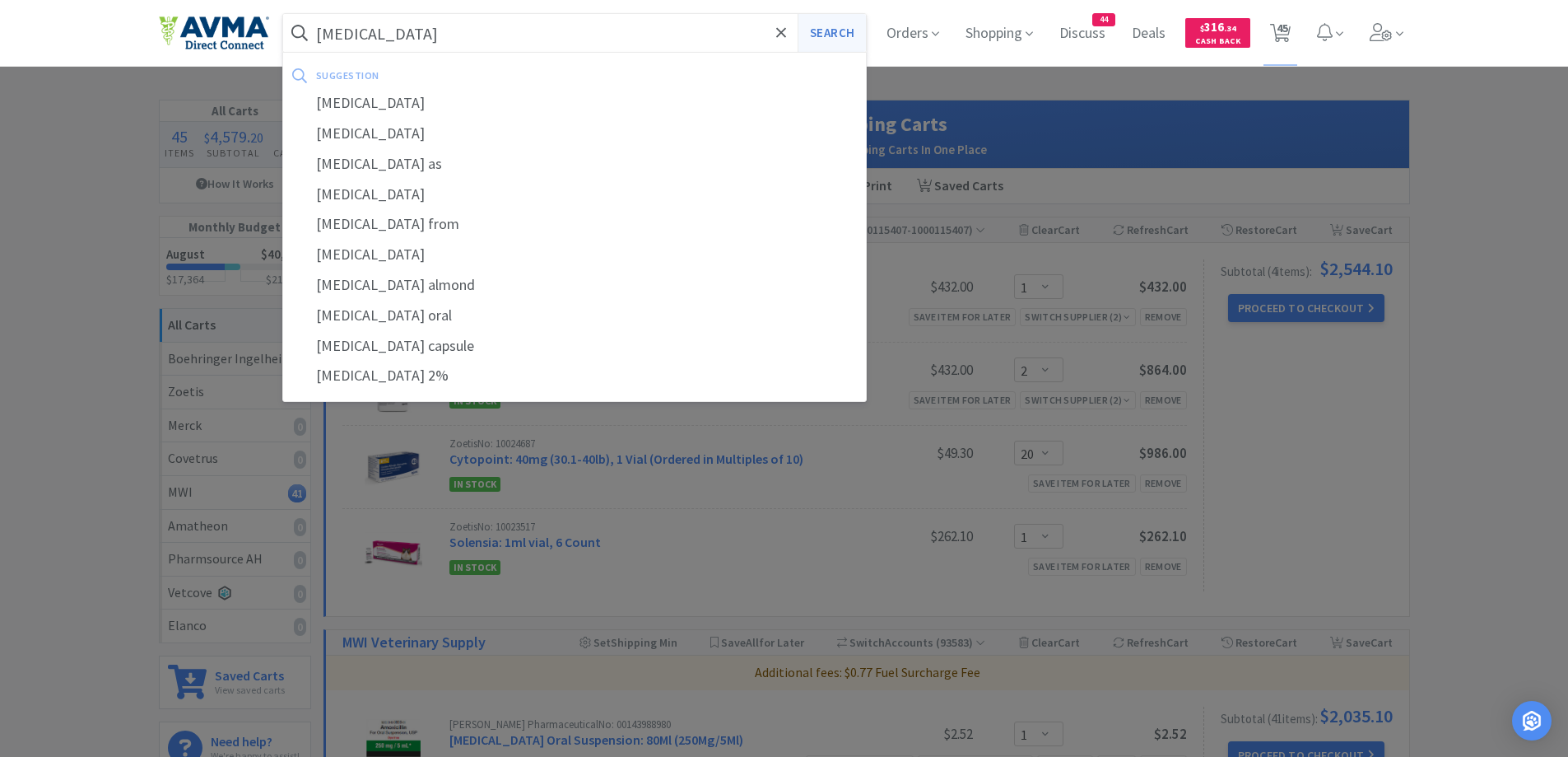
select select "1"
select select "4"
select select "2"
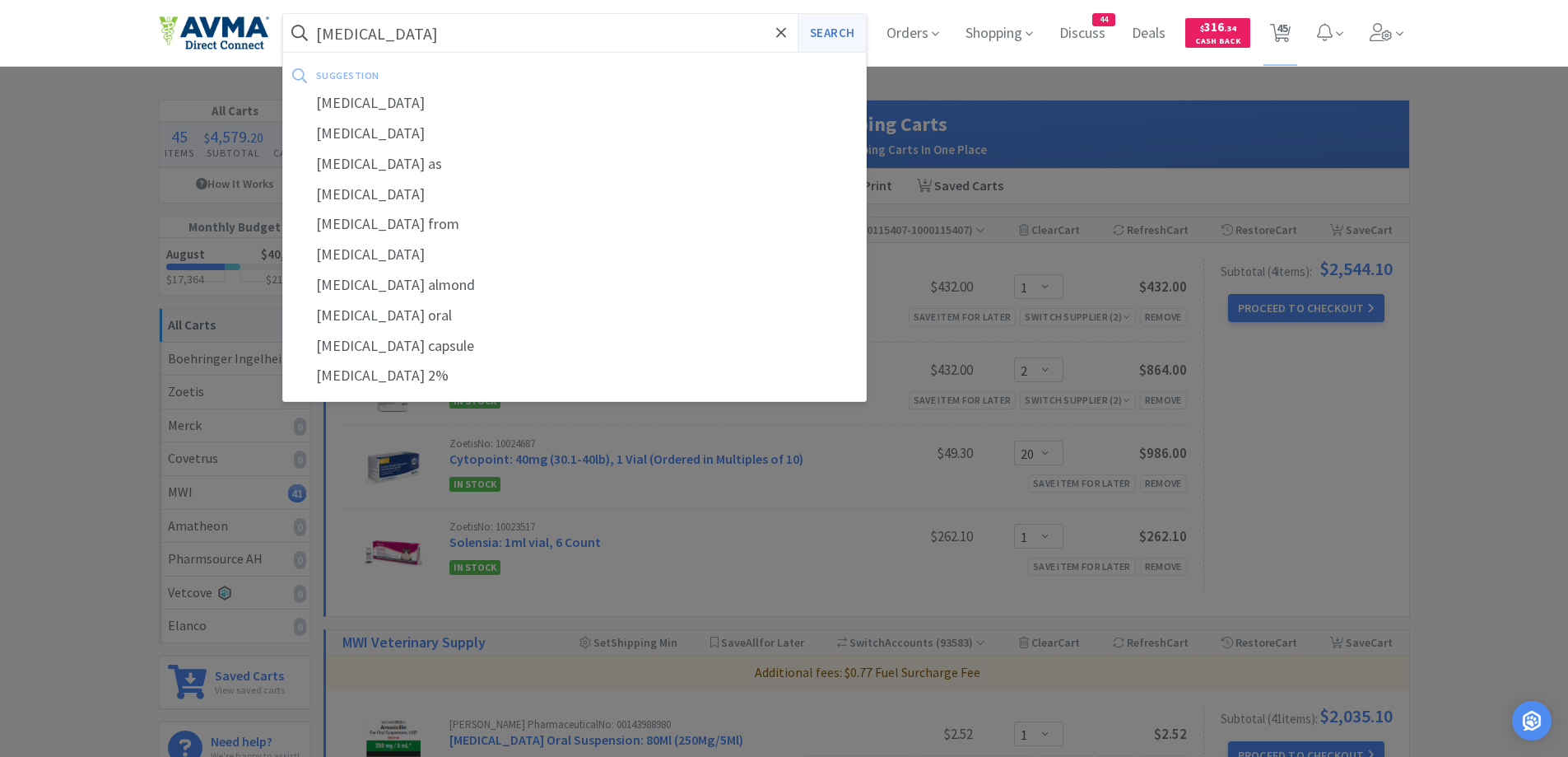
select select "1"
select select "2"
select select "1"
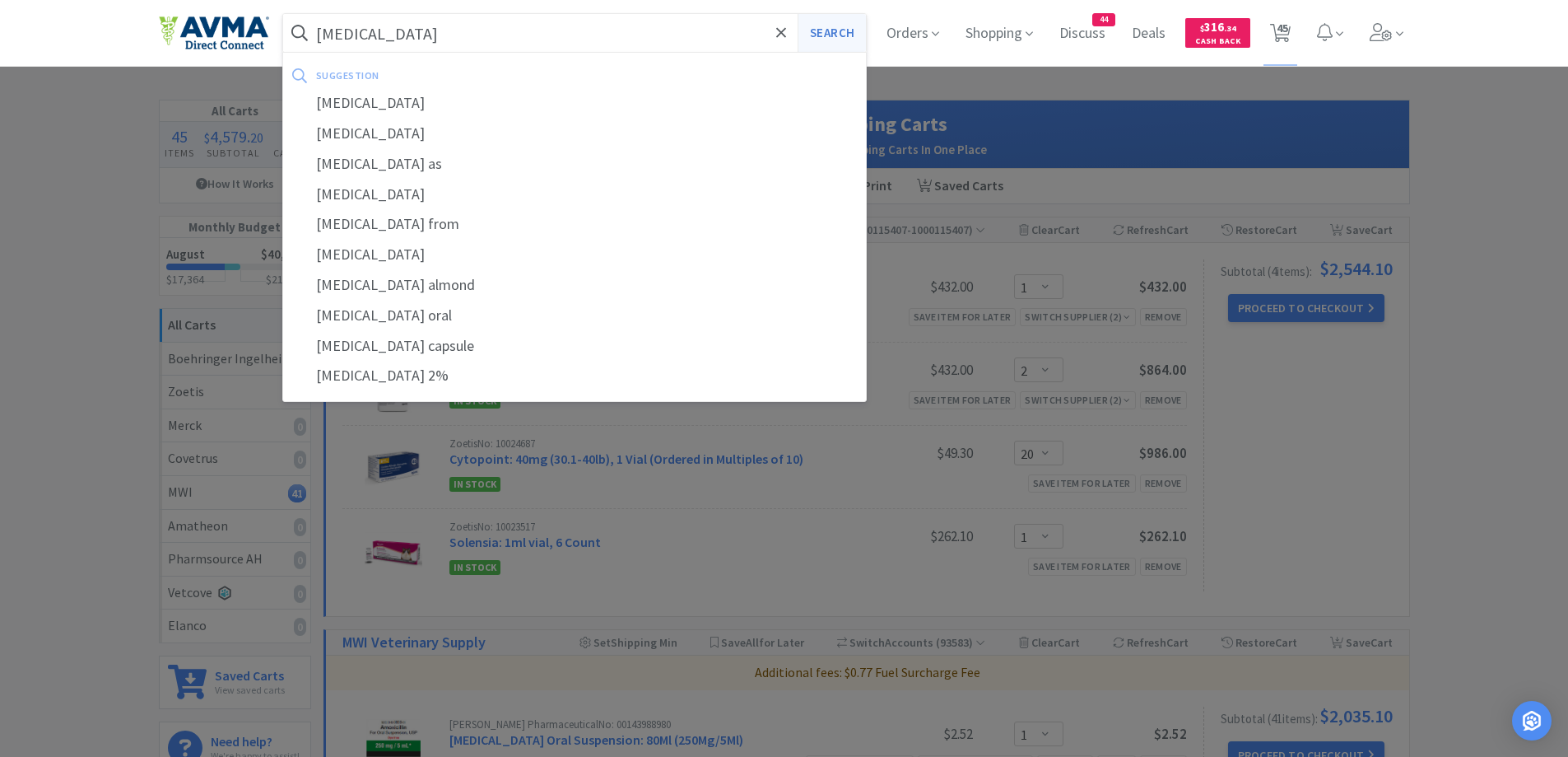
select select "1"
select select "6"
select select "2"
select select "1"
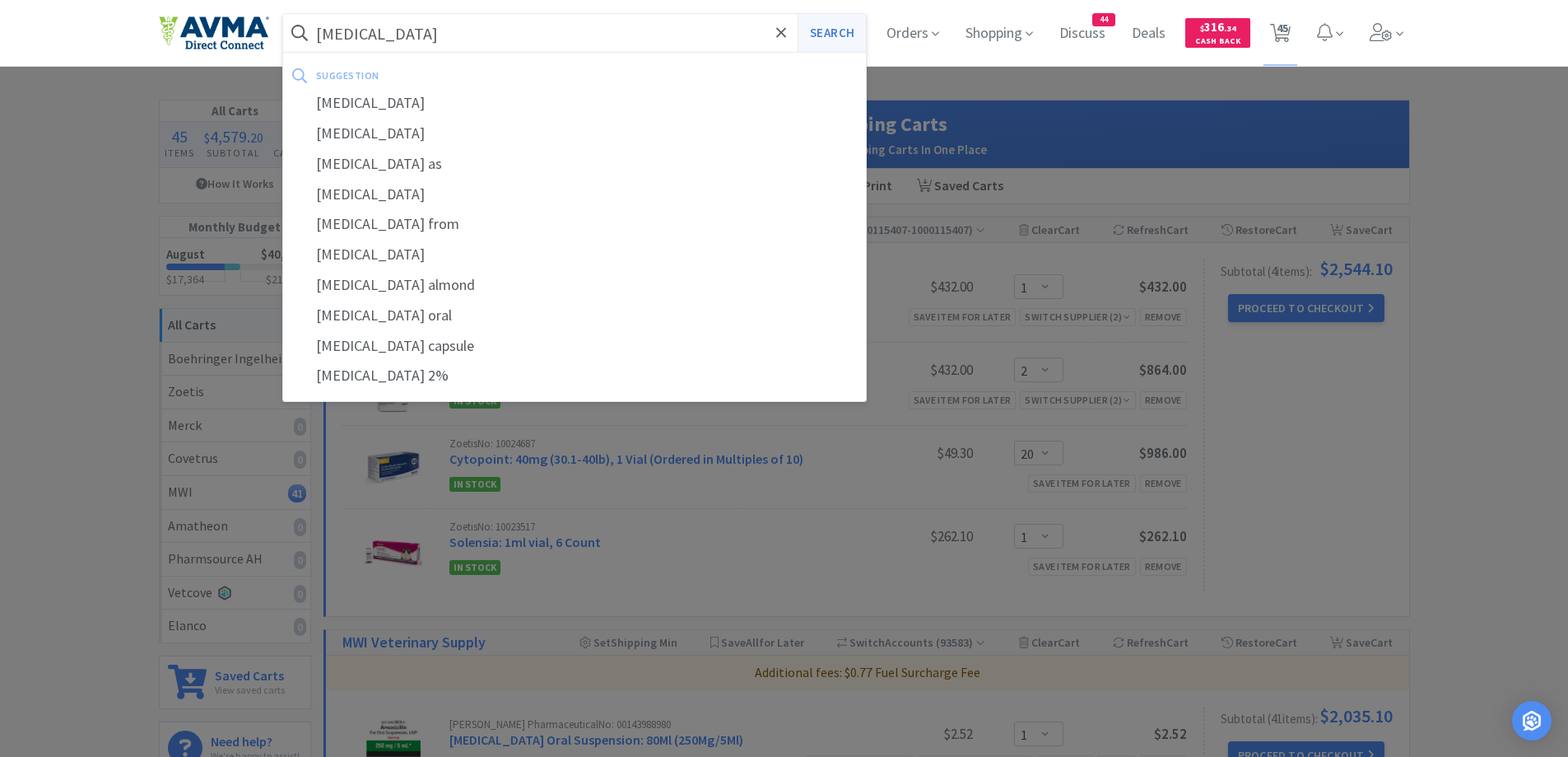
select select "1"
select select "5"
select select "1"
select select "5"
select select "1"
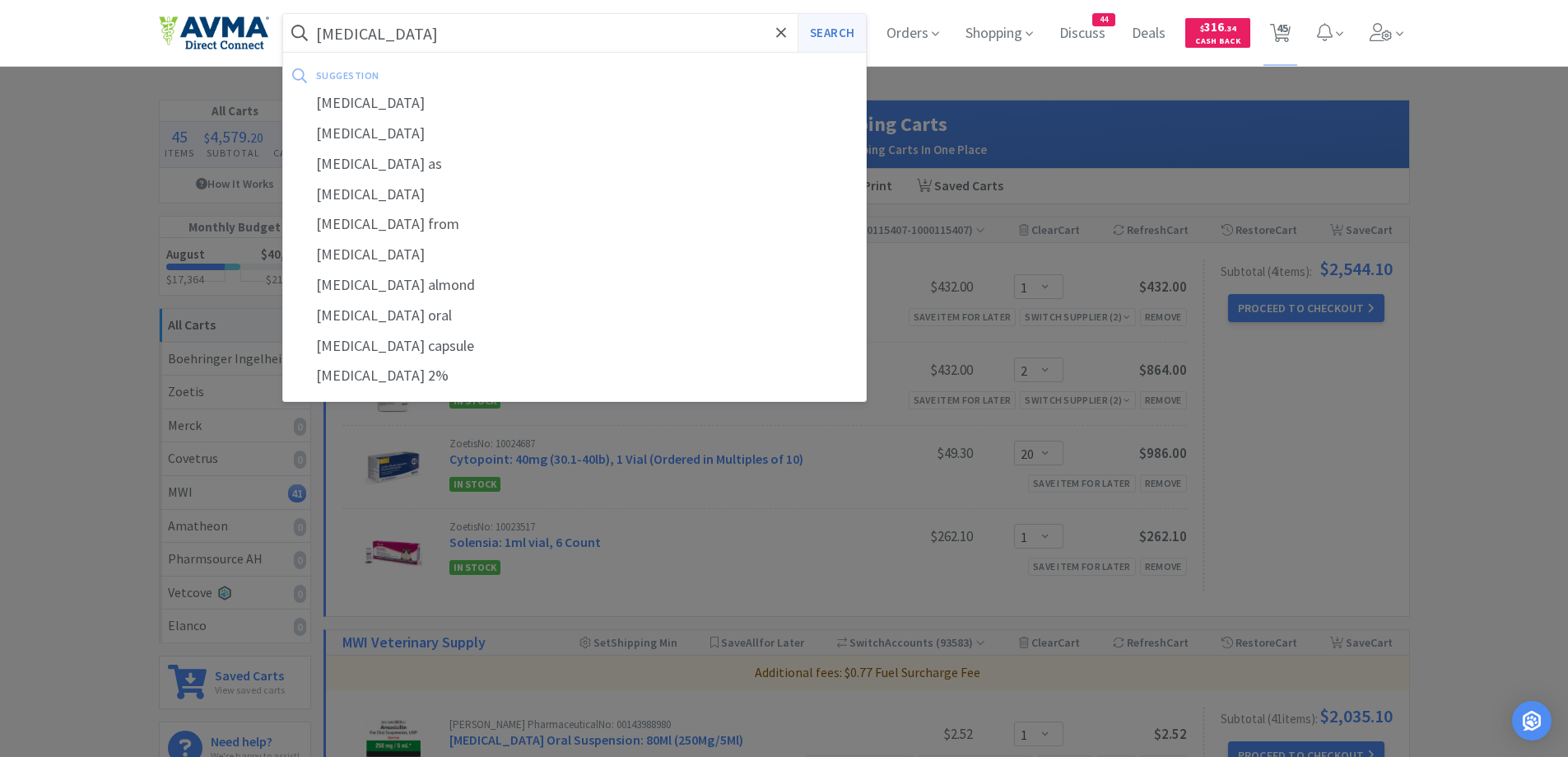
select select "1"
select select "4"
select select "1"
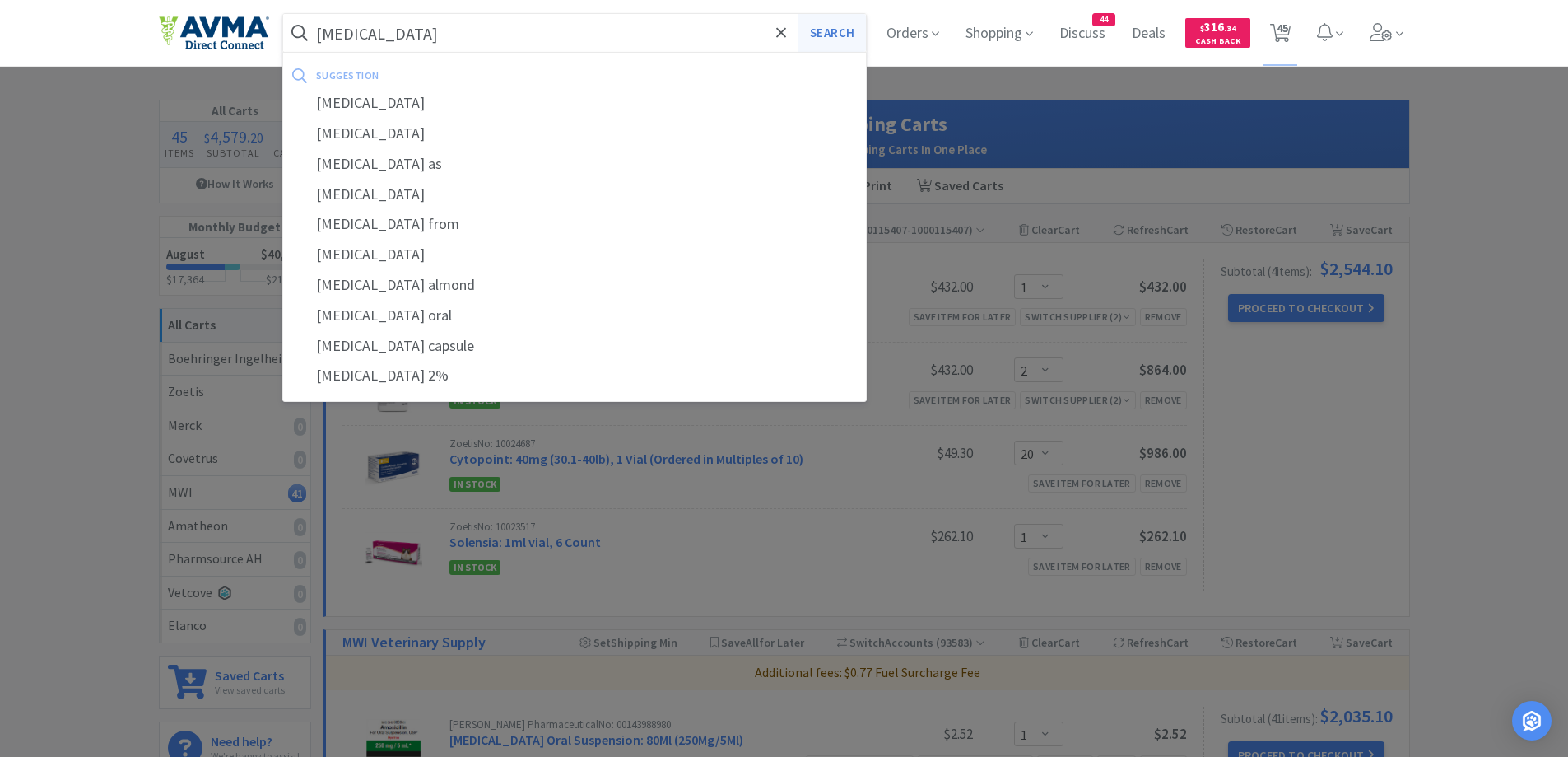
select select "1"
select select "5"
select select "1"
select select "2"
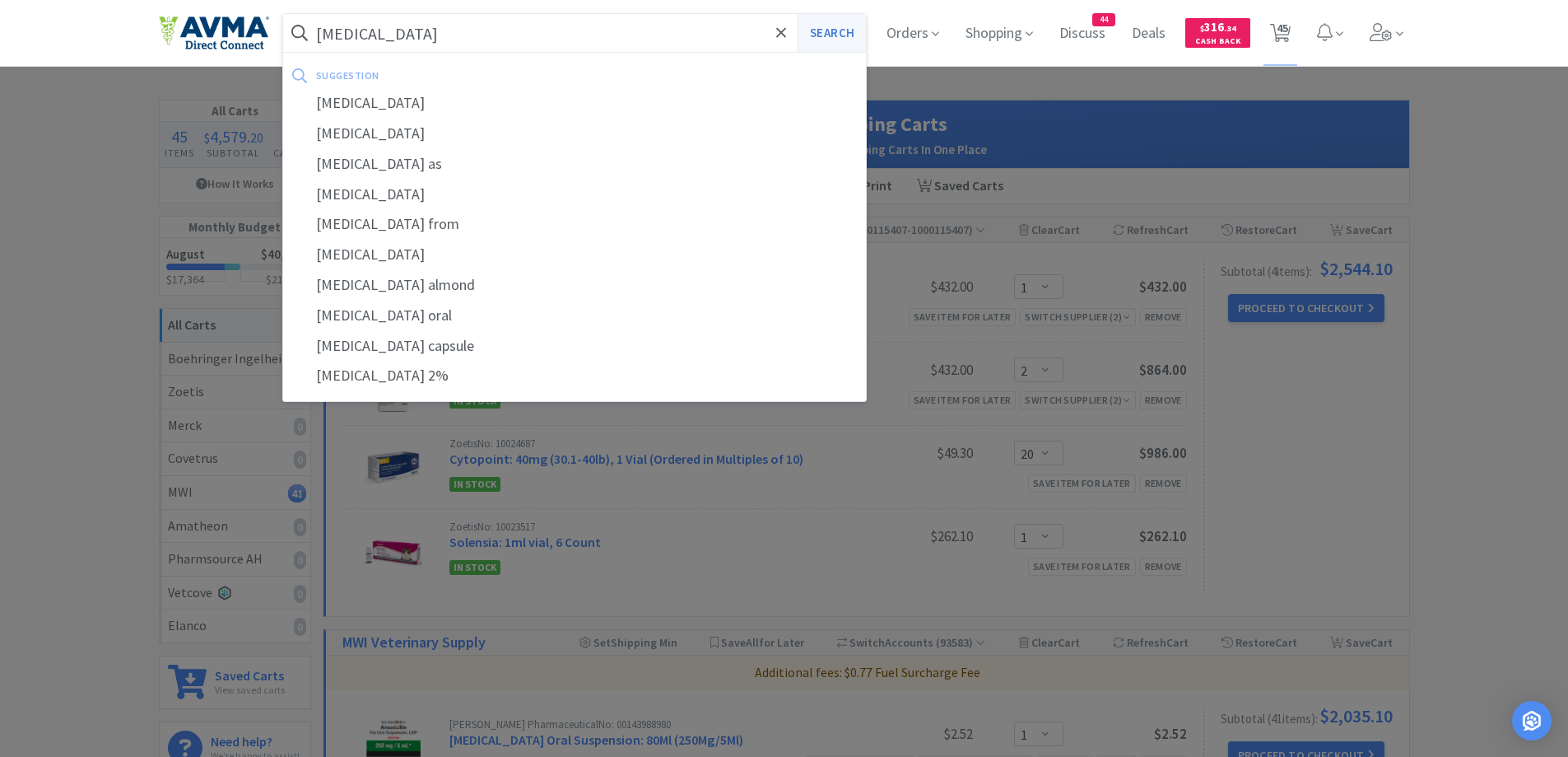
select select "20"
select select "1"
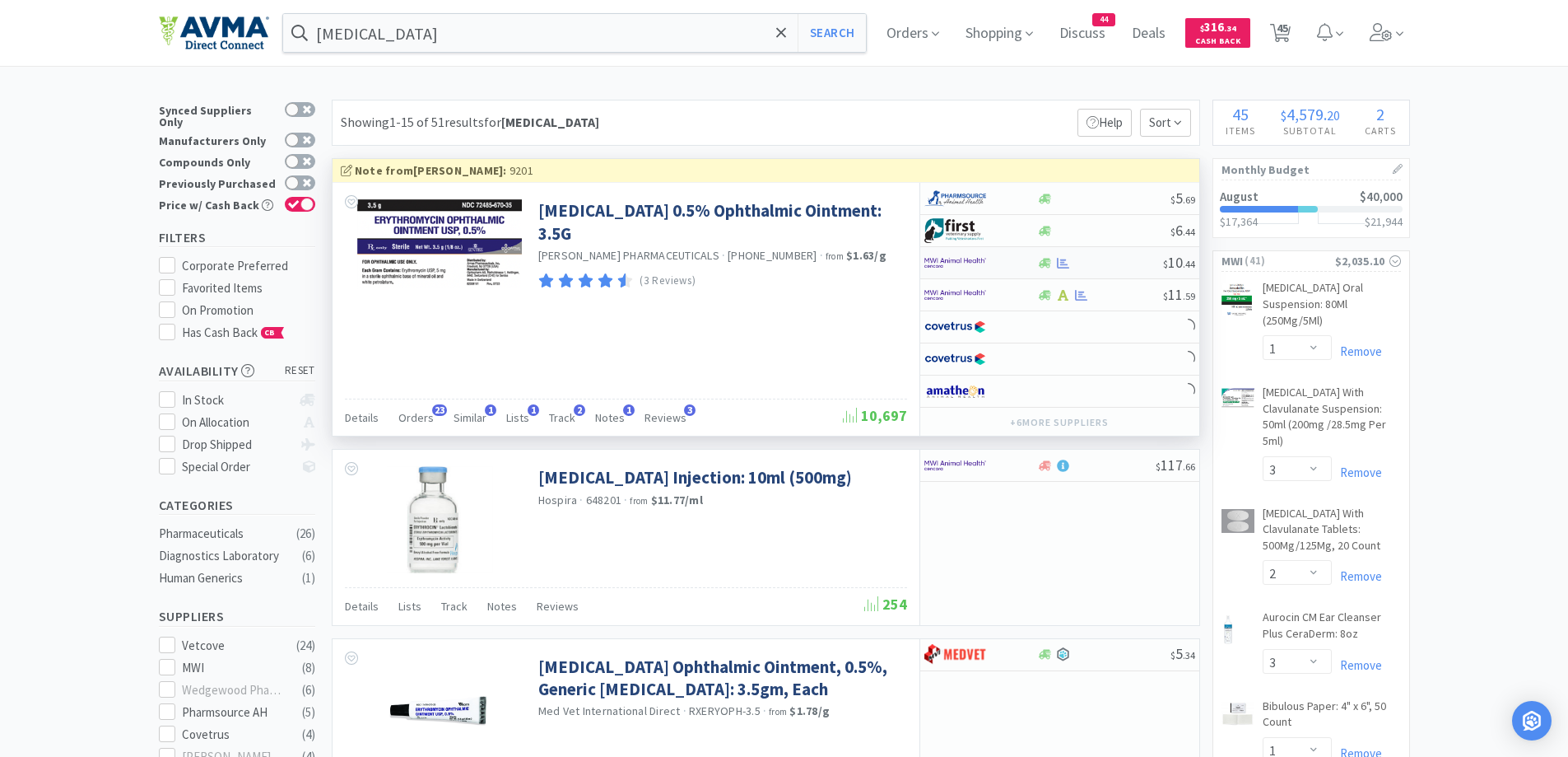
click at [1035, 260] on div at bounding box center [981, 263] width 113 height 28
select select "1"
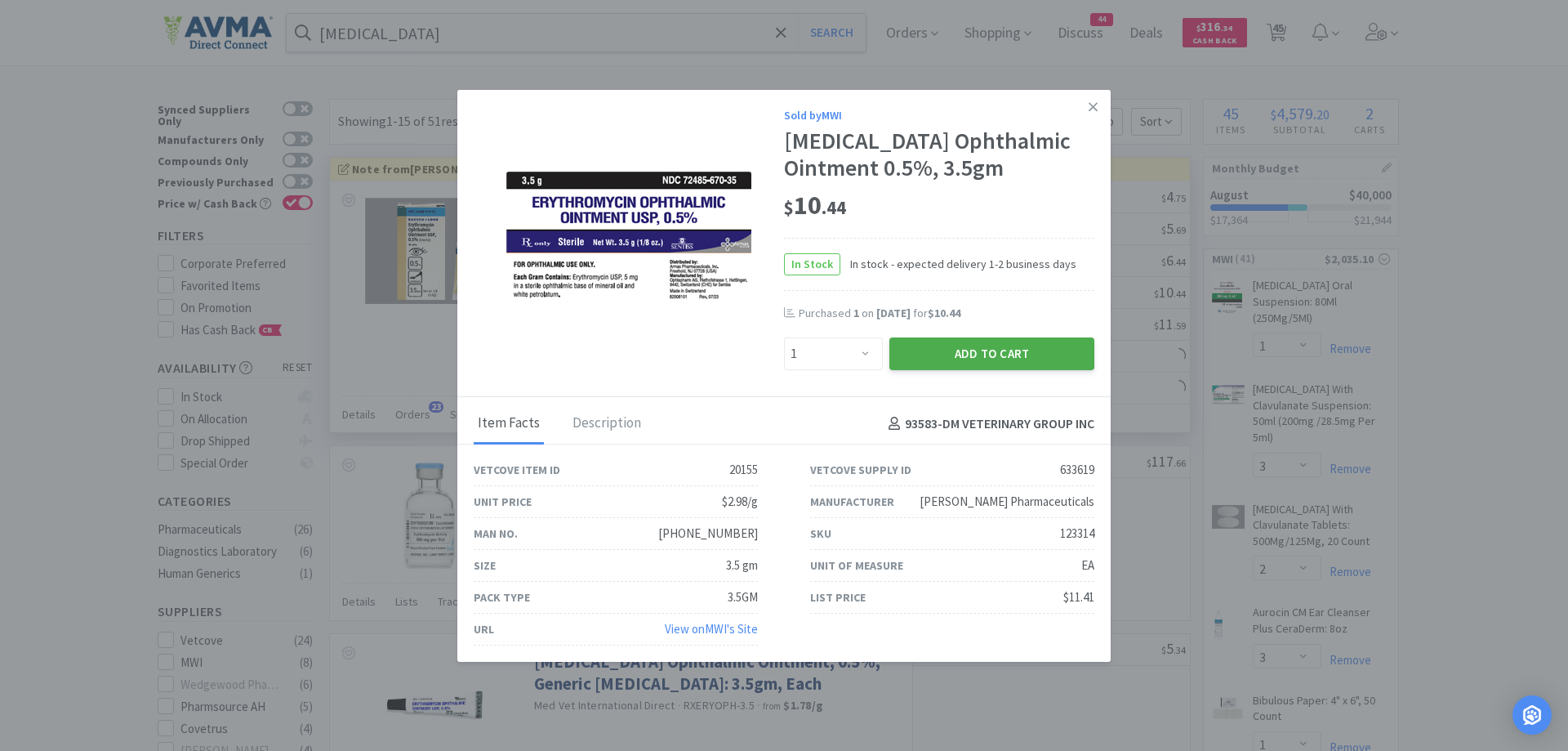
click at [912, 359] on button "Add to Cart" at bounding box center [992, 353] width 205 height 33
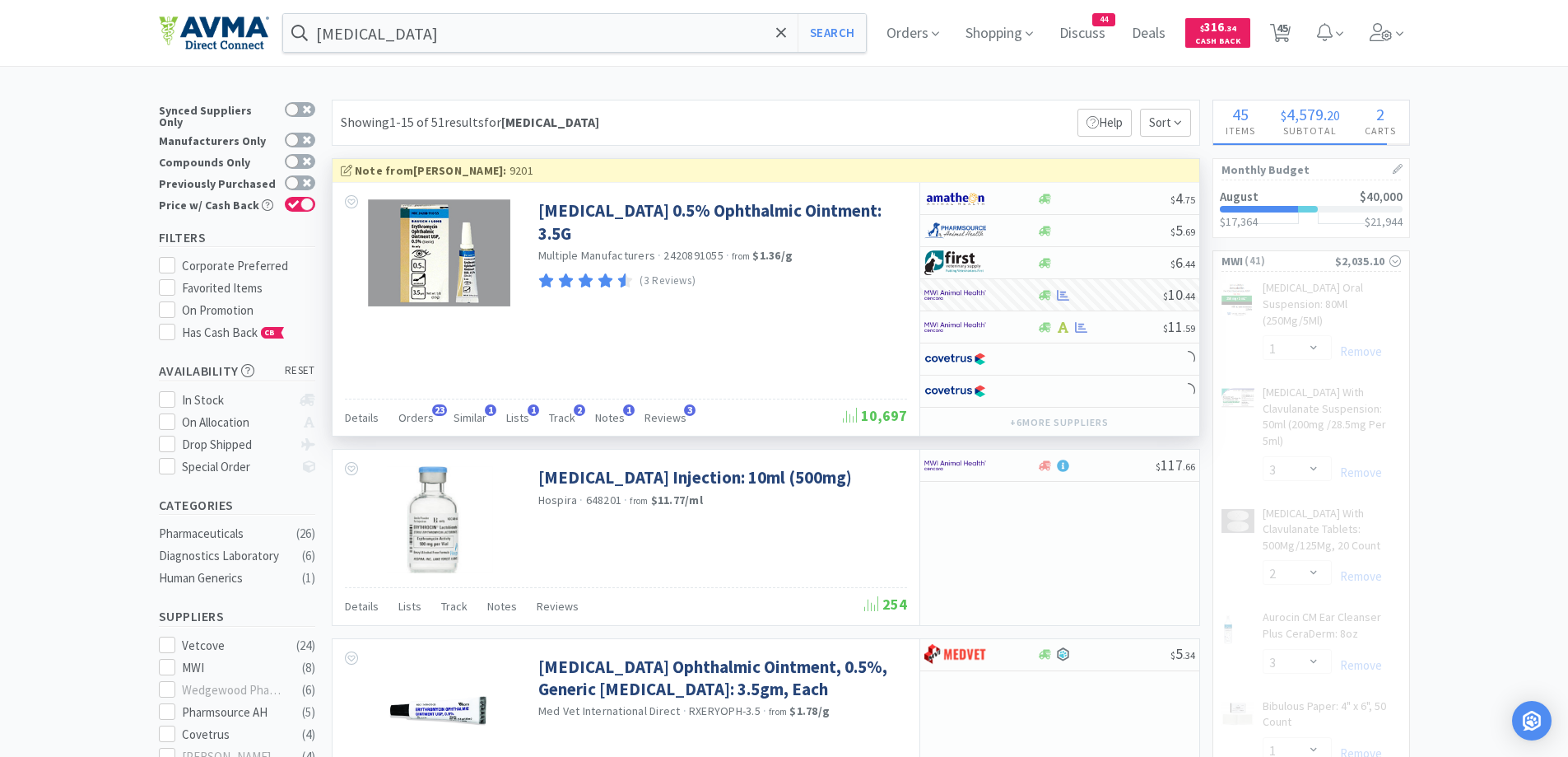
select select "1"
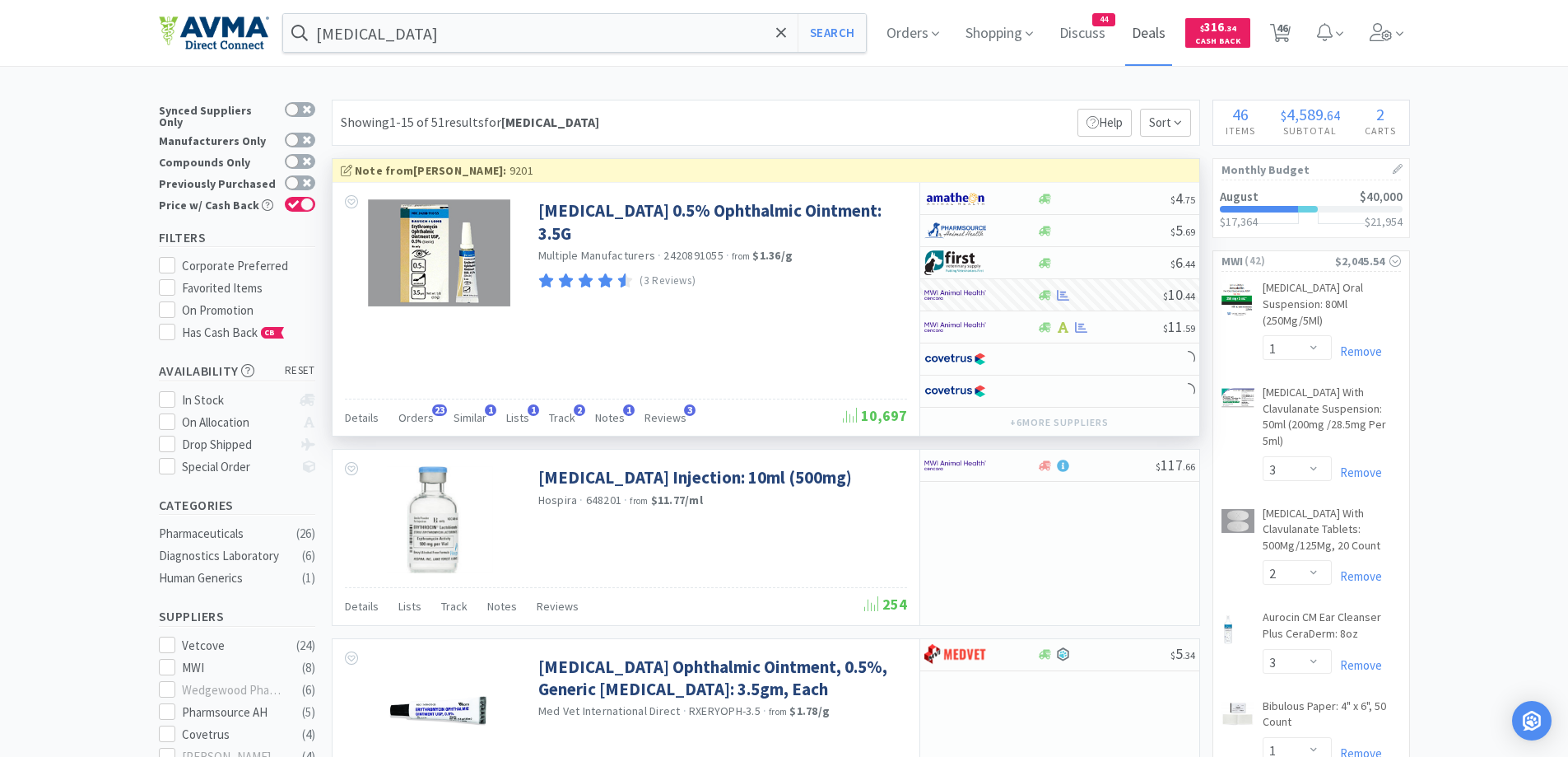
drag, startPoint x: 1297, startPoint y: 25, endPoint x: 1145, endPoint y: 2, distance: 153.7
click at [1297, 25] on span "46" at bounding box center [1280, 33] width 34 height 66
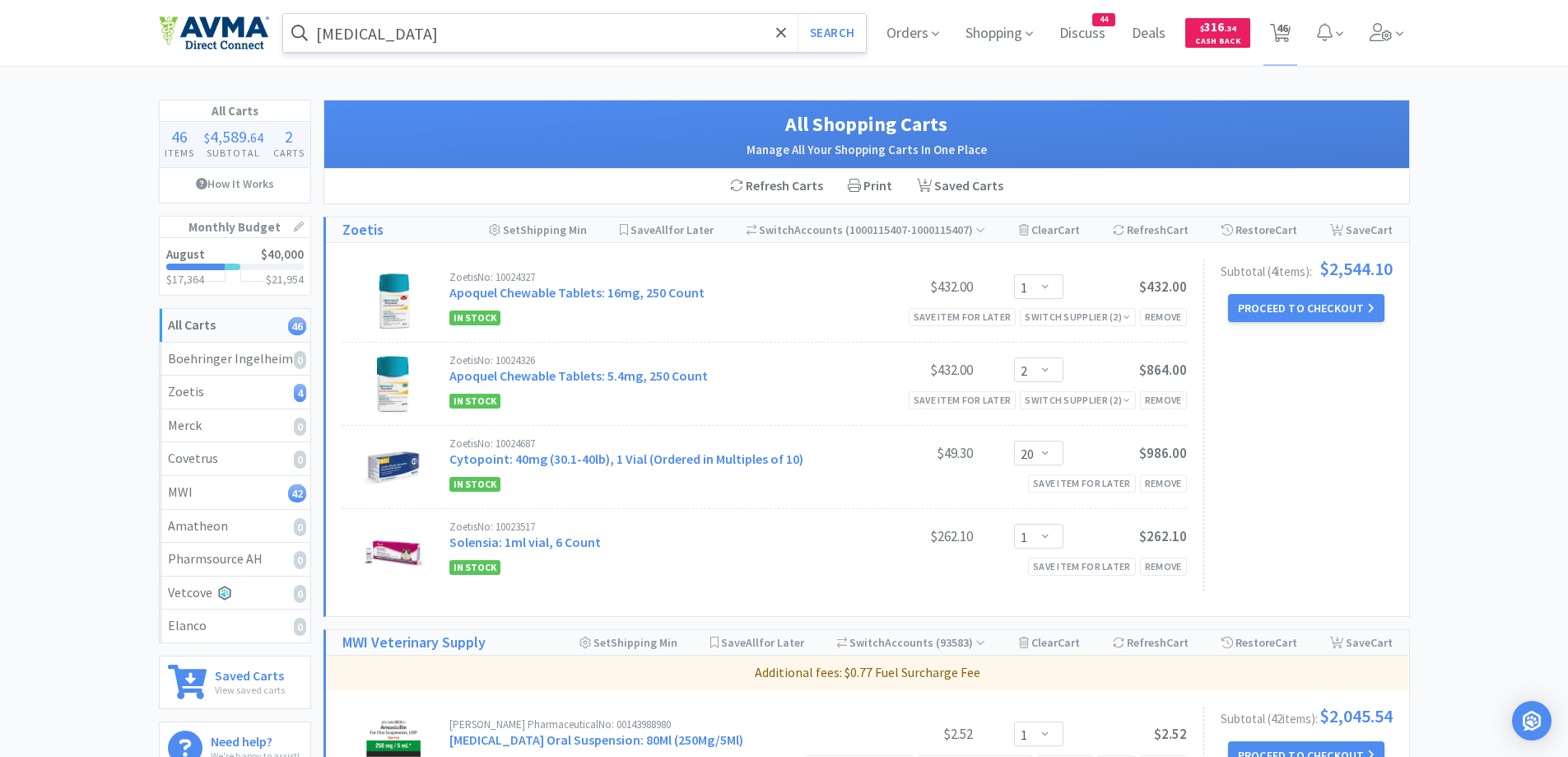
click at [509, 37] on input "[MEDICAL_DATA]" at bounding box center [575, 32] width 583 height 37
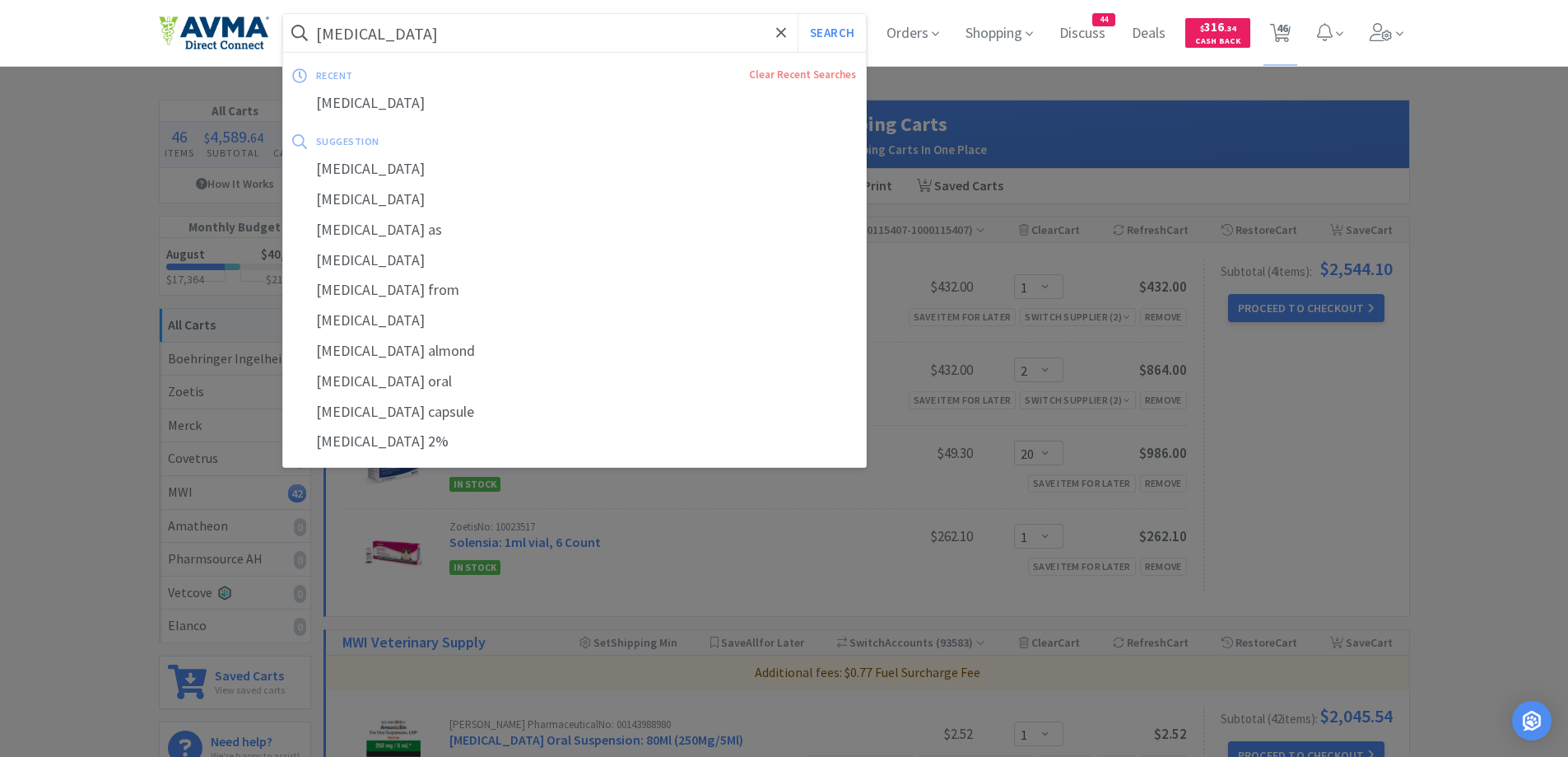
paste input "OneCRYL"
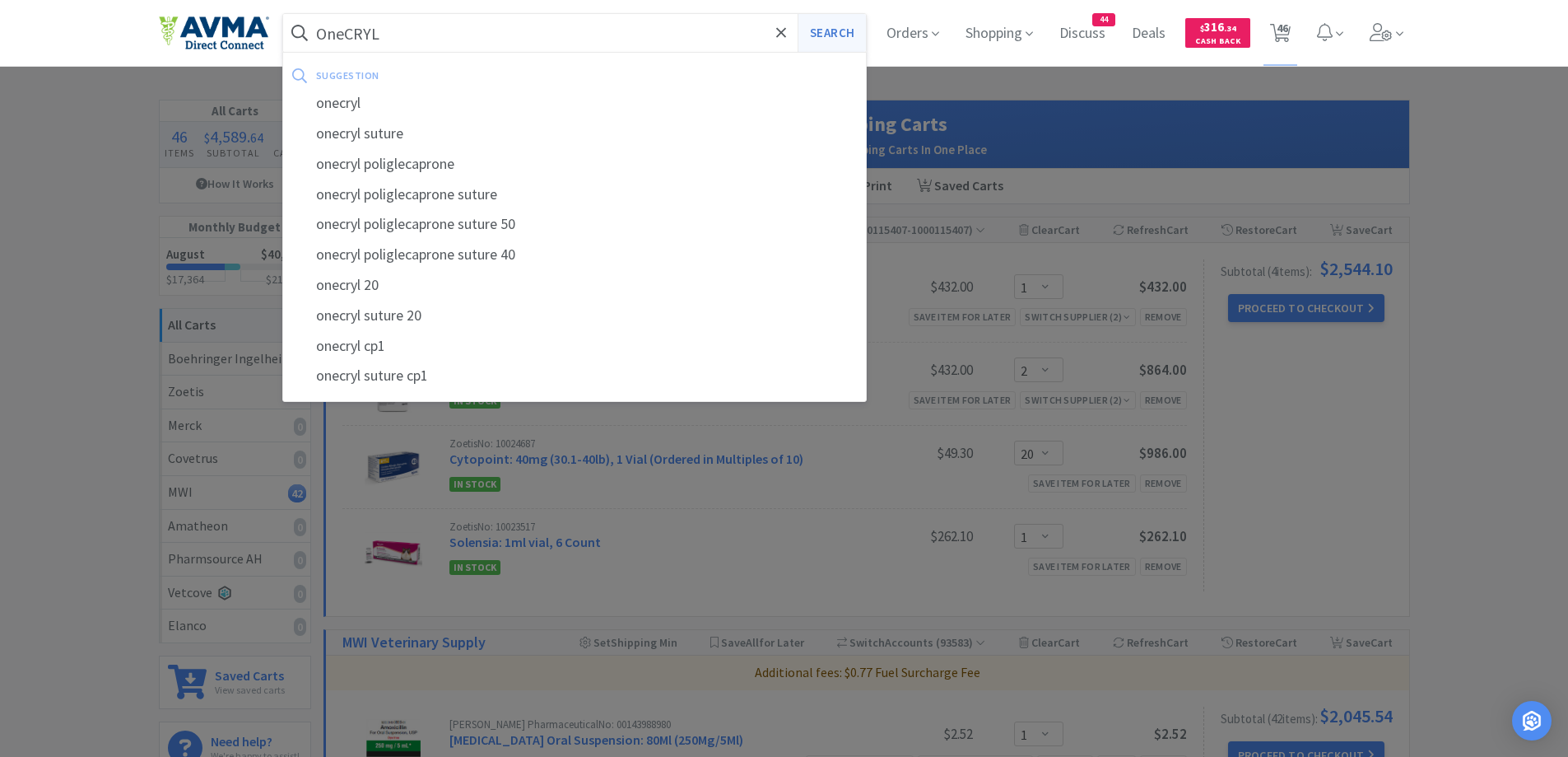
click at [824, 31] on button "Search" at bounding box center [831, 32] width 68 height 37
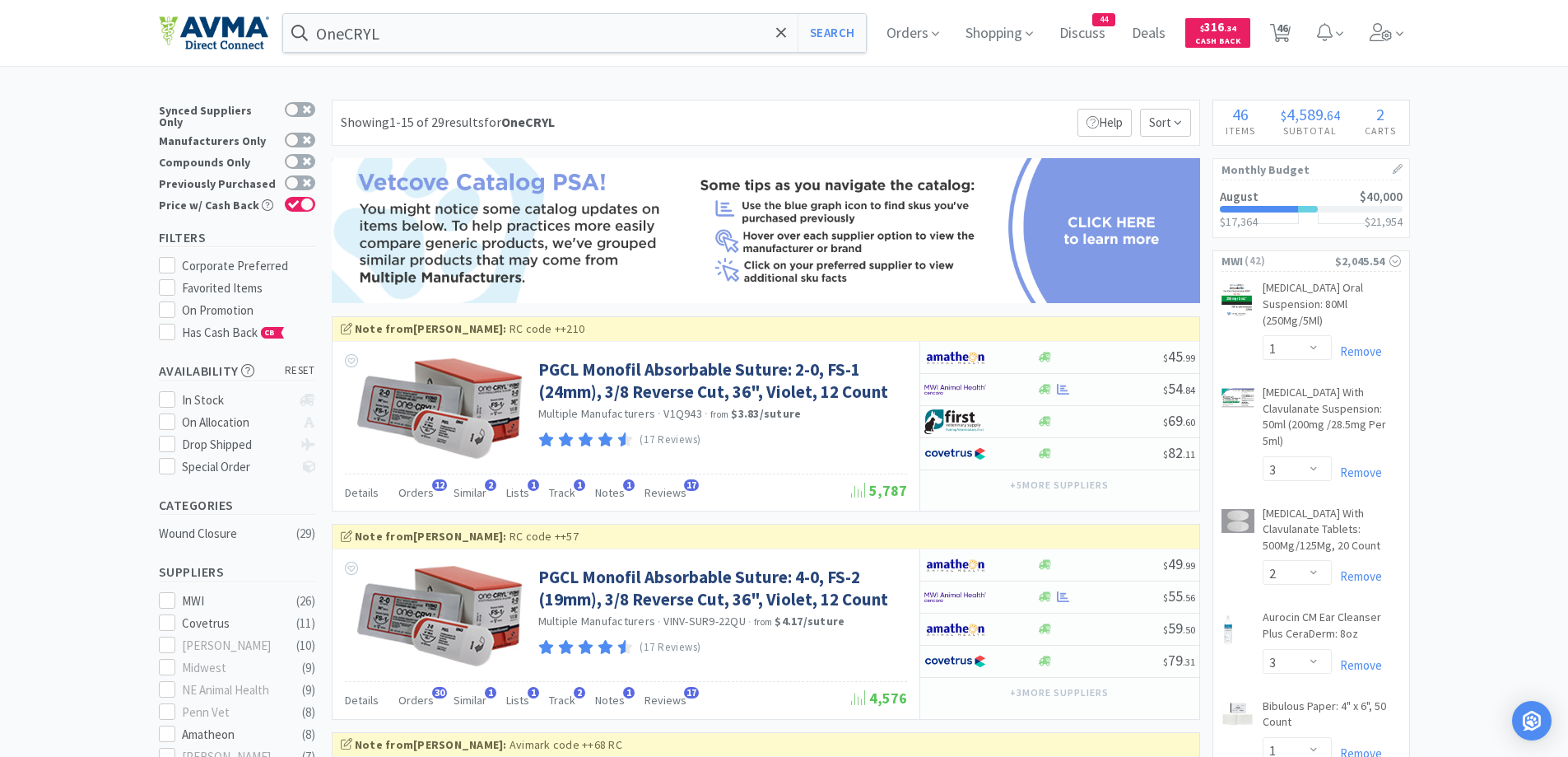
click at [1036, 396] on div at bounding box center [981, 389] width 113 height 28
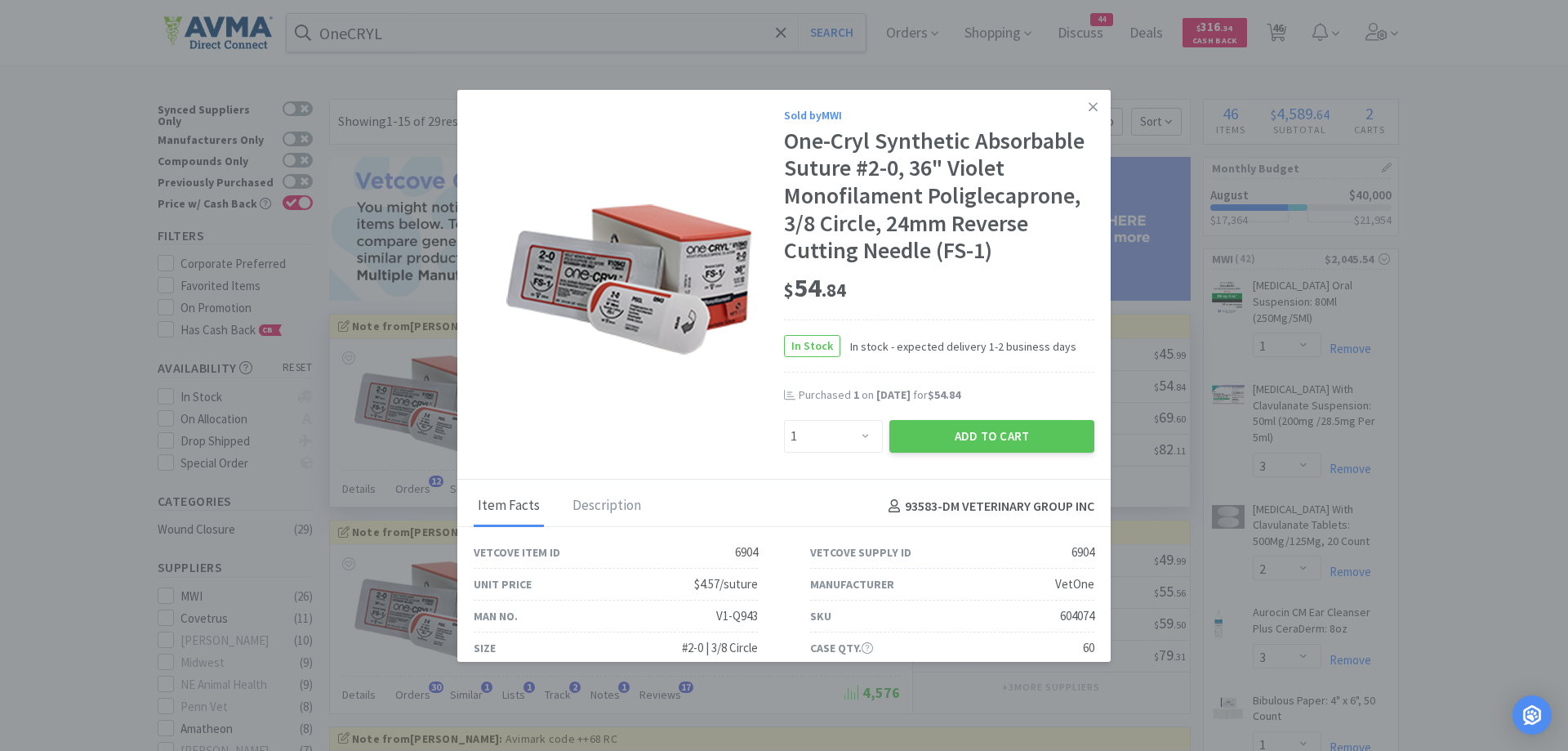
click at [930, 296] on div "$ 54 . 84" at bounding box center [939, 289] width 310 height 35
click at [943, 288] on div "$ 54 . 84" at bounding box center [939, 289] width 310 height 35
click at [965, 433] on button "Add to Cart" at bounding box center [992, 436] width 205 height 33
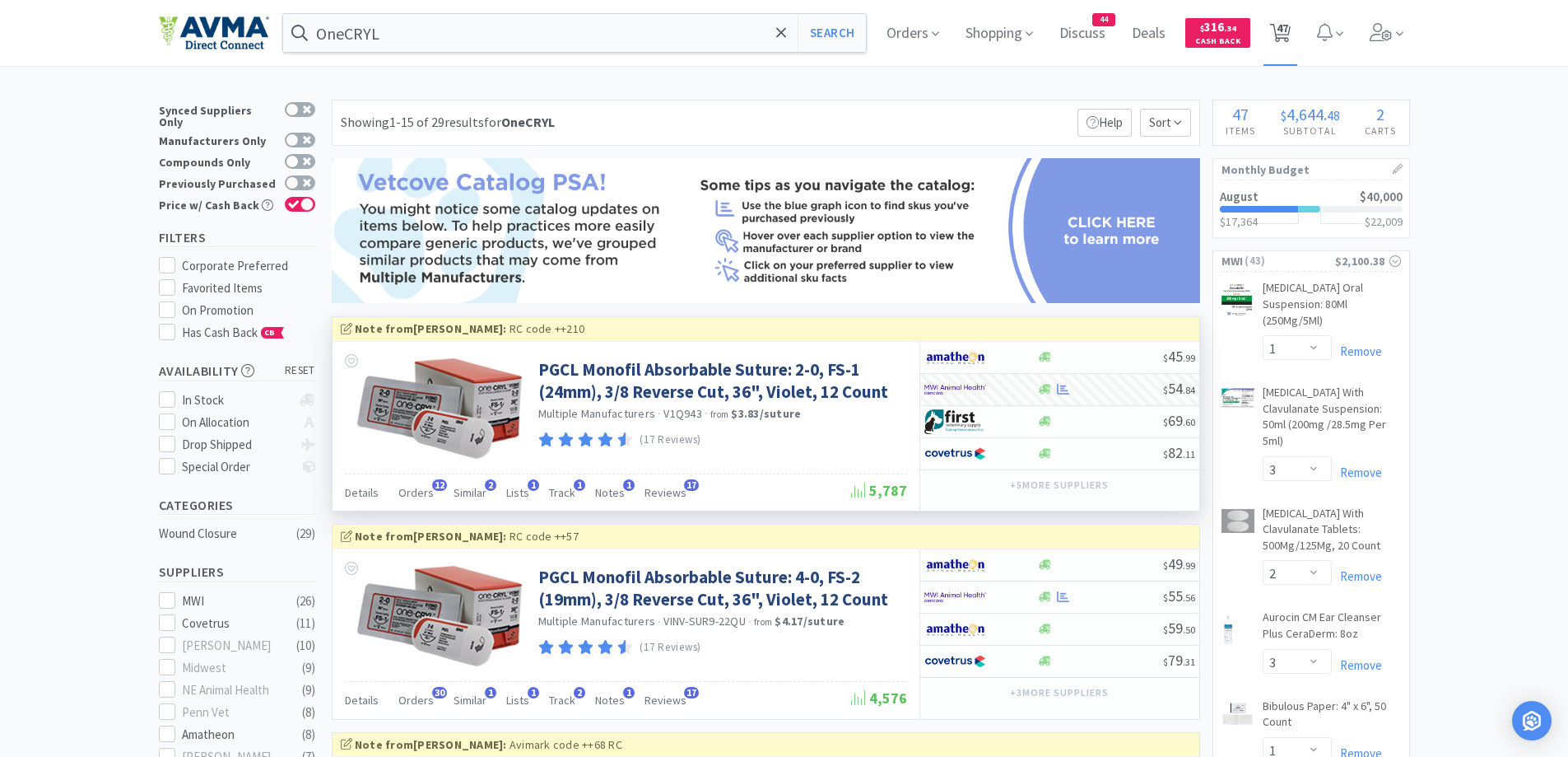
click at [1289, 26] on span "47" at bounding box center [1282, 28] width 11 height 66
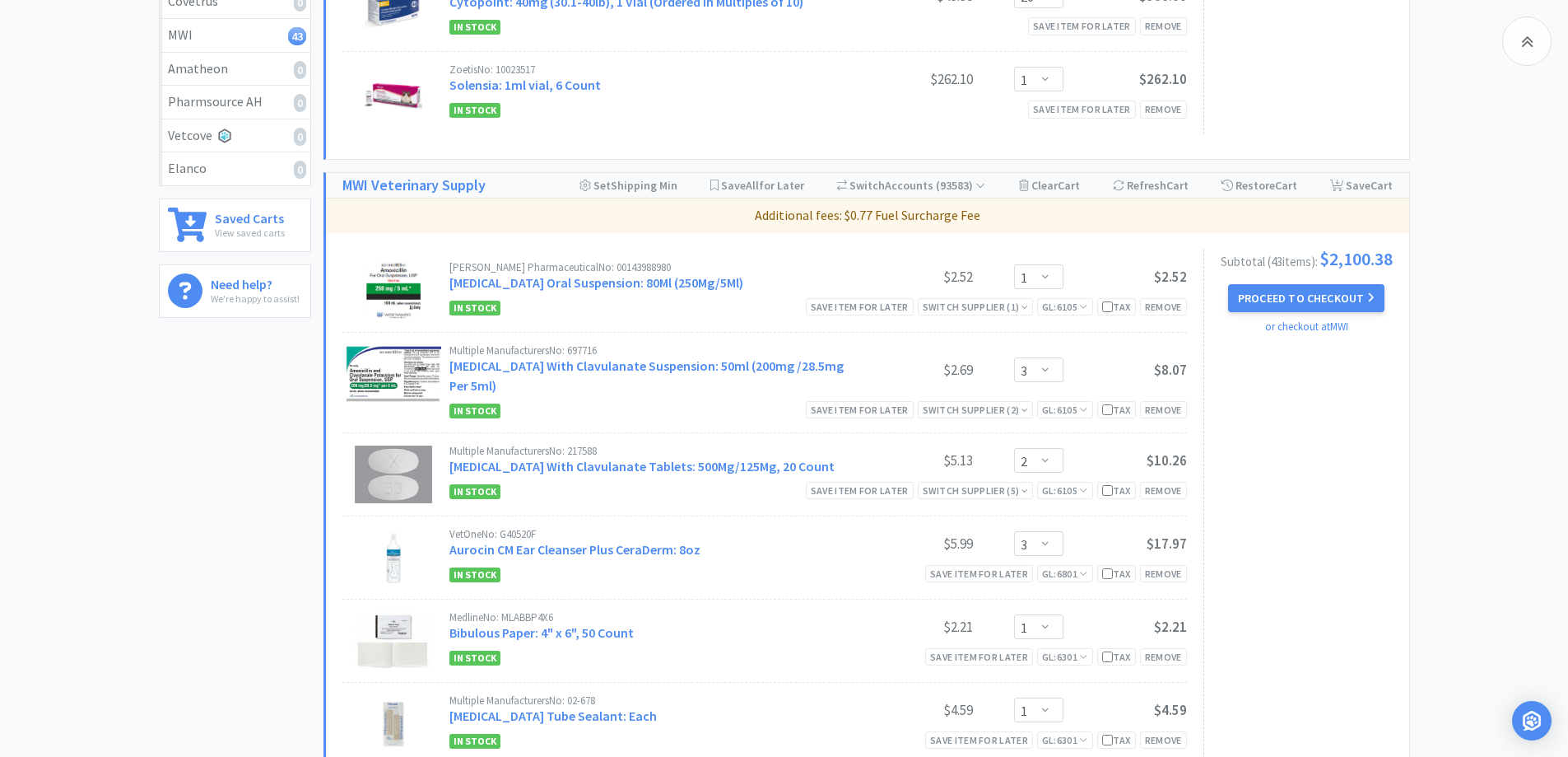
scroll to position [494, 0]
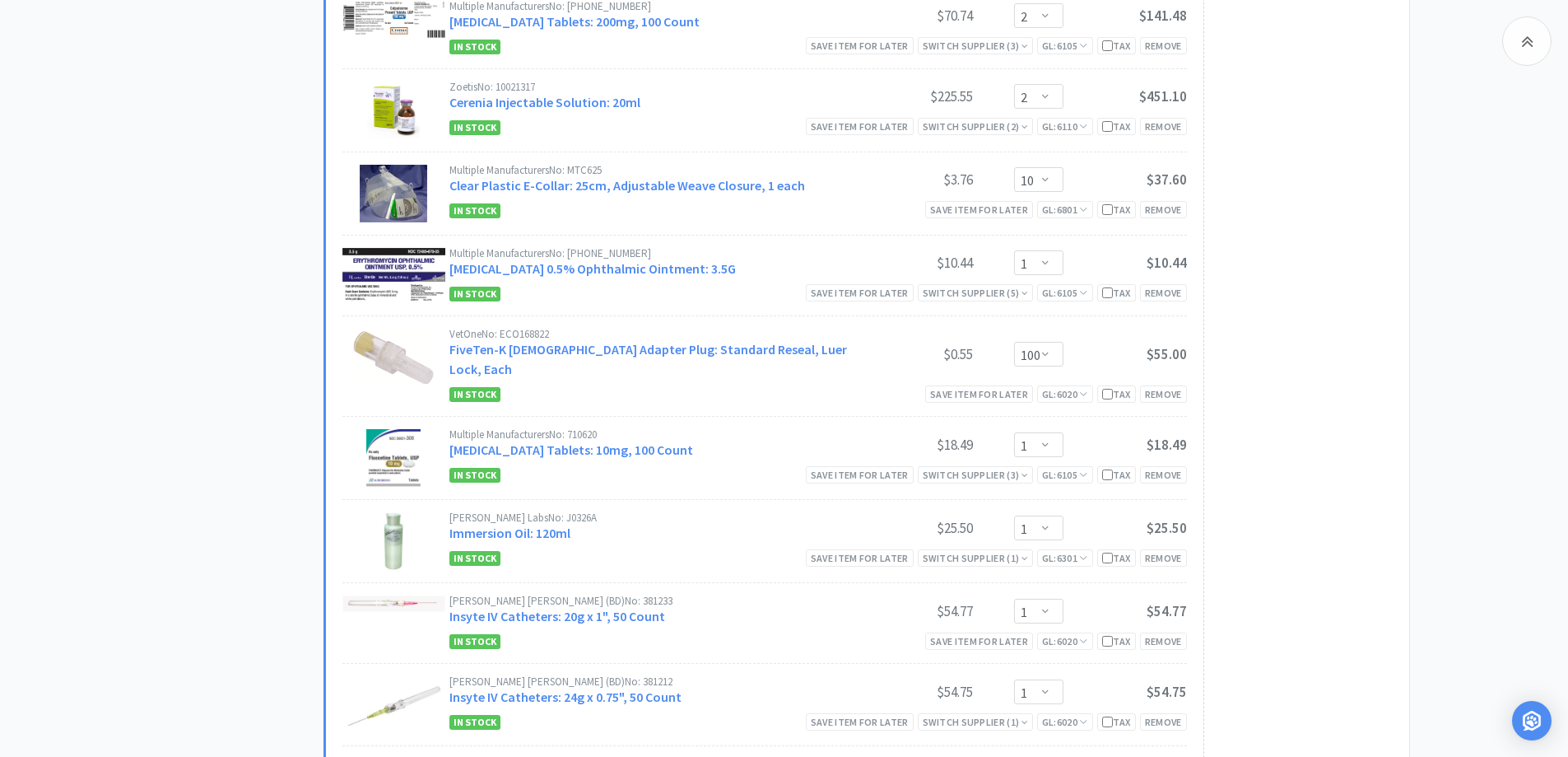
scroll to position [1483, 0]
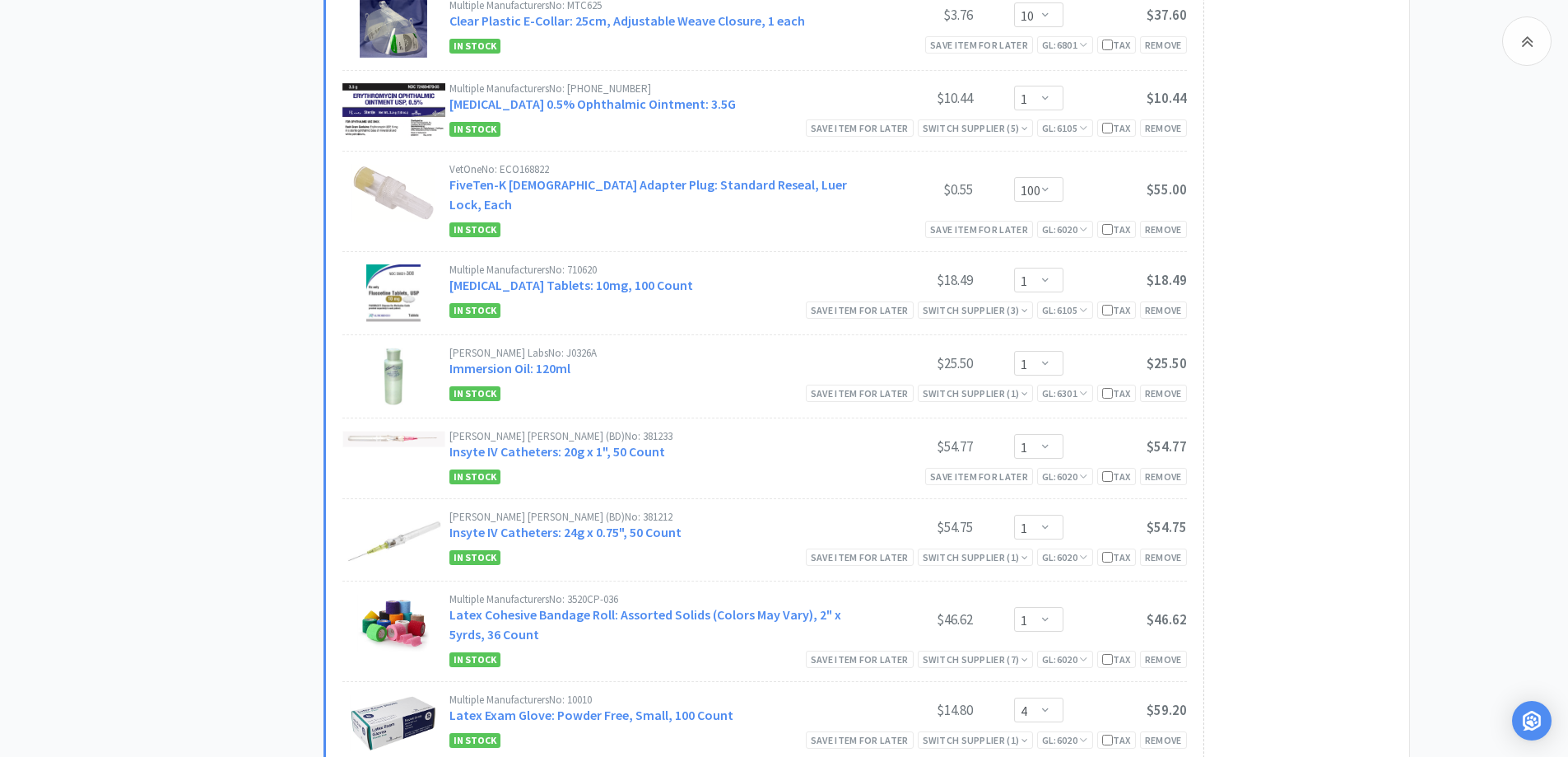
drag, startPoint x: 1566, startPoint y: 263, endPoint x: 1570, endPoint y: 104, distance: 159.1
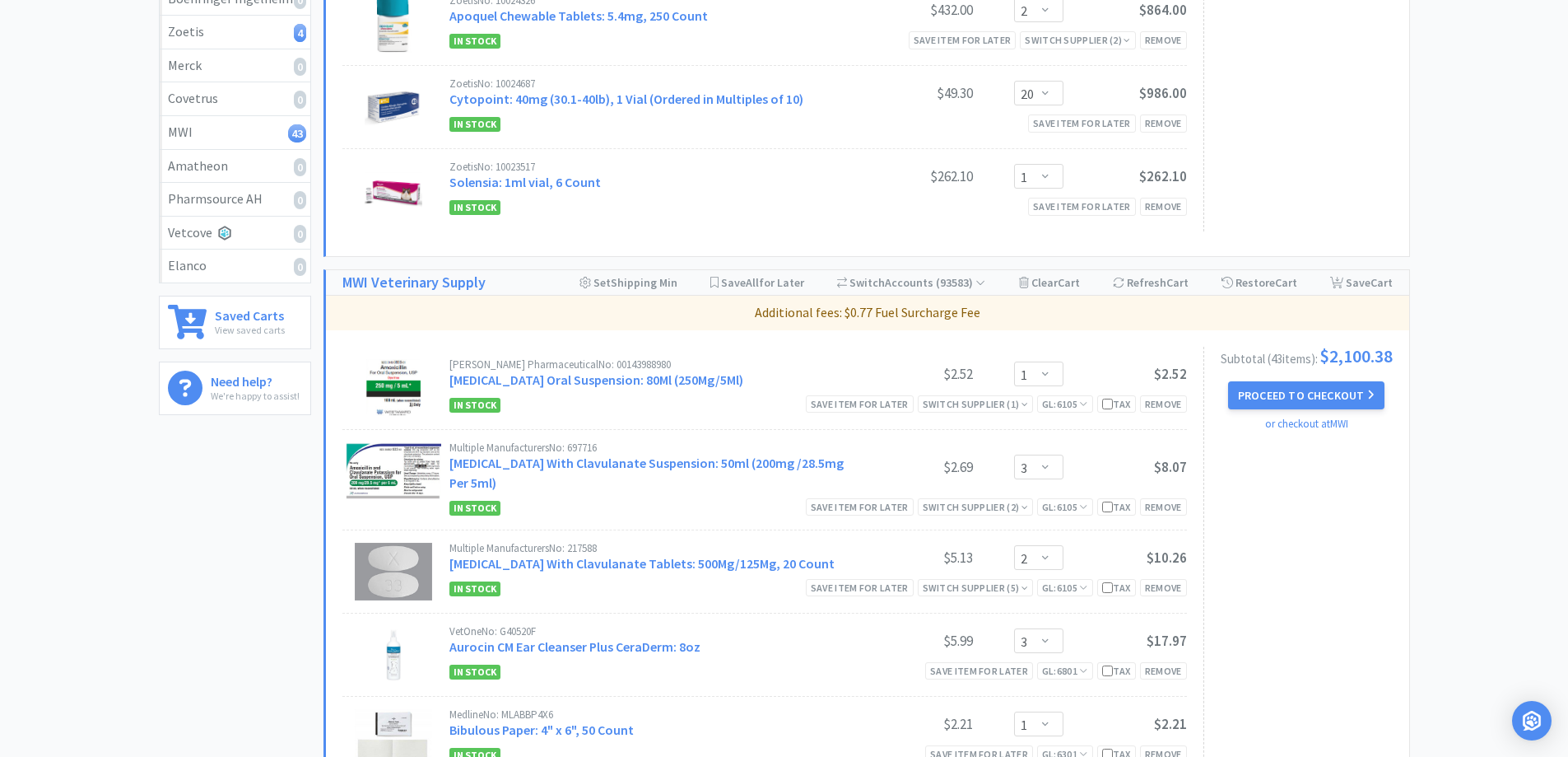
scroll to position [0, 0]
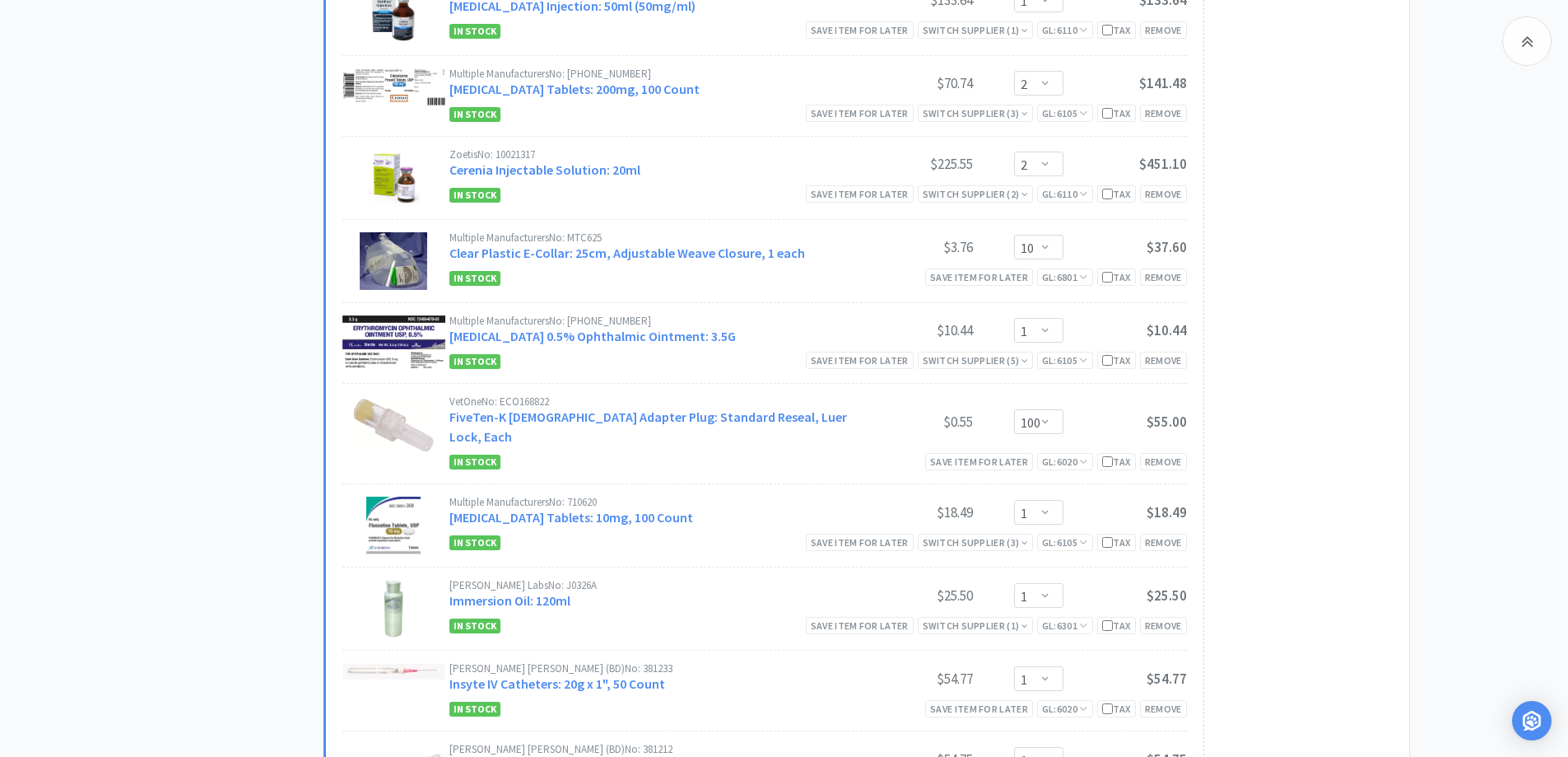
scroll to position [1318, 0]
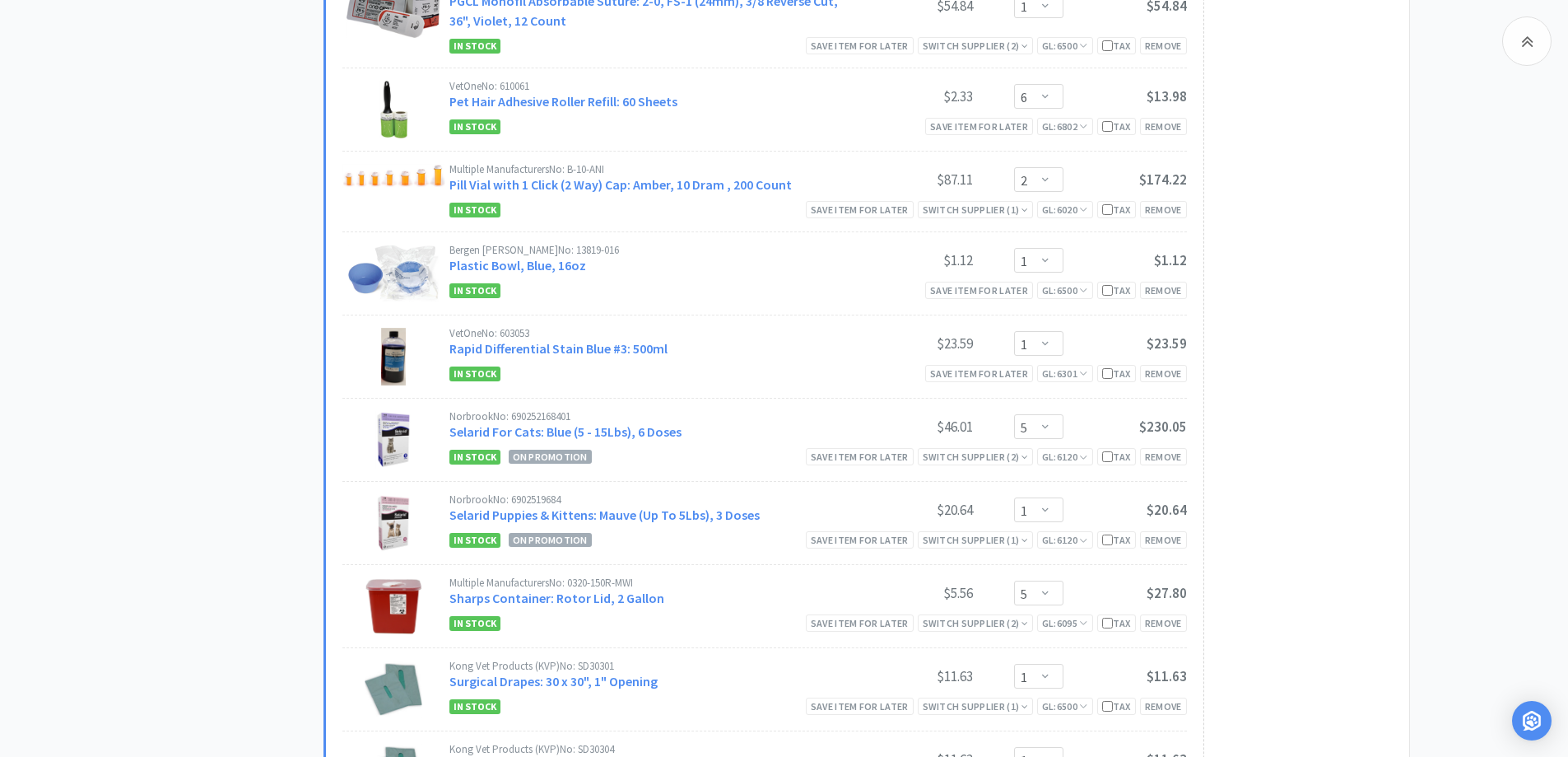
scroll to position [2965, 0]
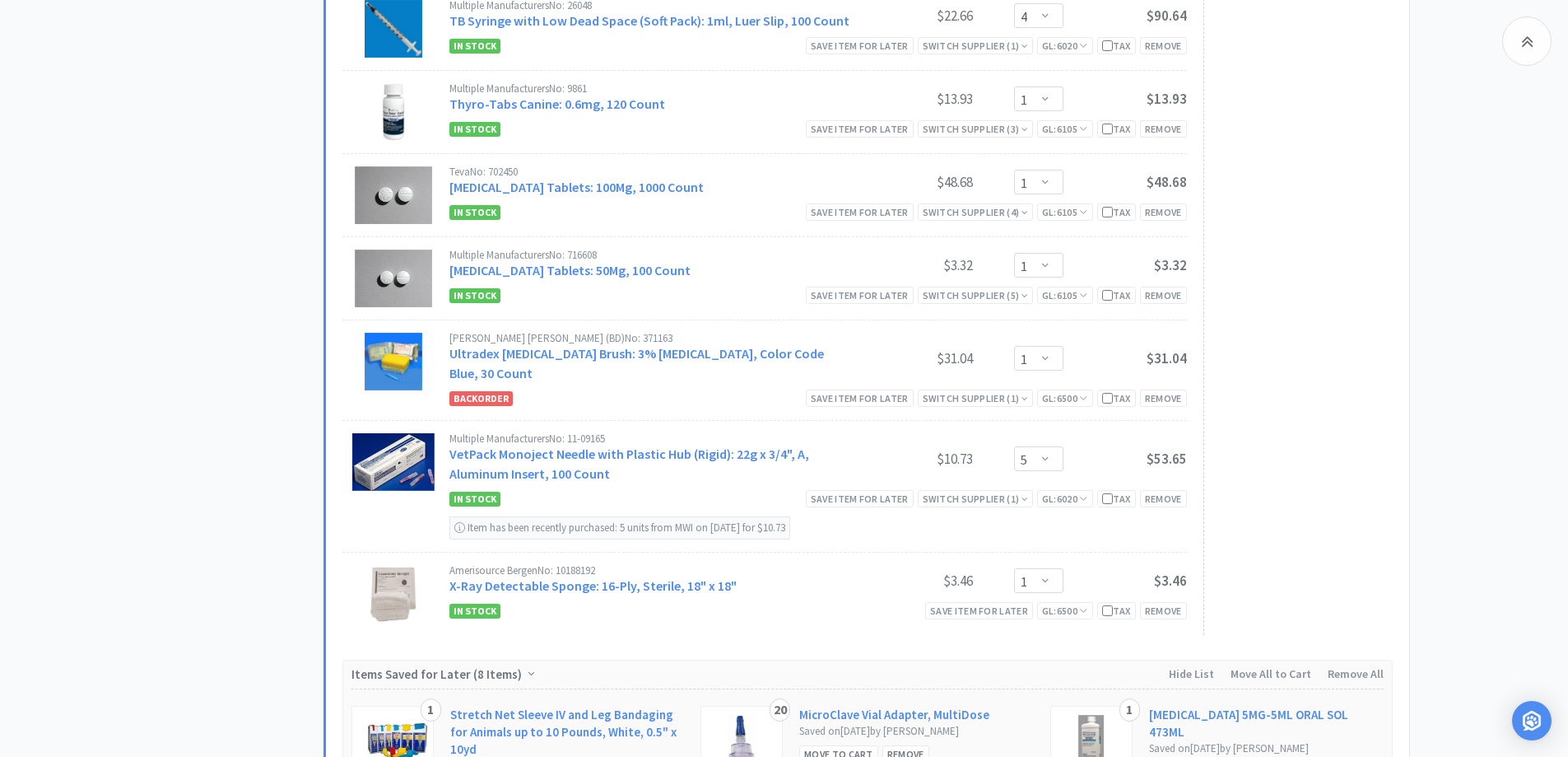
scroll to position [3788, 0]
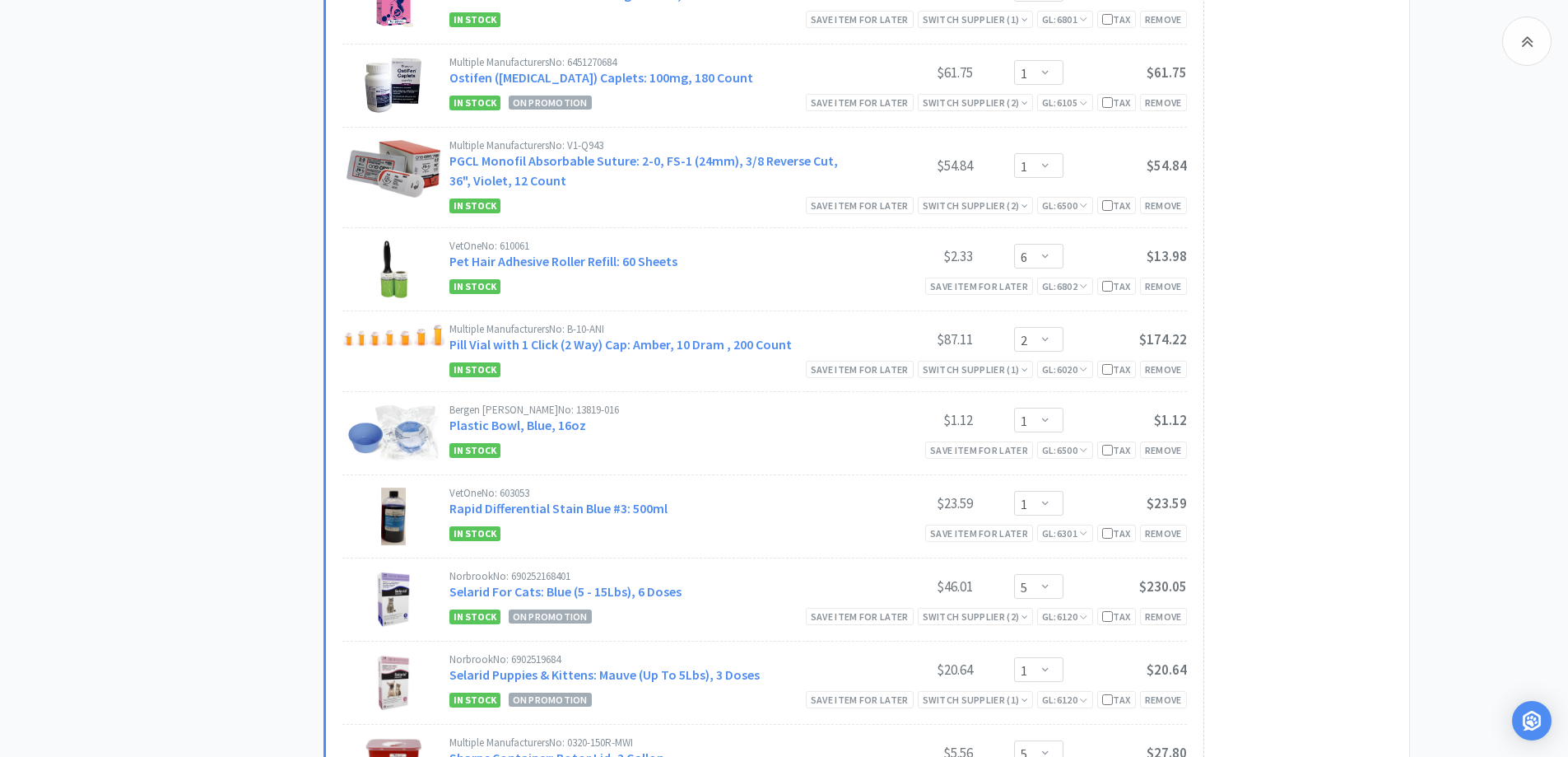
scroll to position [2694, 0]
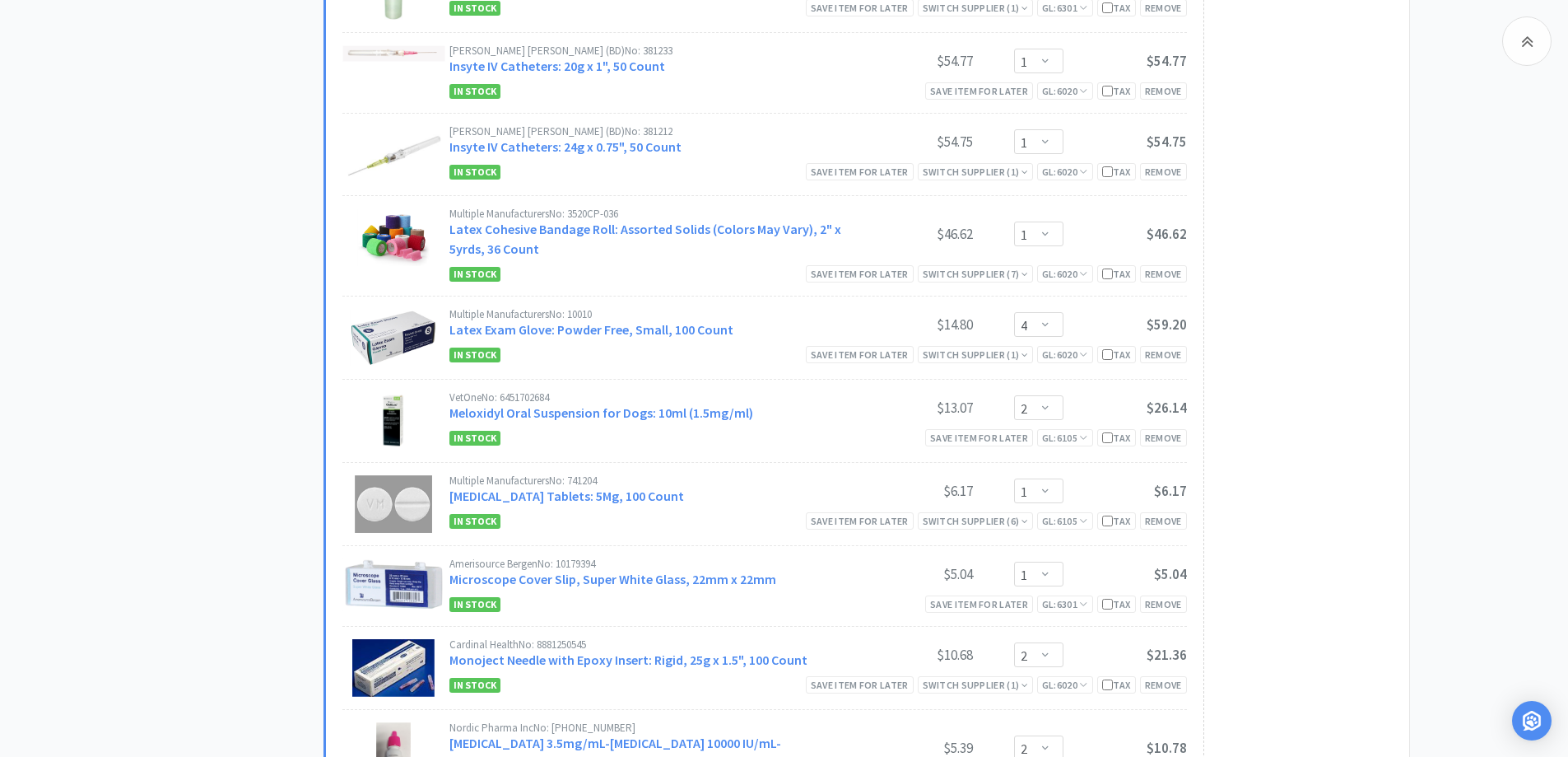
scroll to position [1862, 0]
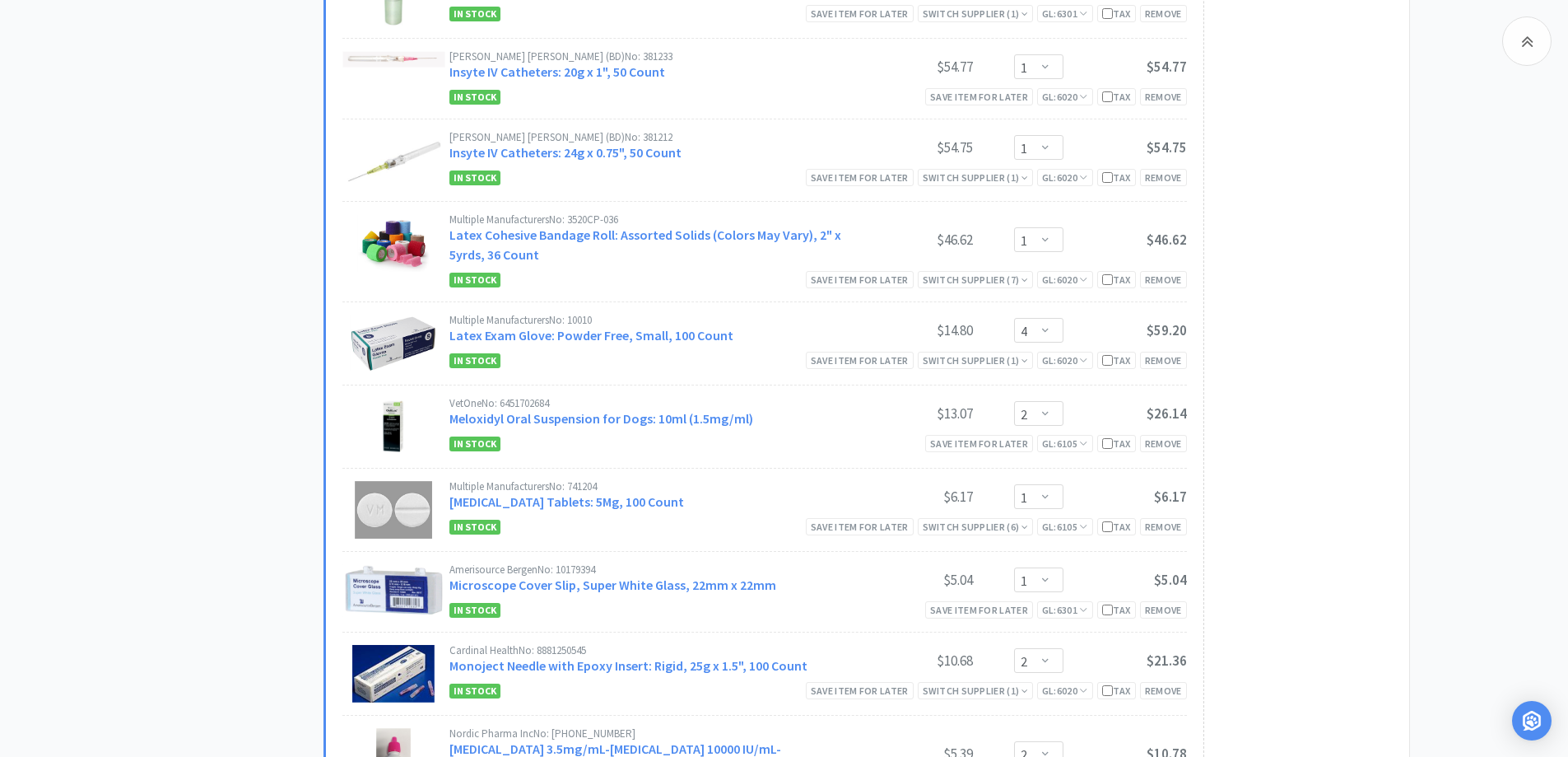
click at [154, 422] on div "All Carts 47 Items $ 4,644 . 48 Subtotal 2 Carts How It Works Monthly Budget Au…" at bounding box center [784, 611] width 1568 height 4747
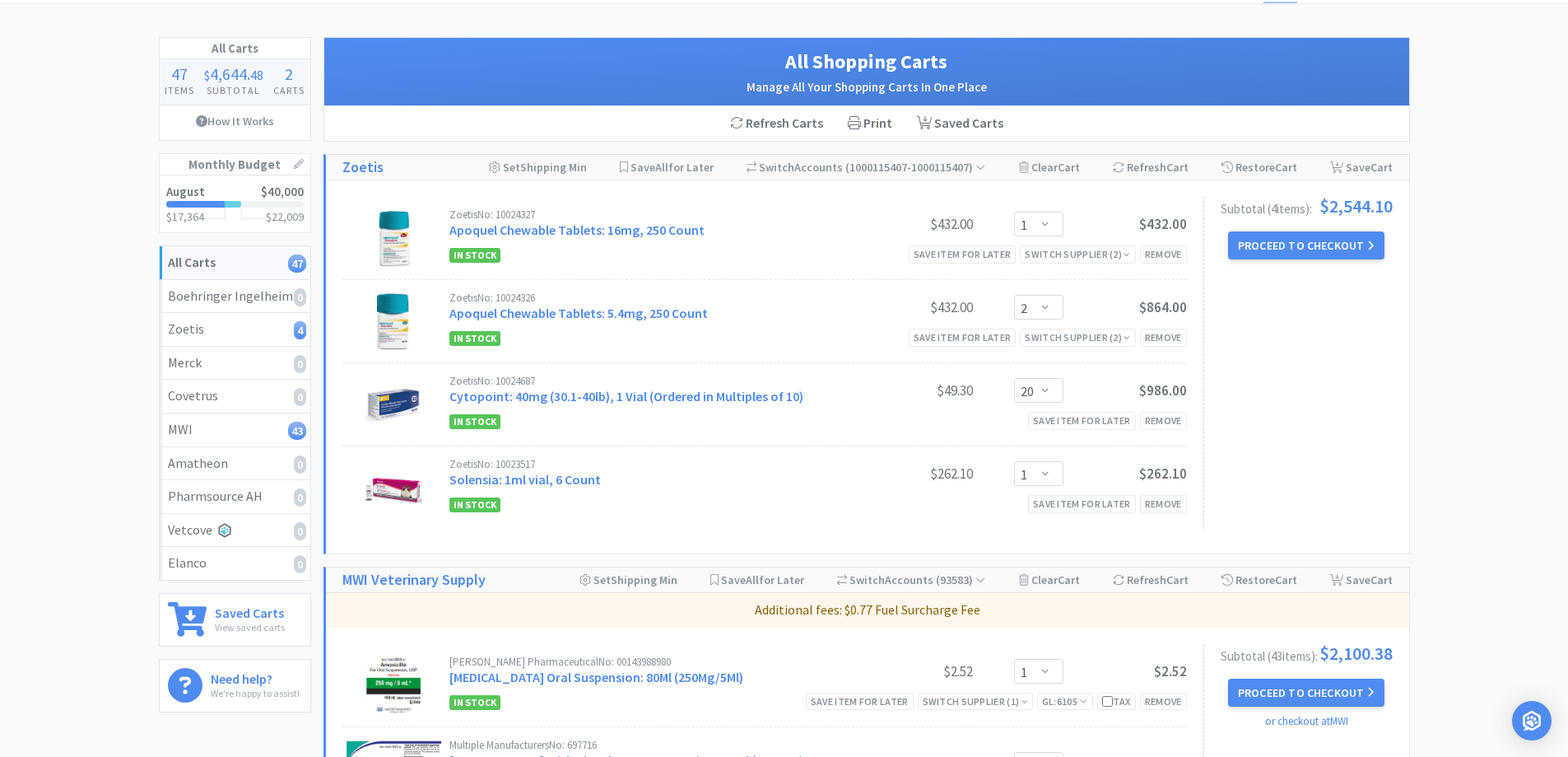
scroll to position [0, 0]
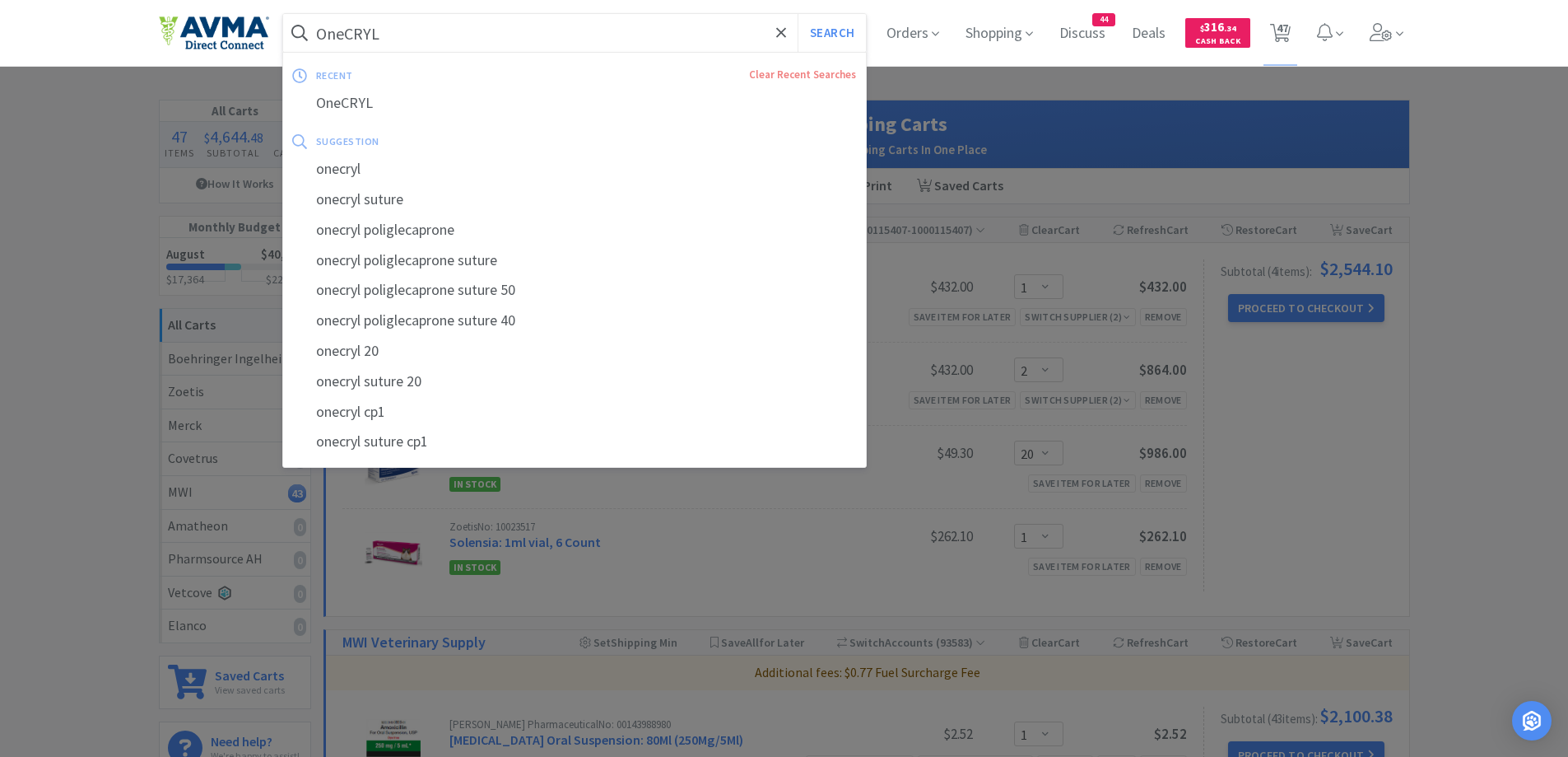
click at [580, 26] on input "OneCRYL" at bounding box center [575, 32] width 583 height 37
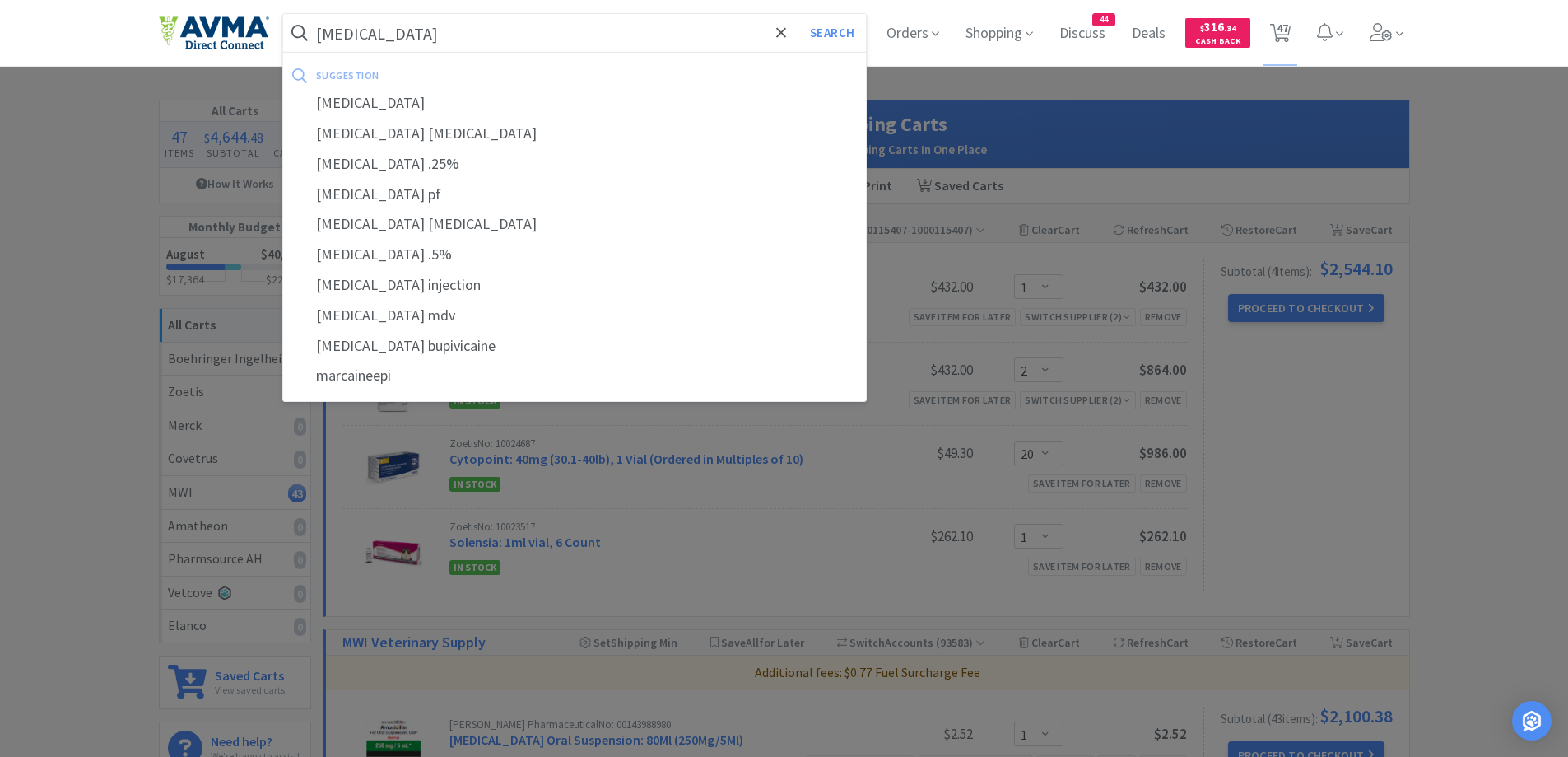
click at [797, 14] on button "Search" at bounding box center [831, 32] width 68 height 37
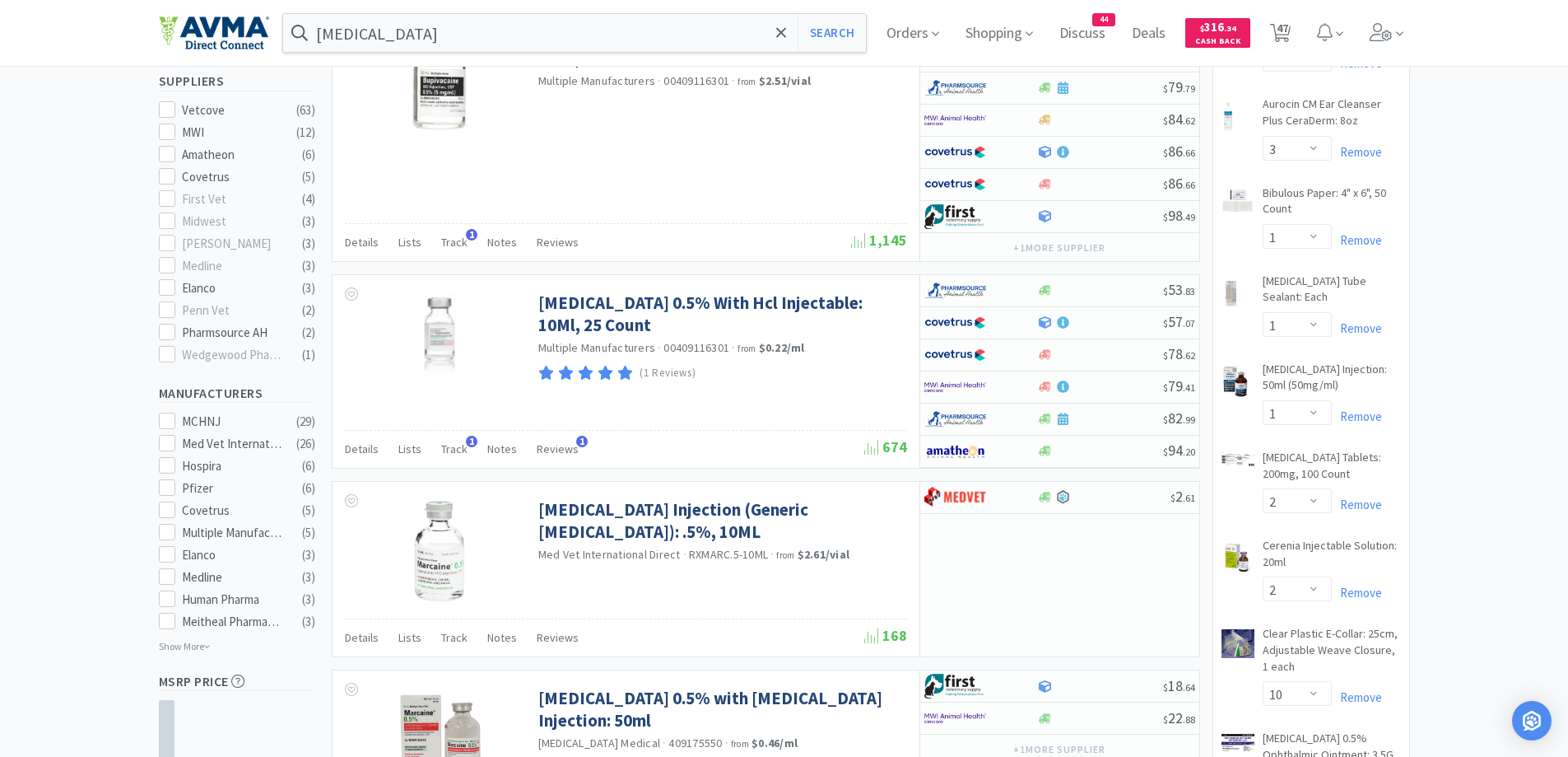
scroll to position [494, 0]
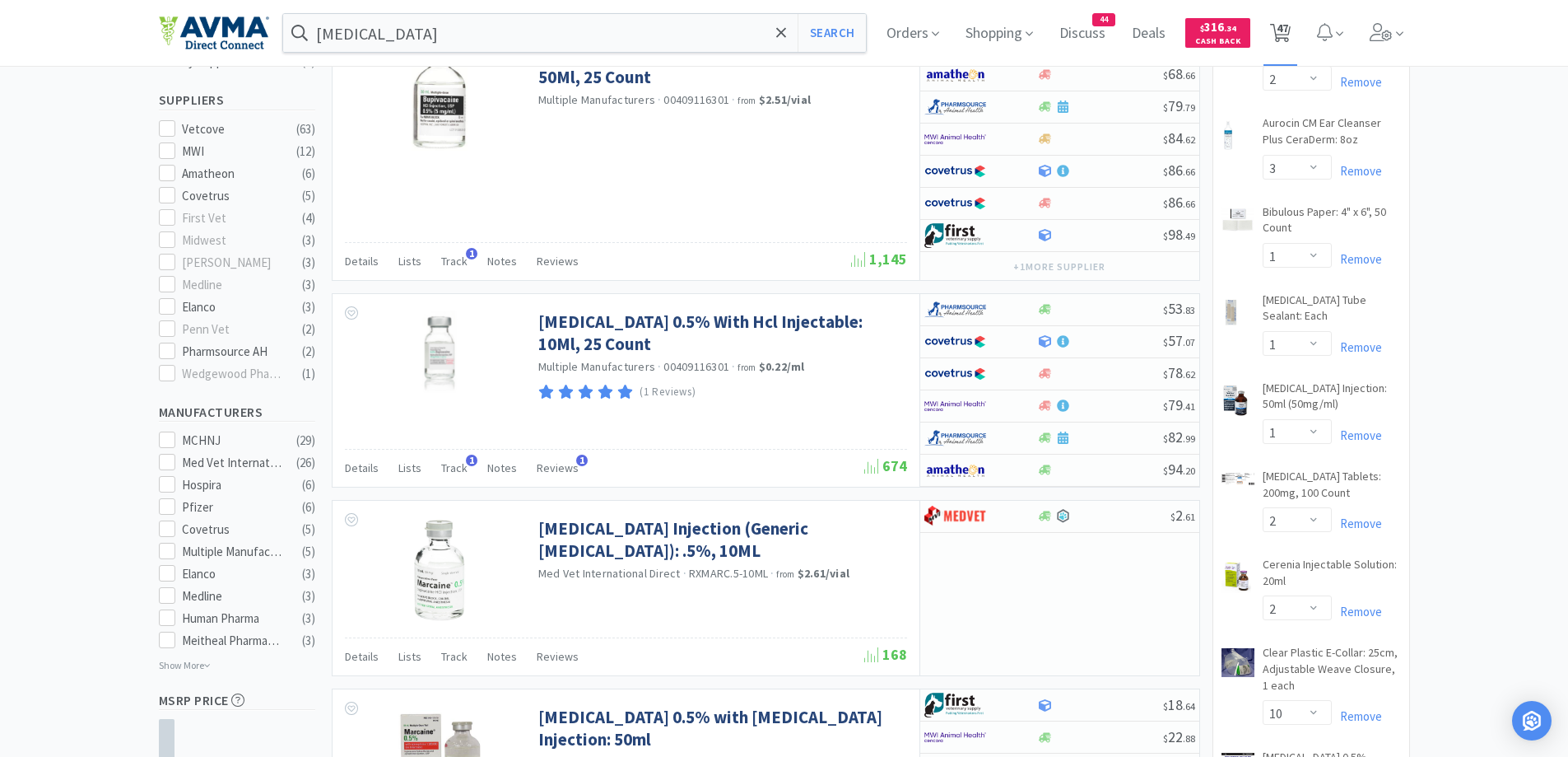
click at [1282, 30] on span "47" at bounding box center [1282, 28] width 11 height 66
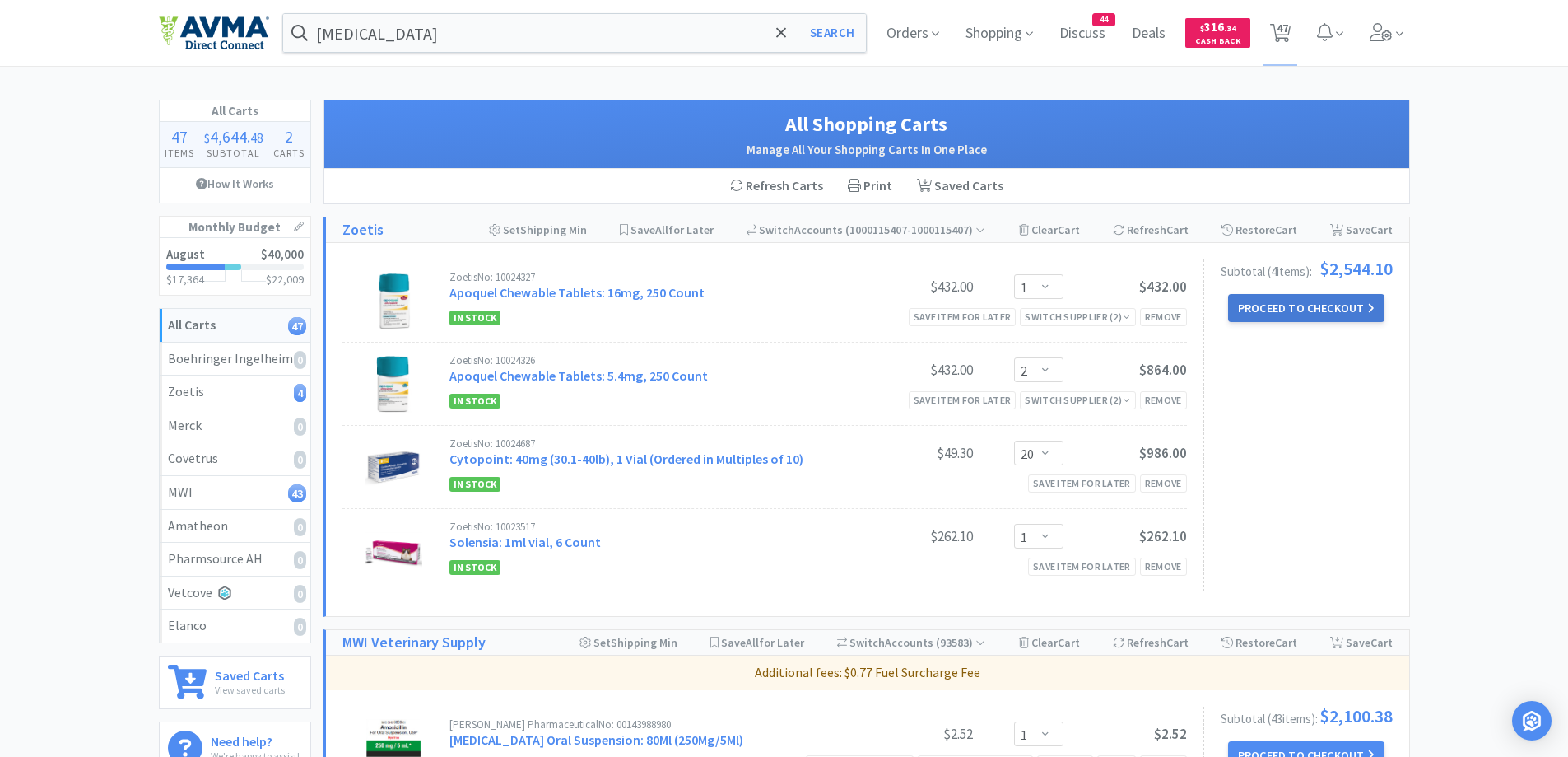
click at [1295, 304] on button "Proceed to Checkout" at bounding box center [1307, 308] width 157 height 28
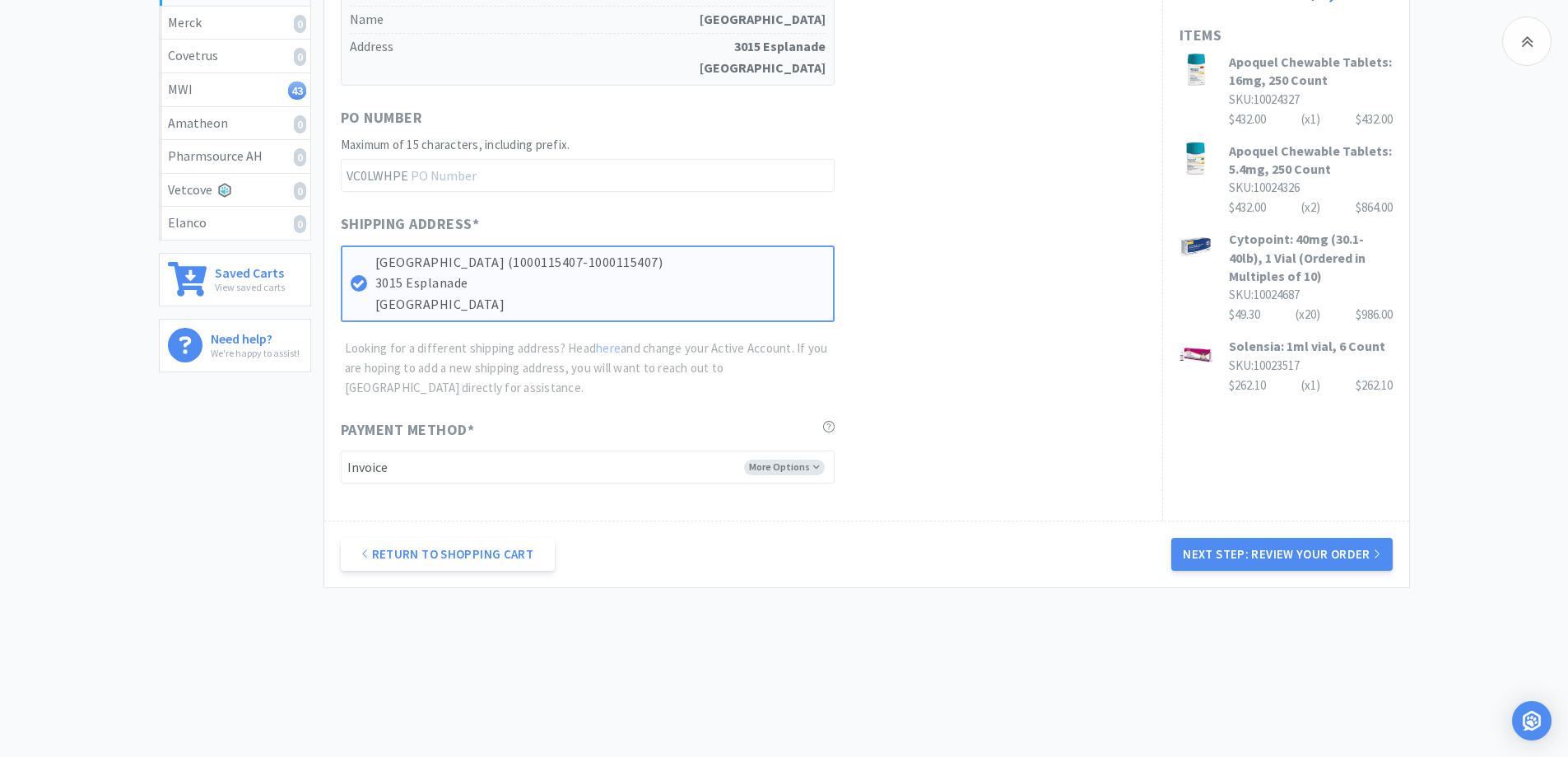
click at [1327, 581] on div "Return to Shopping Cart Next Step: Review Your Order" at bounding box center [867, 554] width 1085 height 67
click at [1332, 569] on button "Next Step: Review Your Order" at bounding box center [1281, 554] width 220 height 33
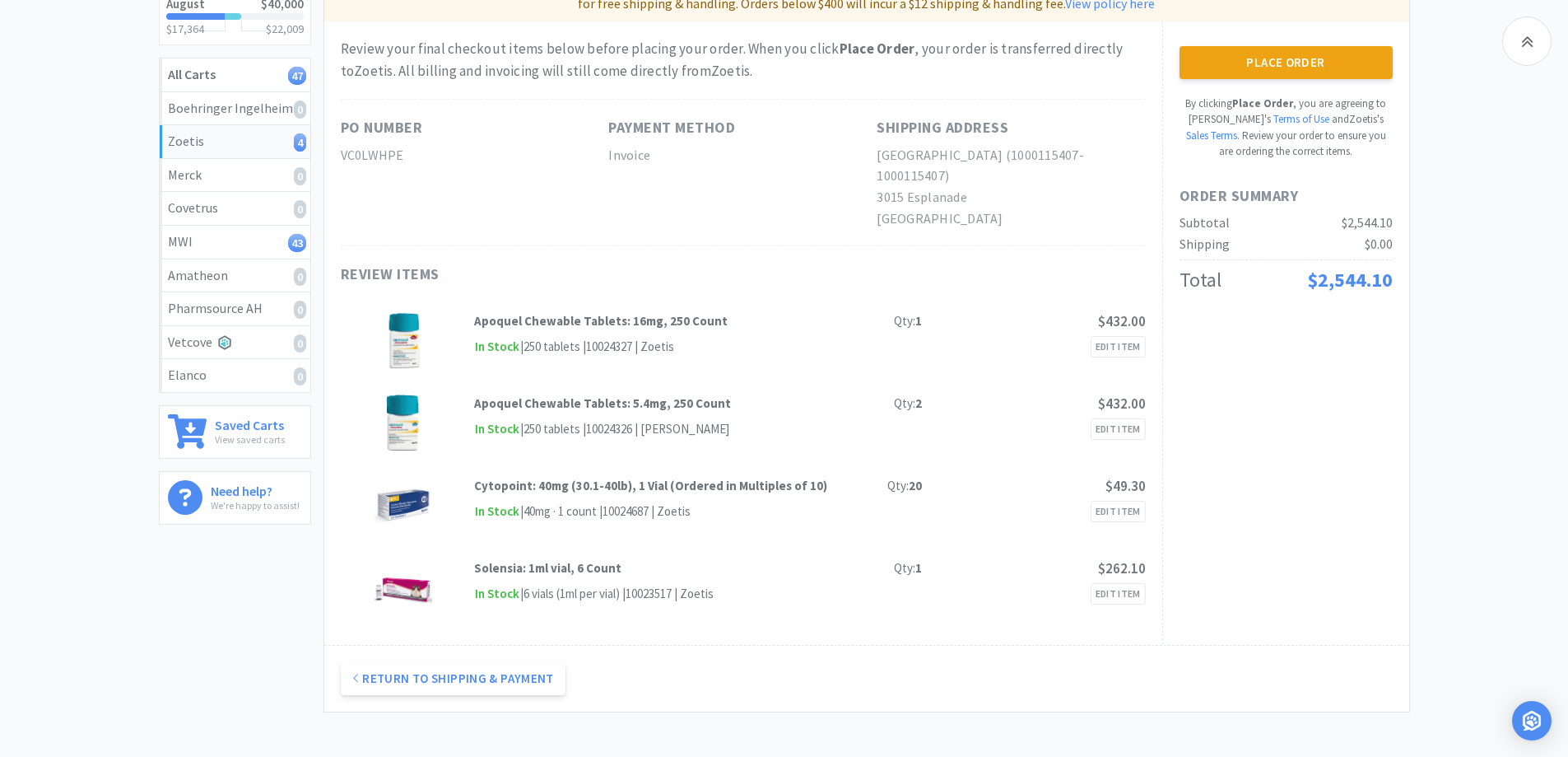
scroll to position [210, 0]
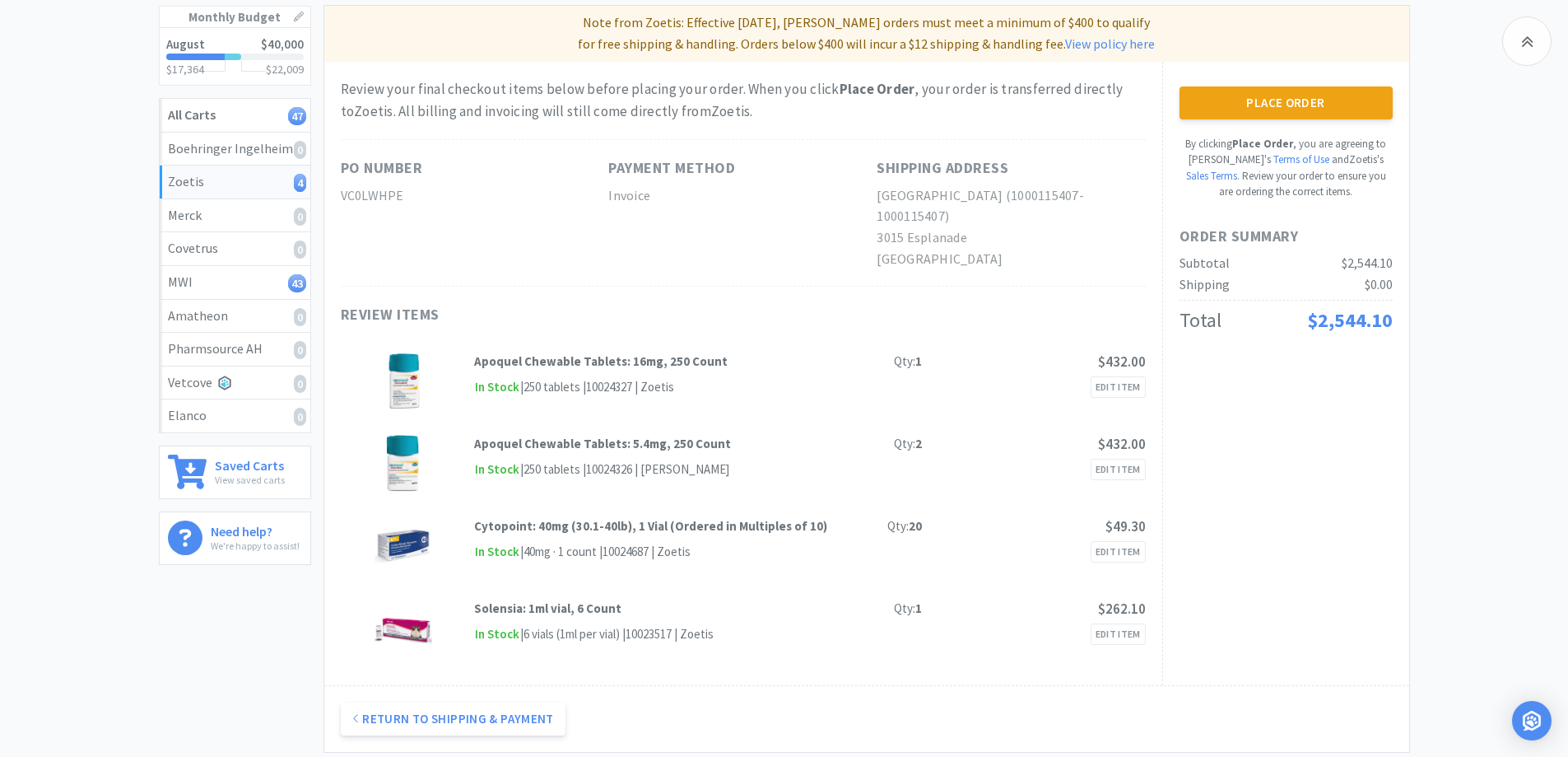
click at [1304, 113] on button "Place Order" at bounding box center [1286, 103] width 213 height 33
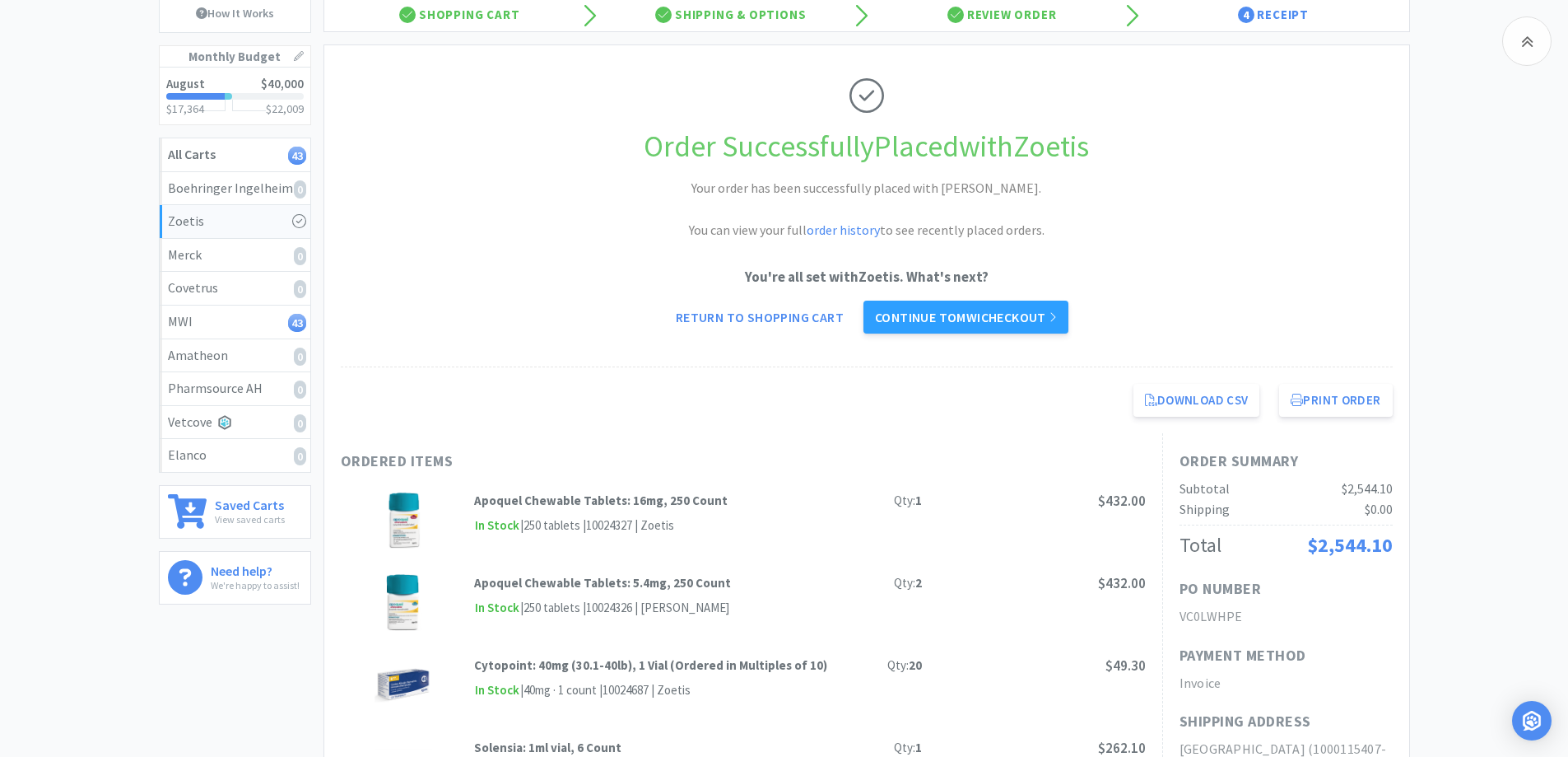
scroll to position [210, 0]
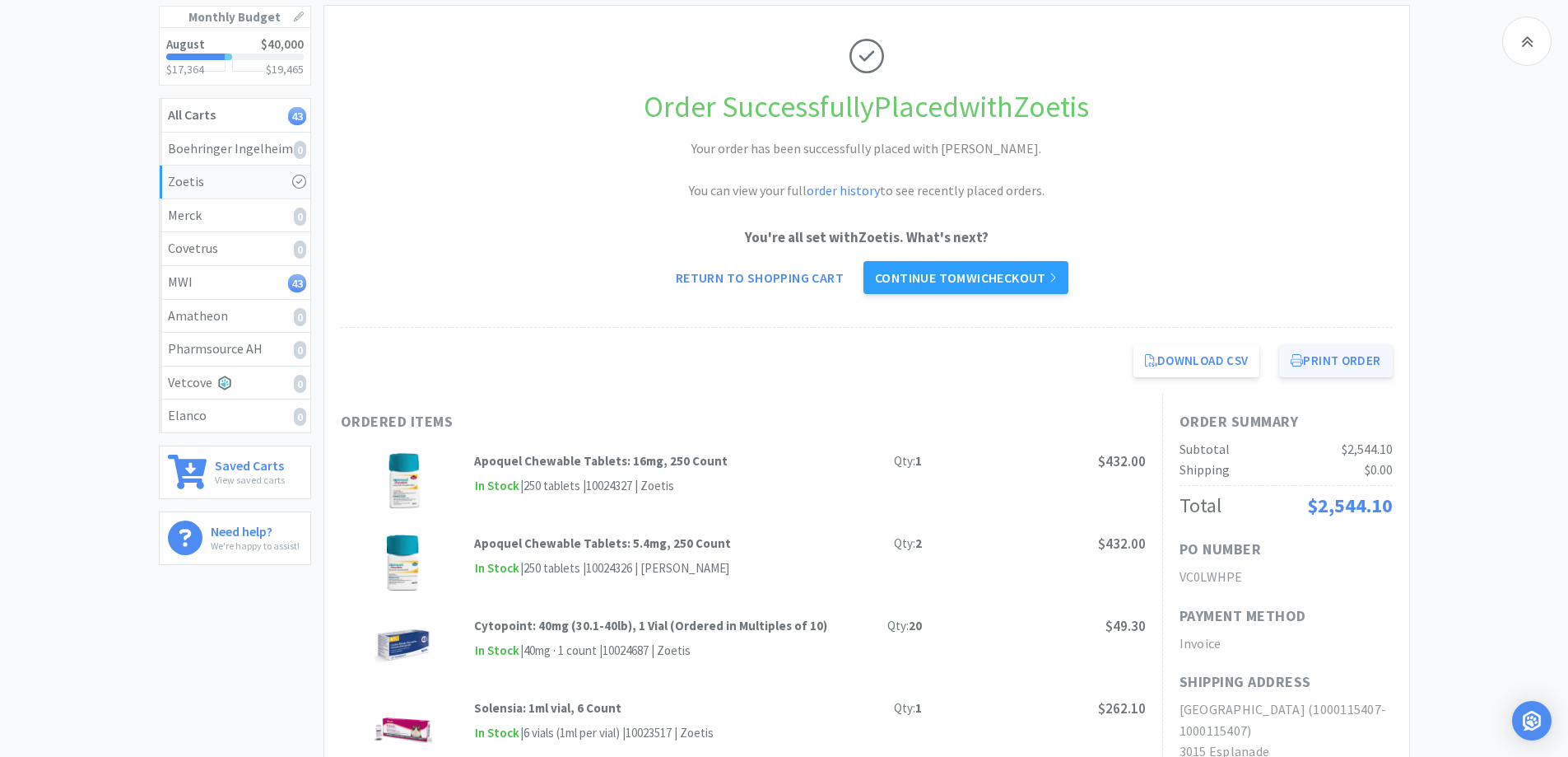
click at [1377, 357] on button "Print Order" at bounding box center [1336, 361] width 113 height 33
click at [1010, 275] on link "Continue to MWI checkout" at bounding box center [966, 278] width 205 height 33
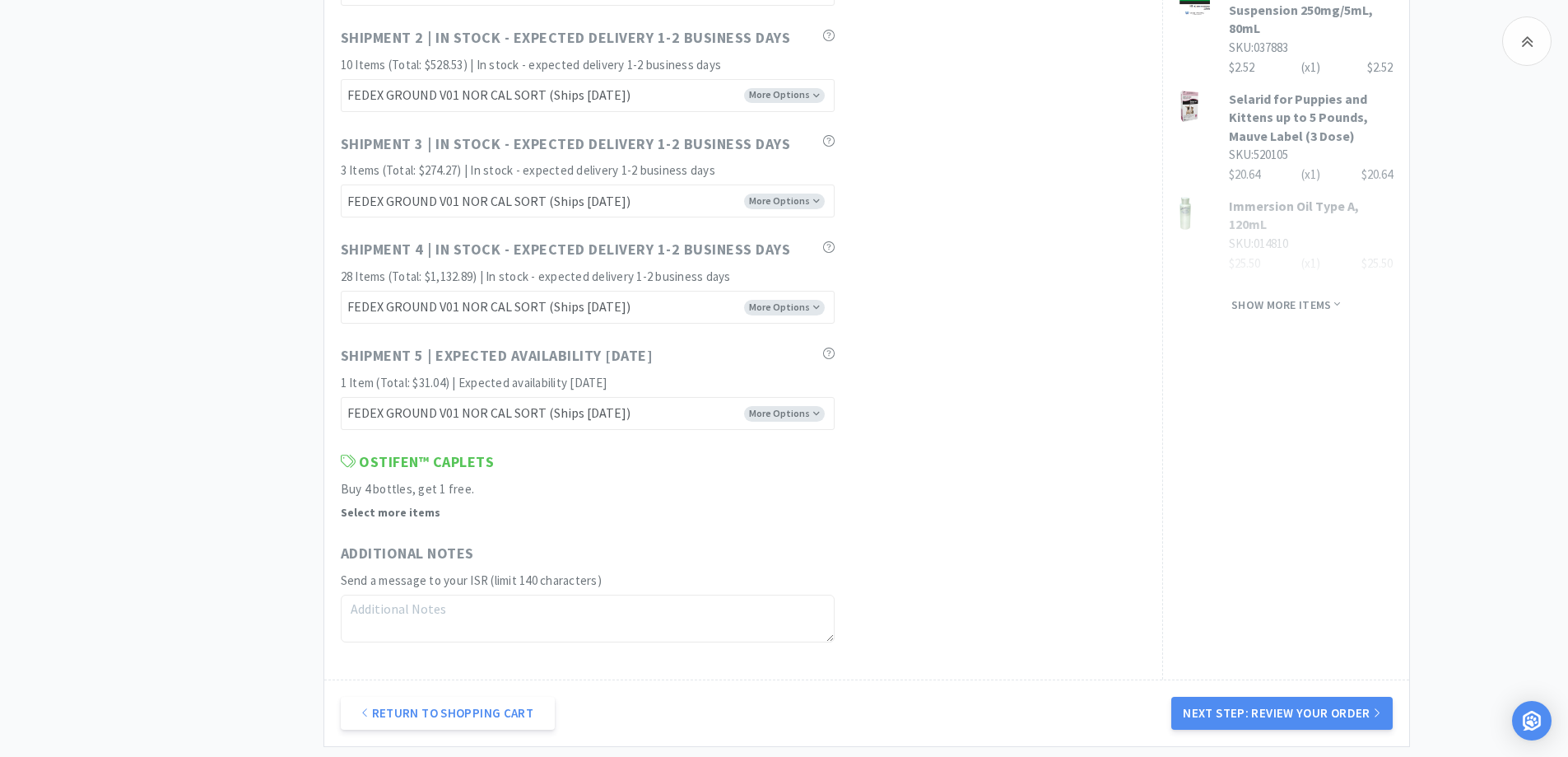
scroll to position [1318, 0]
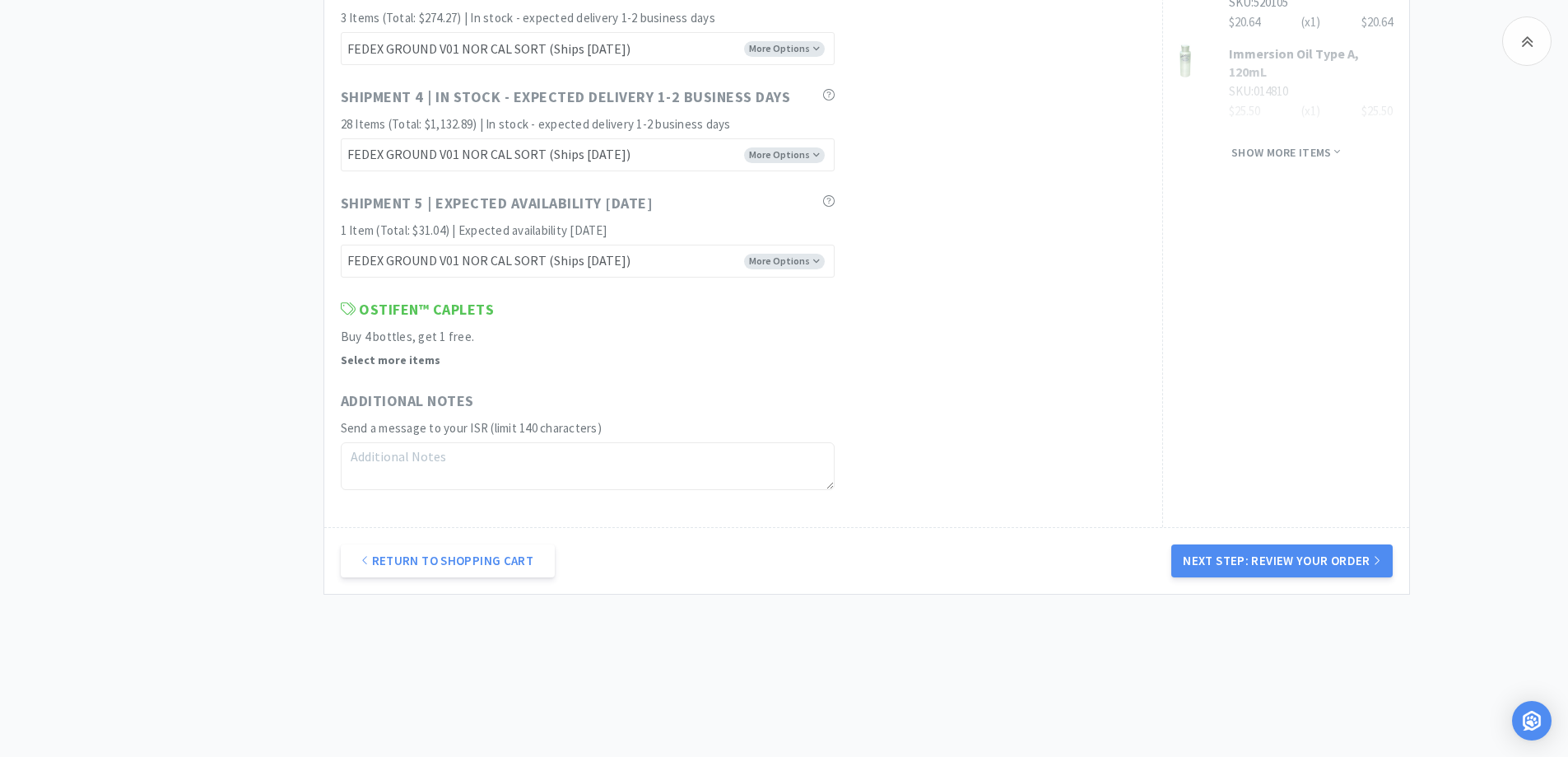
click at [1283, 562] on button "Next Step: Review Your Order" at bounding box center [1281, 561] width 220 height 33
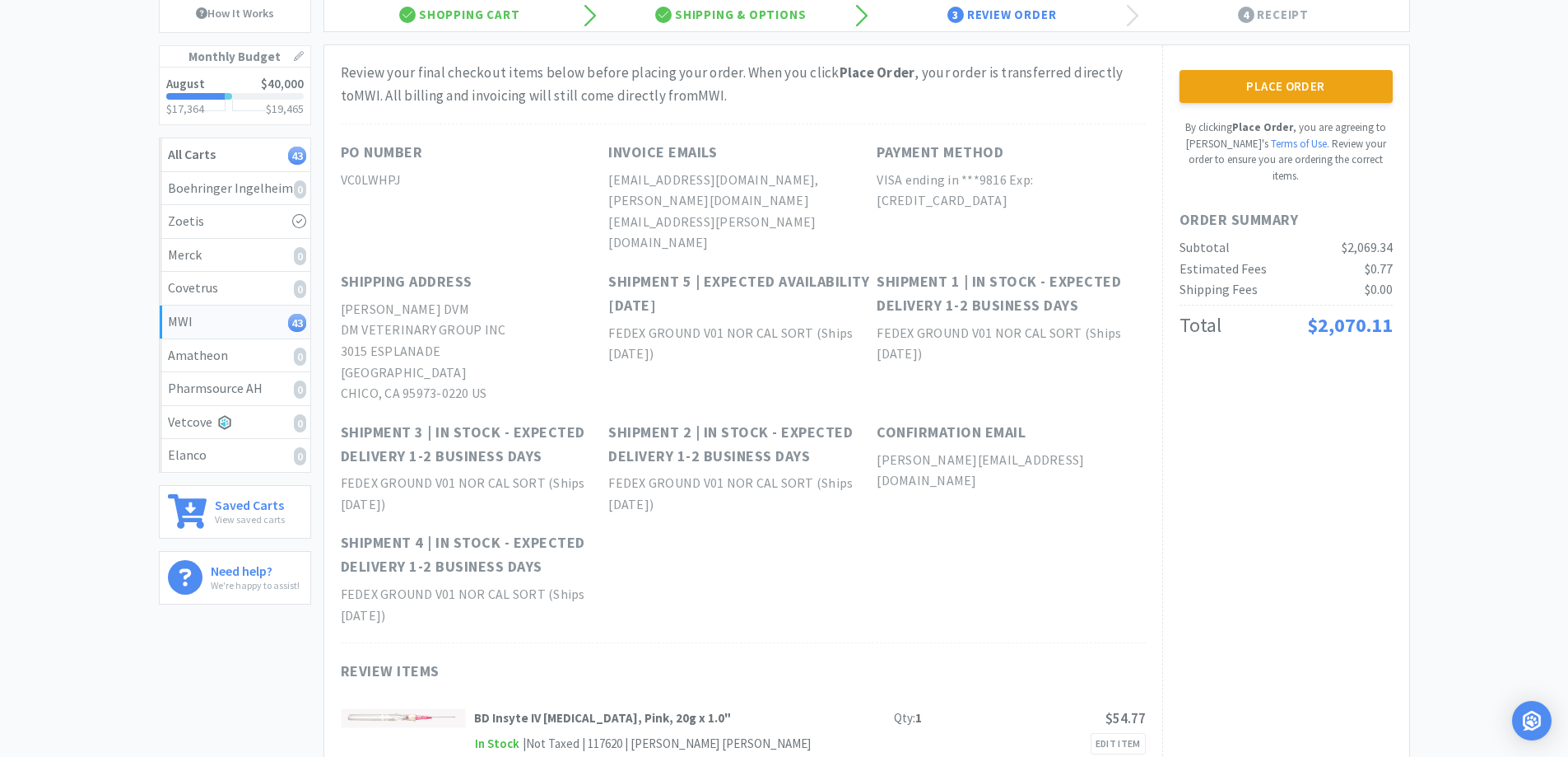
scroll to position [0, 0]
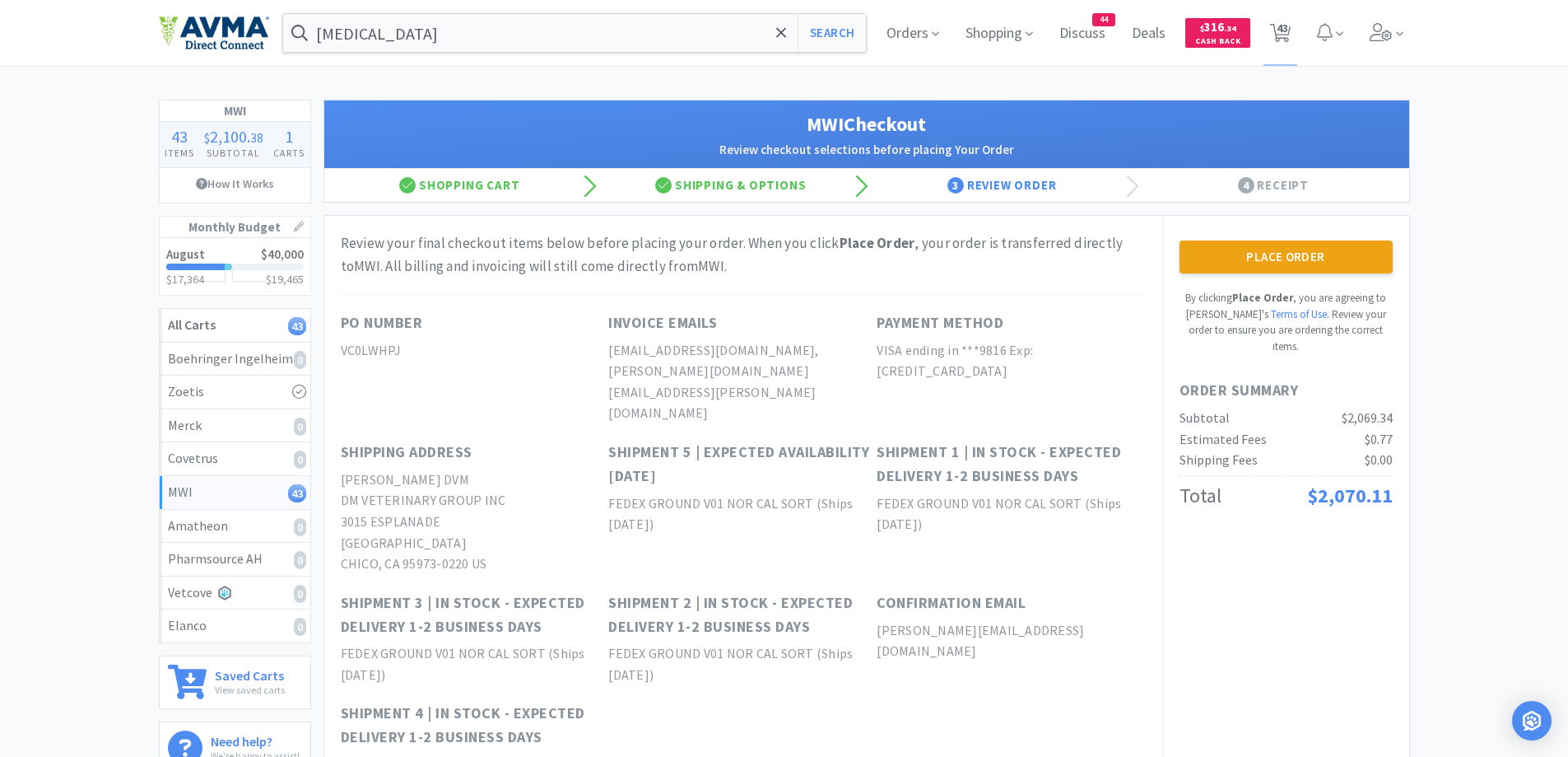
click at [1237, 244] on button "Place Order" at bounding box center [1286, 257] width 213 height 33
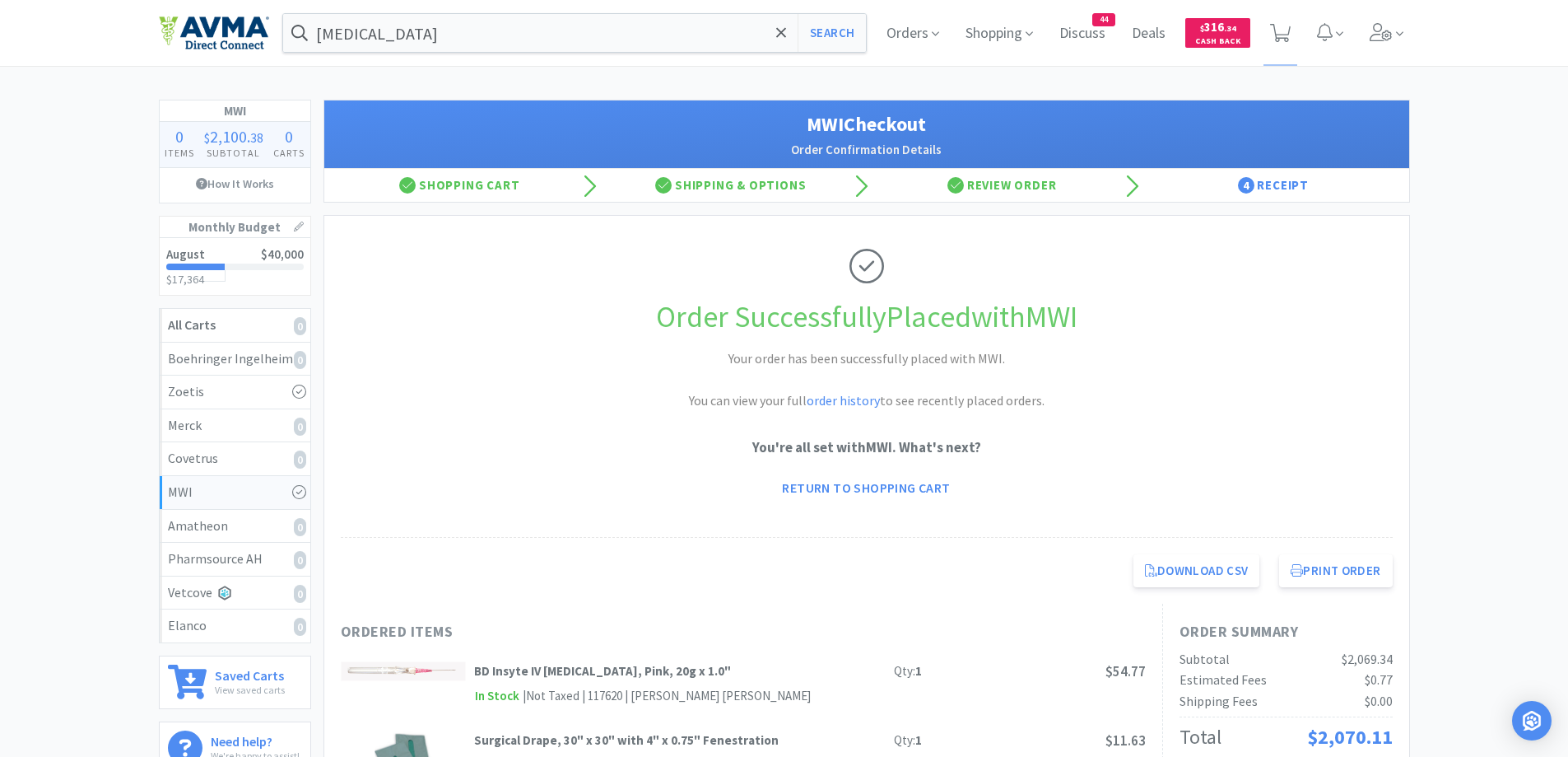
click at [1342, 572] on button "Print Order" at bounding box center [1336, 571] width 113 height 33
